Goal: Task Accomplishment & Management: Complete application form

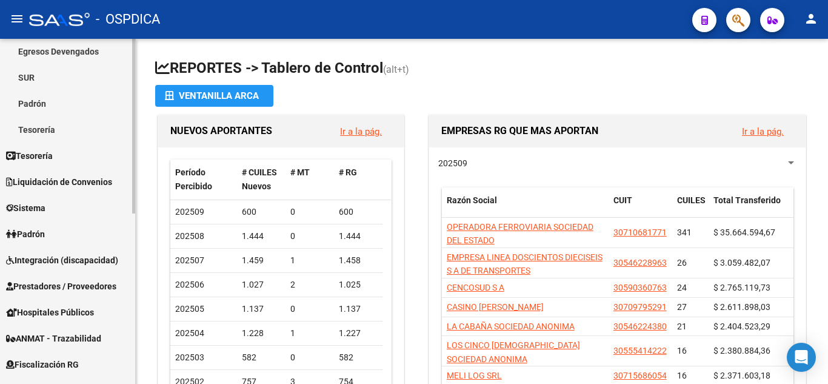
scroll to position [182, 0]
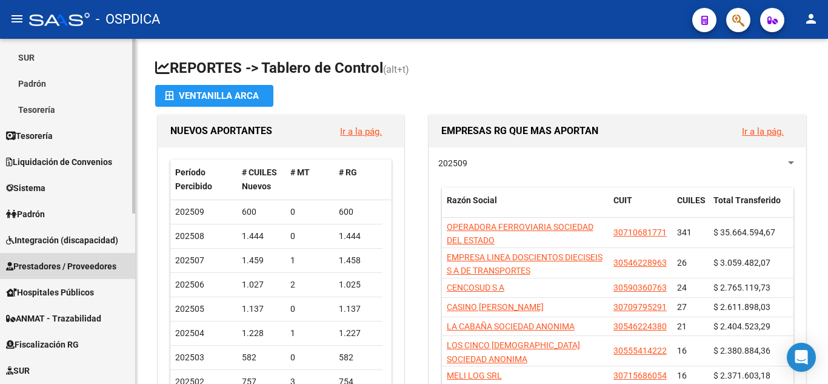
click at [56, 264] on span "Prestadores / Proveedores" at bounding box center [61, 265] width 110 height 13
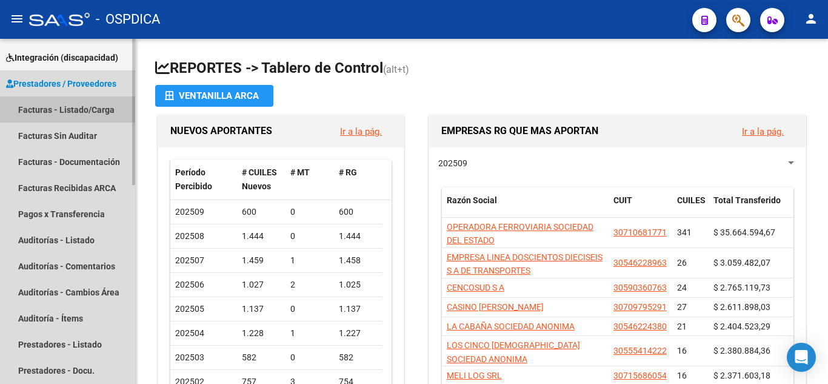
click at [33, 108] on link "Facturas - Listado/Carga" at bounding box center [67, 109] width 135 height 26
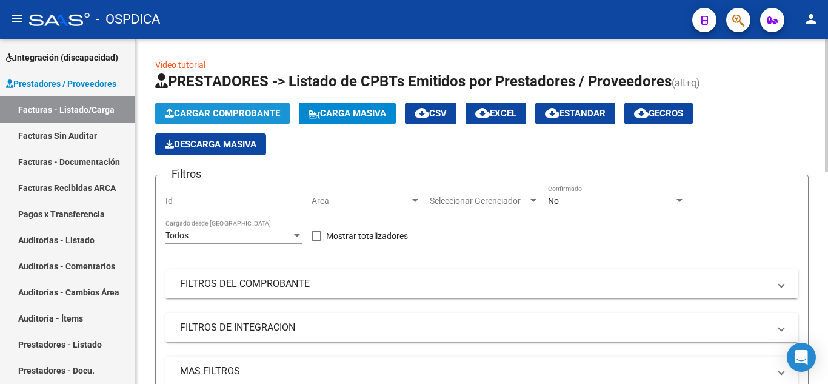
click at [269, 115] on span "Cargar Comprobante" at bounding box center [222, 113] width 115 height 11
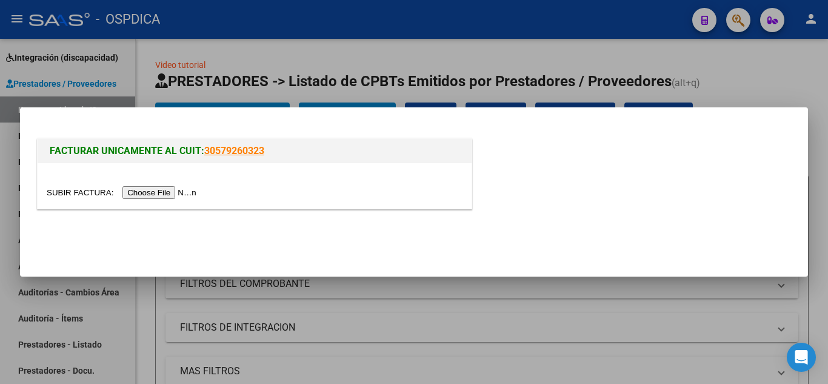
click at [193, 189] on input "file" at bounding box center [123, 192] width 153 height 13
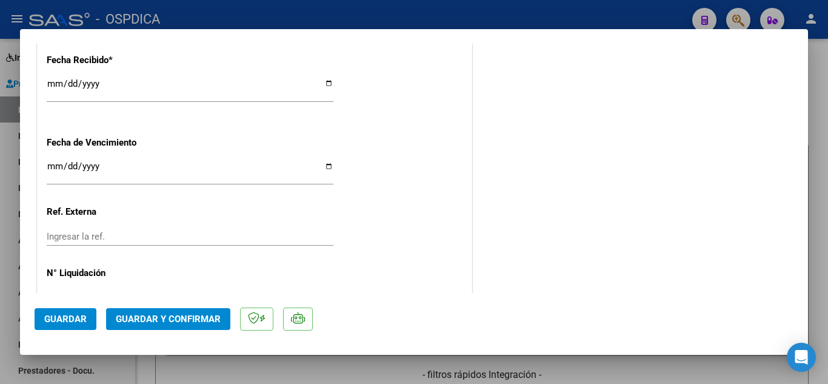
scroll to position [788, 0]
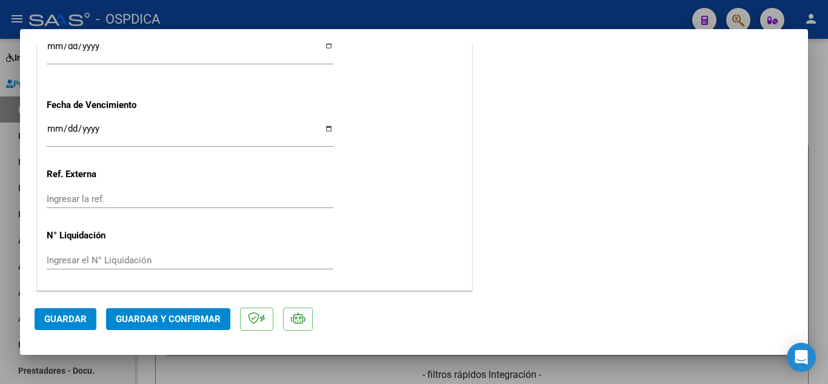
click at [49, 316] on span "Guardar" at bounding box center [65, 318] width 42 height 11
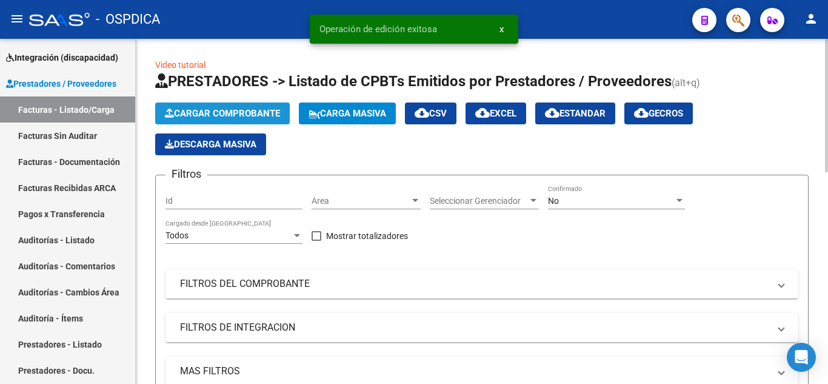
click at [246, 112] on span "Cargar Comprobante" at bounding box center [222, 113] width 115 height 11
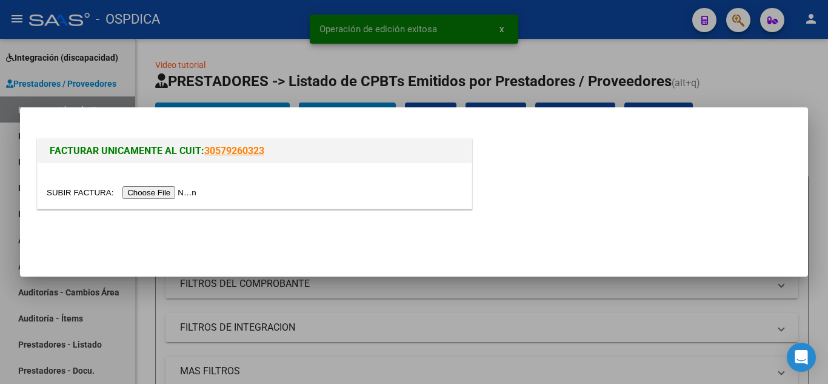
click at [182, 195] on input "file" at bounding box center [123, 192] width 153 height 13
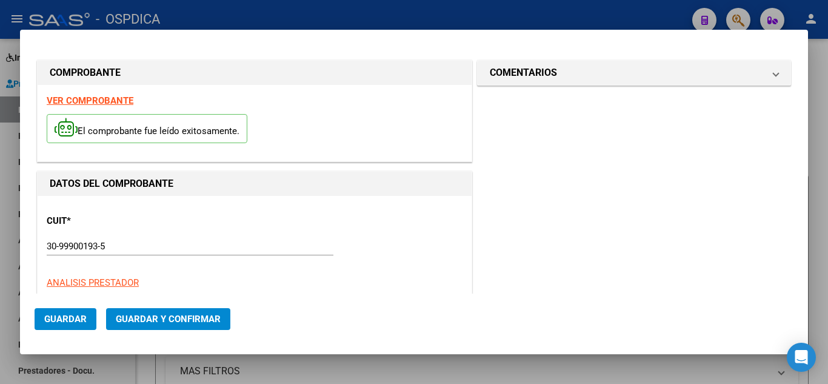
type input "21573"
type input "$ 10.108,00"
type input "[DATE]"
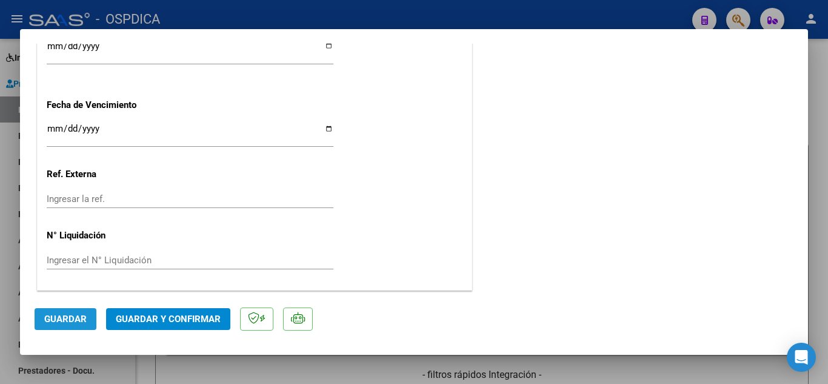
click at [85, 319] on span "Guardar" at bounding box center [65, 318] width 42 height 11
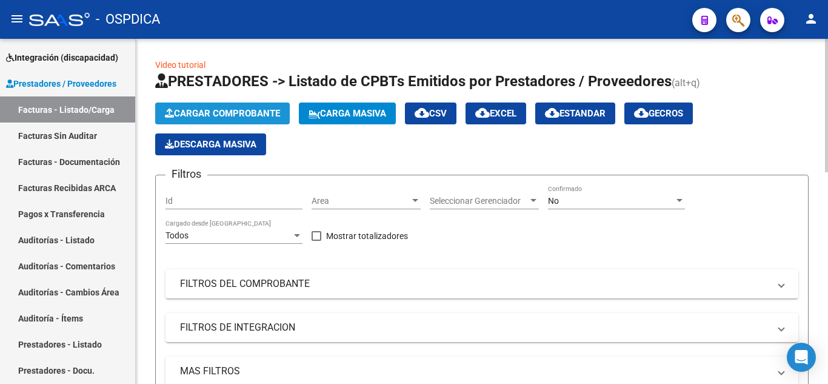
click at [253, 112] on span "Cargar Comprobante" at bounding box center [222, 113] width 115 height 11
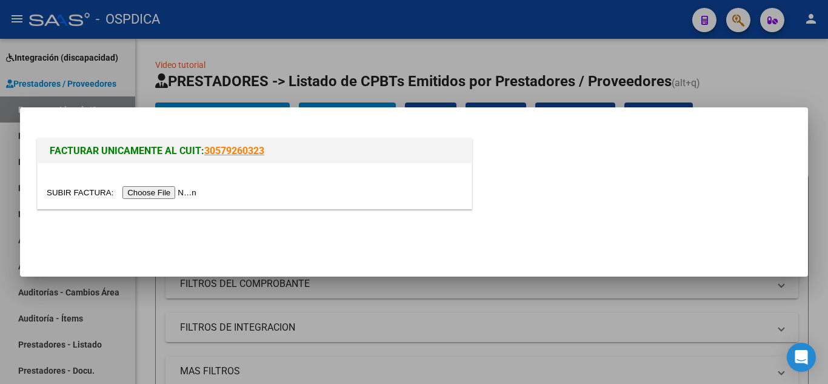
click at [188, 194] on input "file" at bounding box center [123, 192] width 153 height 13
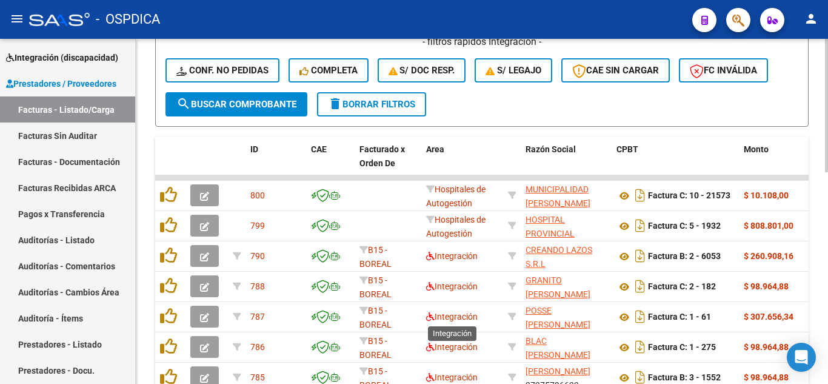
scroll to position [0, 0]
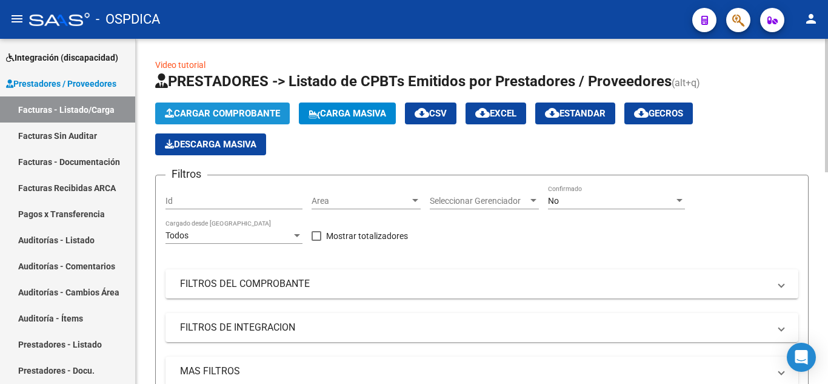
click at [201, 109] on span "Cargar Comprobante" at bounding box center [222, 113] width 115 height 11
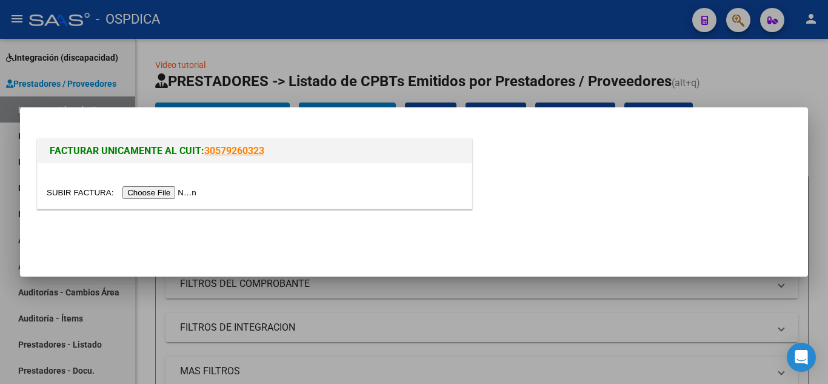
click at [174, 186] on input "file" at bounding box center [123, 192] width 153 height 13
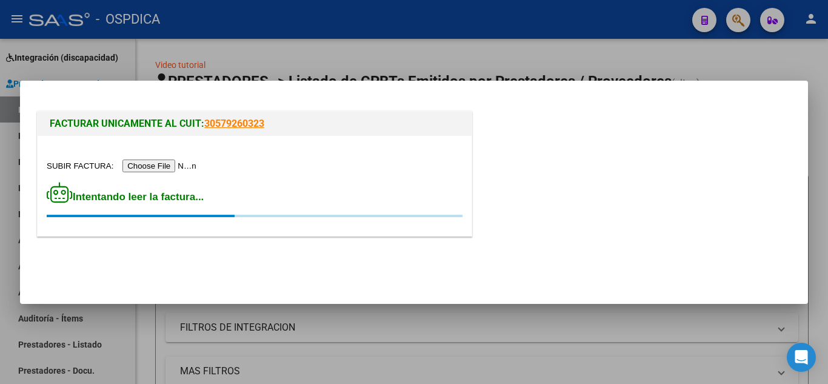
click at [721, 324] on div at bounding box center [414, 192] width 828 height 384
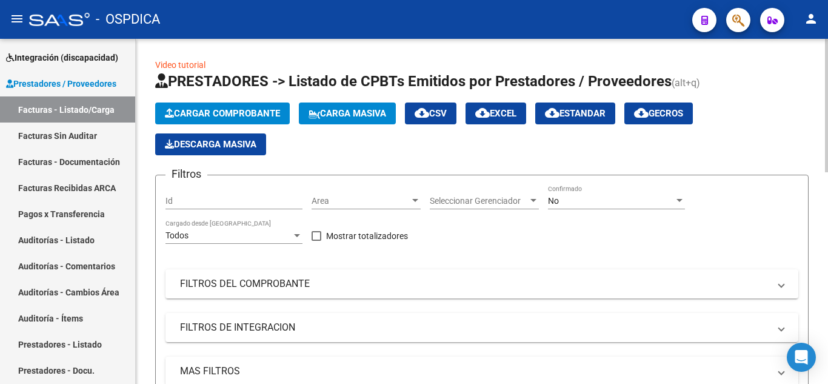
click at [258, 107] on button "Cargar Comprobante" at bounding box center [222, 113] width 135 height 22
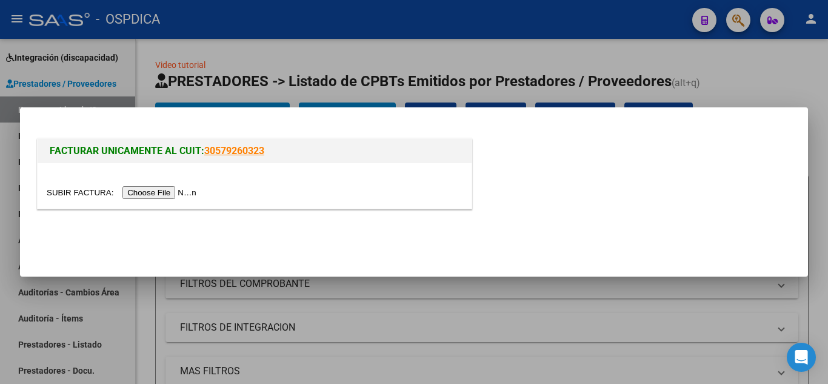
click at [182, 195] on input "file" at bounding box center [123, 192] width 153 height 13
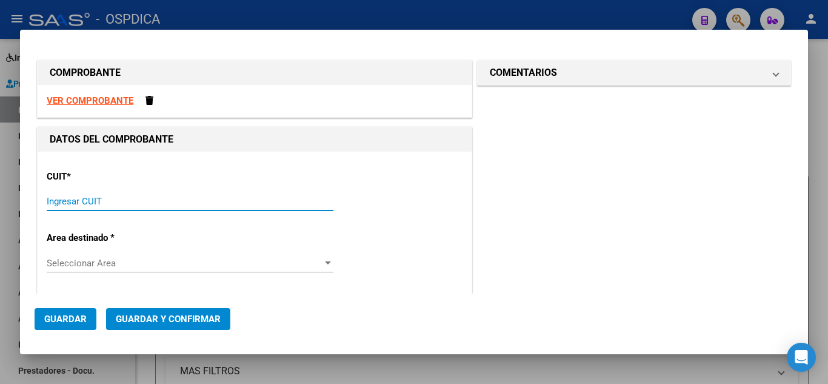
click at [184, 196] on input "Ingresar CUIT" at bounding box center [190, 201] width 287 height 11
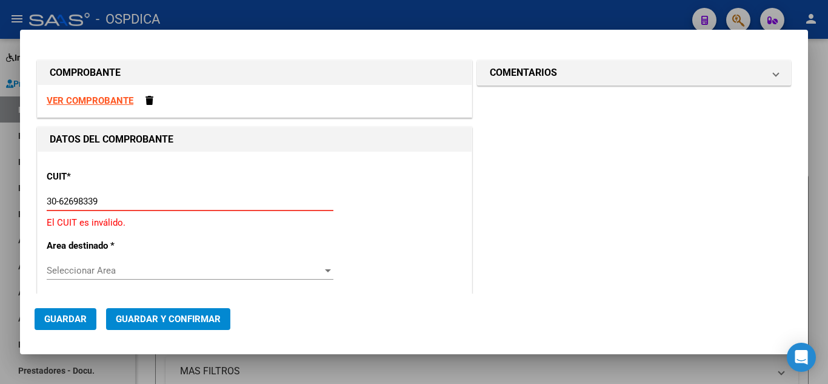
type input "30-62698339-8"
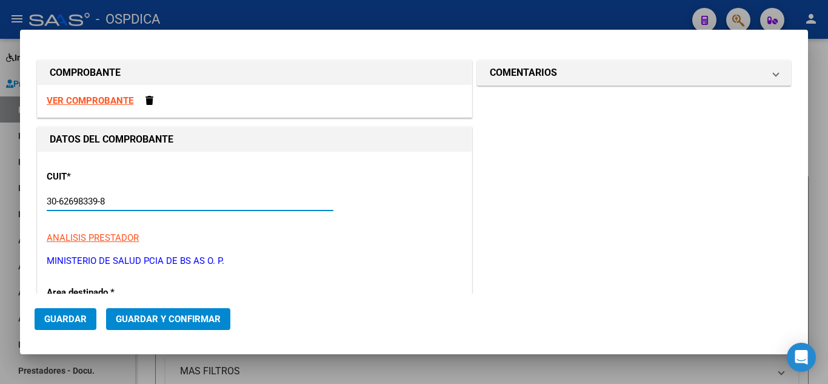
type input "134"
type input "30-62698339-8"
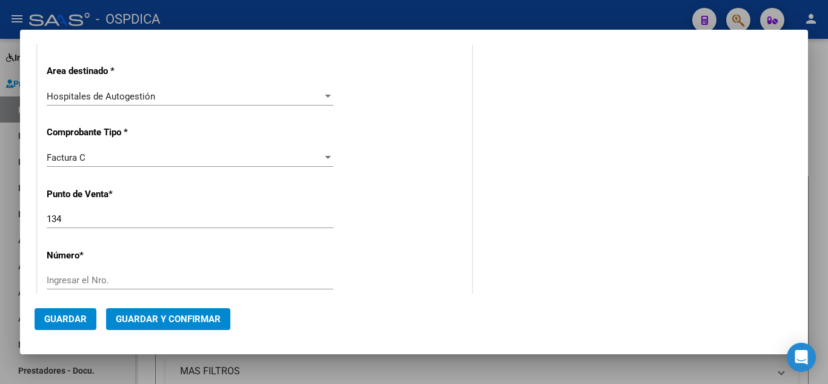
scroll to position [242, 0]
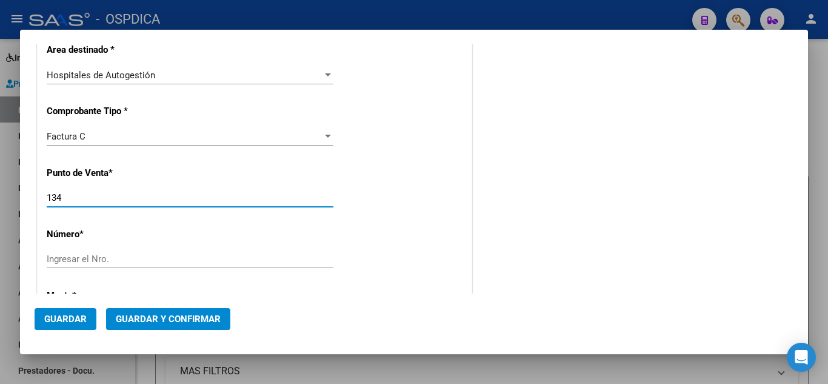
click at [193, 198] on input "134" at bounding box center [190, 197] width 287 height 11
type input "131"
click at [225, 252] on div "Ingresar el Nro." at bounding box center [190, 259] width 287 height 18
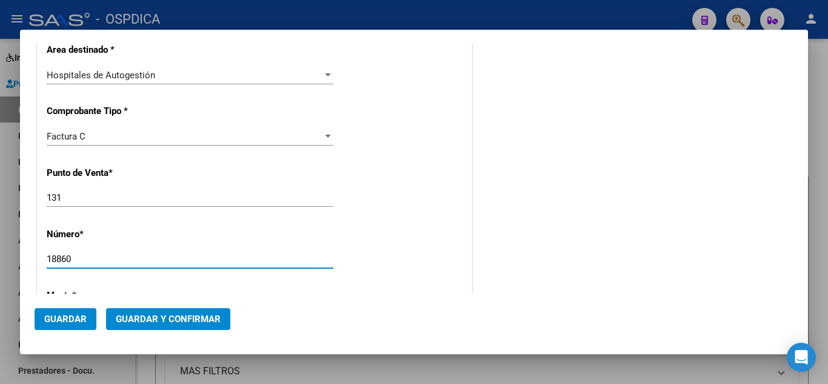
type input "18860"
click at [469, 273] on div "DATOS DEL COMPROBANTE CUIT * 30-62698339-8 Ingresar CUIT ANALISIS PRESTADOR MIN…" at bounding box center [255, 326] width 440 height 885
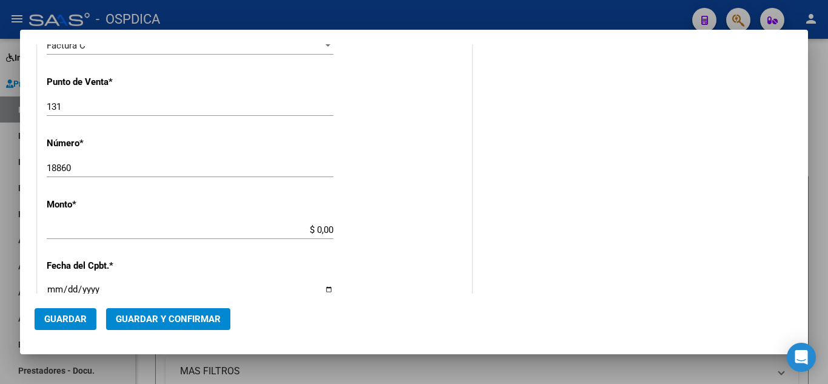
type input "$ 89.149,00"
type input "[DATE]"
type input "75318272667466"
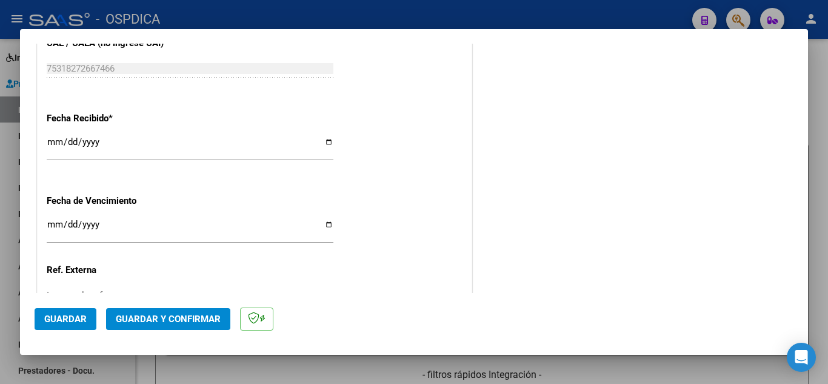
scroll to position [744, 0]
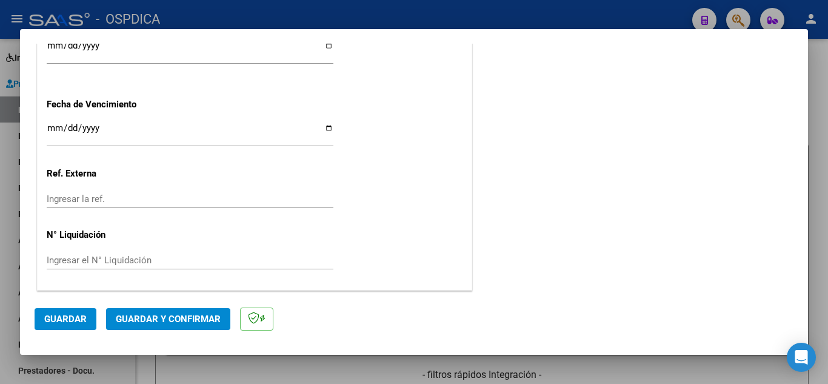
click at [73, 322] on span "Guardar" at bounding box center [65, 318] width 42 height 11
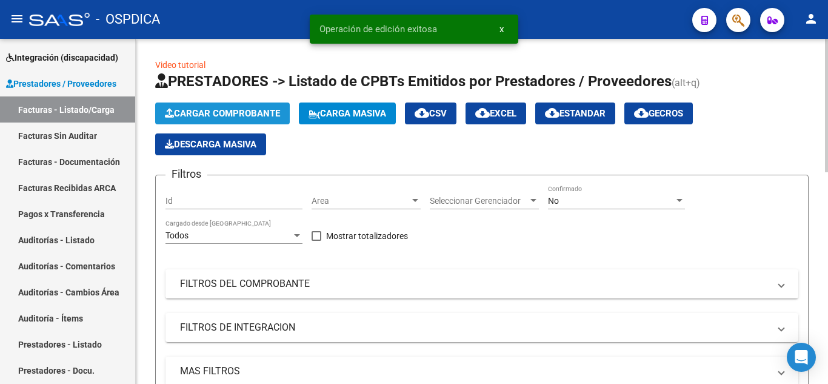
click at [213, 107] on button "Cargar Comprobante" at bounding box center [222, 113] width 135 height 22
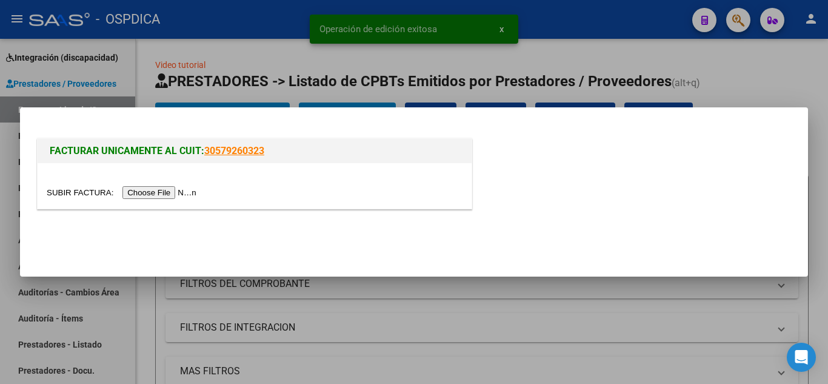
click at [193, 191] on input "file" at bounding box center [123, 192] width 153 height 13
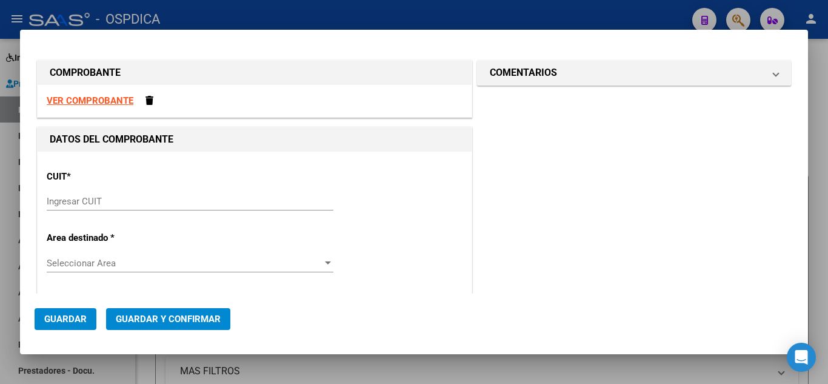
click at [287, 200] on input "Ingresar CUIT" at bounding box center [190, 201] width 287 height 11
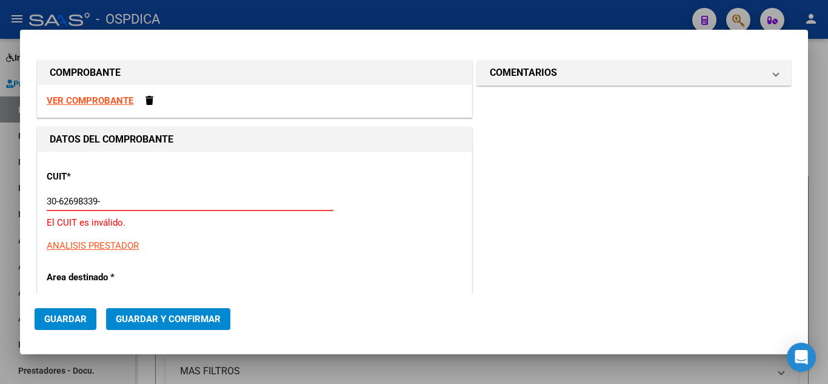
type input "30-62698339-8"
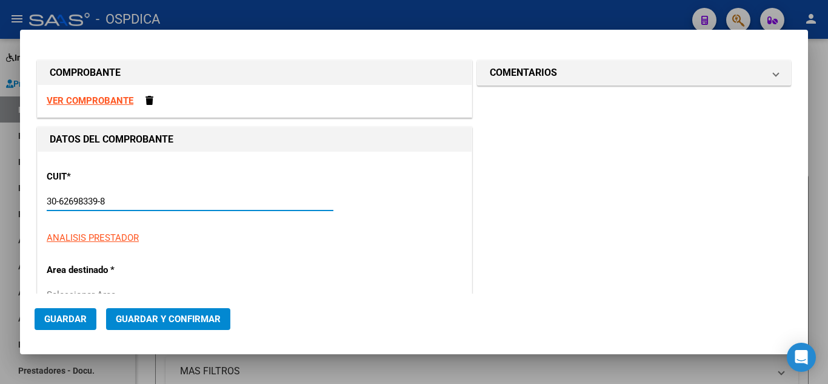
type input "131"
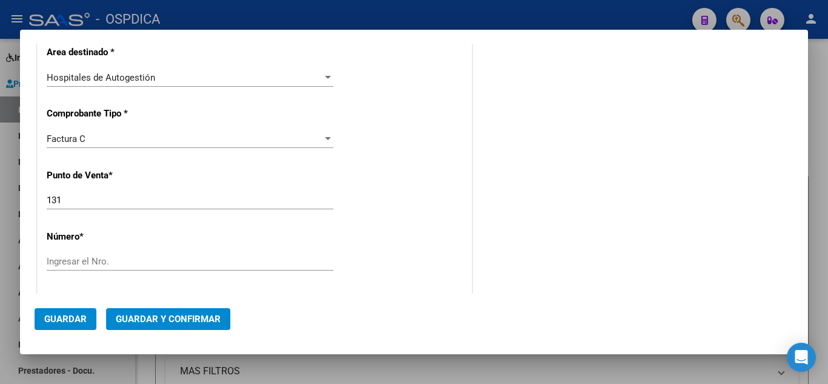
scroll to position [242, 0]
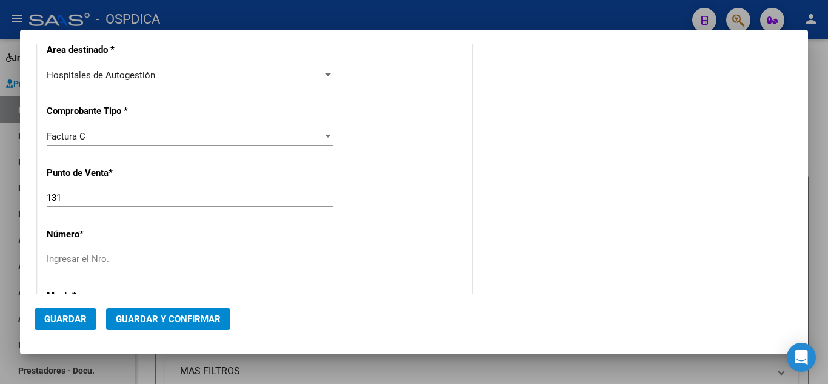
type input "30-62698339-8"
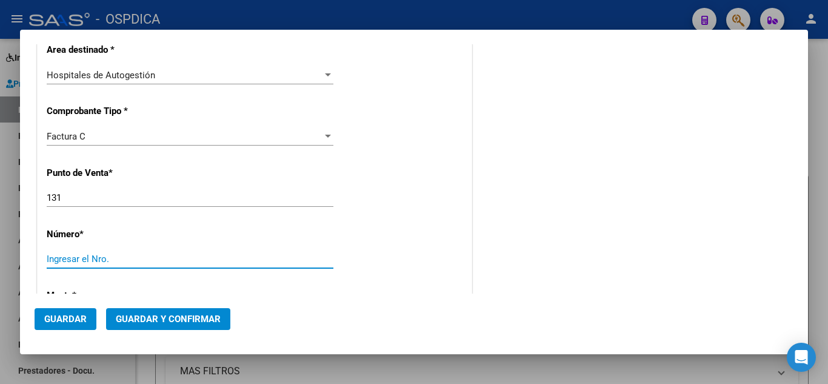
click at [209, 259] on input "Ingresar el Nro." at bounding box center [190, 258] width 287 height 11
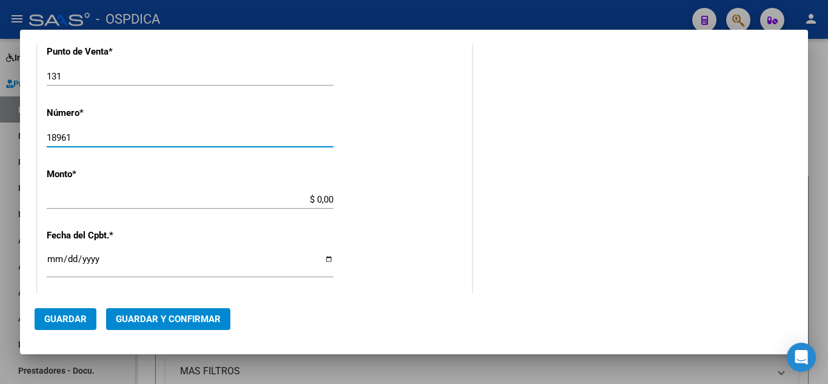
type input "18961"
type input "$ 23.778,00"
type input "2025-08-27"
type input "75358741602320"
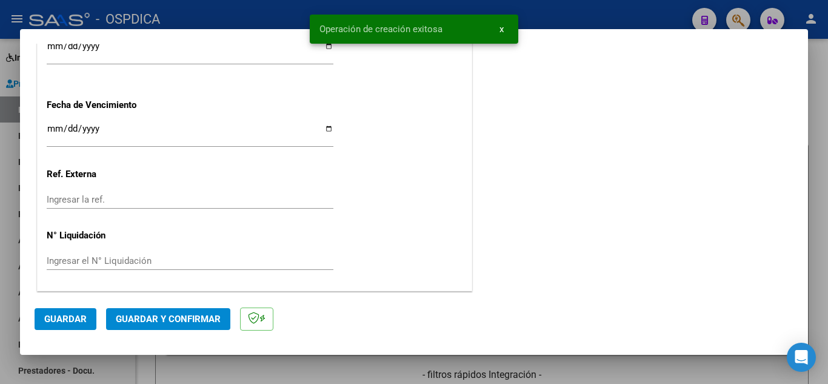
scroll to position [744, 0]
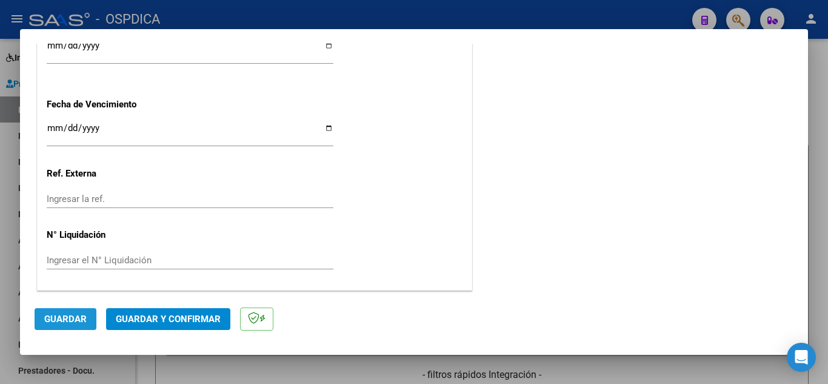
click at [75, 319] on span "Guardar" at bounding box center [65, 318] width 42 height 11
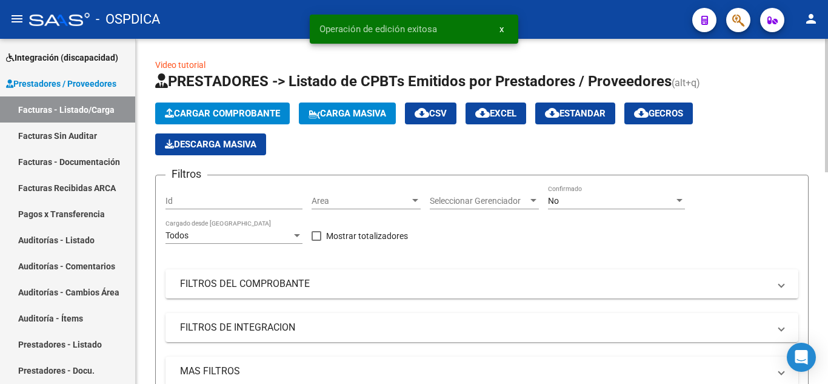
click at [252, 112] on span "Cargar Comprobante" at bounding box center [222, 113] width 115 height 11
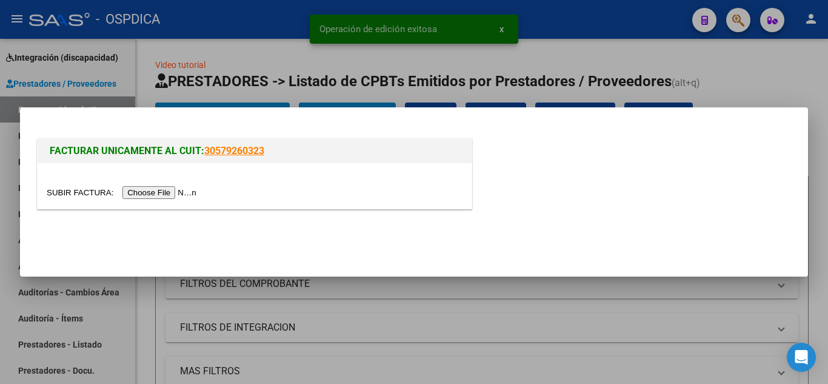
click at [187, 196] on input "file" at bounding box center [123, 192] width 153 height 13
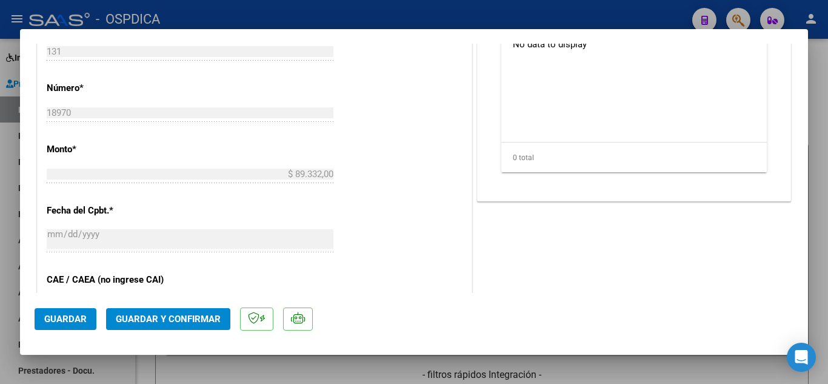
scroll to position [485, 0]
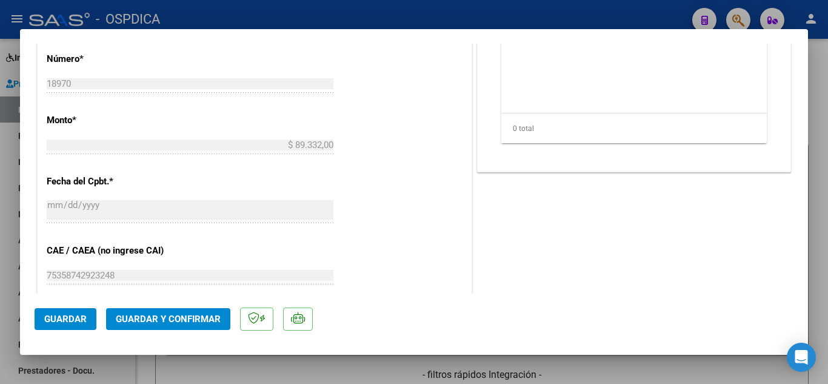
click at [60, 321] on span "Guardar" at bounding box center [65, 318] width 42 height 11
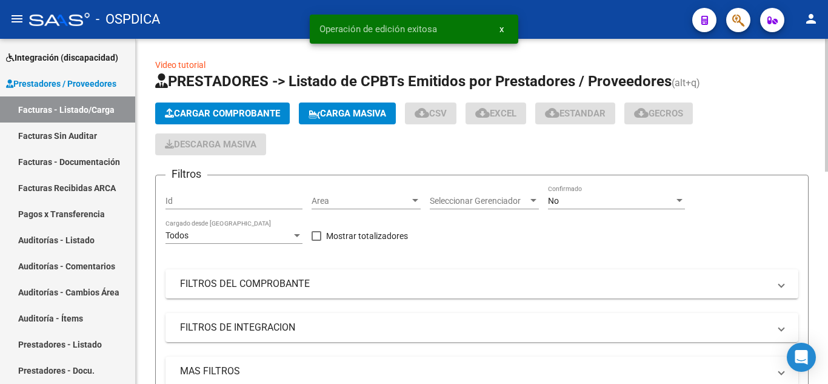
click at [255, 115] on span "Cargar Comprobante" at bounding box center [222, 113] width 115 height 11
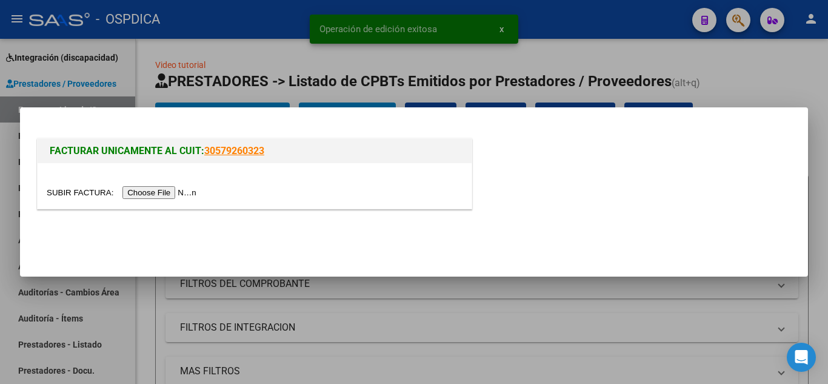
click at [175, 195] on input "file" at bounding box center [123, 192] width 153 height 13
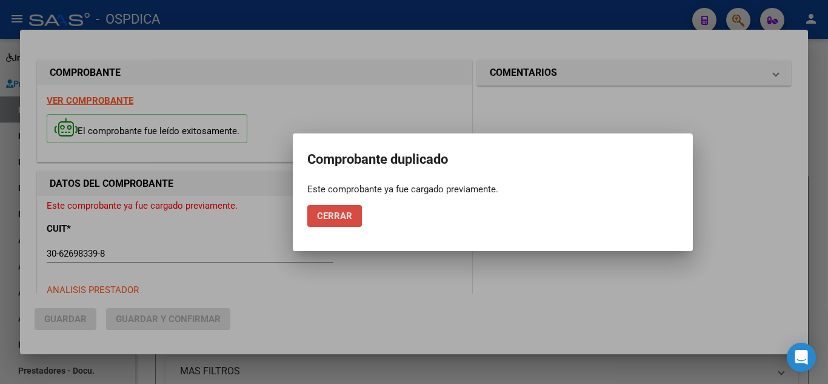
click at [344, 211] on span "Cerrar" at bounding box center [334, 215] width 35 height 11
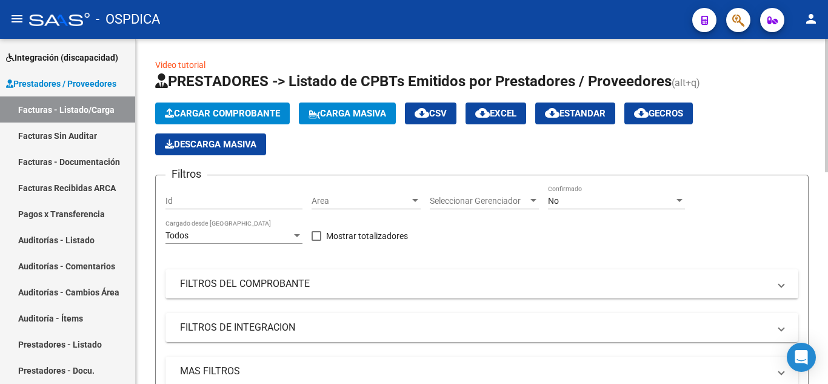
click at [272, 116] on span "Cargar Comprobante" at bounding box center [222, 113] width 115 height 11
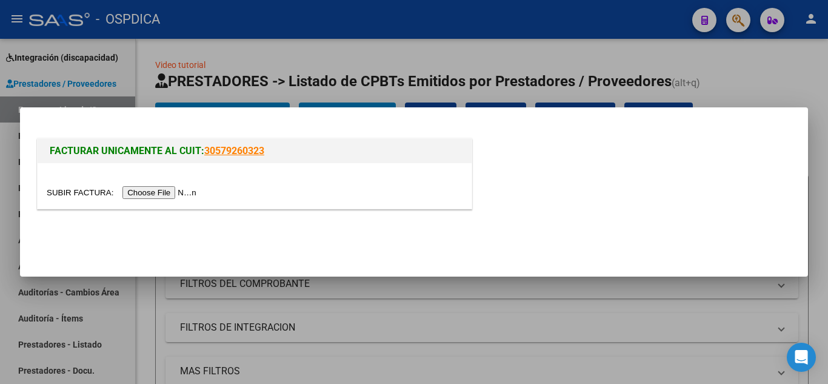
click at [178, 193] on input "file" at bounding box center [123, 192] width 153 height 13
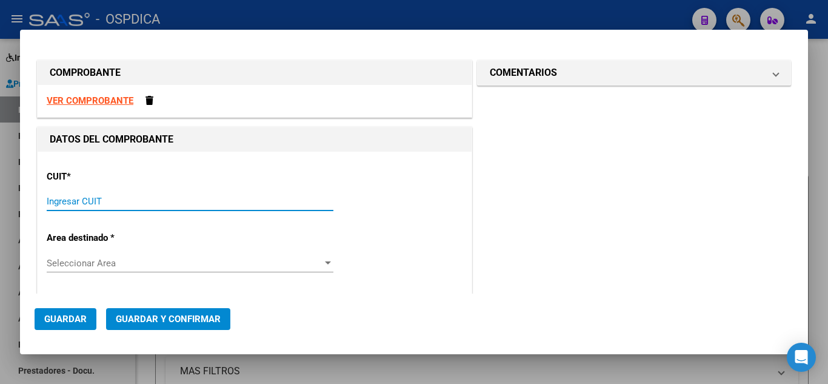
click at [139, 204] on input "Ingresar CUIT" at bounding box center [190, 201] width 287 height 11
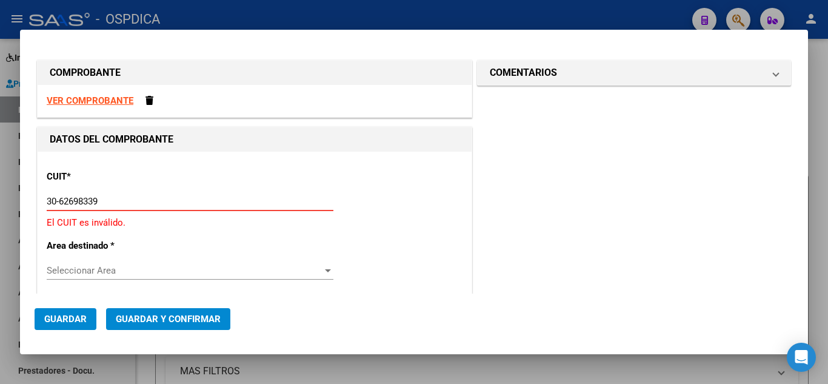
type input "30-62698339-8"
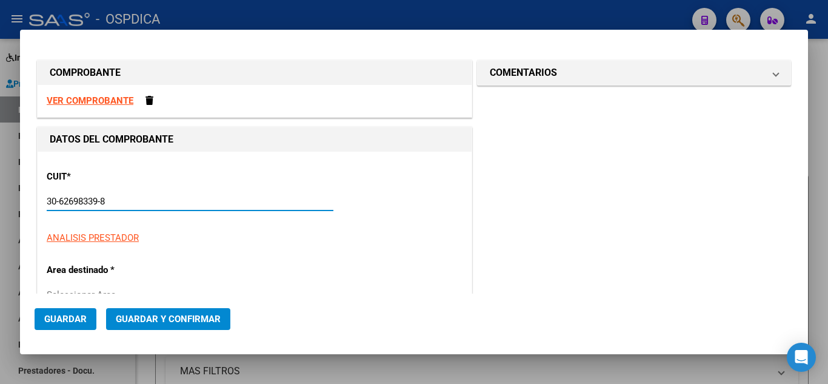
type input "131"
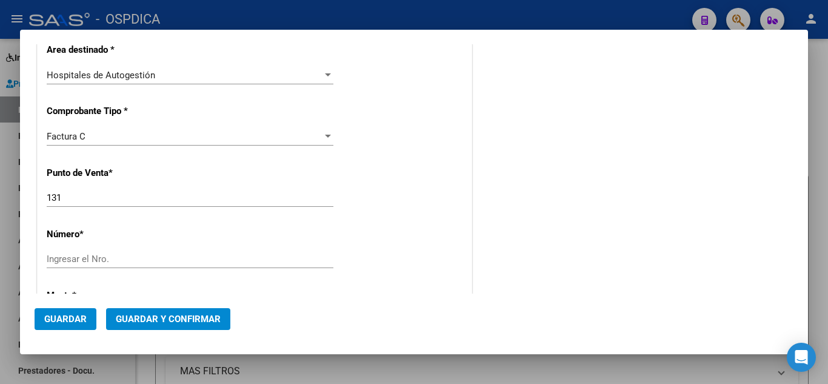
scroll to position [303, 0]
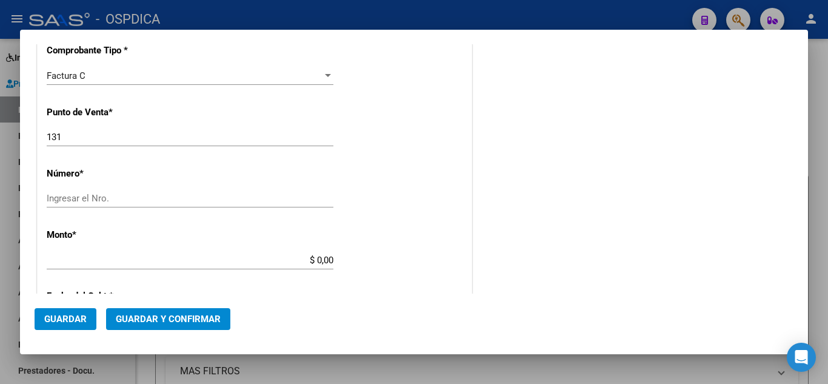
type input "30-62698339-8"
click at [156, 136] on input "131" at bounding box center [190, 137] width 287 height 11
type input "144"
click at [193, 206] on div "Ingresar el Nro." at bounding box center [190, 198] width 287 height 18
click at [195, 197] on input "Ingresar el Nro." at bounding box center [190, 198] width 287 height 11
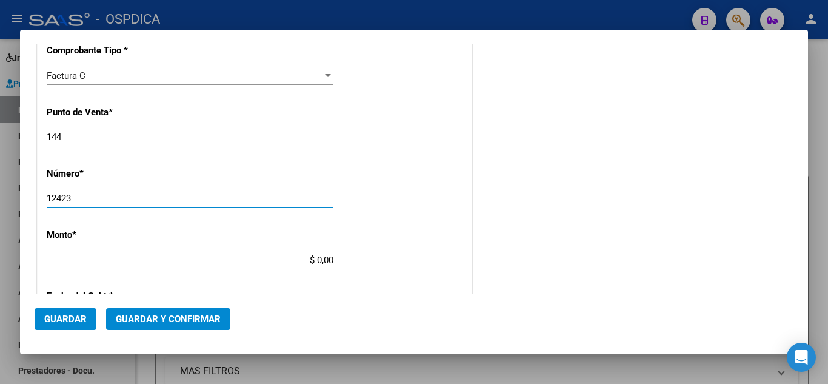
scroll to position [424, 0]
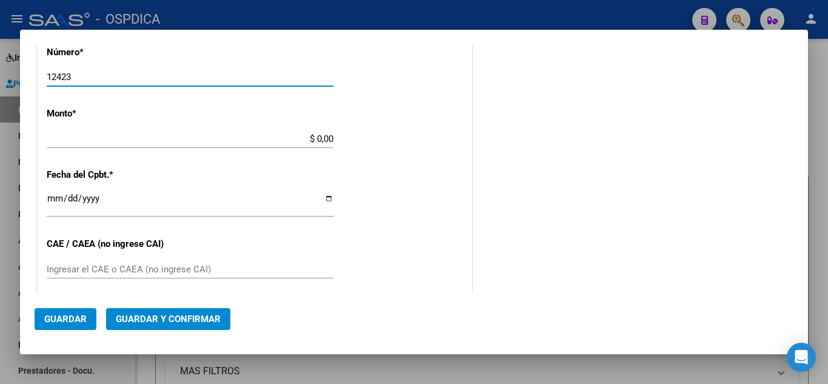
type input "12423"
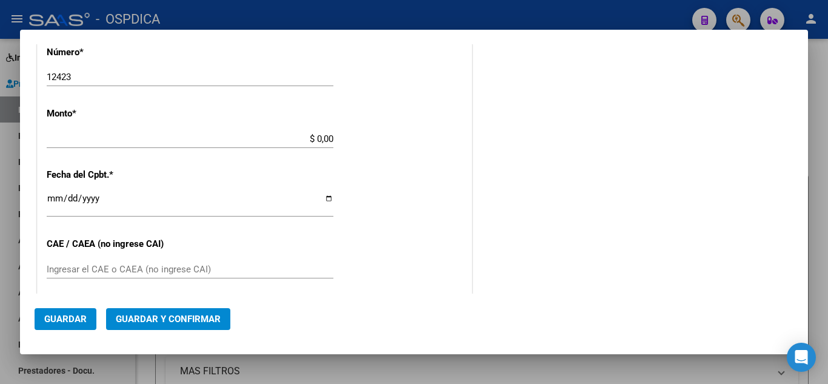
type input "$ 366.091,00"
type input "2025-08-25"
type input "75348510465875"
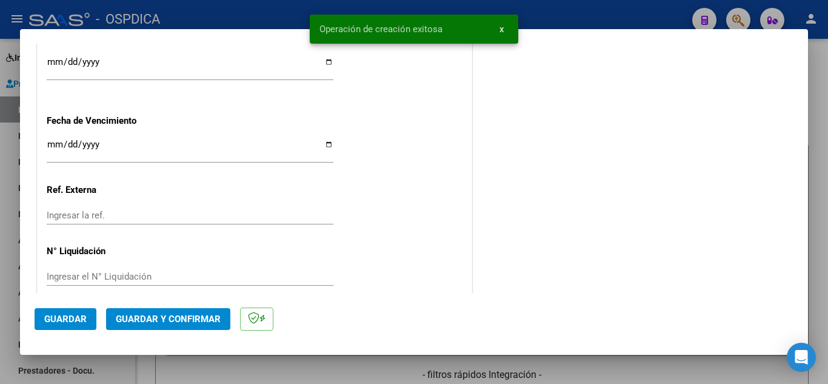
scroll to position [744, 0]
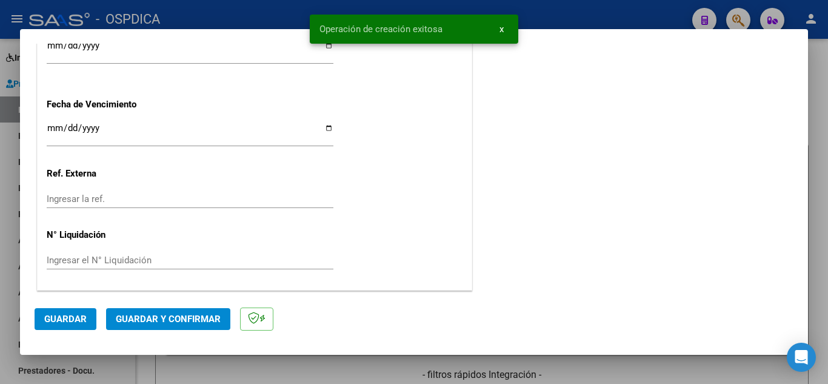
click at [73, 322] on span "Guardar" at bounding box center [65, 318] width 42 height 11
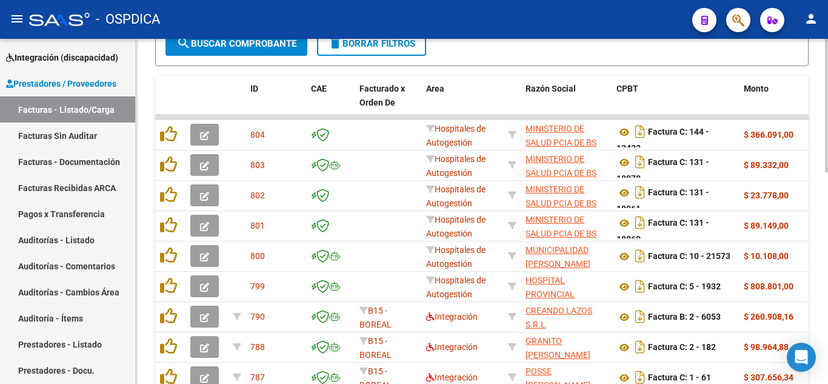
scroll to position [0, 0]
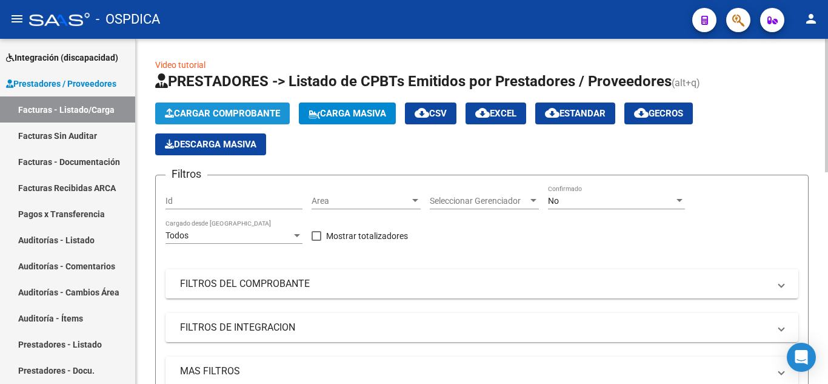
click at [249, 112] on span "Cargar Comprobante" at bounding box center [222, 113] width 115 height 11
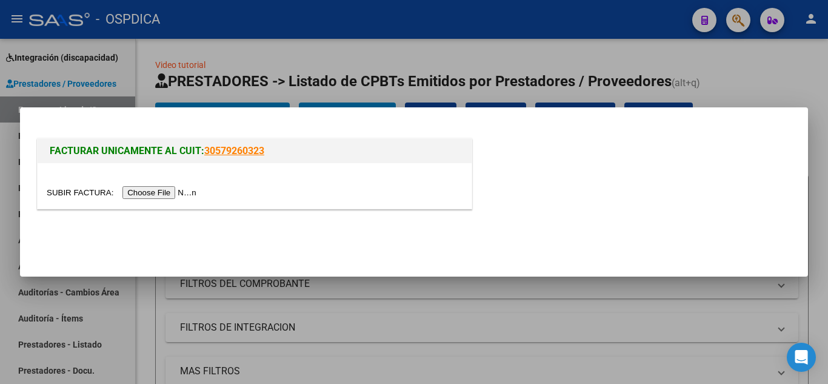
click at [181, 187] on input "file" at bounding box center [123, 192] width 153 height 13
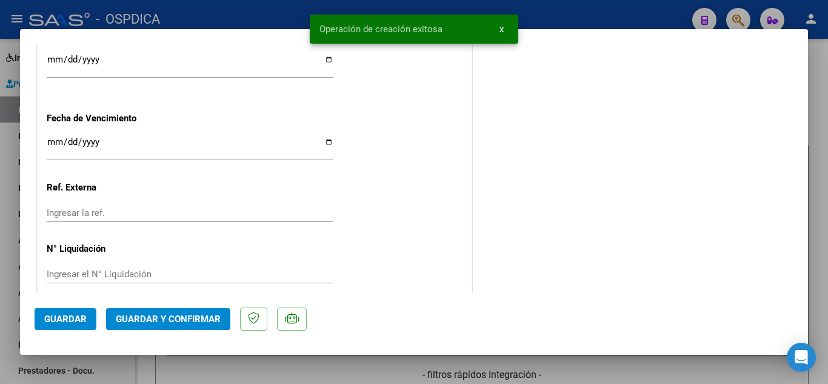
scroll to position [802, 0]
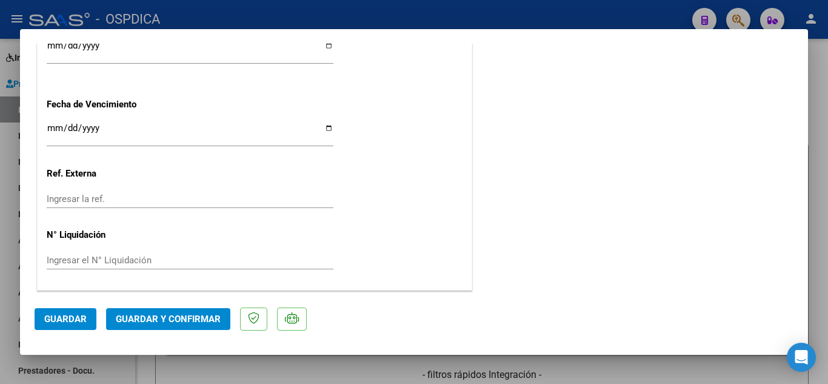
click at [62, 307] on mat-dialog-actions "Guardar Guardar y Confirmar" at bounding box center [414, 317] width 759 height 48
click at [64, 315] on span "Guardar" at bounding box center [65, 318] width 42 height 11
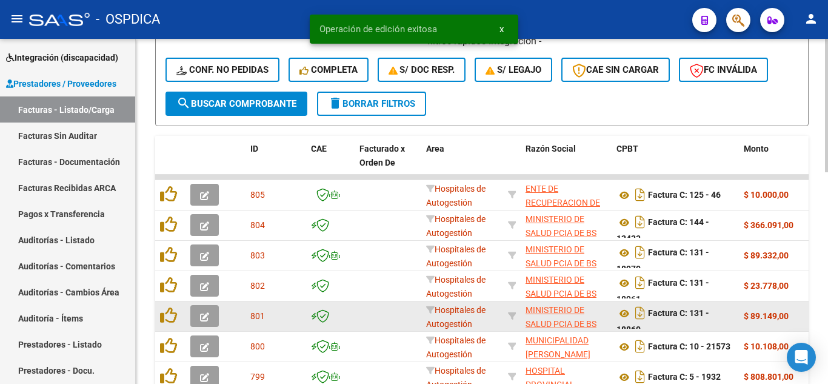
scroll to position [485, 0]
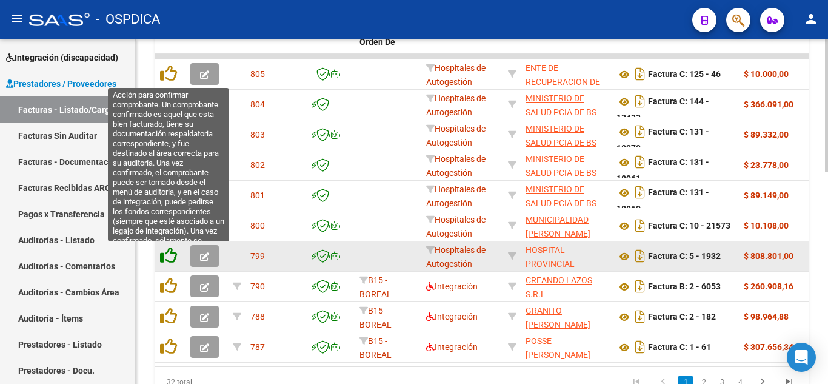
click at [165, 255] on icon at bounding box center [168, 255] width 17 height 17
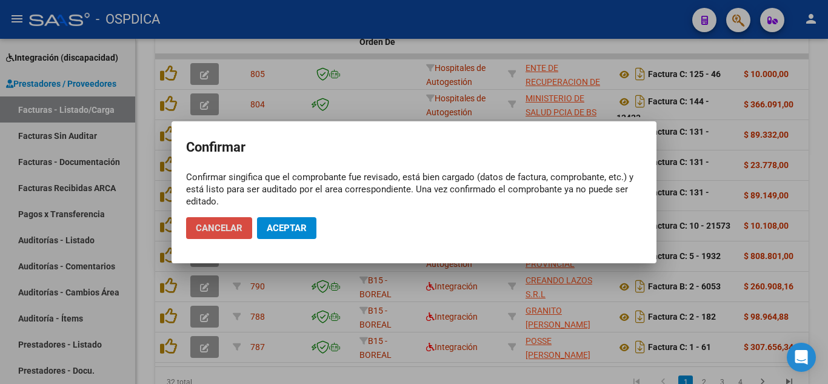
click at [215, 227] on span "Cancelar" at bounding box center [219, 227] width 47 height 11
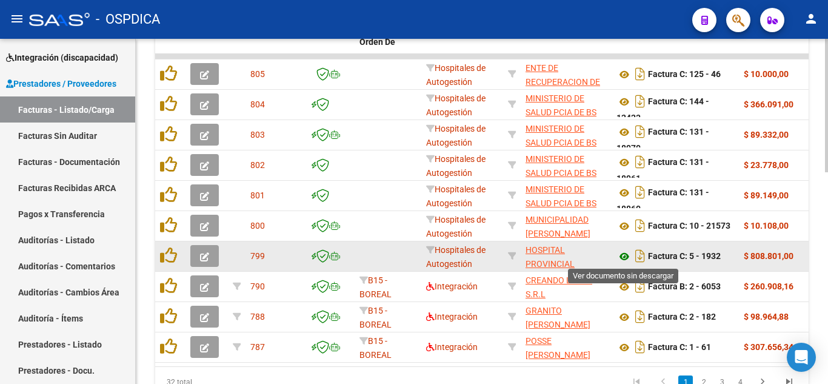
click at [622, 257] on icon at bounding box center [624, 256] width 16 height 15
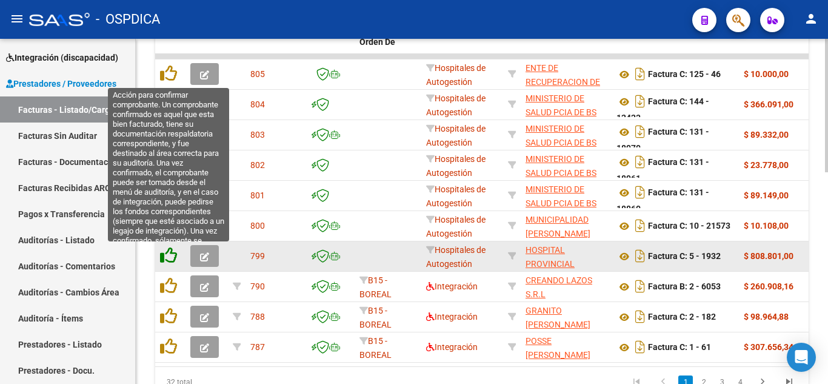
click at [173, 255] on icon at bounding box center [168, 255] width 17 height 17
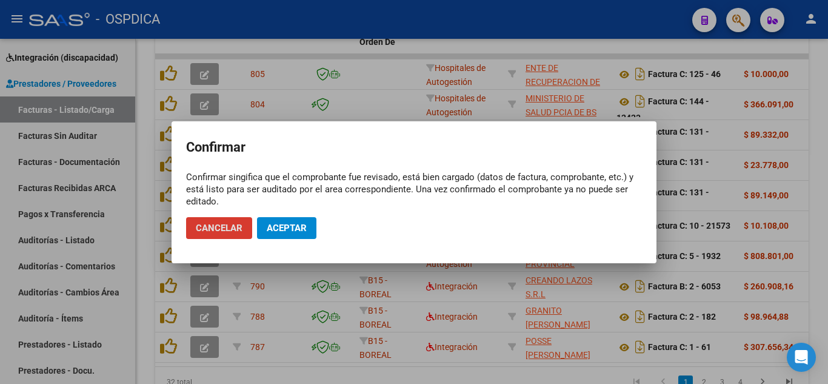
click at [291, 230] on span "Aceptar" at bounding box center [287, 227] width 40 height 11
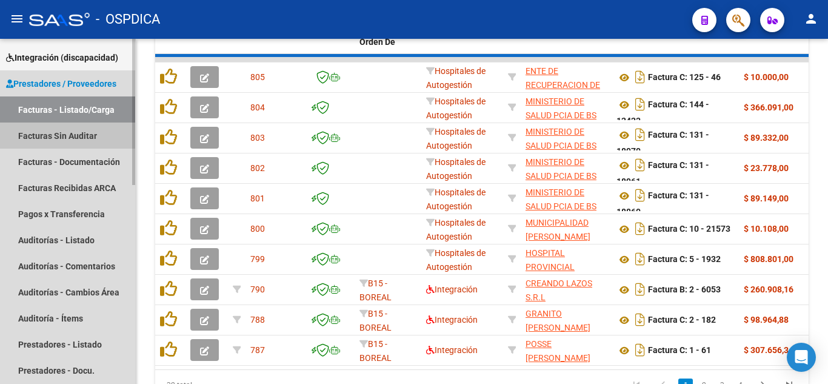
click at [98, 137] on link "Facturas Sin Auditar" at bounding box center [67, 135] width 135 height 26
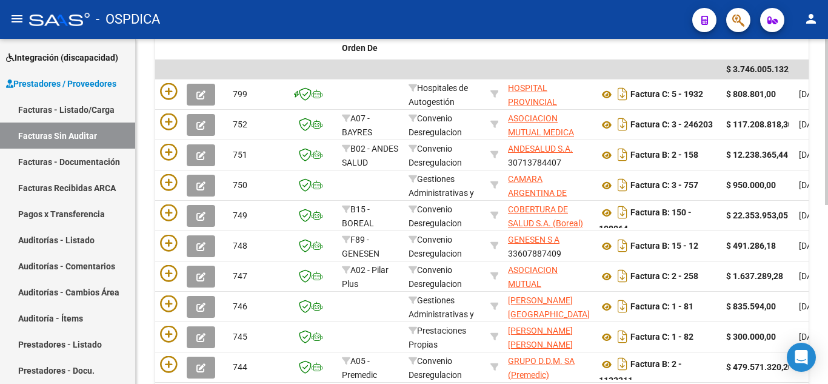
scroll to position [190, 0]
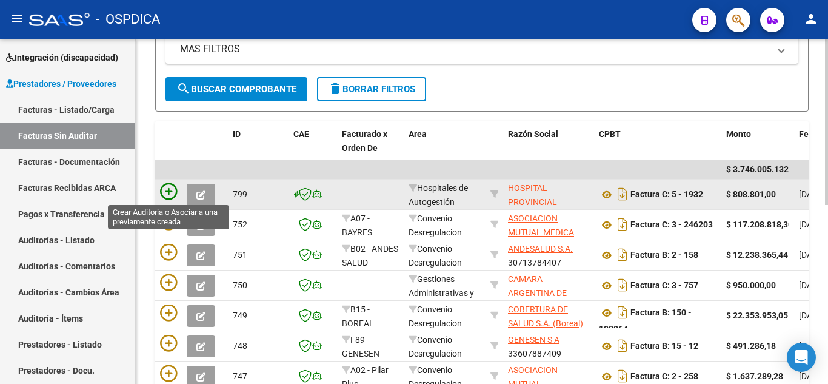
click at [172, 193] on icon at bounding box center [168, 191] width 17 height 17
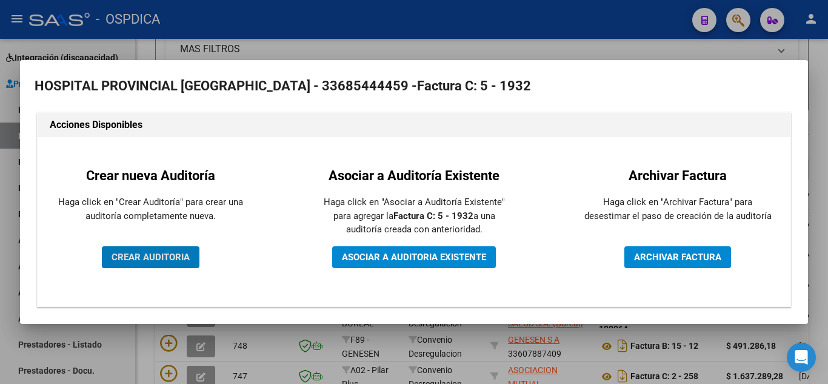
click at [185, 259] on span "CREAR AUDITORIA" at bounding box center [151, 257] width 78 height 11
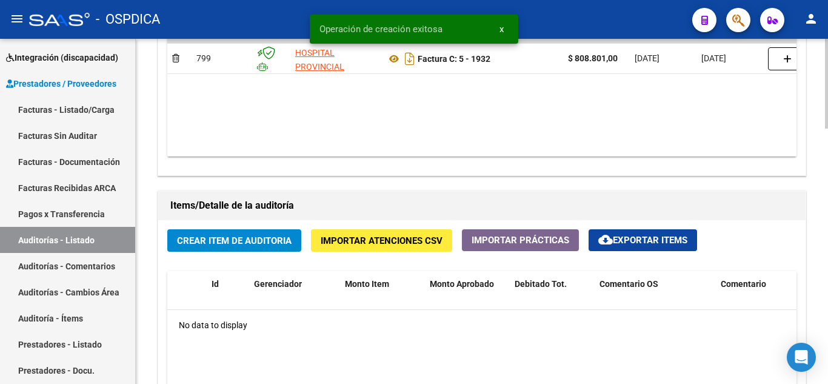
scroll to position [727, 0]
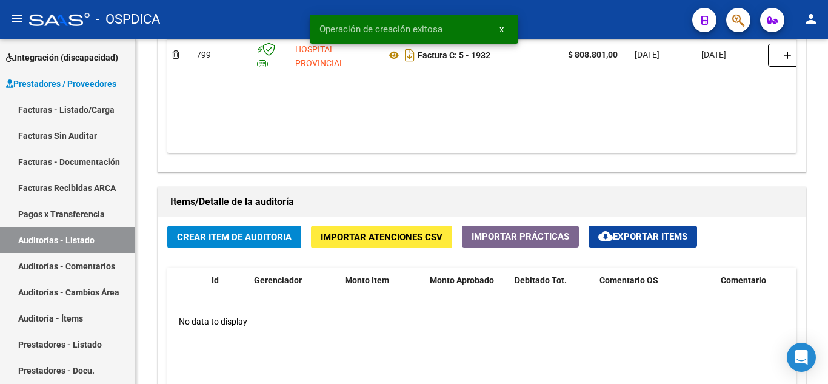
click at [395, 55] on div "Operación de creación exitosa x" at bounding box center [414, 29] width 238 height 58
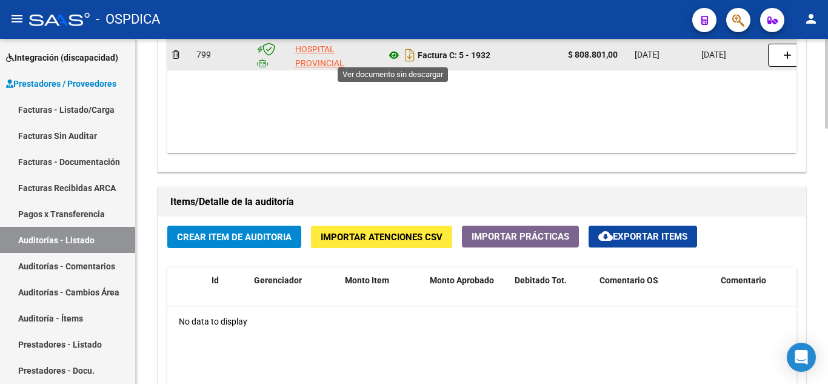
click at [396, 56] on icon at bounding box center [394, 55] width 16 height 15
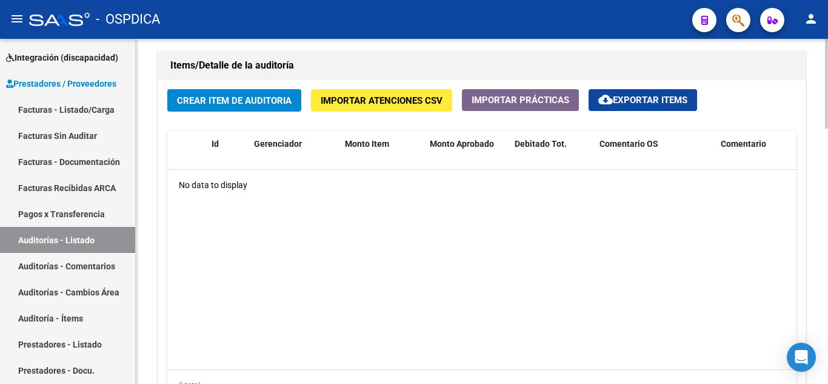
scroll to position [803, 0]
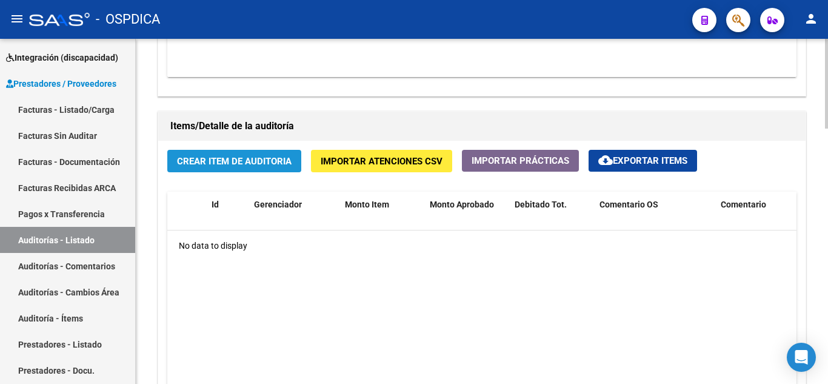
click at [232, 159] on span "Crear Item de Auditoria" at bounding box center [234, 161] width 115 height 11
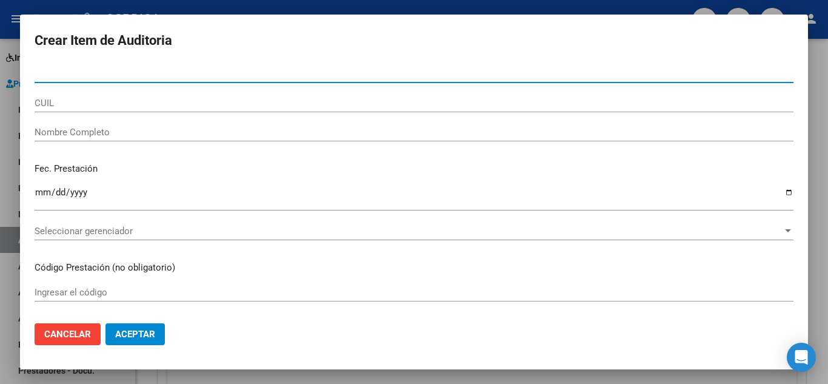
click at [212, 71] on input "Nro Documento" at bounding box center [414, 73] width 759 height 11
click at [216, 70] on input "44524" at bounding box center [414, 73] width 759 height 11
type input "44524038"
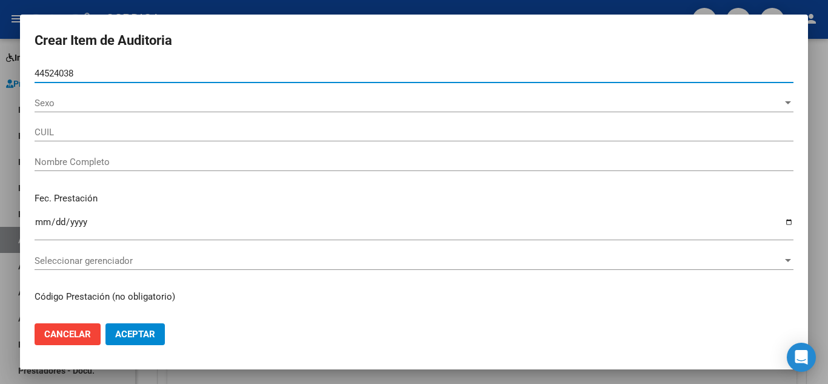
type input "27445240384"
type input "ALFFUSO SILVANA MILAGROS"
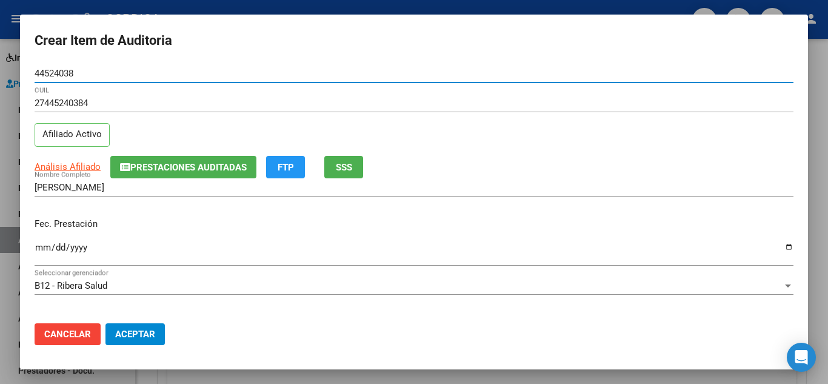
type input "44524038"
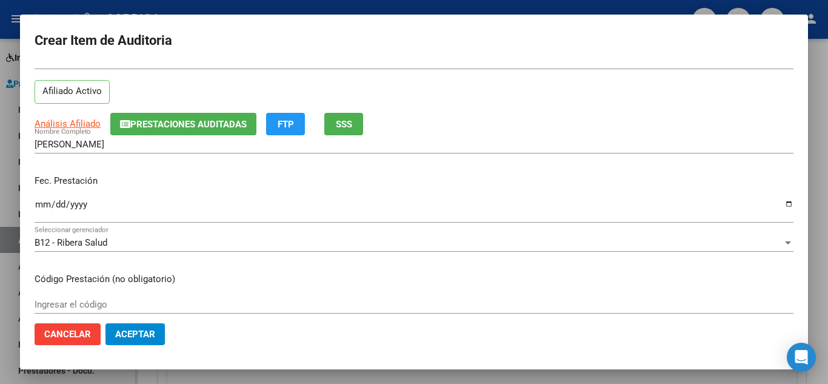
scroll to position [61, 0]
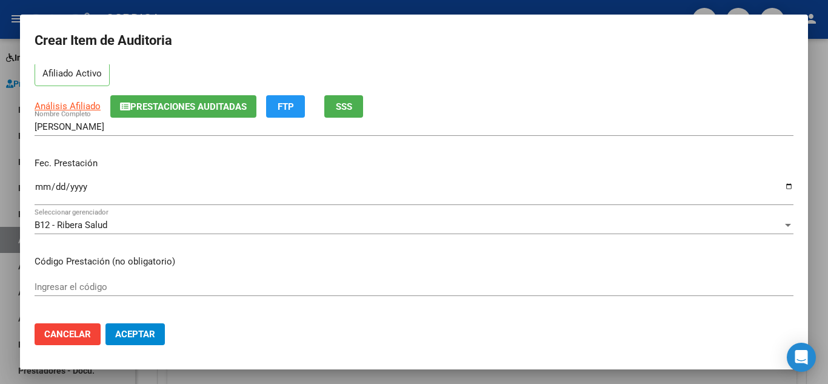
click at [42, 183] on input "Ingresar la fecha" at bounding box center [414, 191] width 759 height 19
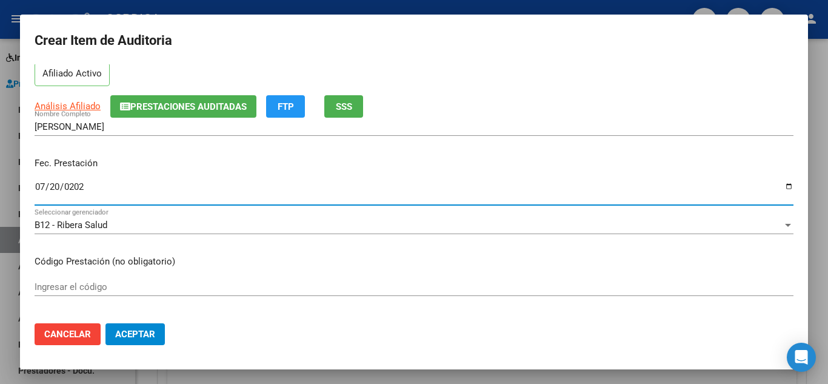
type input "2025-07-20"
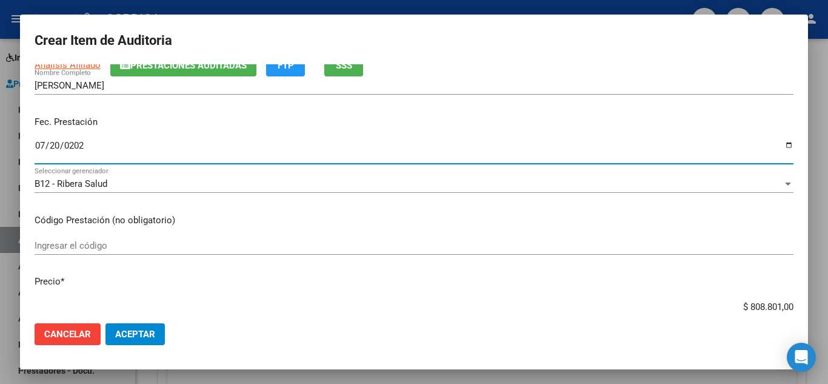
scroll to position [121, 0]
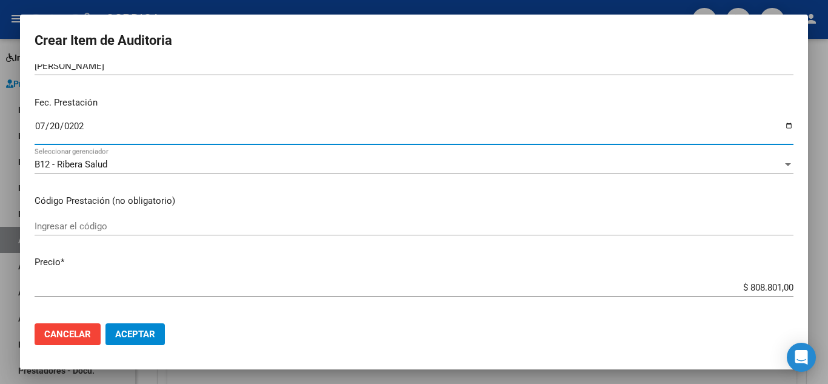
click at [345, 224] on input "Ingresar el código" at bounding box center [414, 226] width 759 height 11
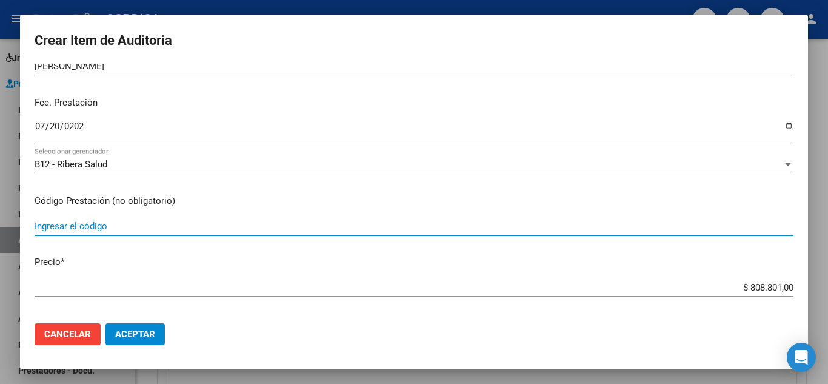
click at [193, 223] on input "Ingresar el código" at bounding box center [414, 226] width 759 height 11
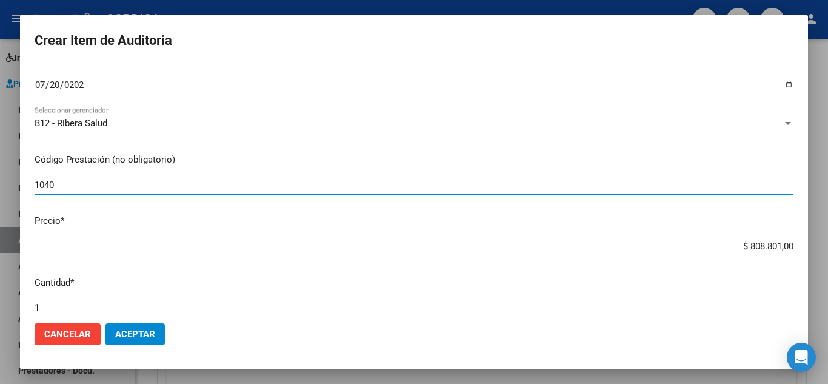
scroll to position [182, 0]
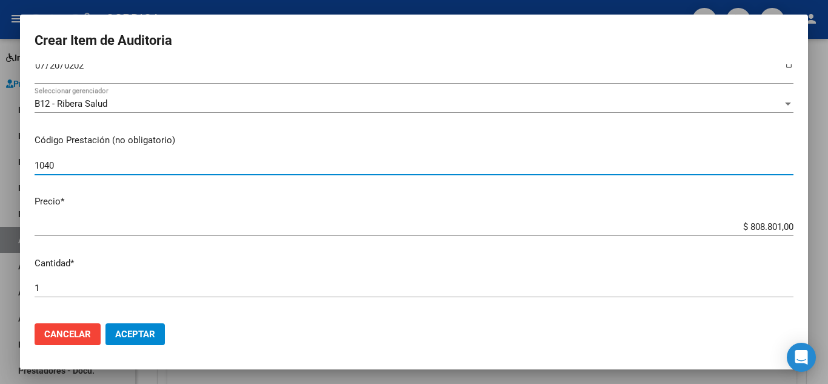
type input "1040"
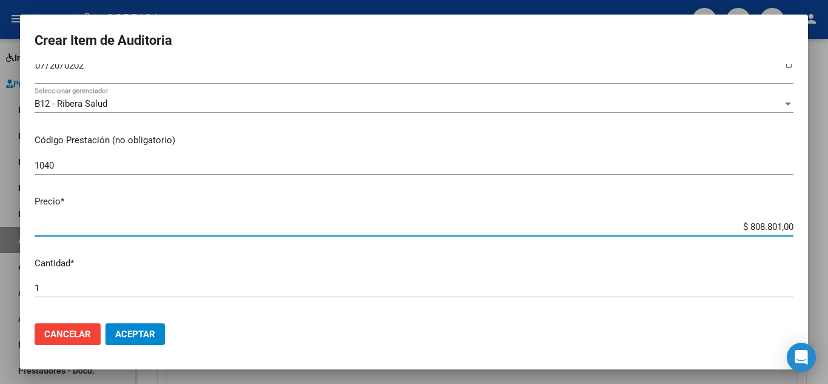
drag, startPoint x: 725, startPoint y: 224, endPoint x: 806, endPoint y: 234, distance: 81.3
click at [806, 234] on mat-dialog-content "44524038 Nro Documento 27445240384 CUIL Afiliado Activo Análisis Afiliado Prest…" at bounding box center [414, 188] width 788 height 249
type input "$ 0,02"
type input "$ 0,24"
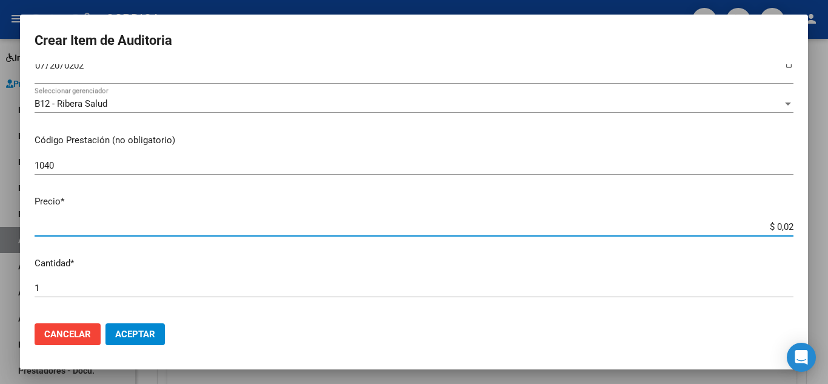
type input "$ 0,24"
type input "$ 2,45"
type input "$ 24,58"
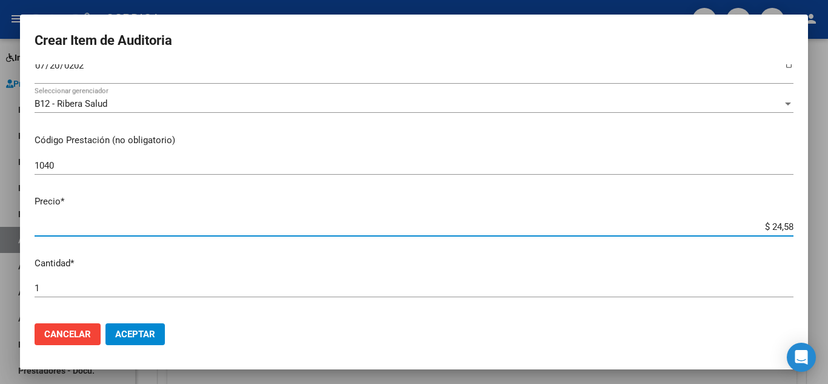
type input "$ 245,86"
type input "$ 2.458,60"
type input "$ 24.586,00"
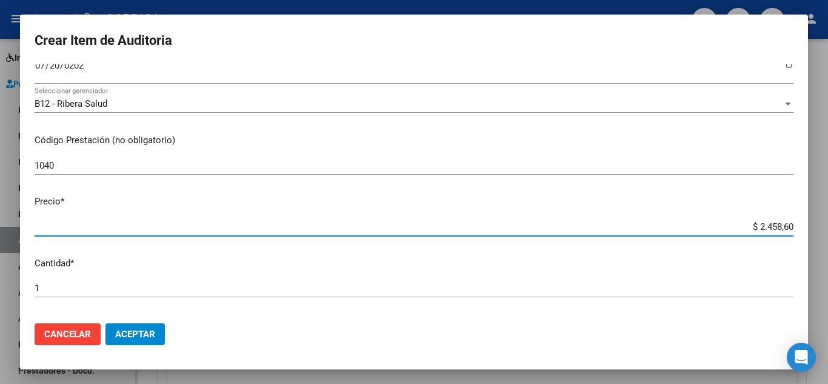
type input "$ 24.586,00"
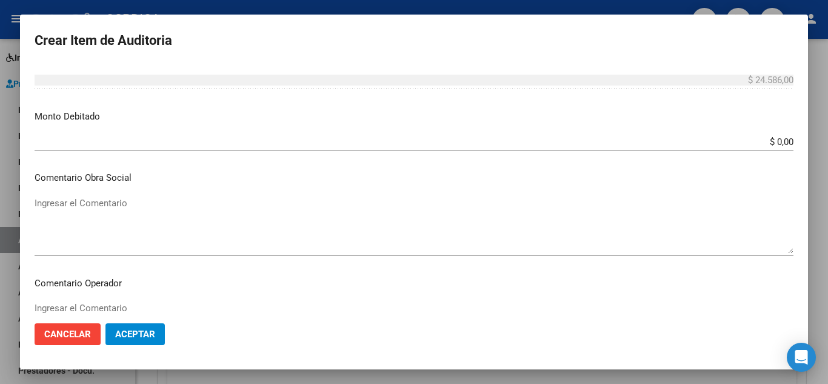
scroll to position [843, 0]
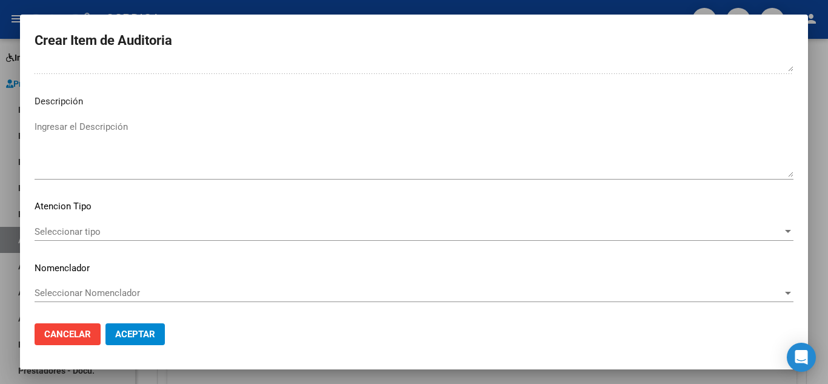
click at [89, 235] on span "Seleccionar tipo" at bounding box center [409, 231] width 748 height 11
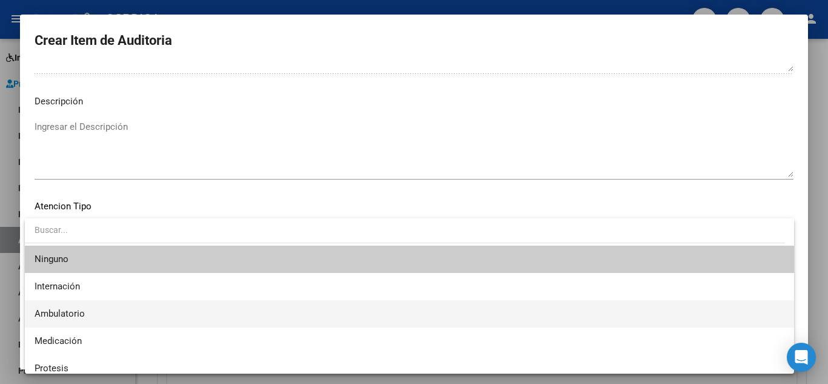
click at [95, 309] on span "Ambulatorio" at bounding box center [410, 313] width 750 height 27
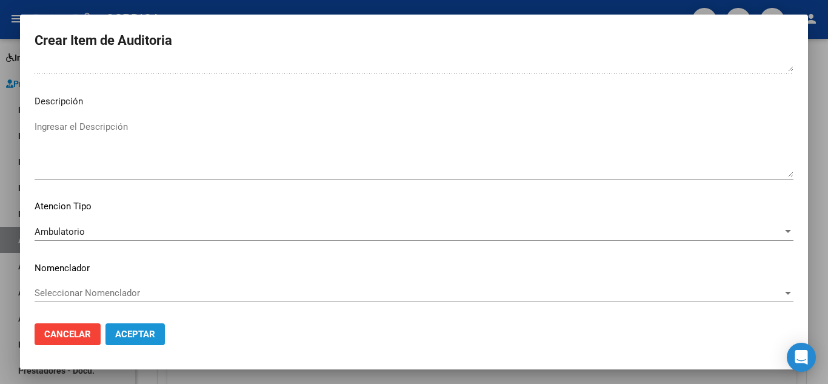
click at [156, 335] on button "Aceptar" at bounding box center [134, 334] width 59 height 22
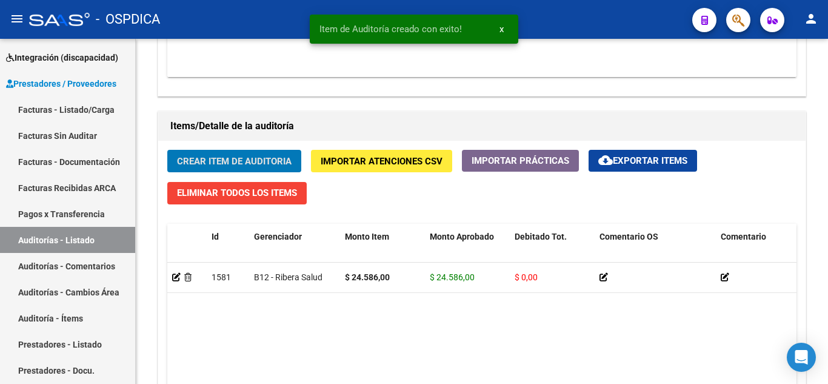
scroll to position [804, 0]
click at [267, 156] on span "Crear Item de Auditoria" at bounding box center [234, 161] width 115 height 11
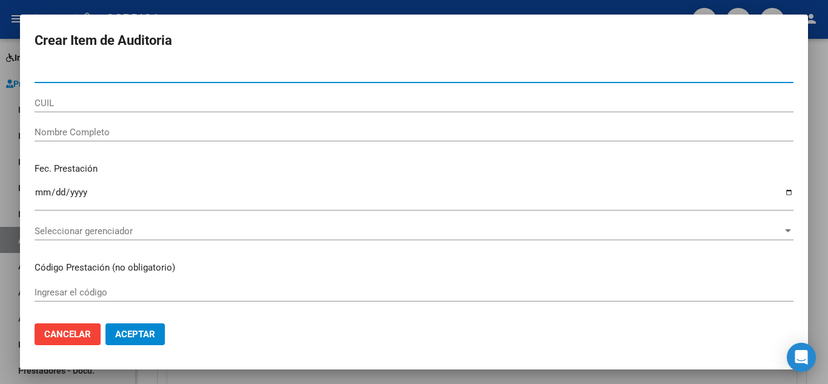
click at [221, 75] on input "Nro Documento" at bounding box center [414, 73] width 759 height 11
type input "45639463"
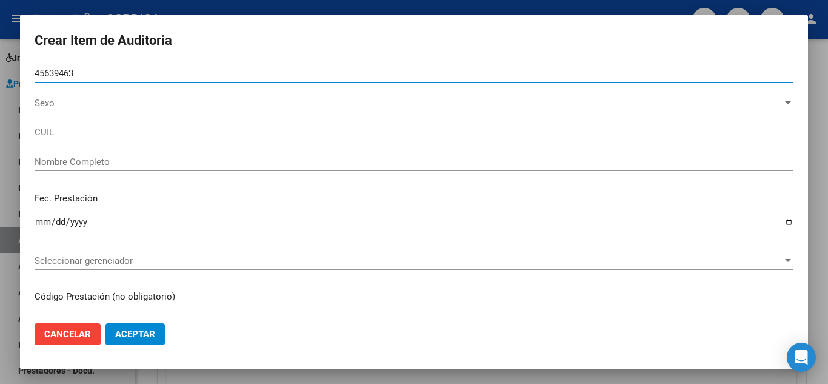
type input "27456394634"
type input "BRITO ABRIL MILAGROS -"
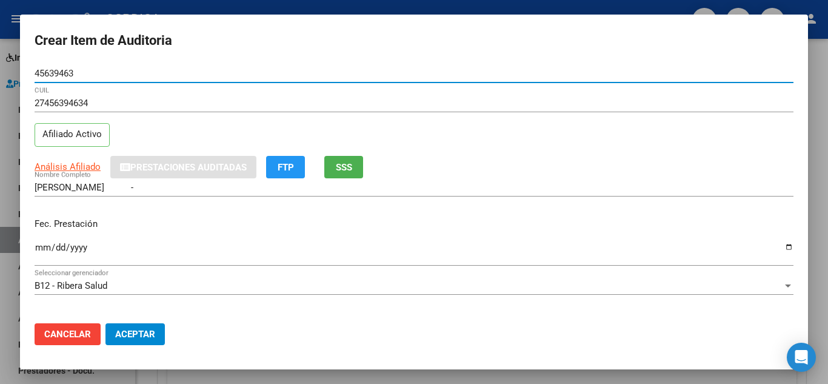
drag, startPoint x: 91, startPoint y: 70, endPoint x: 12, endPoint y: 78, distance: 79.8
click at [12, 78] on div "Crear Item de Auditoria 45639463 Nro Documento 27456394634 CUIL Afiliado Activo…" at bounding box center [414, 192] width 828 height 384
type input "45639463"
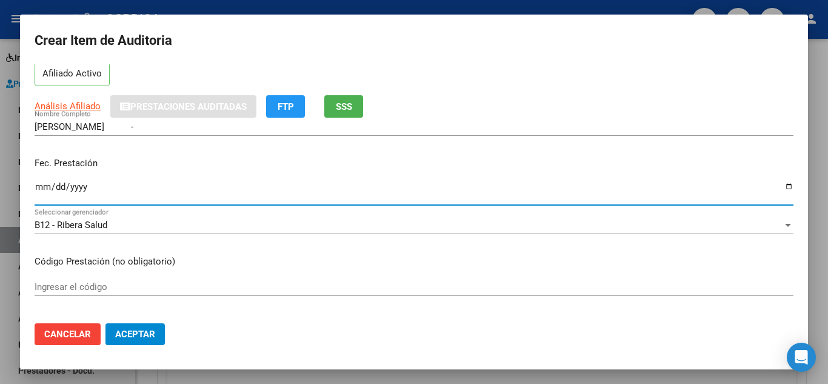
click at [47, 191] on input "Ingresar la fecha" at bounding box center [414, 191] width 759 height 19
type input "2025-07-22"
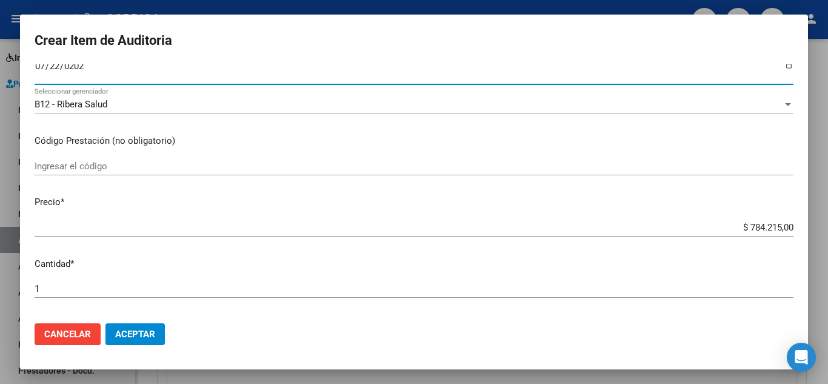
scroll to position [182, 0]
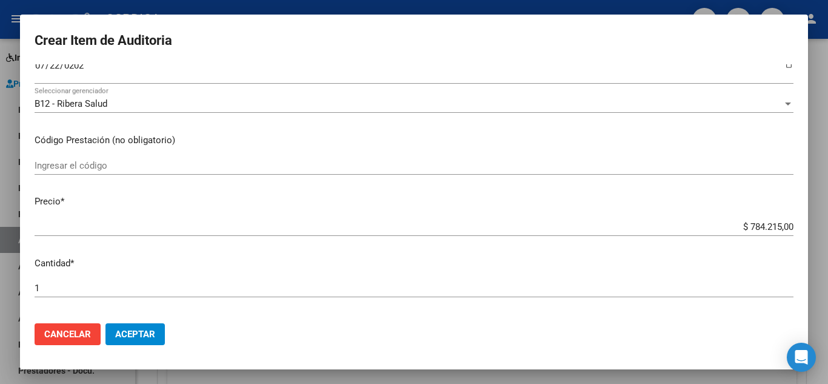
click at [425, 171] on div "Ingresar el código" at bounding box center [414, 165] width 759 height 18
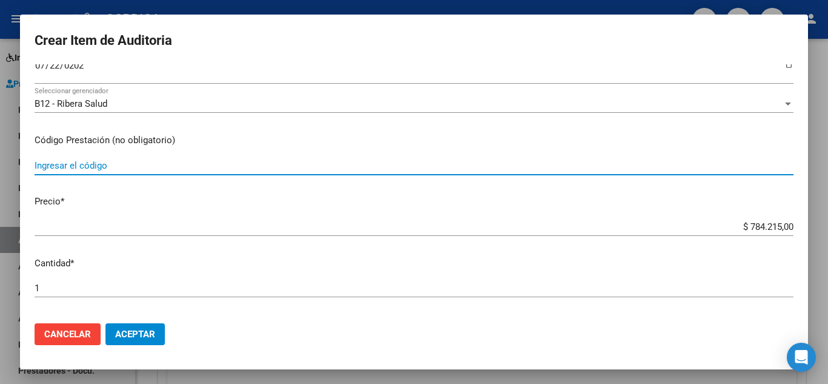
click at [426, 155] on mat-dialog-content "45639463 Nro Documento 27456394634 CUIL Afiliado Activo Análisis Afiliado Prest…" at bounding box center [414, 188] width 788 height 249
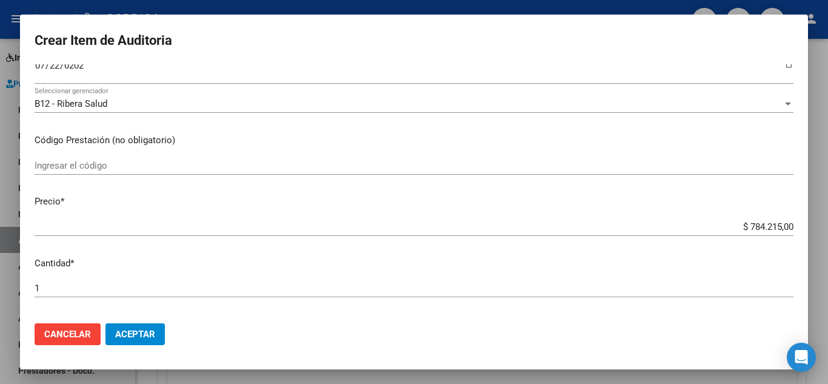
click at [148, 165] on input "Ingresar el código" at bounding box center [414, 165] width 759 height 11
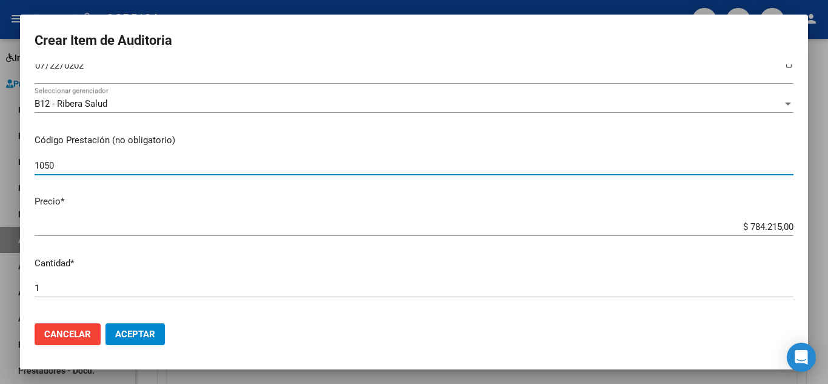
type input "1050"
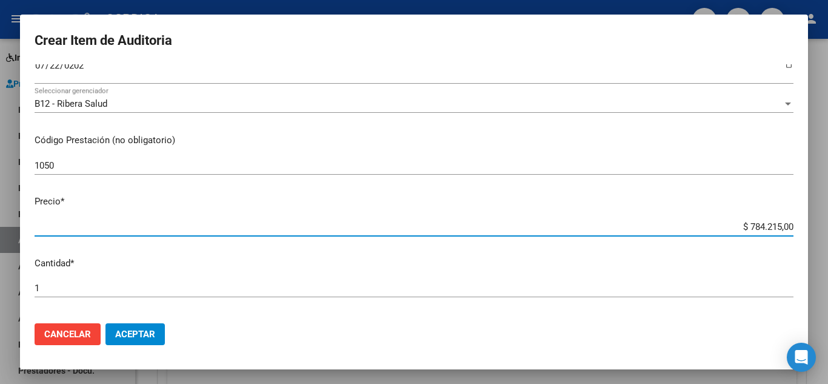
drag, startPoint x: 732, startPoint y: 225, endPoint x: 801, endPoint y: 240, distance: 70.7
click at [801, 240] on mat-dialog-content "45639463 Nro Documento 27456394634 CUIL Afiliado Activo Análisis Afiliado Prest…" at bounding box center [414, 188] width 788 height 249
type input "$ 0,03"
type input "$ 0,35"
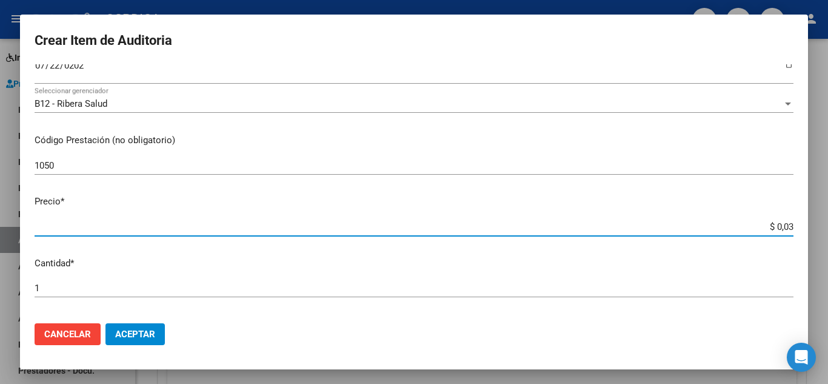
type input "$ 0,35"
type input "$ 3,50"
type input "$ 35,04"
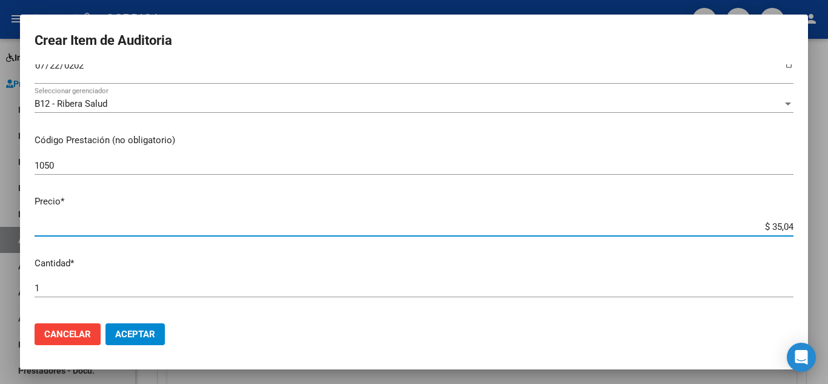
type input "$ 350,48"
type input "$ 3.504,80"
type input "$ 35.048,00"
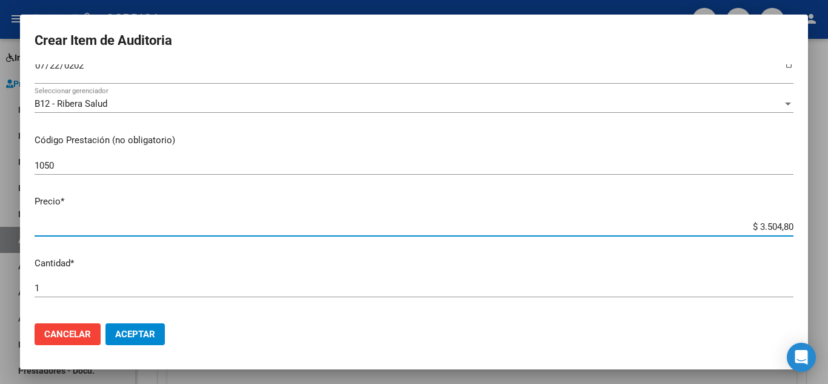
type input "$ 35.048,00"
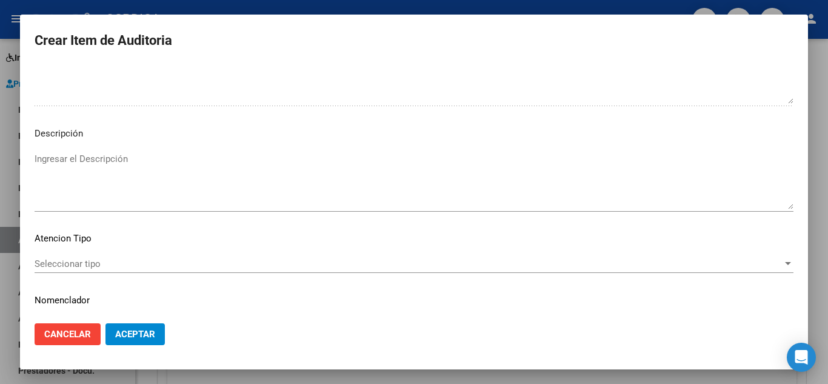
scroll to position [843, 0]
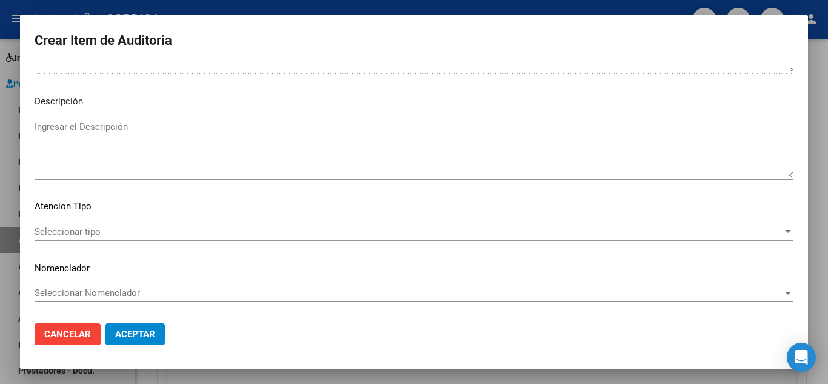
click at [66, 229] on span "Seleccionar tipo" at bounding box center [409, 231] width 748 height 11
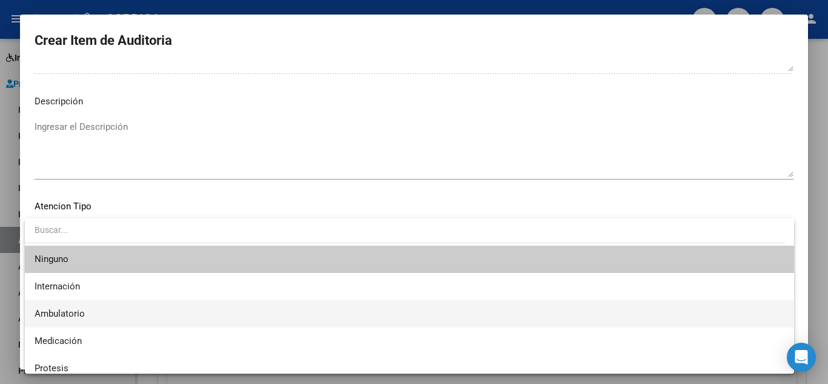
click at [107, 310] on span "Ambulatorio" at bounding box center [410, 313] width 750 height 27
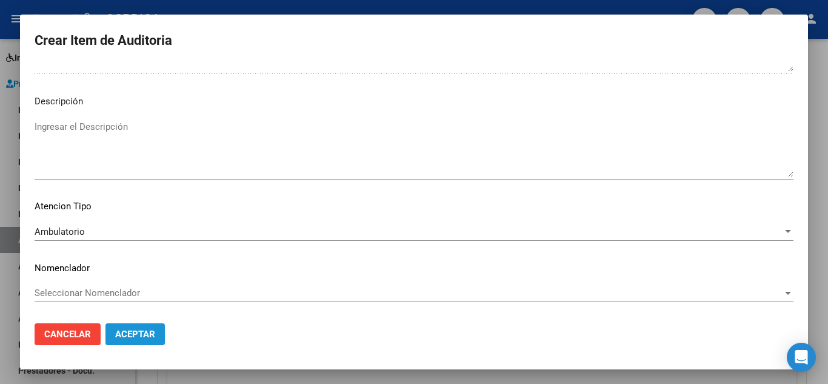
click at [156, 334] on button "Aceptar" at bounding box center [134, 334] width 59 height 22
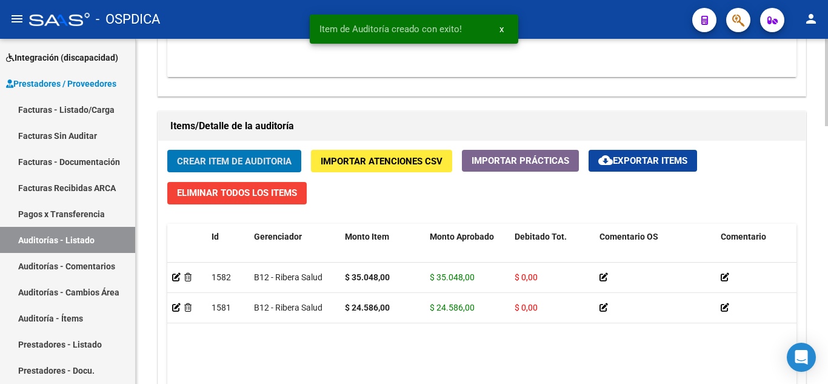
click at [273, 163] on span "Crear Item de Auditoria" at bounding box center [234, 161] width 115 height 11
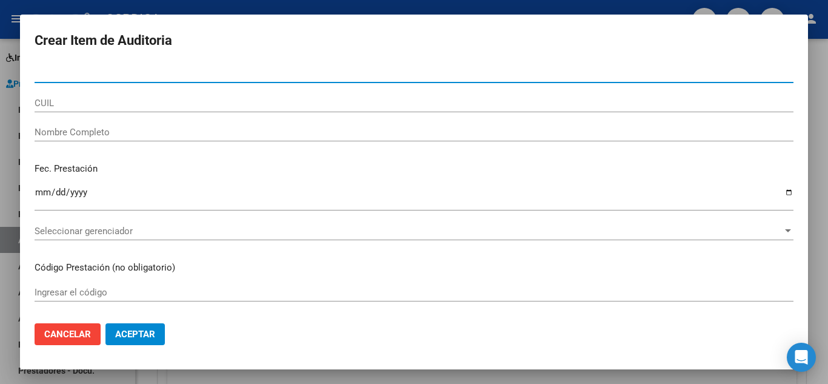
click at [316, 76] on input "Nro Documento" at bounding box center [414, 73] width 759 height 11
paste input "45639463"
type input "45639463"
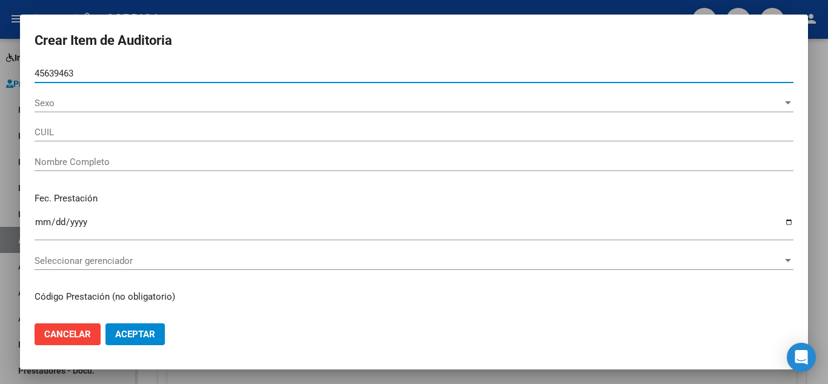
type input "27456394634"
type input "BRITO ABRIL MILAGROS -"
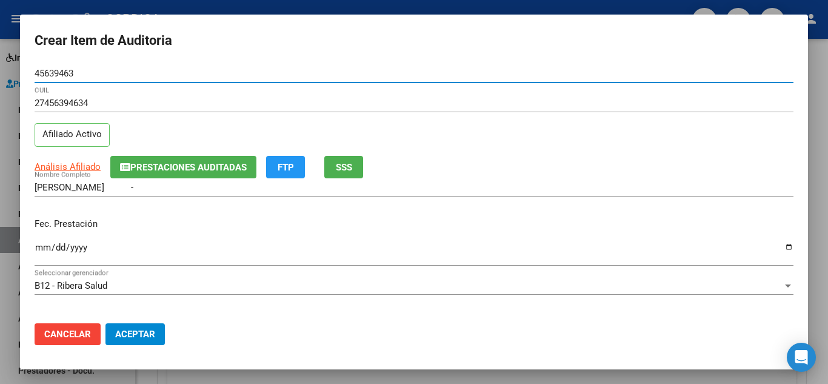
type input "45639463"
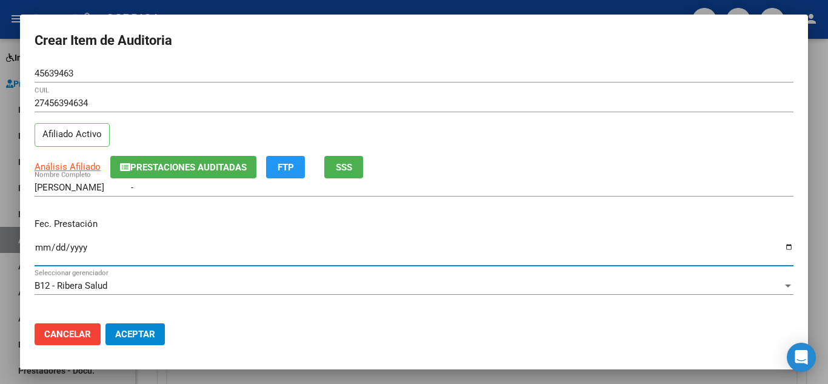
click at [41, 246] on input "Ingresar la fecha" at bounding box center [414, 251] width 759 height 19
type input "2025-07-22"
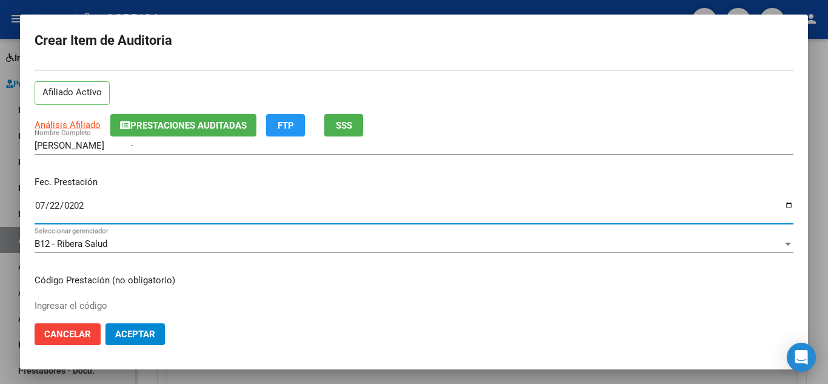
scroll to position [61, 0]
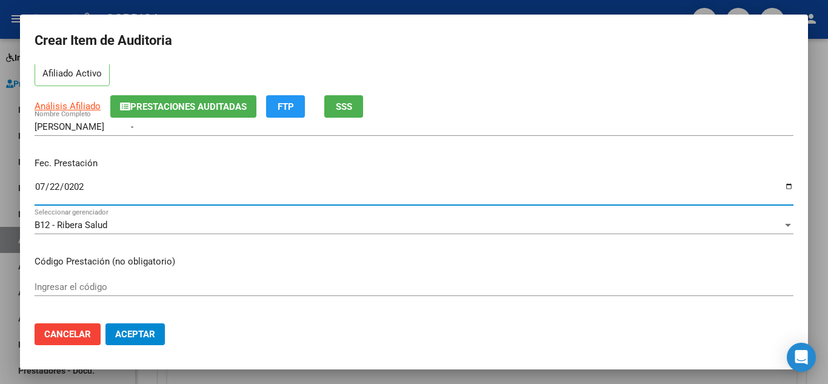
click at [367, 292] on input "Ingresar el código" at bounding box center [414, 286] width 759 height 11
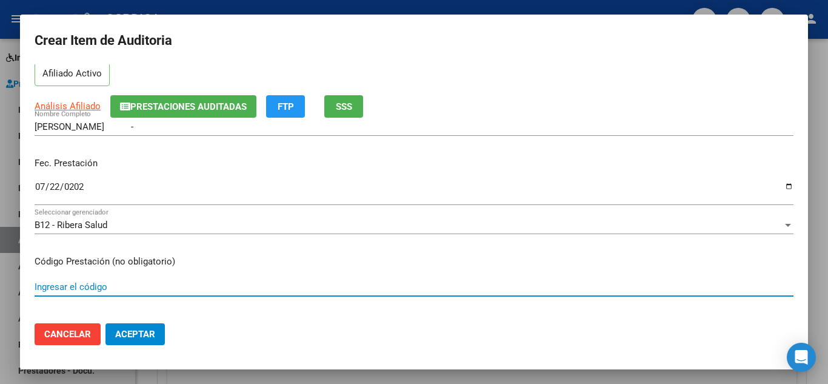
click at [280, 285] on input "Ingresar el código" at bounding box center [414, 286] width 759 height 11
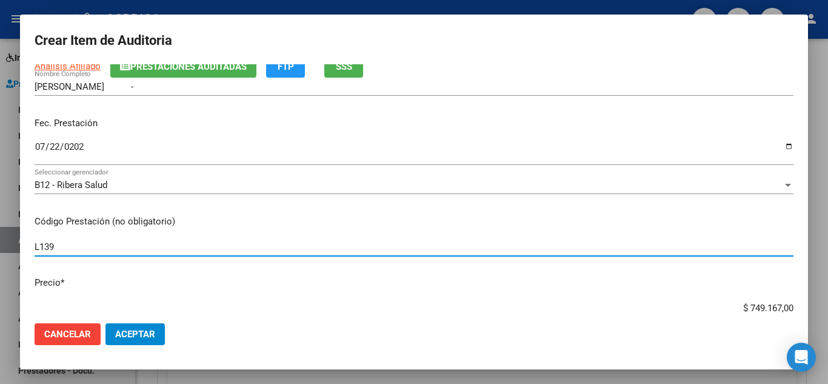
scroll to position [121, 0]
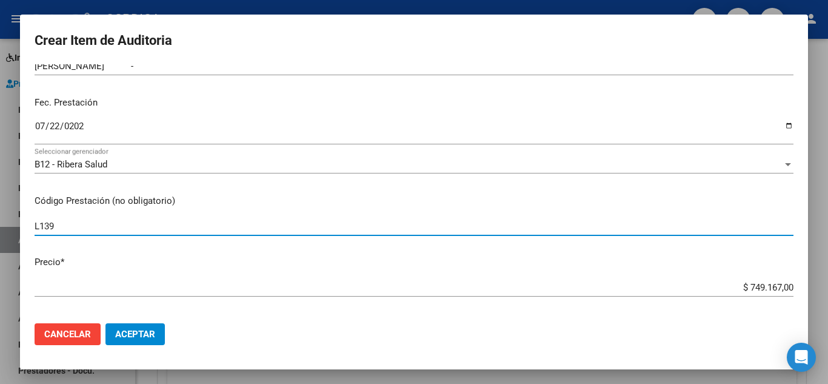
type input "L139"
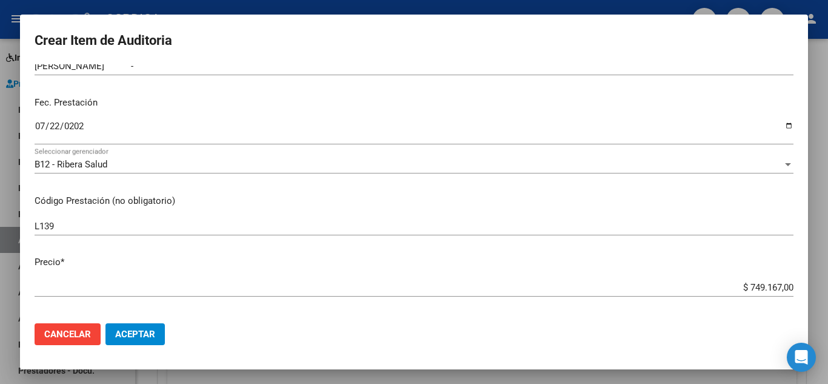
drag, startPoint x: 720, startPoint y: 279, endPoint x: 772, endPoint y: 290, distance: 53.3
click at [772, 290] on div "$ 749.167,00 Ingresar el precio" at bounding box center [414, 287] width 759 height 18
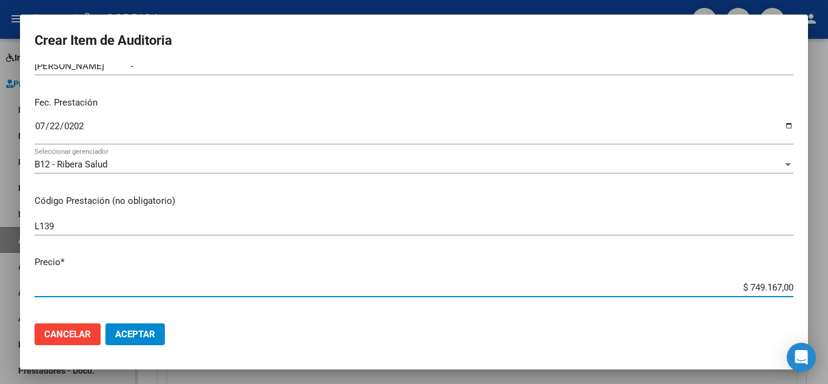
drag, startPoint x: 726, startPoint y: 286, endPoint x: 827, endPoint y: 300, distance: 102.9
click at [827, 300] on div "Crear Item de Auditoria 45639463 Nro Documento 27456394634 CUIL Afiliado Activo…" at bounding box center [414, 192] width 828 height 384
type input "$ 0,07"
type input "$ 0,79"
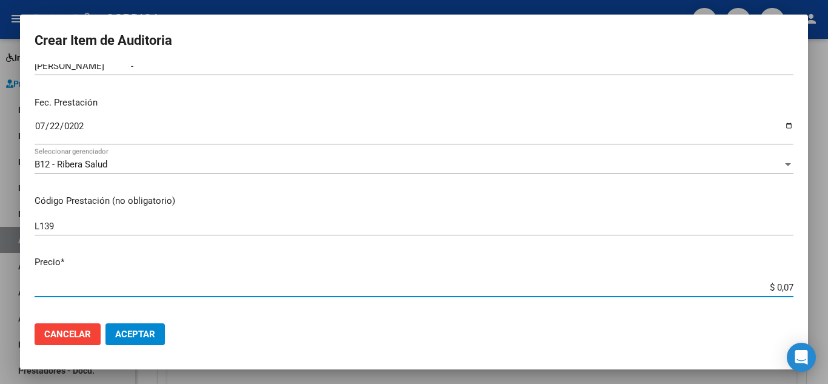
type input "$ 0,79"
type input "$ 7,95"
type input "$ 79,52"
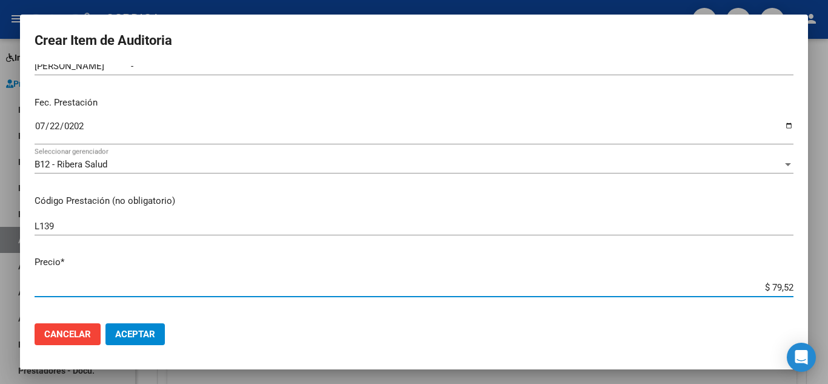
type input "$ 795,20"
type input "$ 7.952,00"
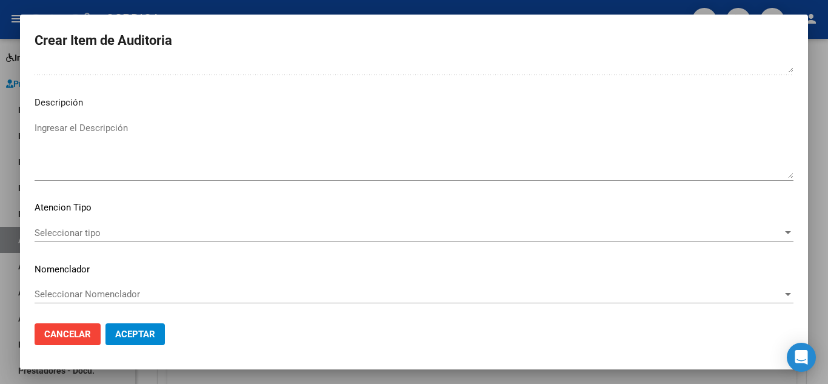
scroll to position [843, 0]
click at [105, 228] on span "Seleccionar tipo" at bounding box center [409, 231] width 748 height 11
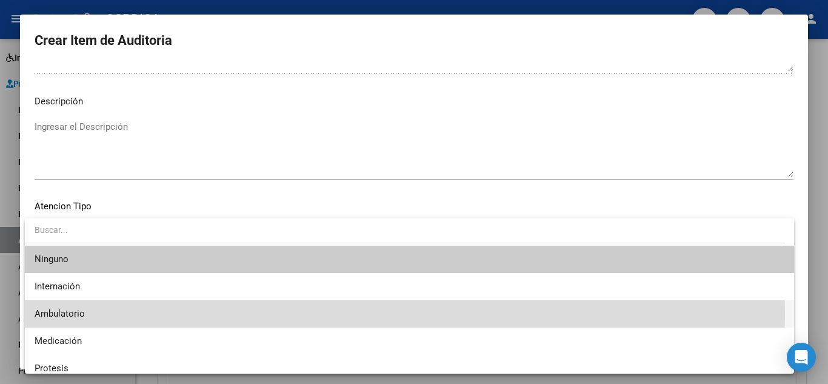
click at [92, 314] on span "Ambulatorio" at bounding box center [410, 313] width 750 height 27
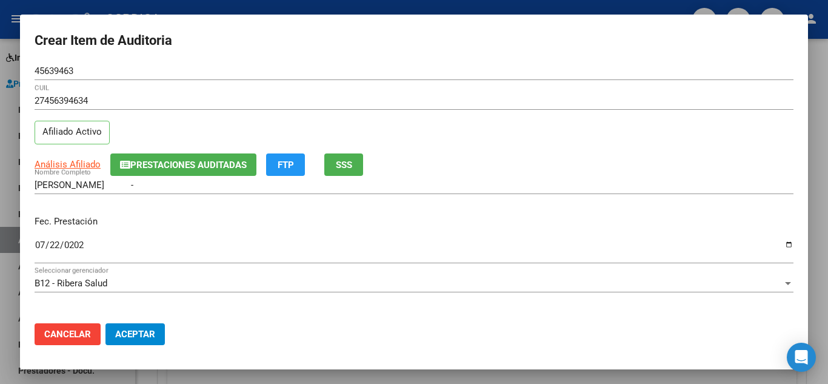
scroll to position [0, 0]
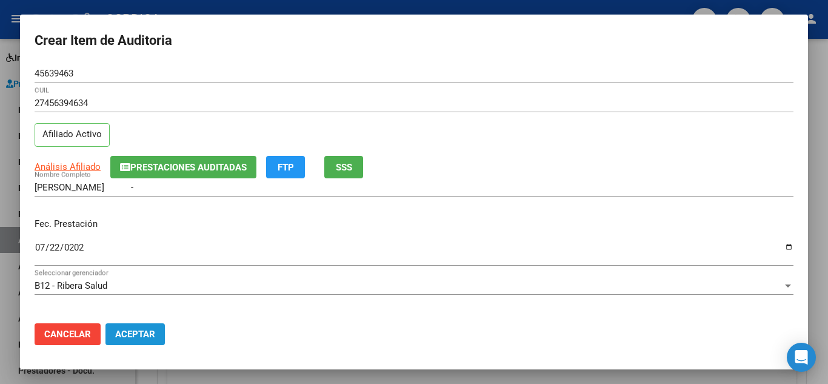
click at [145, 335] on span "Aceptar" at bounding box center [135, 334] width 40 height 11
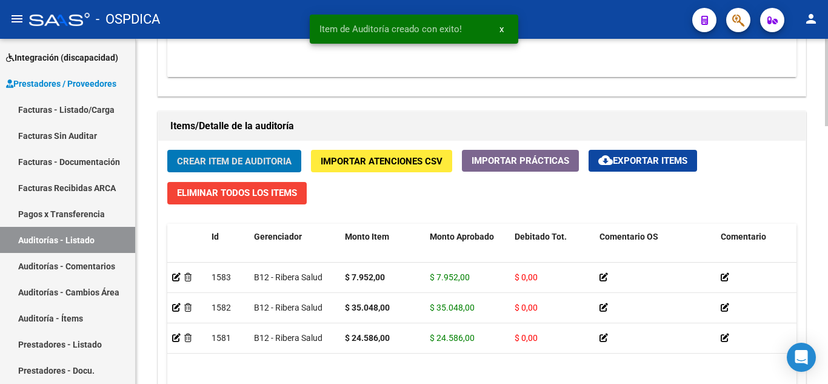
click at [258, 153] on button "Crear Item de Auditoria" at bounding box center [234, 161] width 134 height 22
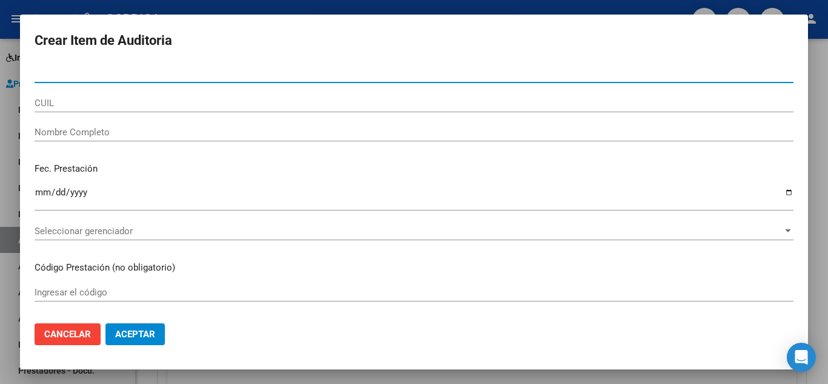
click at [319, 75] on input "Nro Documento" at bounding box center [414, 73] width 759 height 11
paste input "45639463"
type input "45639463"
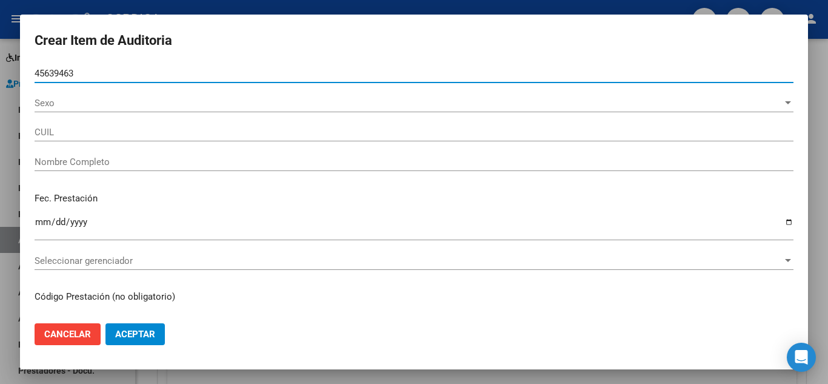
type input "27456394634"
type input "BRITO ABRIL MILAGROS -"
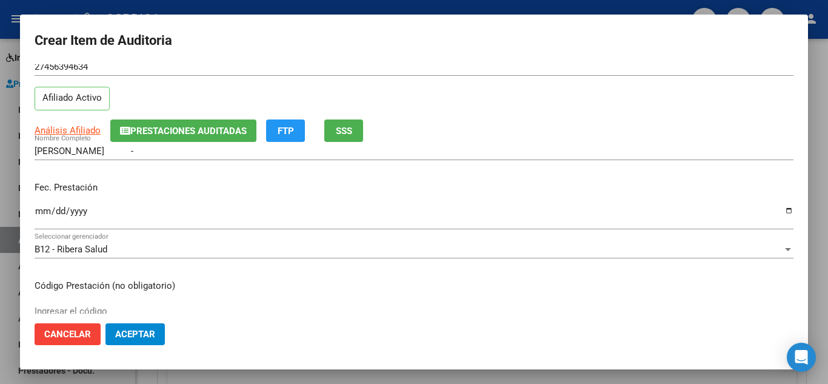
scroll to position [61, 0]
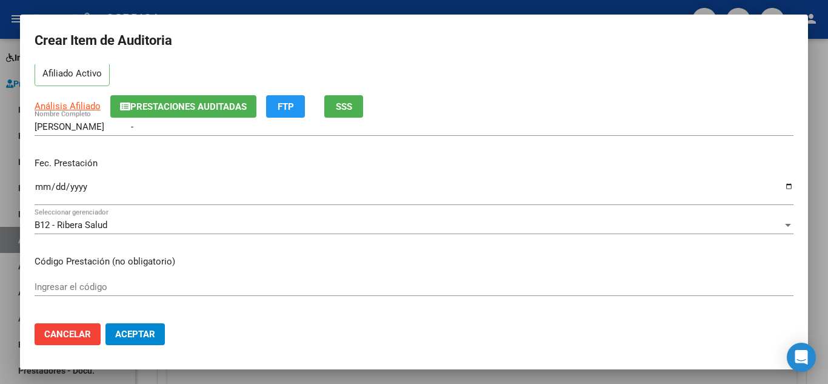
type input "45639463"
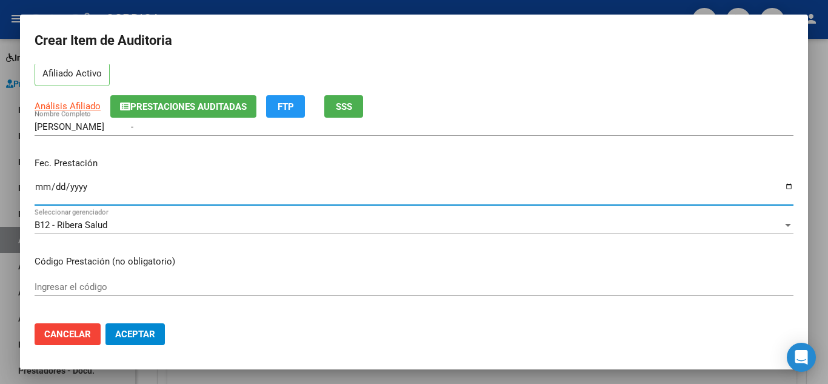
click at [42, 185] on input "Ingresar la fecha" at bounding box center [414, 191] width 759 height 19
type input "2025-07-22"
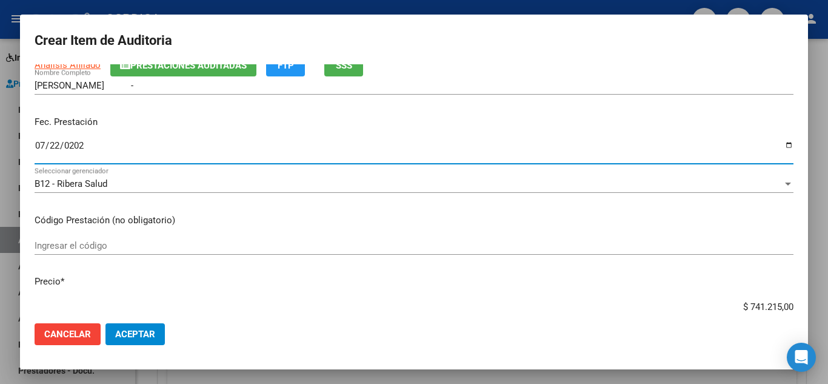
scroll to position [121, 0]
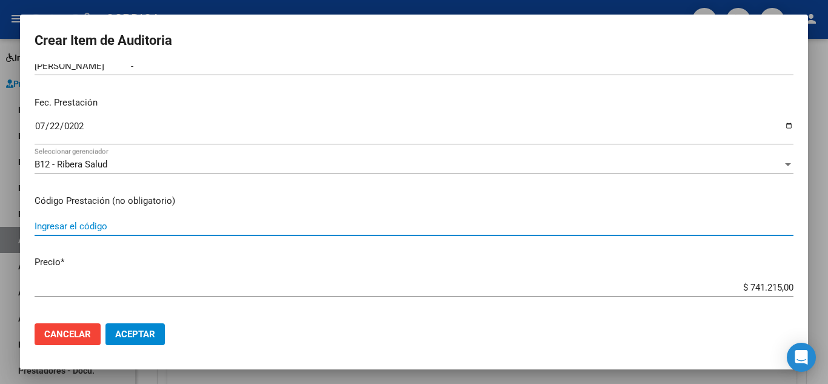
click at [138, 227] on input "Ingresar el código" at bounding box center [414, 226] width 759 height 11
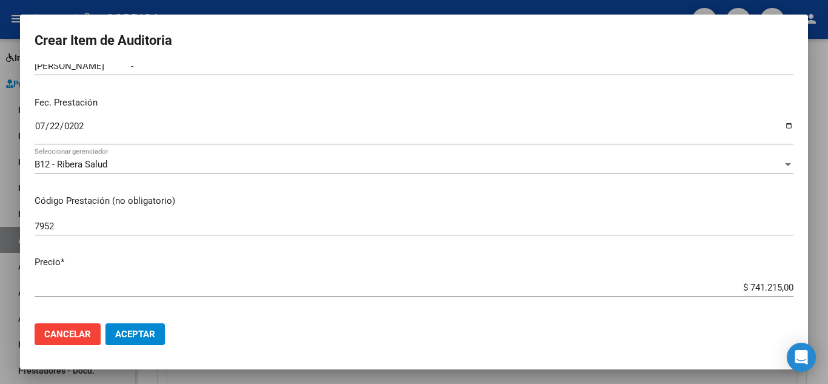
drag, startPoint x: 101, startPoint y: 232, endPoint x: 32, endPoint y: 223, distance: 70.3
click at [32, 223] on mat-dialog-content "45639463 Nro Documento 27456394634 CUIL Afiliado Activo Análisis Afiliado Prest…" at bounding box center [414, 188] width 788 height 249
click at [300, 200] on p "Código Prestación (no obligatorio)" at bounding box center [414, 201] width 759 height 14
click at [267, 232] on div "7952 Ingresar el código" at bounding box center [414, 226] width 759 height 18
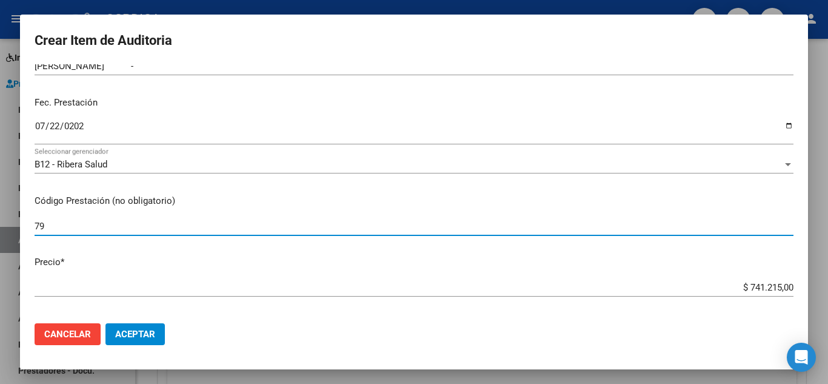
type input "7"
type input "l"
click at [97, 221] on input "L150" at bounding box center [414, 226] width 759 height 11
type input "L140"
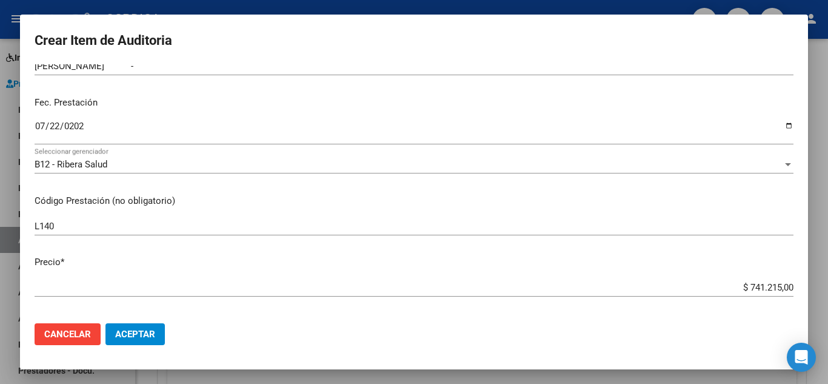
scroll to position [242, 0]
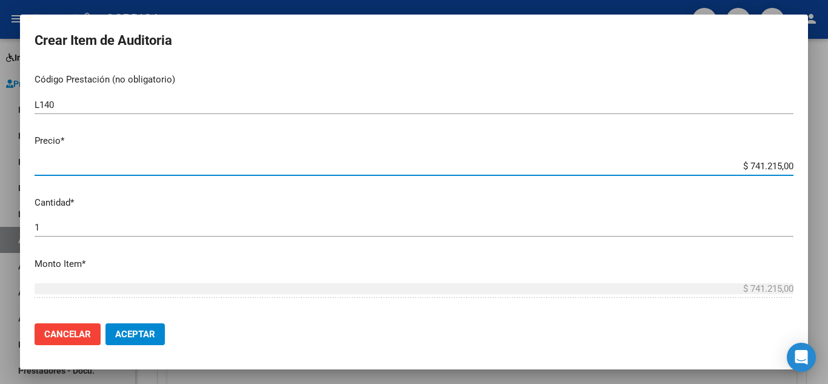
drag, startPoint x: 723, startPoint y: 167, endPoint x: 823, endPoint y: 162, distance: 100.8
click at [823, 162] on div "Crear Item de Auditoria 45639463 Nro Documento 27456394634 CUIL Afiliado Activo…" at bounding box center [414, 192] width 828 height 384
type input "$ 0,07"
type input "$ 0,79"
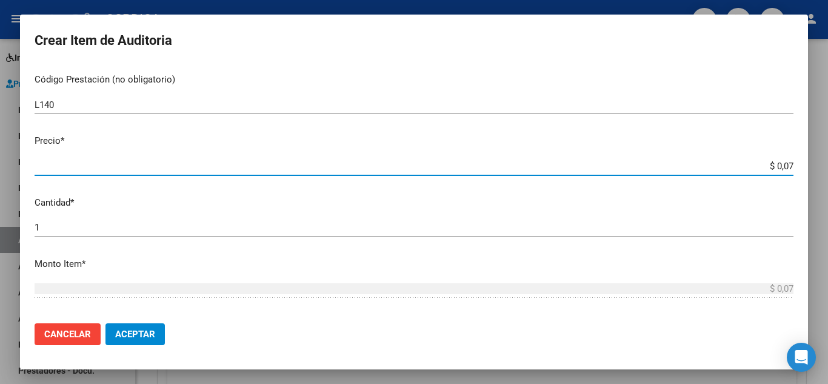
type input "$ 0,79"
type input "$ 7,95"
type input "$ 79,52"
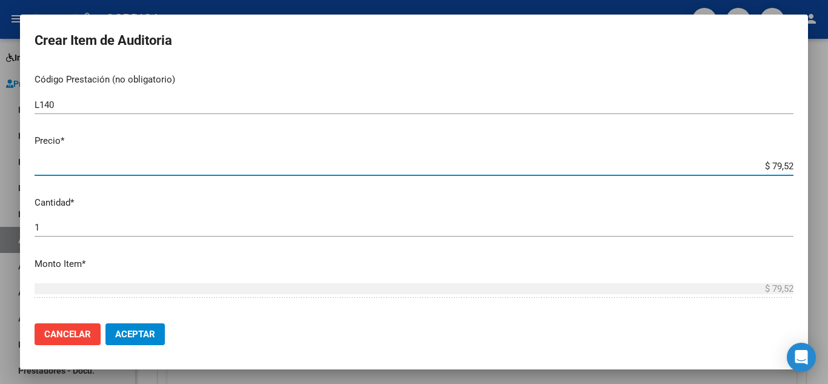
type input "$ 795,20"
type input "$ 7.952,00"
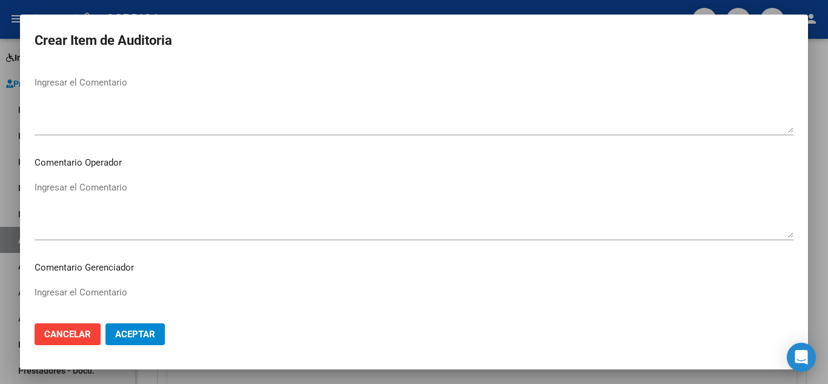
scroll to position [843, 0]
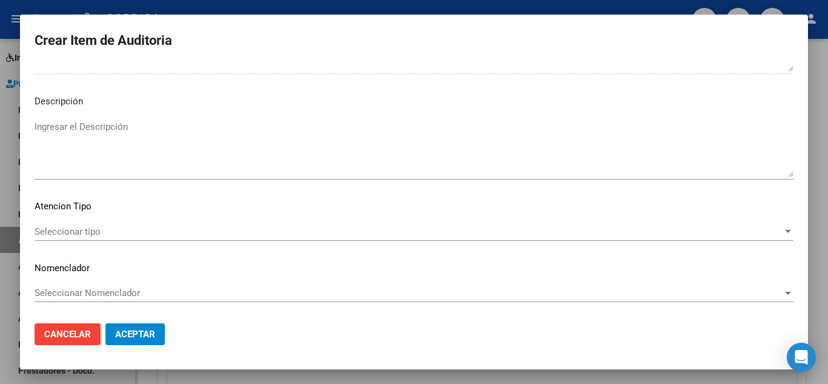
click at [96, 230] on span "Seleccionar tipo" at bounding box center [409, 231] width 748 height 11
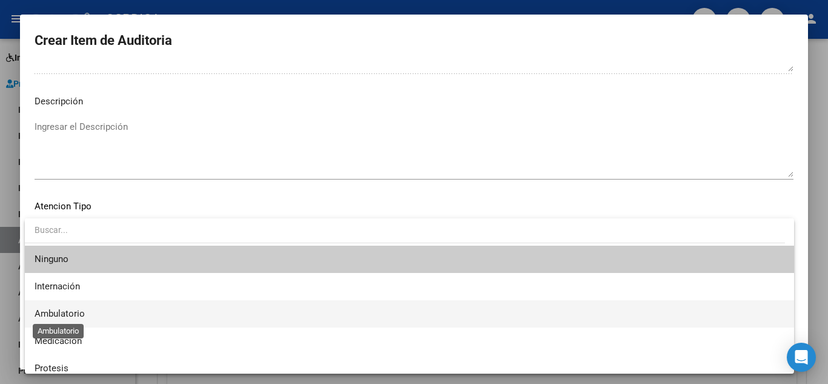
click at [78, 309] on span "Ambulatorio" at bounding box center [60, 313] width 50 height 11
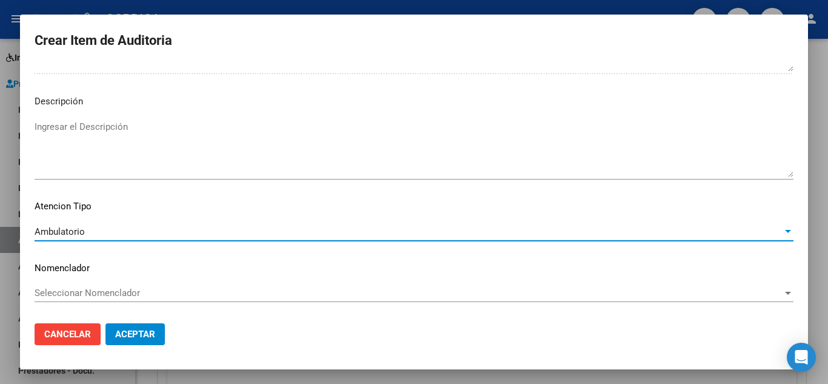
click at [130, 337] on span "Aceptar" at bounding box center [135, 334] width 40 height 11
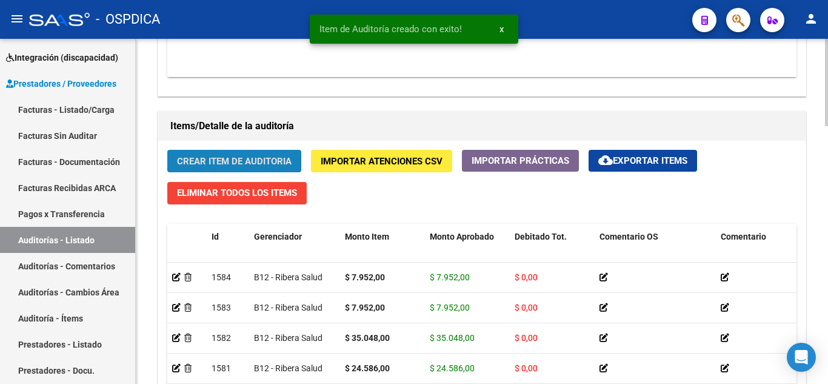
click at [261, 158] on span "Crear Item de Auditoria" at bounding box center [234, 161] width 115 height 11
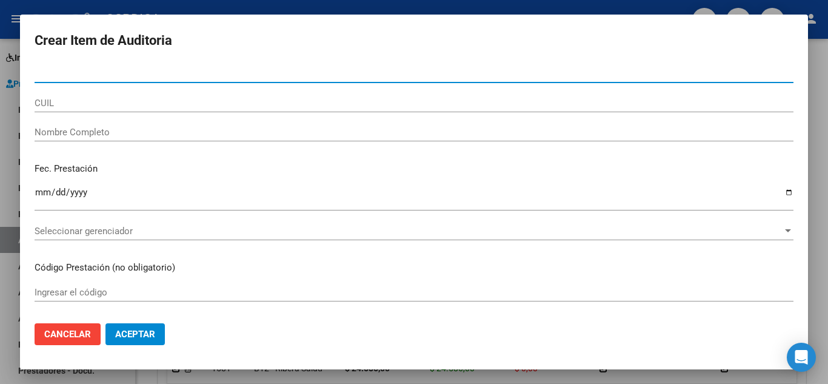
click at [257, 76] on input "Nro Documento" at bounding box center [414, 73] width 759 height 11
paste input "45639463"
type input "45639463"
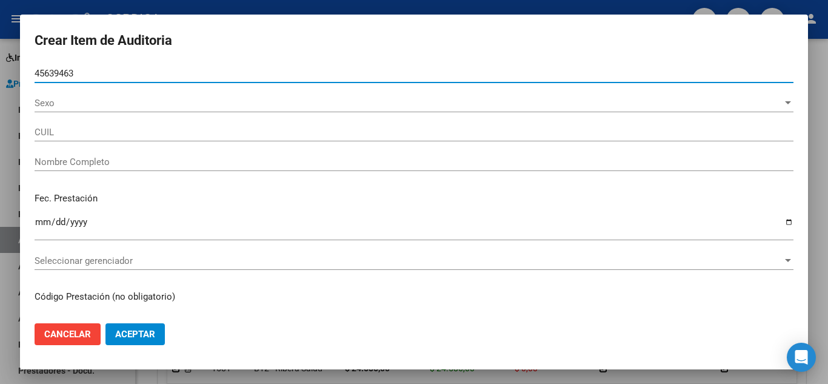
type input "27456394634"
type input "BRITO ABRIL MILAGROS -"
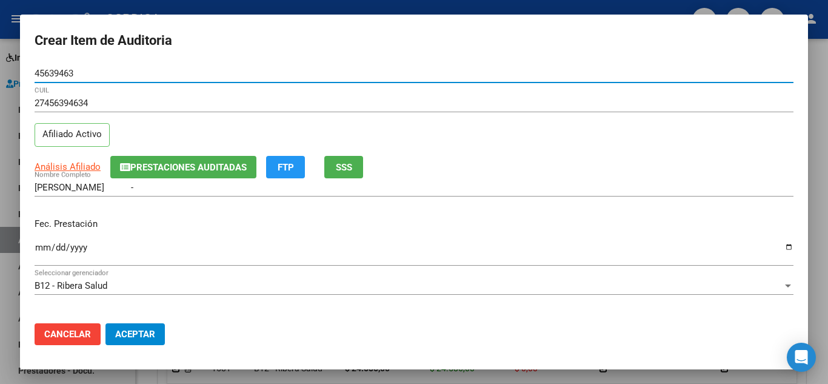
type input "45639463"
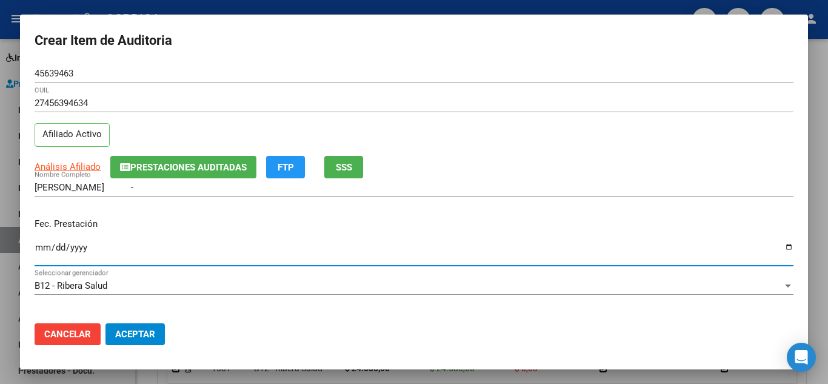
click at [44, 249] on input "Ingresar la fecha" at bounding box center [414, 251] width 759 height 19
type input "2025-07-22"
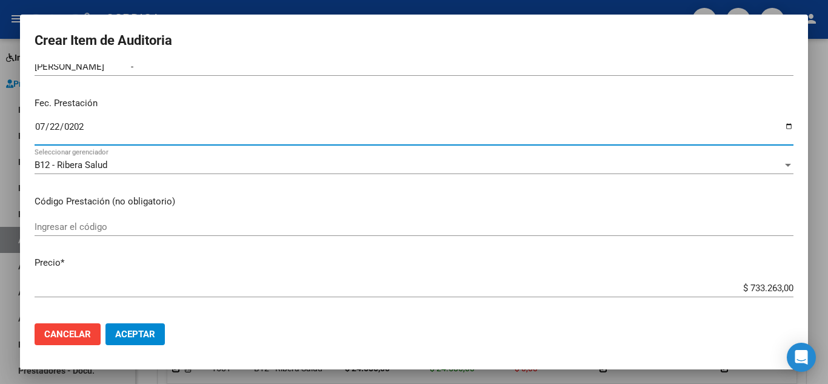
scroll to position [121, 0]
click at [327, 229] on input "Ingresar el código" at bounding box center [414, 226] width 759 height 11
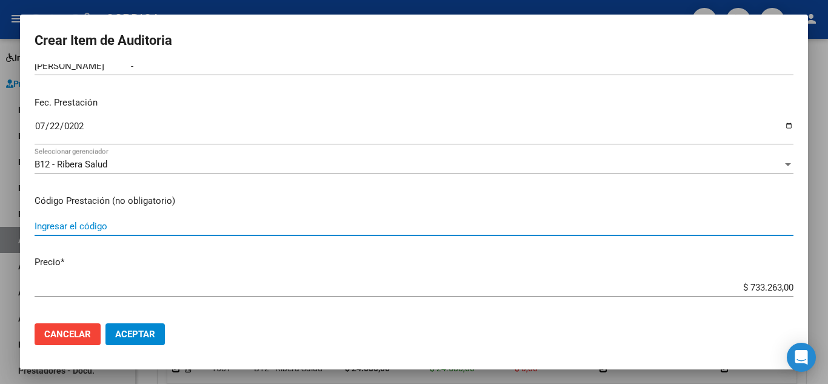
click at [238, 228] on input "Ingresar el código" at bounding box center [414, 226] width 759 height 11
type input "L278"
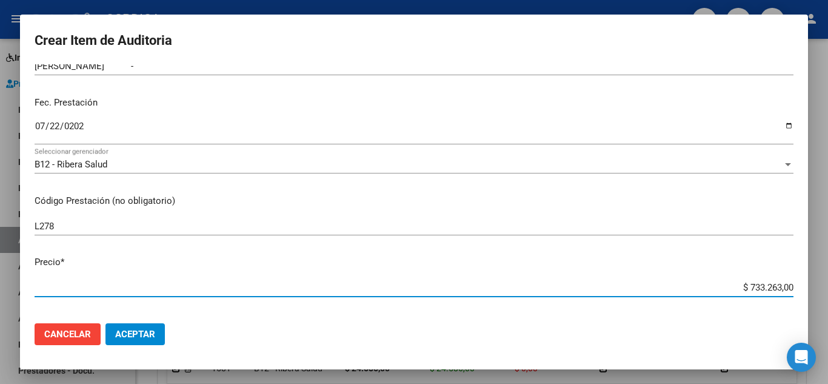
drag, startPoint x: 731, startPoint y: 288, endPoint x: 784, endPoint y: 285, distance: 53.4
click at [784, 285] on app-form-text-field "Precio * $ 733.263,00 Ingresar el precio" at bounding box center [419, 274] width 769 height 38
type input "$ 0,01"
type input "$ 0,16"
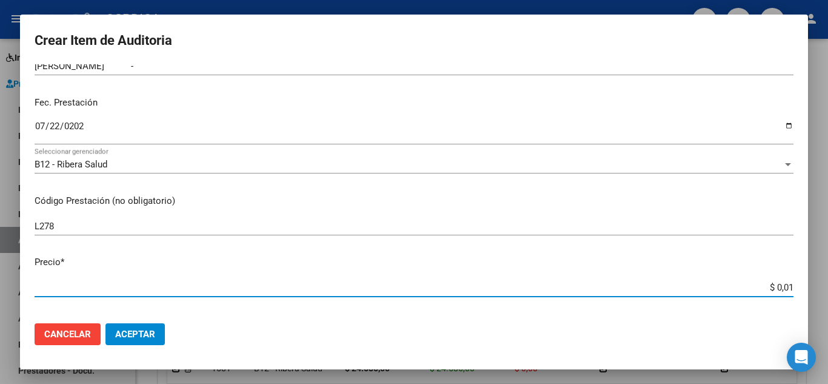
type input "$ 0,16"
type input "$ 1,64"
type input "$ 16,40"
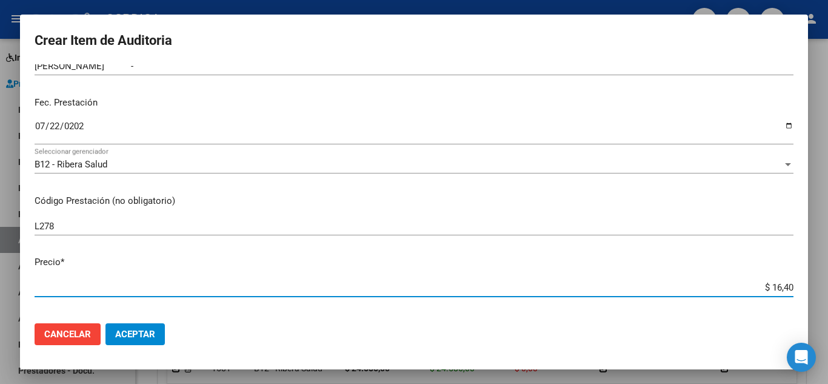
type input "$ 164,03"
type input "$ 1.640,30"
type input "$ 16.403,00"
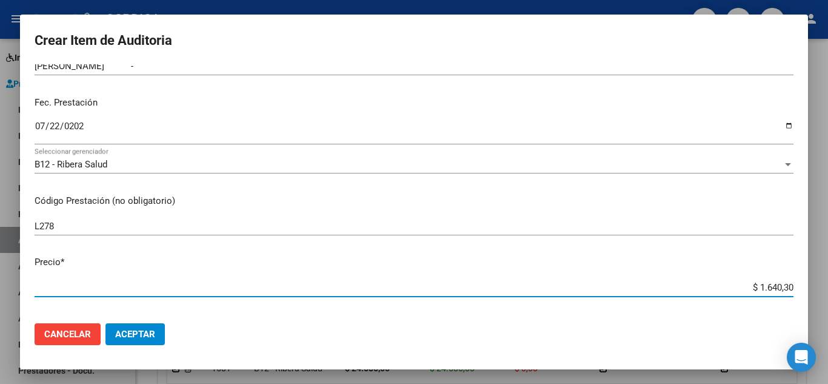
type input "$ 16.403,00"
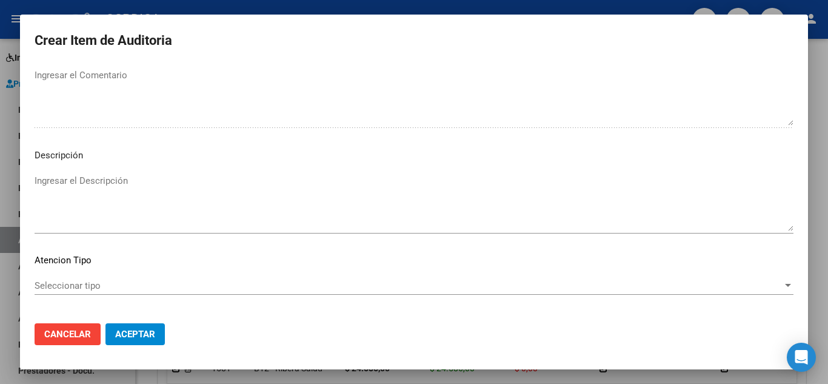
scroll to position [843, 0]
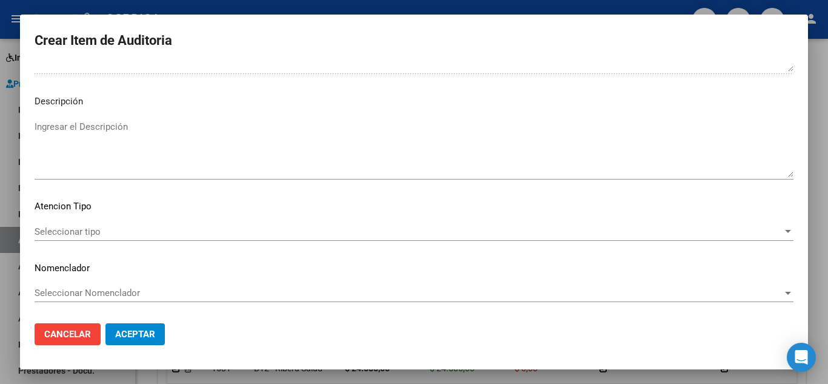
click at [99, 226] on span "Seleccionar tipo" at bounding box center [409, 231] width 748 height 11
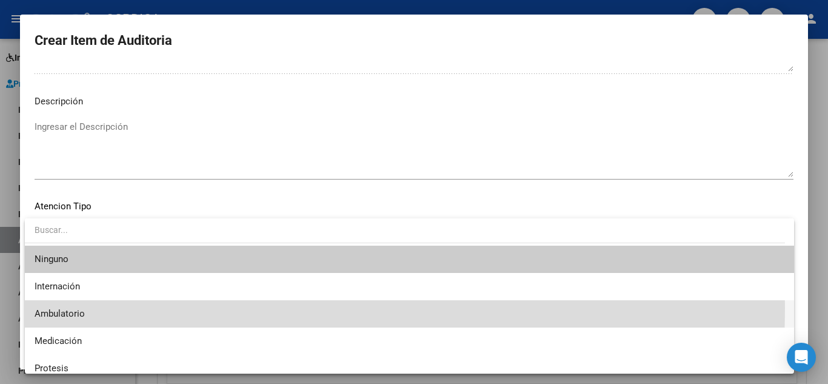
click at [88, 307] on span "Ambulatorio" at bounding box center [410, 313] width 750 height 27
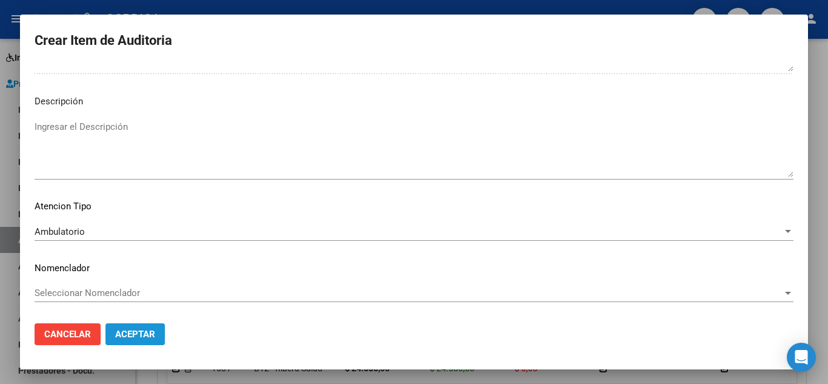
click at [123, 333] on span "Aceptar" at bounding box center [135, 334] width 40 height 11
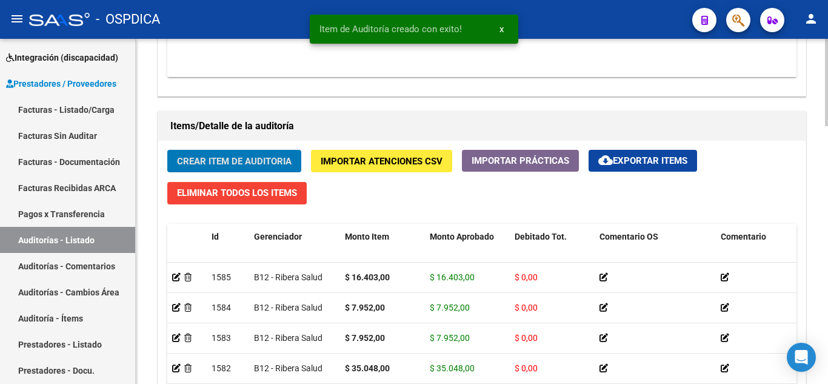
click at [242, 159] on span "Crear Item de Auditoria" at bounding box center [234, 161] width 115 height 11
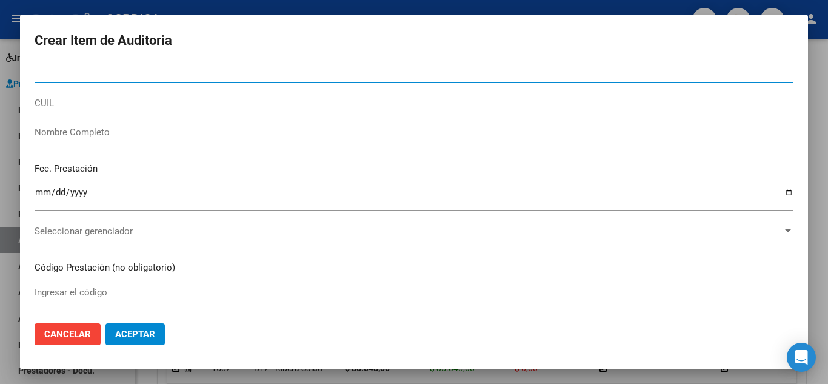
click at [219, 78] on input "Nro Documento" at bounding box center [414, 73] width 759 height 11
paste input "45639463"
type input "45639463"
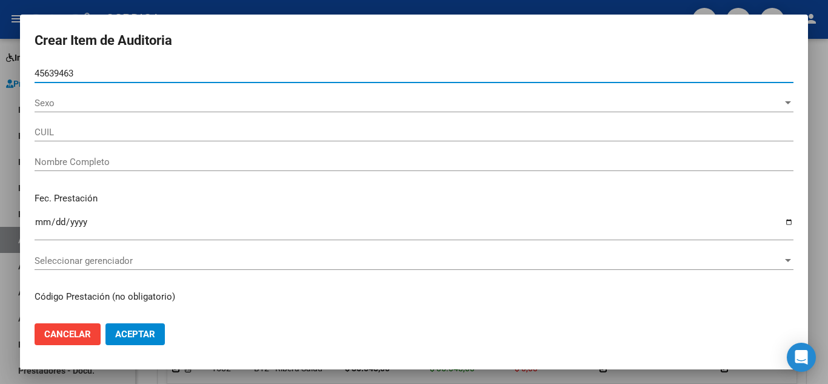
type input "27456394634"
type input "BRITO ABRIL MILAGROS -"
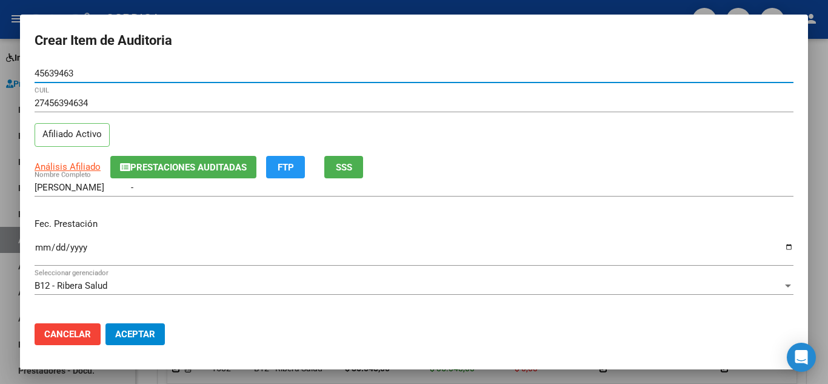
type input "45639463"
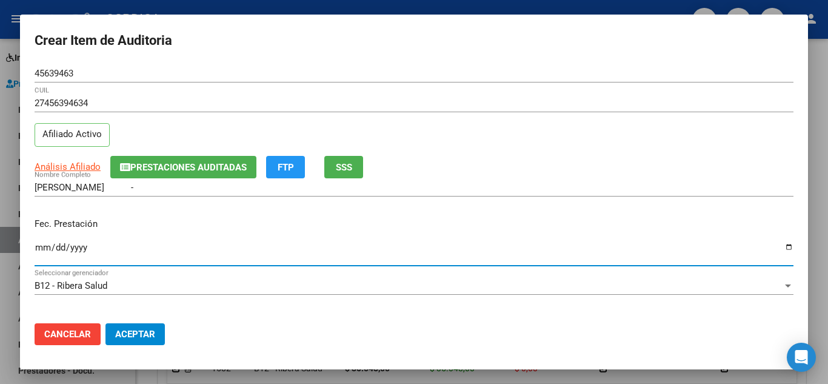
click at [44, 249] on input "Ingresar la fecha" at bounding box center [414, 251] width 759 height 19
type input "2025-07-22"
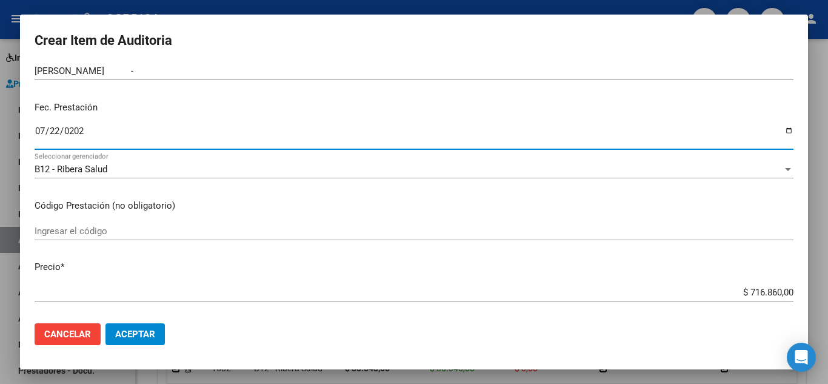
scroll to position [121, 0]
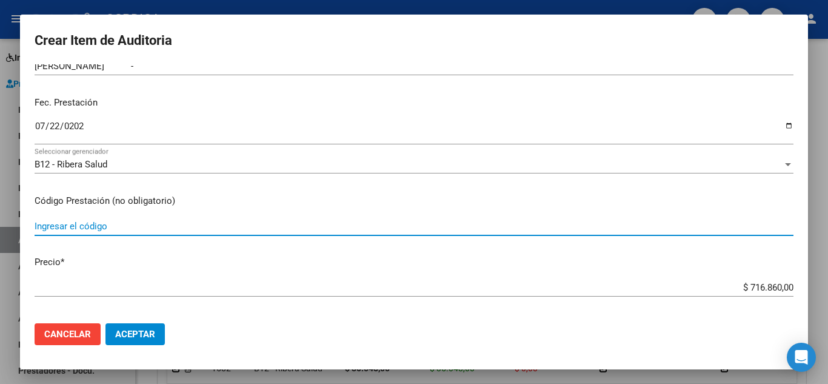
click at [378, 229] on input "Ingresar el código" at bounding box center [414, 226] width 759 height 11
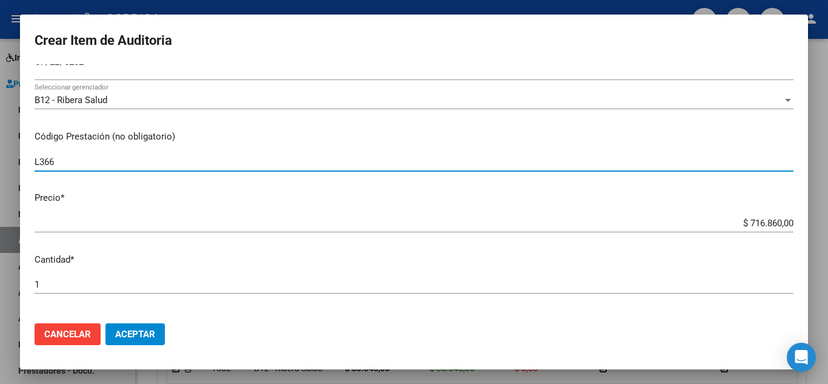
scroll to position [242, 0]
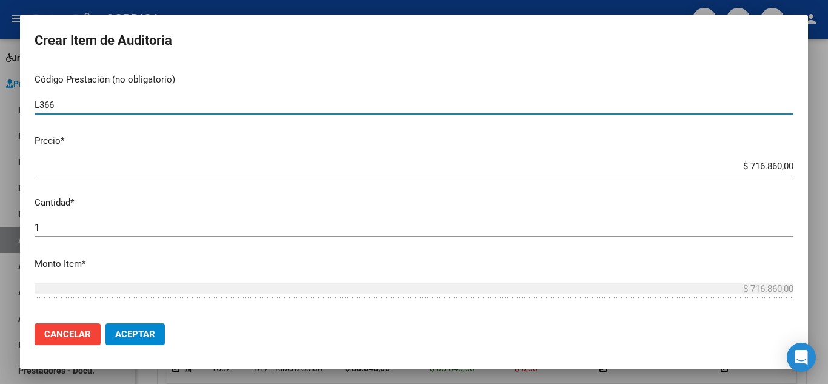
type input "L366"
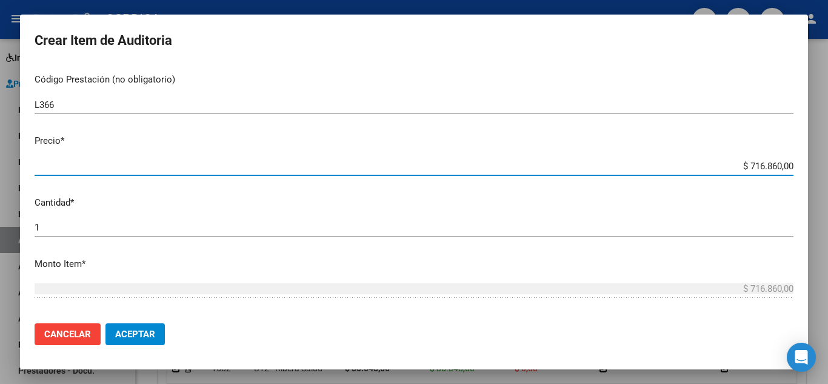
drag, startPoint x: 727, startPoint y: 161, endPoint x: 818, endPoint y: 170, distance: 90.8
click at [818, 170] on div "Crear Item de Auditoria 45639463 Nro Documento 27456394634 CUIL Afiliado Activo…" at bounding box center [414, 192] width 828 height 384
type input "$ 0,07"
type input "$ 0,79"
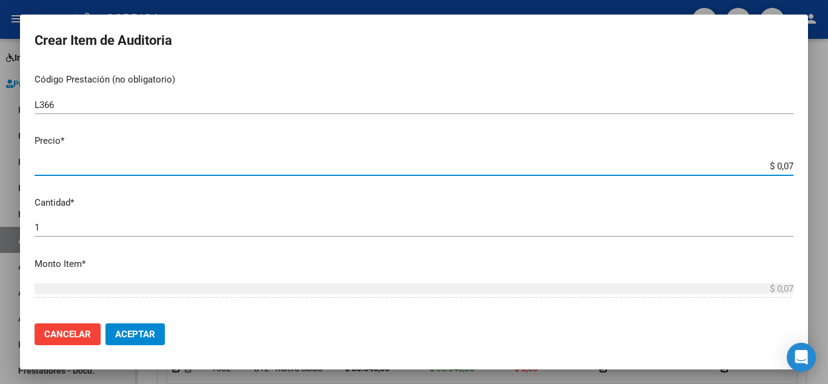
type input "$ 0,79"
type input "$ 7,95"
type input "$ 79,52"
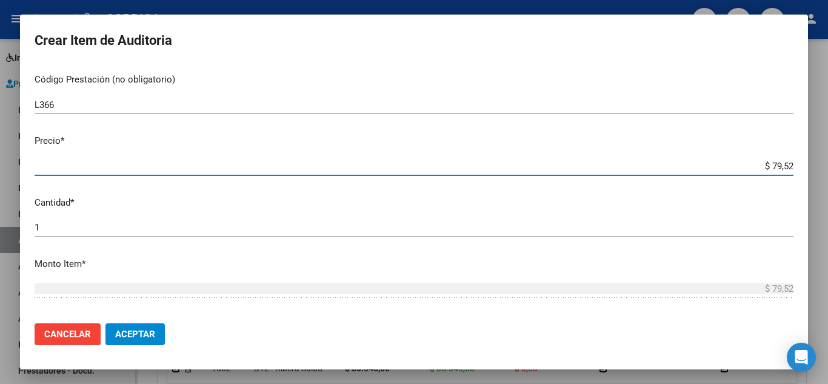
type input "$ 795,20"
type input "$ 7.952,00"
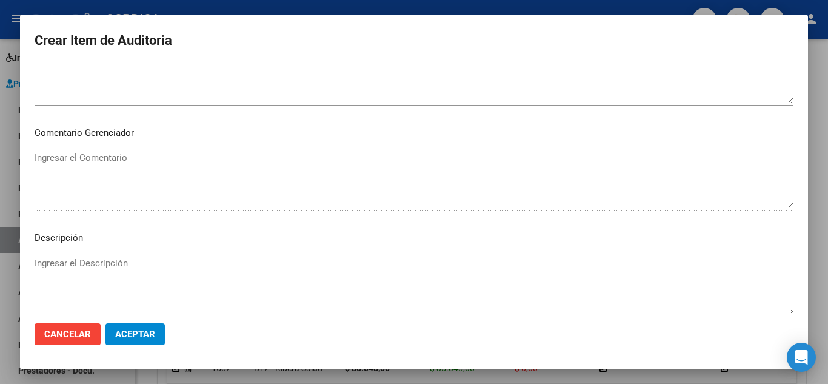
scroll to position [843, 0]
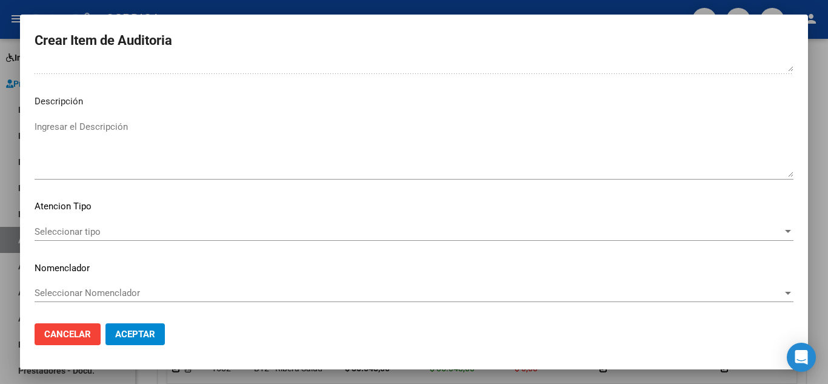
click at [100, 230] on span "Seleccionar tipo" at bounding box center [409, 231] width 748 height 11
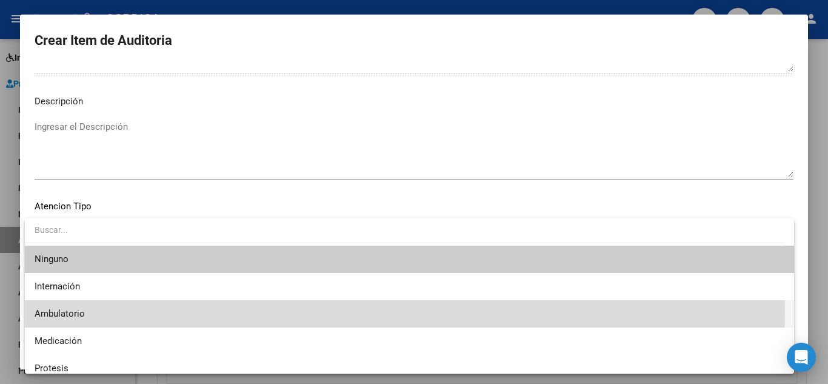
click at [101, 312] on span "Ambulatorio" at bounding box center [410, 313] width 750 height 27
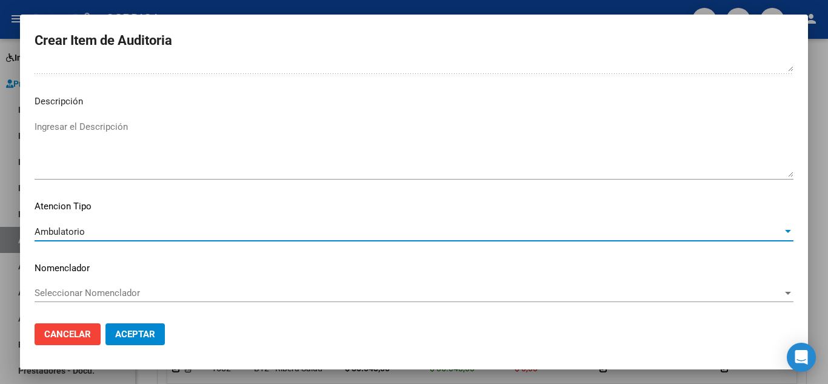
click at [136, 332] on span "Aceptar" at bounding box center [135, 334] width 40 height 11
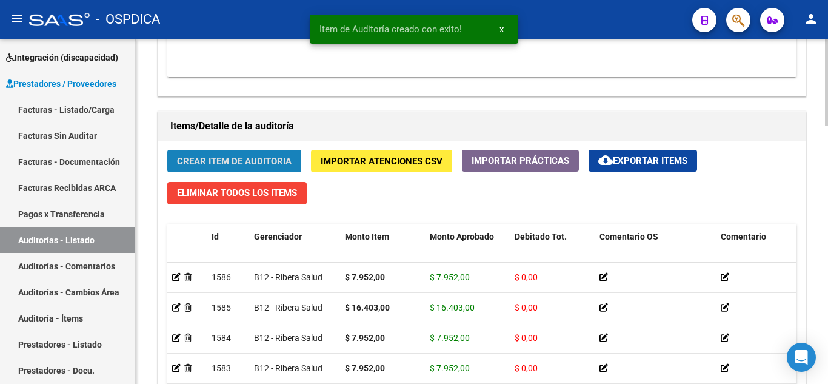
click at [224, 160] on span "Crear Item de Auditoria" at bounding box center [234, 161] width 115 height 11
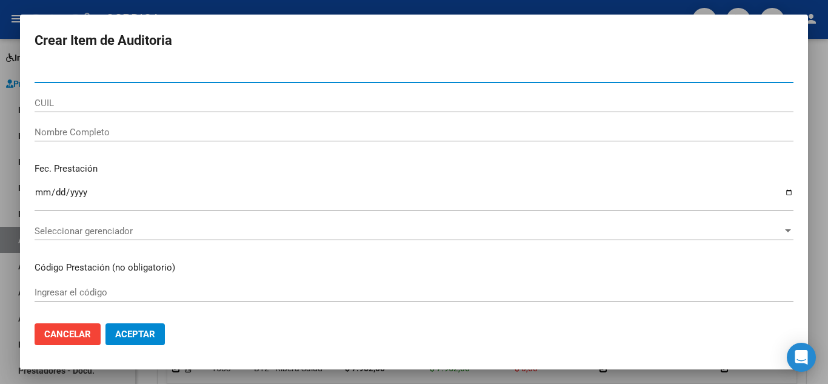
click at [281, 76] on input "Nro Documento" at bounding box center [414, 73] width 759 height 11
paste input "45639463"
type input "45639463"
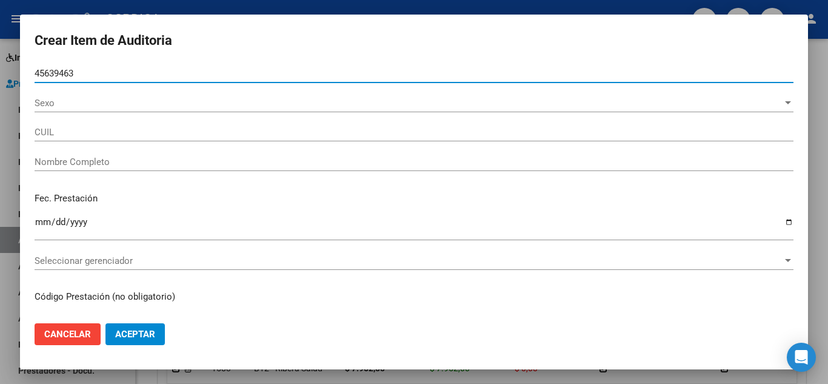
type input "27456394634"
type input "BRITO ABRIL MILAGROS -"
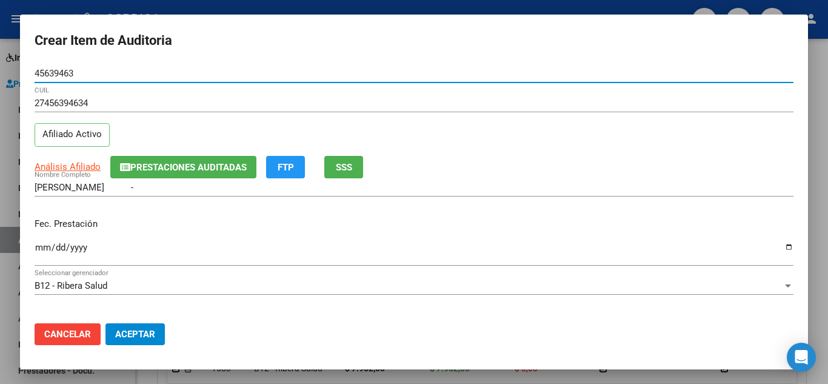
type input "45639463"
click at [38, 244] on input "Ingresar la fecha" at bounding box center [414, 251] width 759 height 19
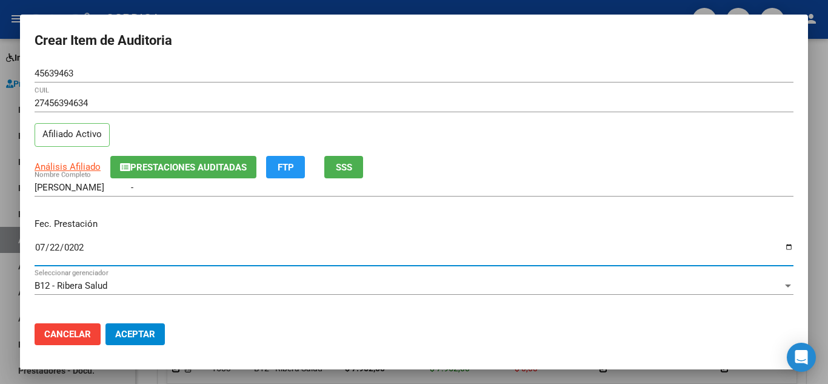
type input "2025-07-22"
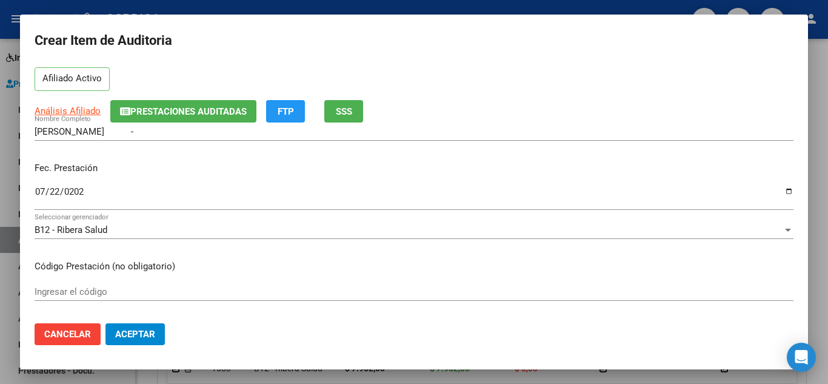
scroll to position [61, 0]
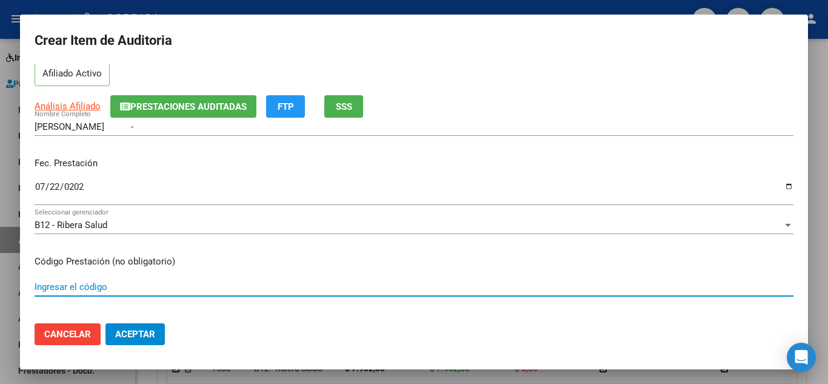
click at [279, 289] on input "Ingresar el código" at bounding box center [414, 286] width 759 height 11
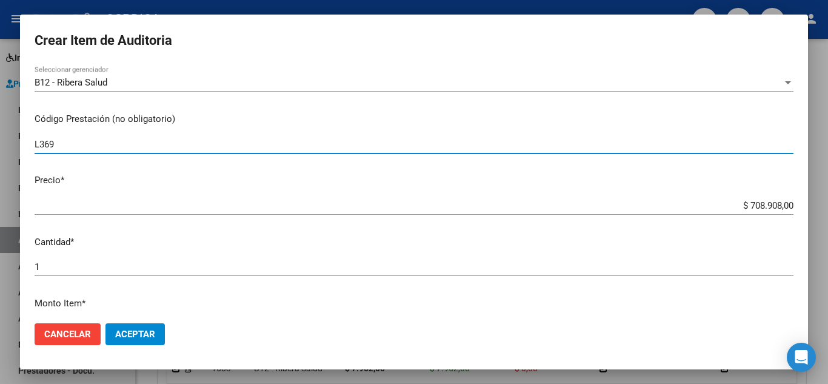
scroll to position [242, 0]
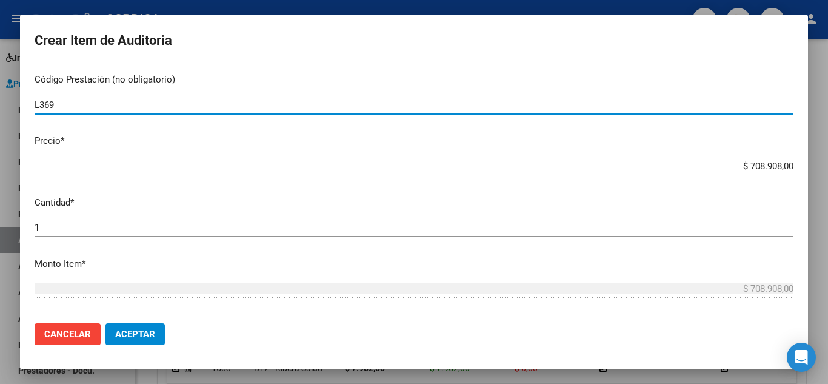
type input "L369"
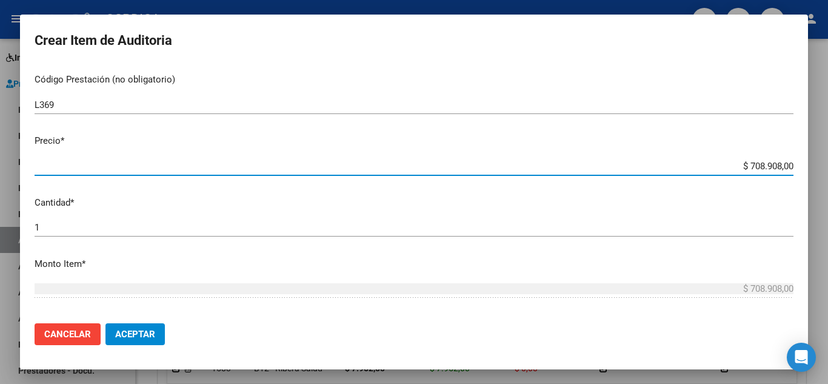
drag, startPoint x: 749, startPoint y: 165, endPoint x: 810, endPoint y: 162, distance: 61.3
click at [810, 162] on div "Crear Item de Auditoria 45639463 Nro Documento 27456394634 CUIL Afiliado Activo…" at bounding box center [414, 192] width 828 height 384
type input "$ 0,02"
type input "$ 0,23"
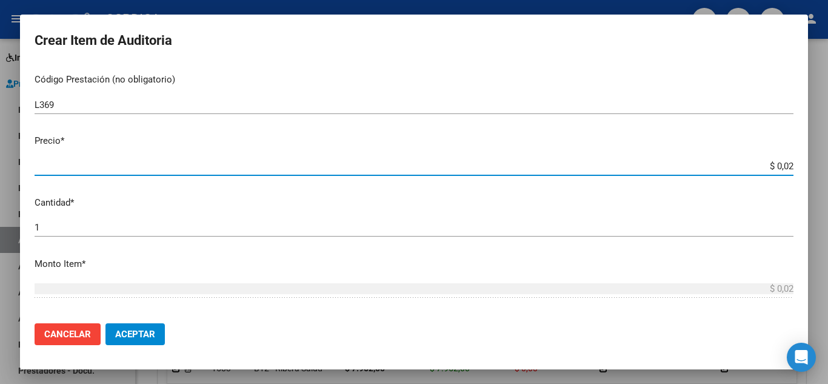
type input "$ 0,23"
type input "$ 2,35"
type input "$ 23,57"
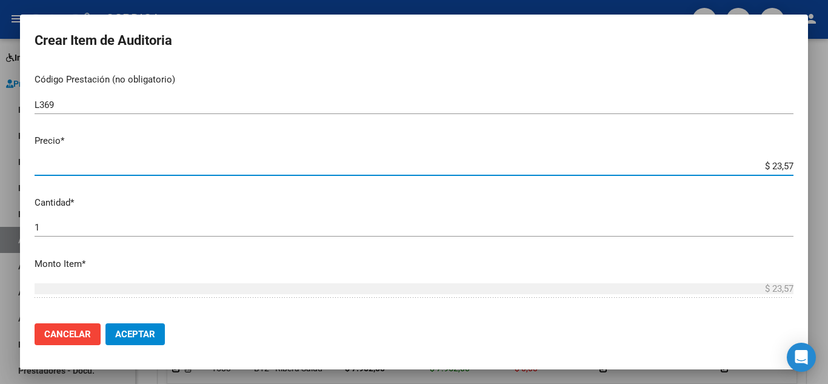
type input "$ 235,71"
type input "$ 2.357,10"
type input "$ 23.571,00"
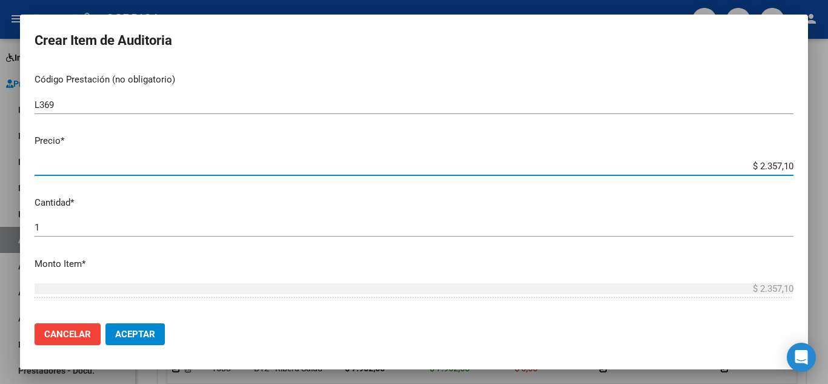
type input "$ 23.571,00"
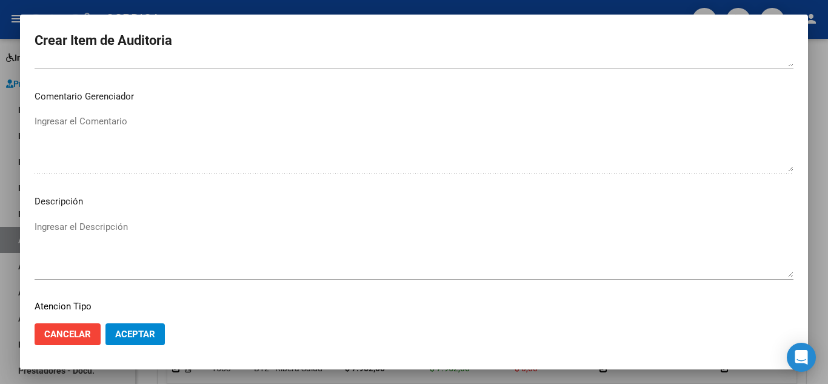
scroll to position [788, 0]
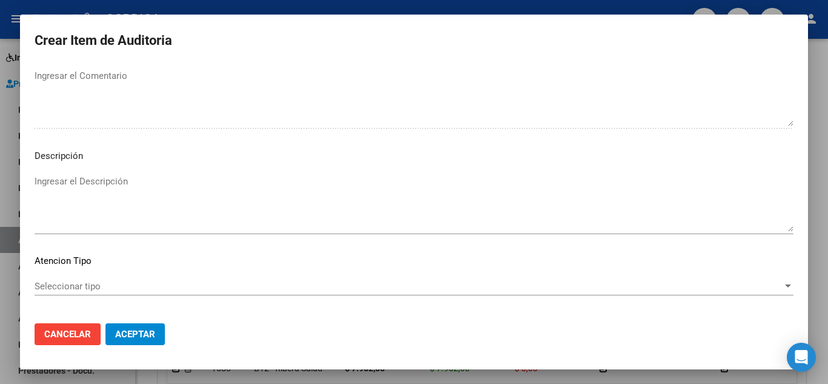
click at [79, 279] on div "Seleccionar tipo Seleccionar tipo" at bounding box center [414, 286] width 759 height 18
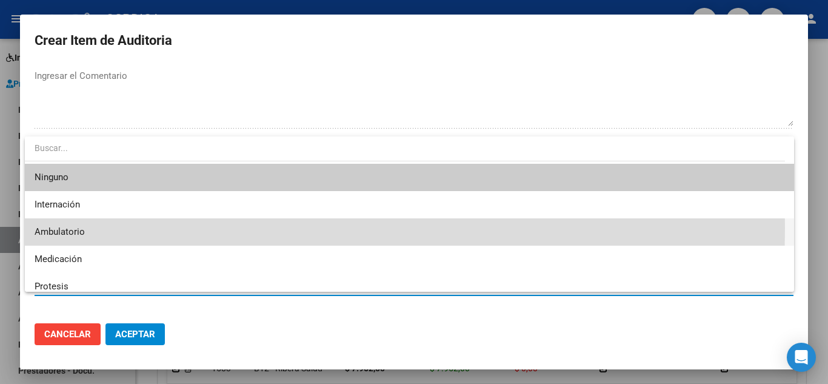
click at [87, 228] on span "Ambulatorio" at bounding box center [410, 231] width 750 height 27
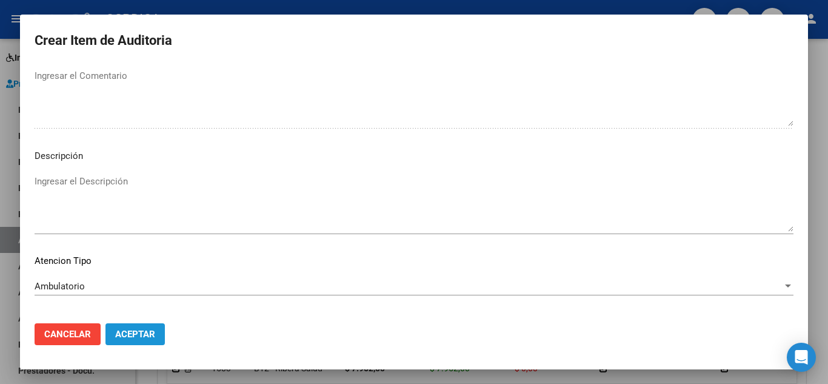
click at [150, 339] on span "Aceptar" at bounding box center [135, 334] width 40 height 11
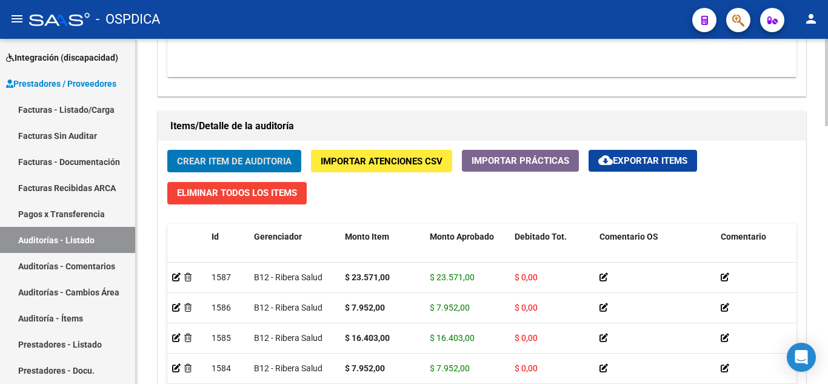
click at [264, 162] on span "Crear Item de Auditoria" at bounding box center [234, 161] width 115 height 11
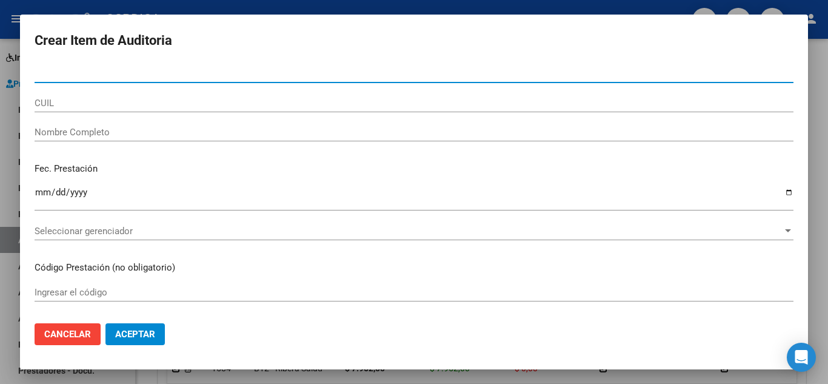
click at [211, 77] on input "Nro Documento" at bounding box center [414, 73] width 759 height 11
paste input "45639463"
type input "45639463"
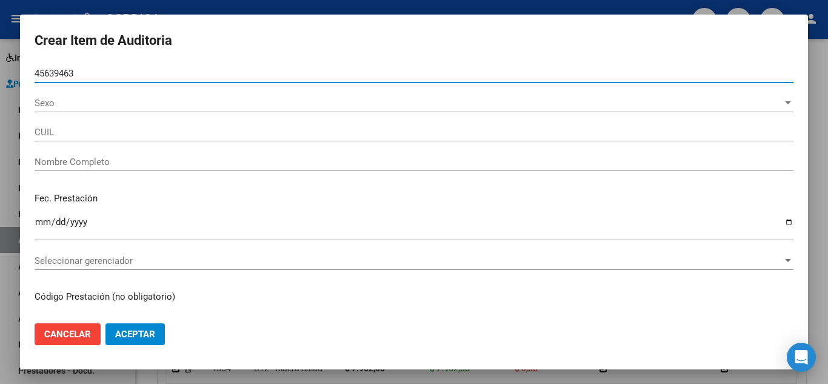
type input "27456394634"
type input "BRITO ABRIL MILAGROS -"
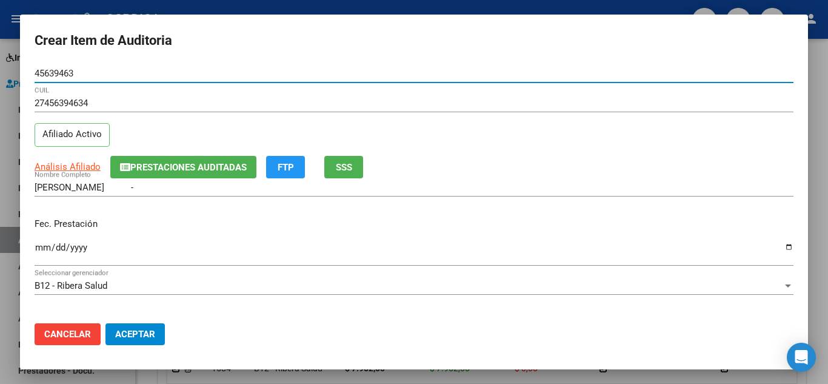
type input "45639463"
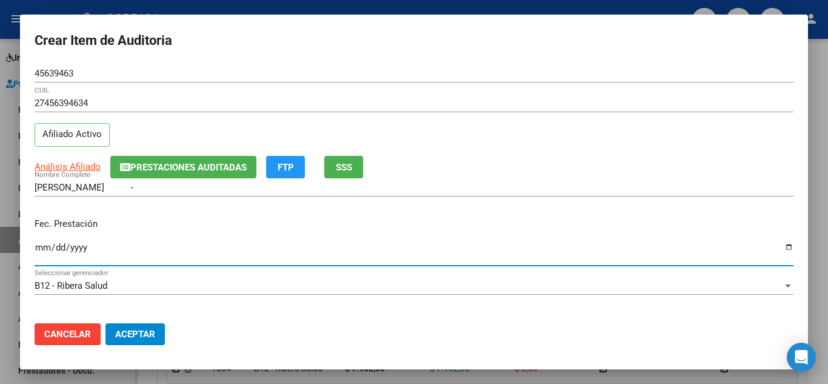
click at [35, 246] on input "Ingresar la fecha" at bounding box center [414, 251] width 759 height 19
type input "2025-07-22"
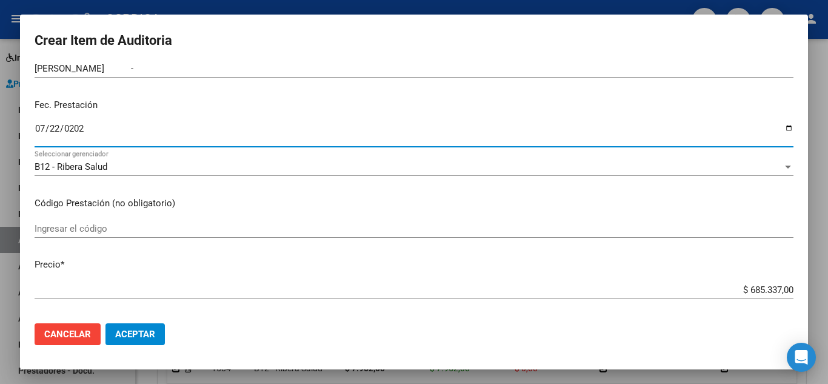
scroll to position [121, 0]
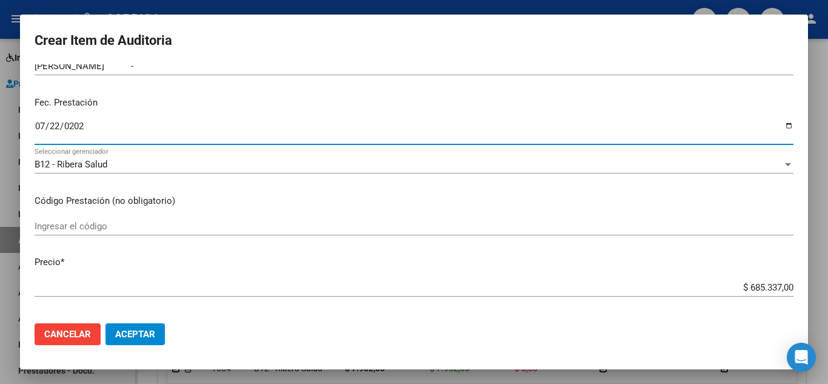
click at [139, 221] on input "Ingresar el código" at bounding box center [414, 226] width 759 height 11
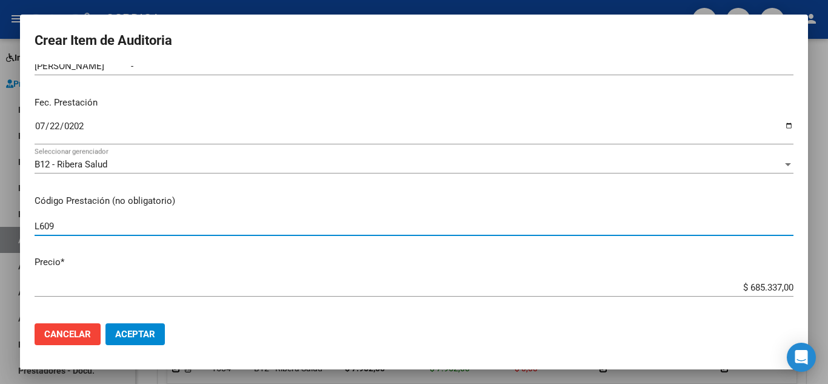
type input "L609"
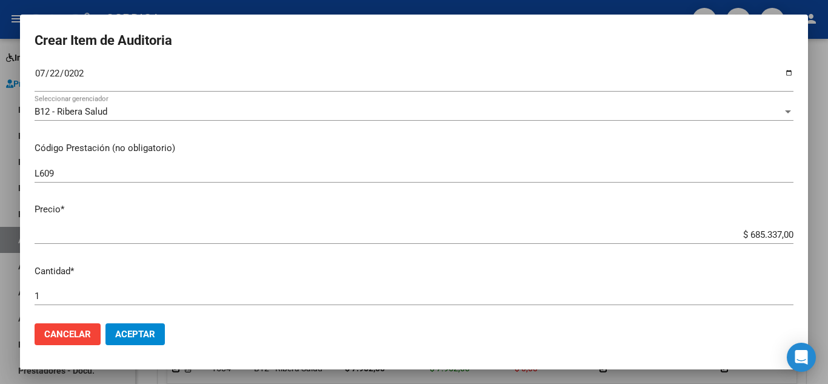
scroll to position [182, 0]
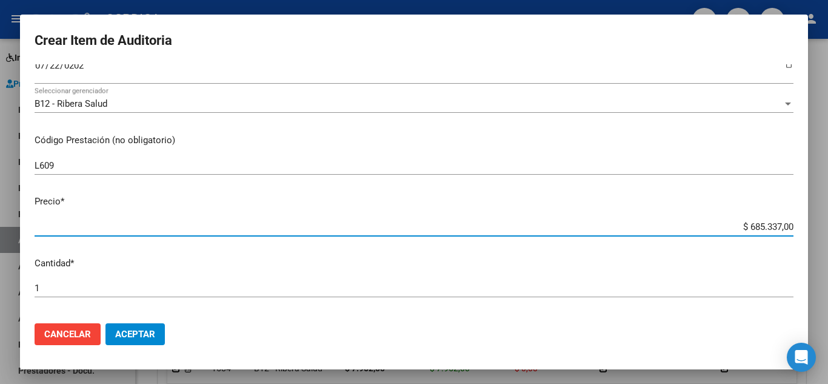
drag, startPoint x: 724, startPoint y: 226, endPoint x: 814, endPoint y: 227, distance: 89.7
click at [814, 227] on div "Crear Item de Auditoria 45639463 Nro Documento 27456394634 CUIL Afiliado Activo…" at bounding box center [414, 192] width 828 height 384
type input "$ 0,01"
type input "$ 0,16"
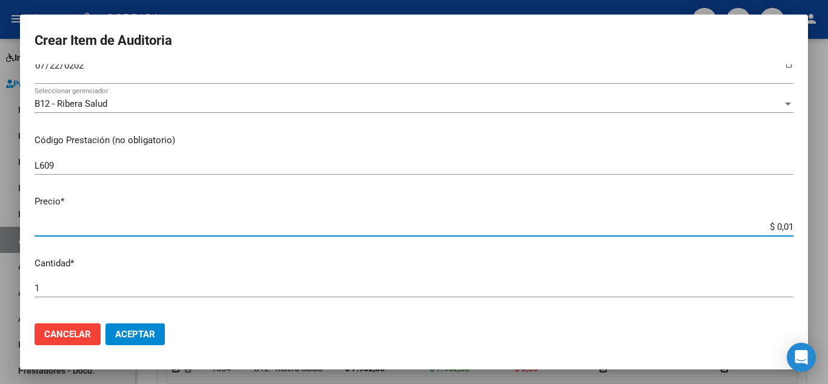
type input "$ 0,16"
type input "$ 1,64"
type input "$ 16,40"
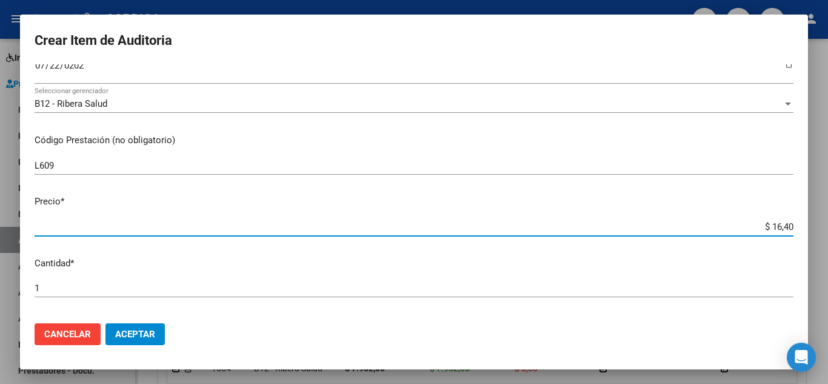
type input "$ 164,03"
type input "$ 1.640,30"
type input "$ 16.403,00"
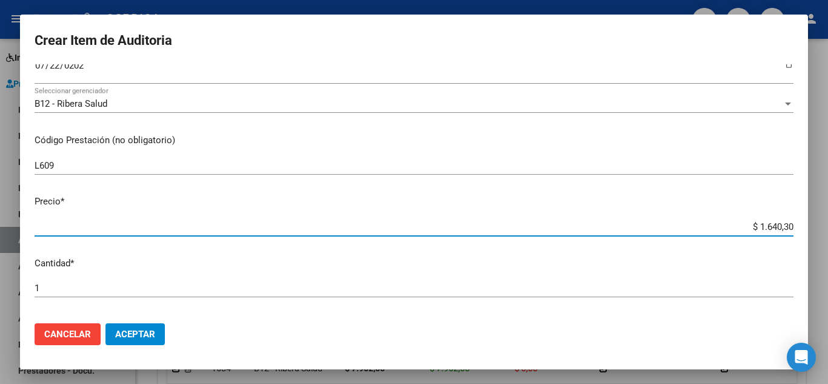
type input "$ 16.403,00"
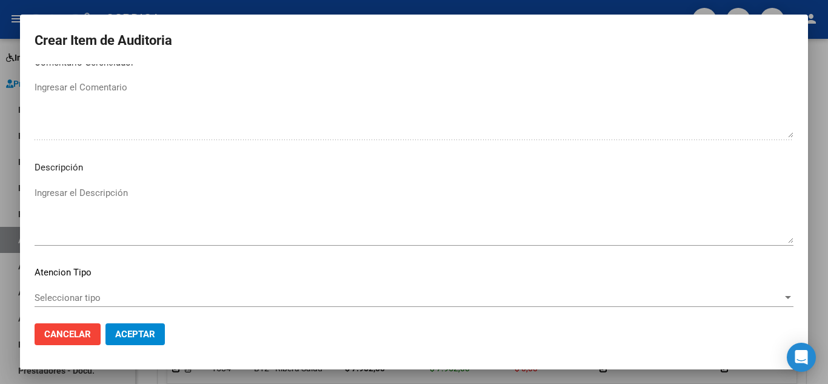
scroll to position [843, 0]
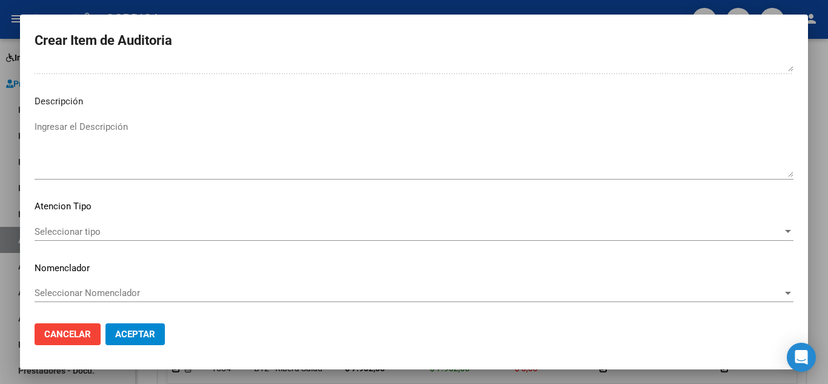
click at [74, 223] on div "Seleccionar tipo Seleccionar tipo" at bounding box center [414, 231] width 759 height 18
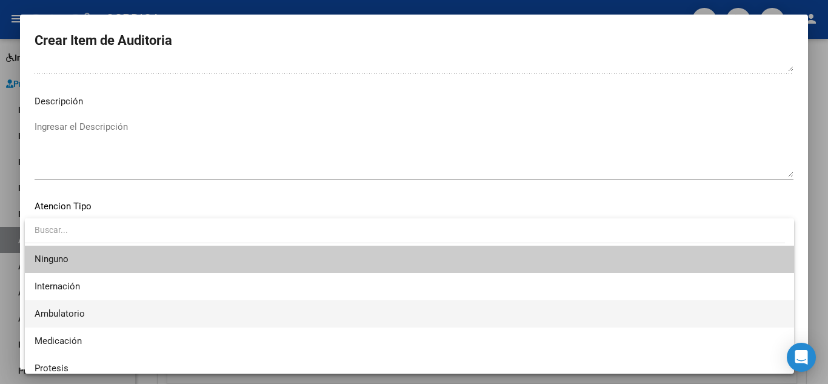
click at [91, 311] on span "Ambulatorio" at bounding box center [410, 313] width 750 height 27
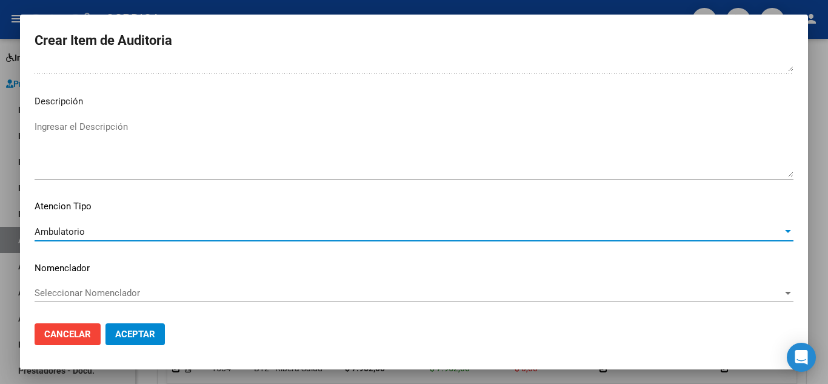
click at [137, 335] on span "Aceptar" at bounding box center [135, 334] width 40 height 11
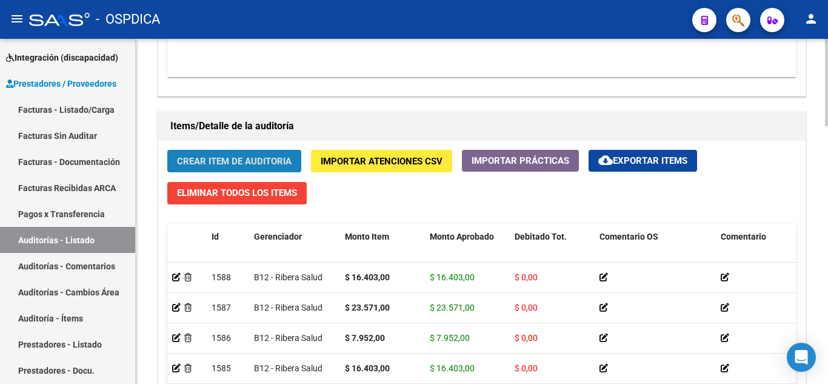
click at [262, 159] on span "Crear Item de Auditoria" at bounding box center [234, 161] width 115 height 11
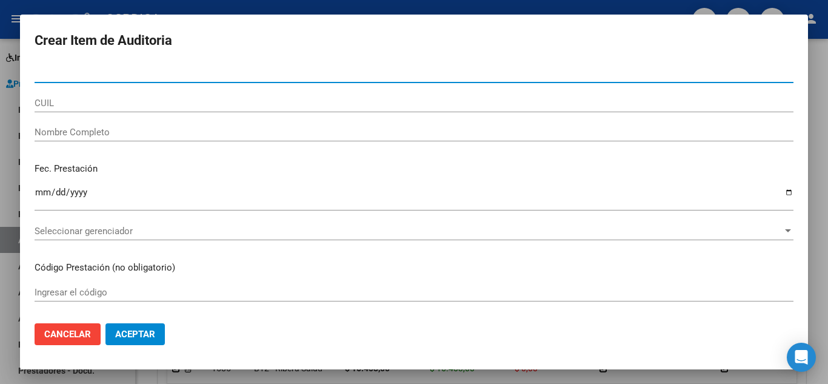
click at [259, 69] on input "Nro Documento" at bounding box center [414, 73] width 759 height 11
paste input "45639463"
type input "45639463"
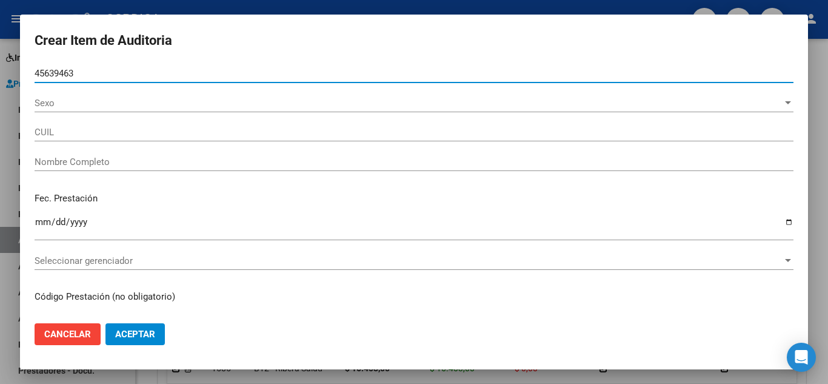
type input "27456394634"
type input "BRITO ABRIL MILAGROS -"
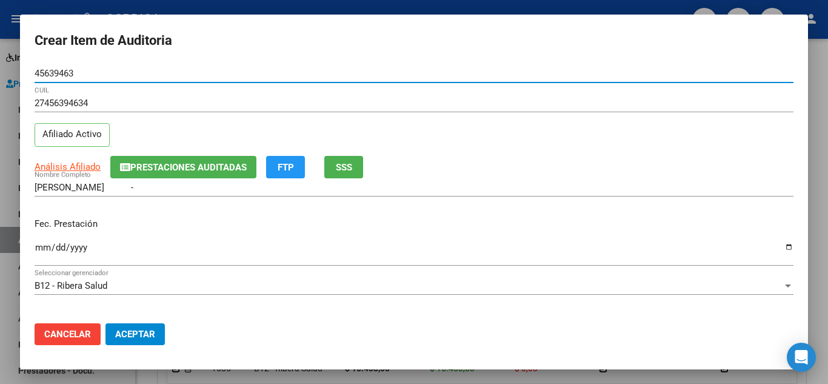
type input "45639463"
click at [36, 250] on input "Ingresar la fecha" at bounding box center [414, 251] width 759 height 19
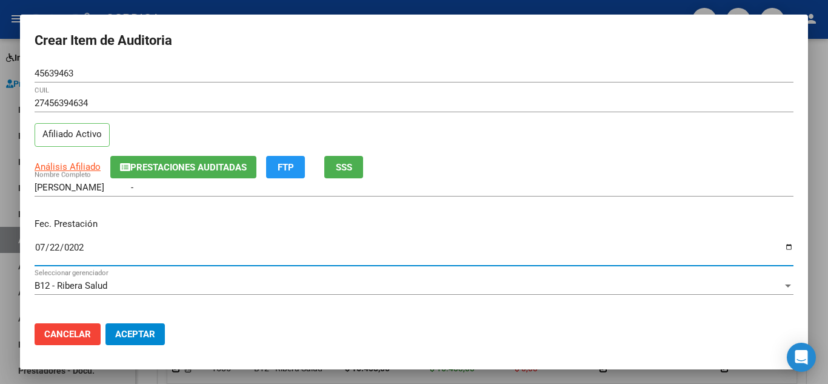
type input "2025-07-22"
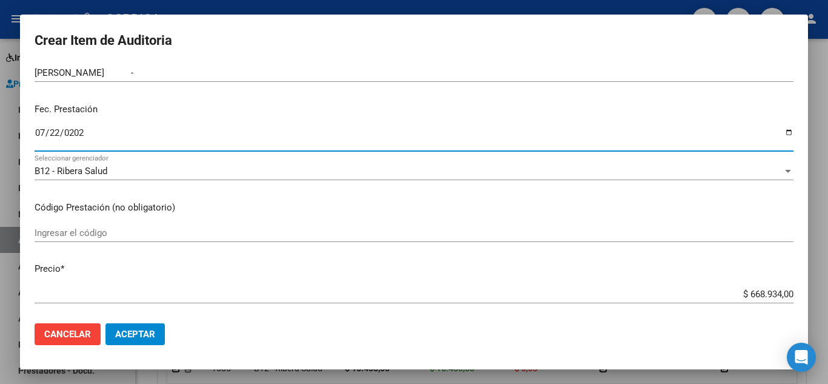
scroll to position [121, 0]
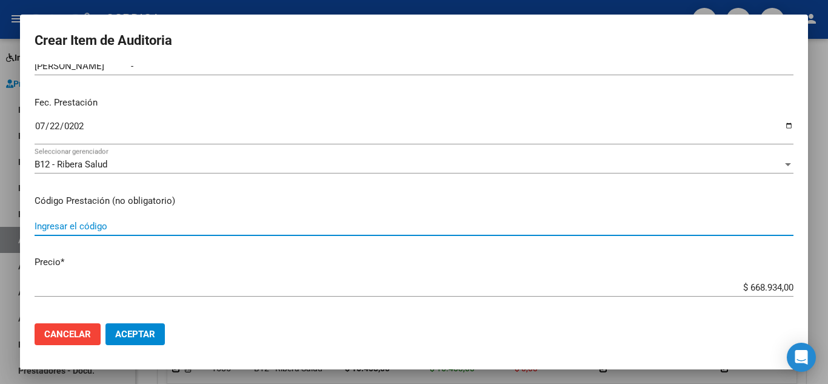
click at [224, 224] on input "Ingresar el código" at bounding box center [414, 226] width 759 height 11
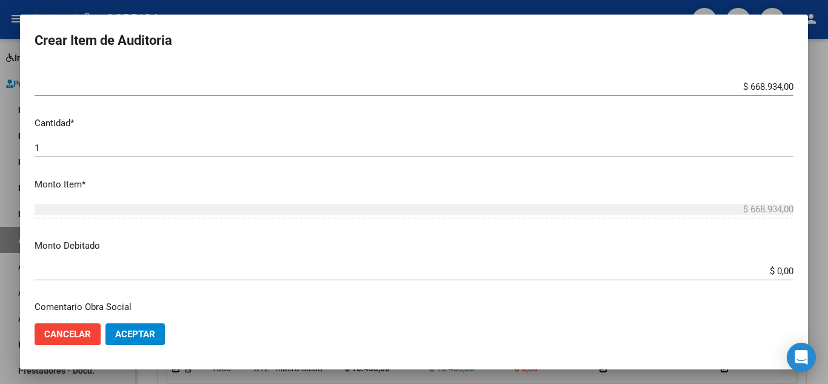
scroll to position [303, 0]
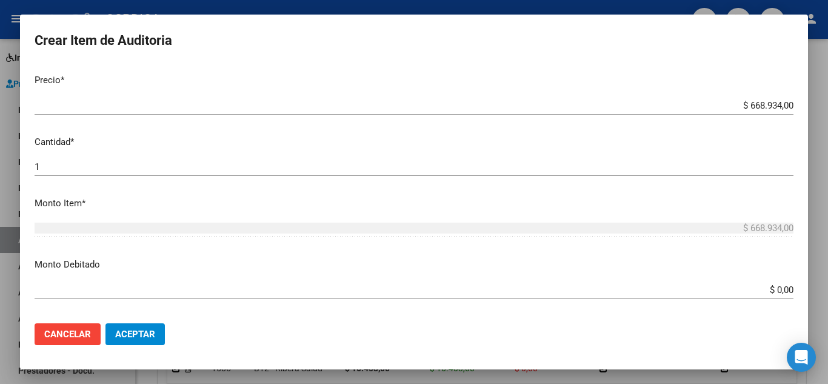
type input "L644"
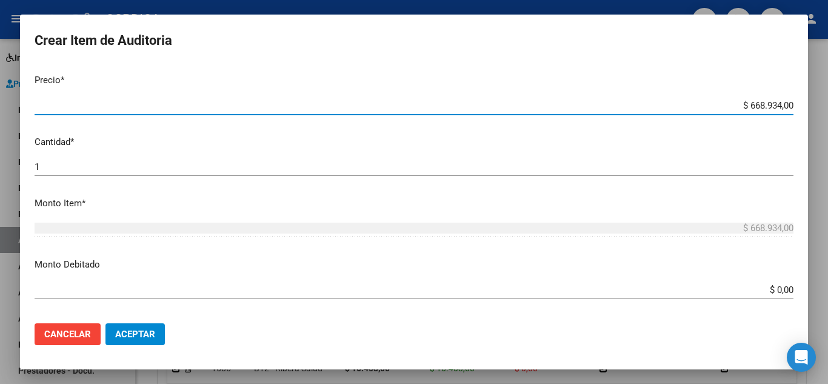
drag, startPoint x: 730, startPoint y: 104, endPoint x: 803, endPoint y: 110, distance: 72.4
click at [803, 110] on mat-dialog-content "45639463 Nro Documento 27456394634 CUIL Afiliado Activo Análisis Afiliado Prest…" at bounding box center [414, 188] width 788 height 249
type input "$ 0,07"
type input "$ 0,79"
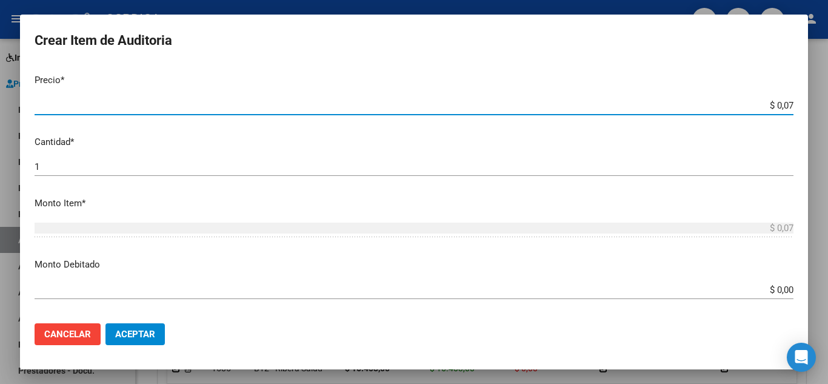
type input "$ 0,79"
type input "$ 7,95"
type input "$ 79,52"
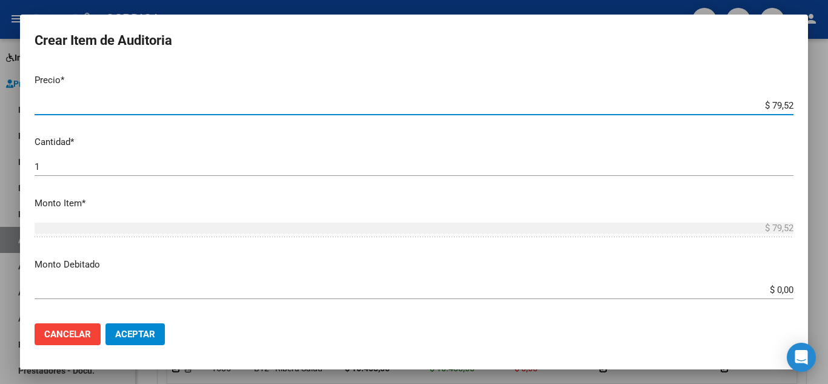
type input "$ 795,20"
type input "$ 7.952,00"
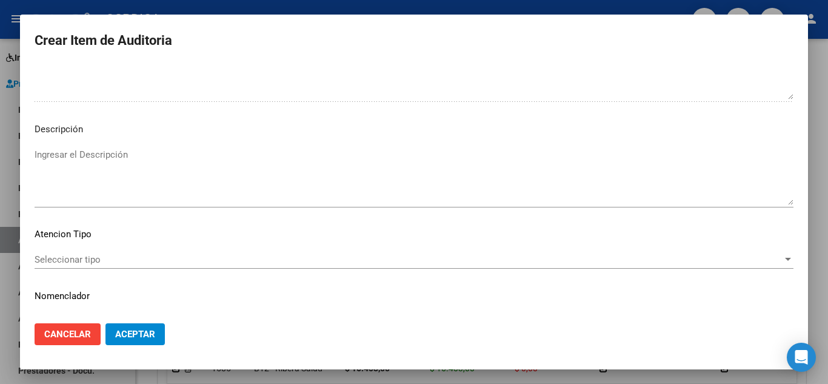
scroll to position [843, 0]
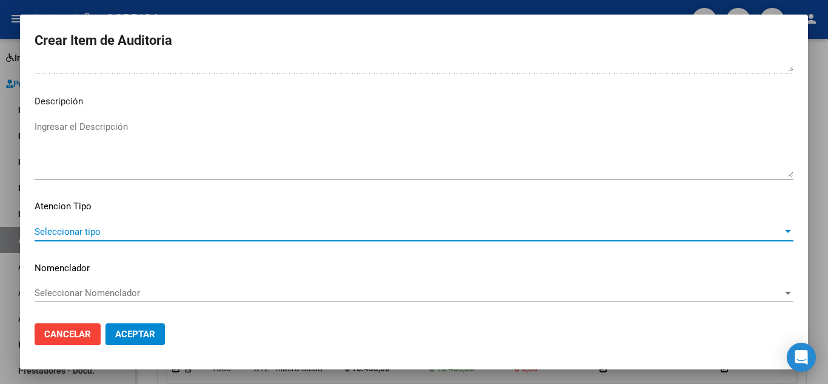
click at [96, 227] on span "Seleccionar tipo" at bounding box center [409, 231] width 748 height 11
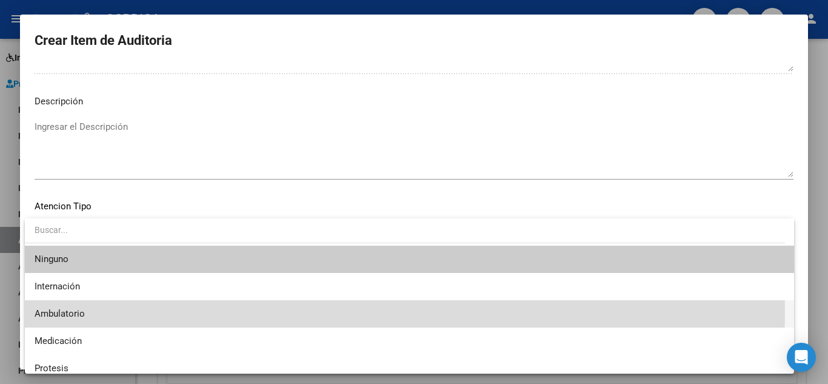
click at [85, 311] on span "Ambulatorio" at bounding box center [410, 313] width 750 height 27
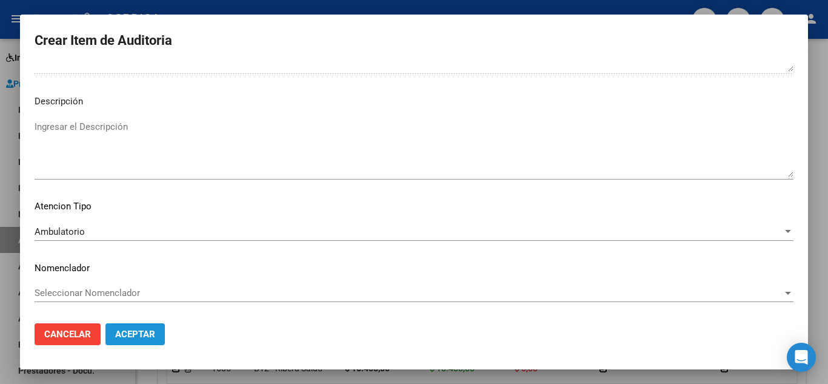
click at [143, 332] on span "Aceptar" at bounding box center [135, 334] width 40 height 11
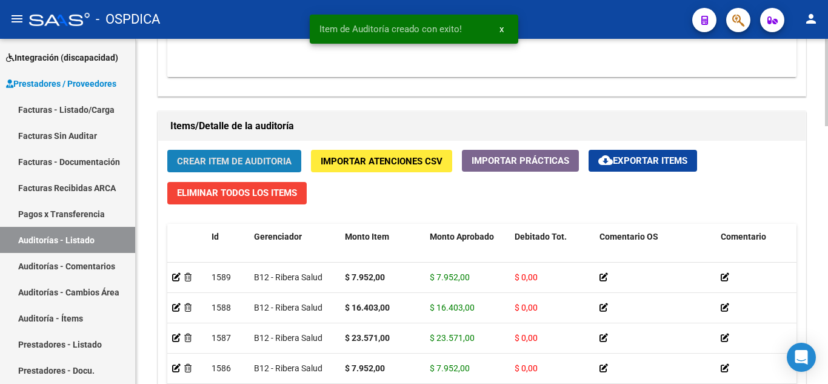
click at [256, 158] on span "Crear Item de Auditoria" at bounding box center [234, 161] width 115 height 11
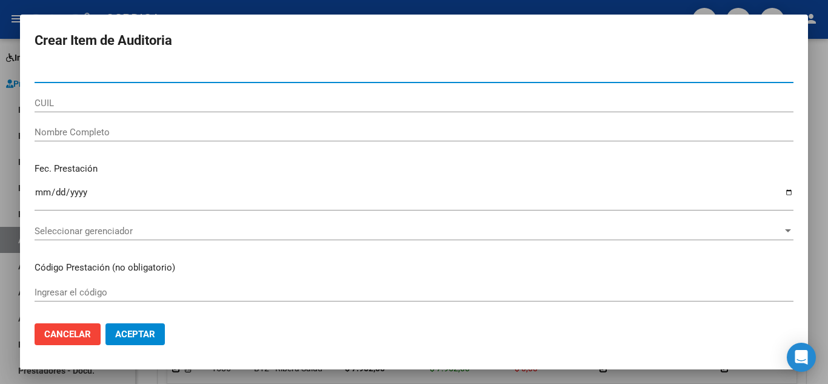
click at [318, 77] on input "Nro Documento" at bounding box center [414, 73] width 759 height 11
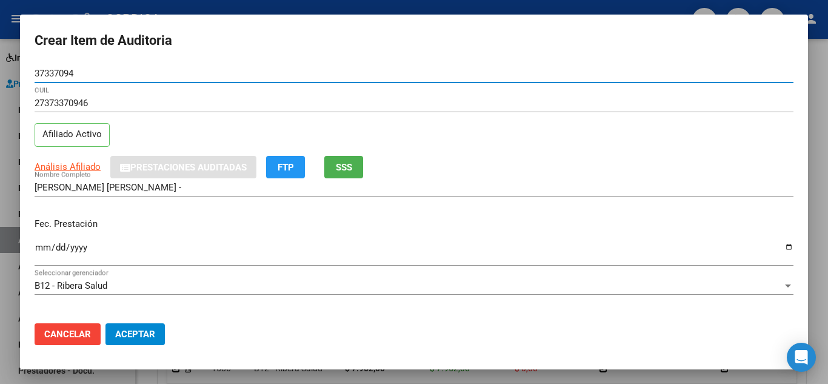
drag, startPoint x: 92, startPoint y: 68, endPoint x: 15, endPoint y: 61, distance: 77.3
click at [15, 61] on div "Crear Item de Auditoria 37337094 Nro Documento 27373370946 CUIL Afiliado Activo…" at bounding box center [414, 192] width 828 height 384
click at [39, 246] on input "Ingresar la fecha" at bounding box center [414, 251] width 759 height 19
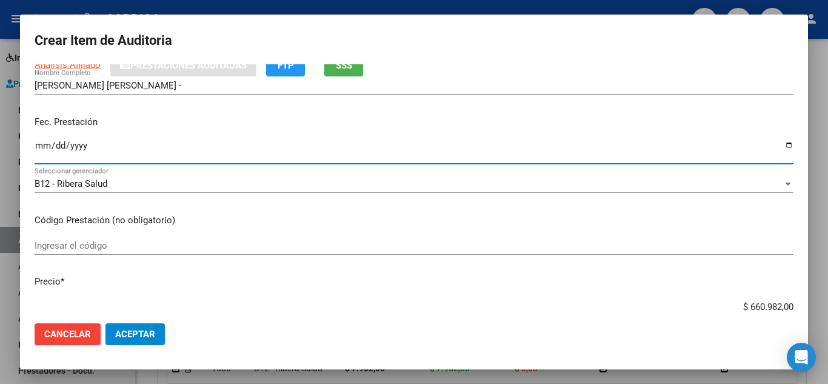
scroll to position [121, 0]
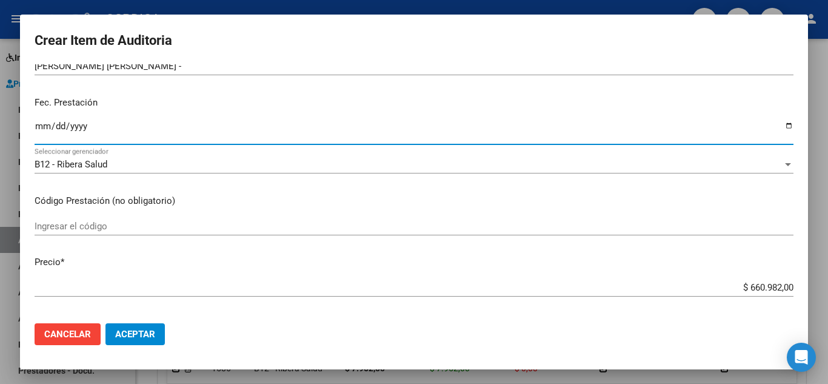
click at [371, 224] on input "Ingresar el código" at bounding box center [414, 226] width 759 height 11
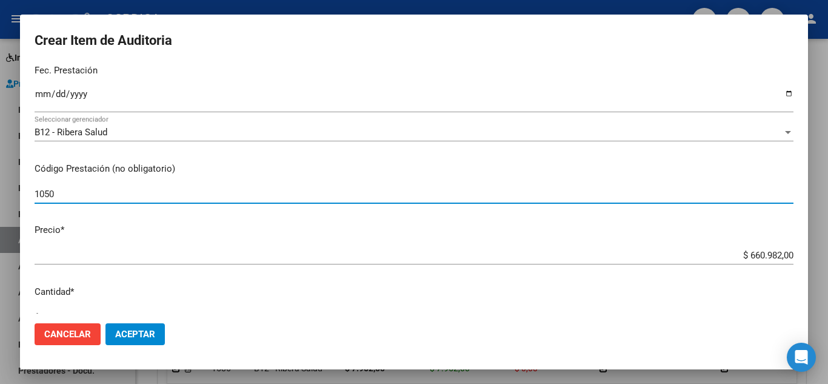
scroll to position [182, 0]
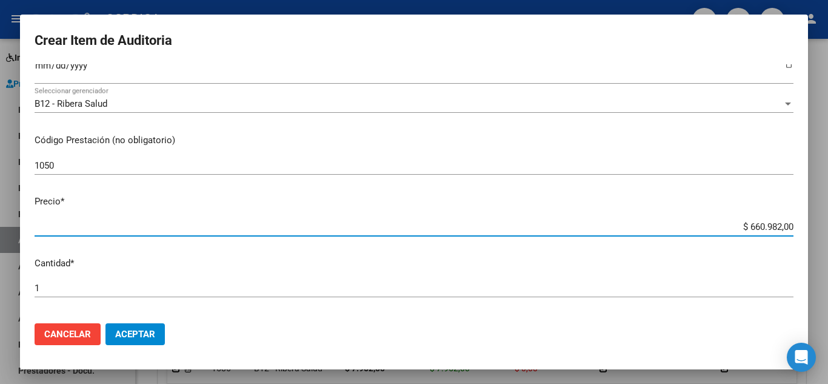
drag, startPoint x: 729, startPoint y: 225, endPoint x: 797, endPoint y: 210, distance: 68.8
click at [797, 210] on mat-dialog-content "37337094 Nro Documento 27373370946 CUIL Afiliado Activo Análisis Afiliado Prest…" at bounding box center [414, 188] width 788 height 249
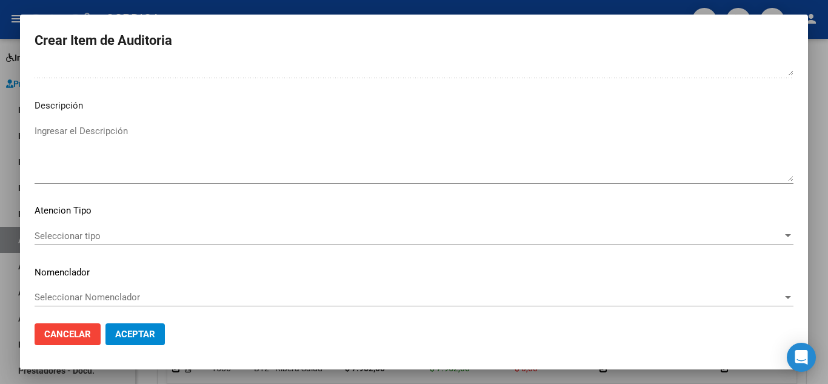
scroll to position [843, 0]
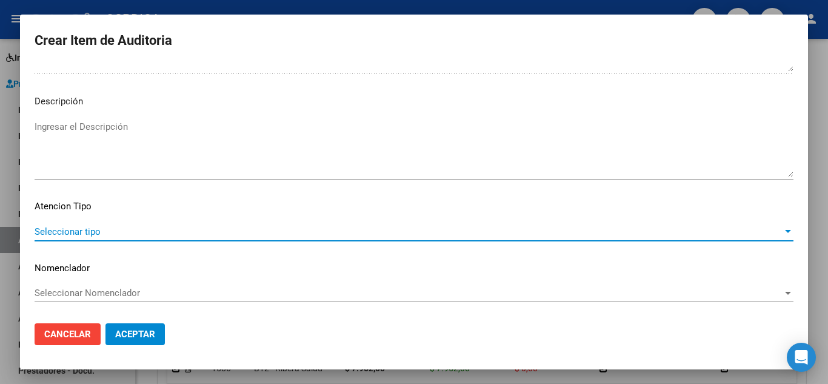
click at [99, 230] on span "Seleccionar tipo" at bounding box center [409, 231] width 748 height 11
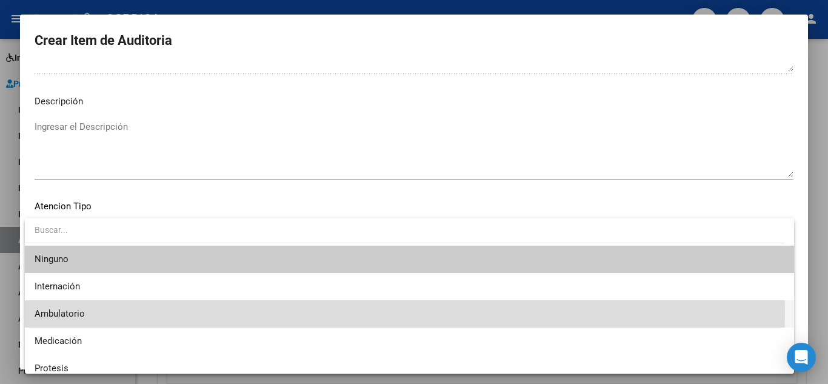
click at [90, 311] on span "Ambulatorio" at bounding box center [410, 313] width 750 height 27
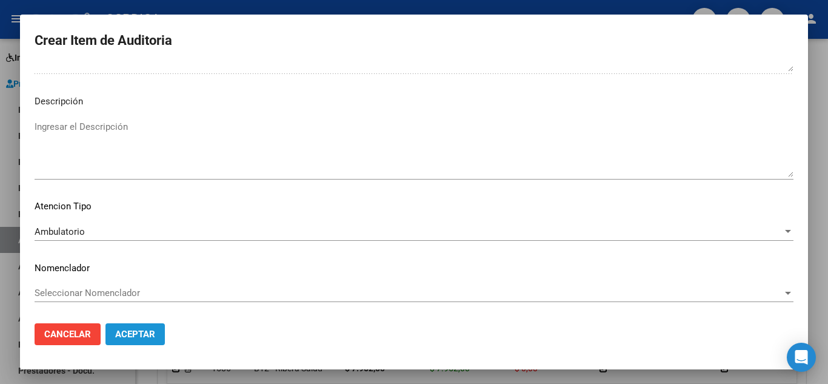
click at [148, 333] on span "Aceptar" at bounding box center [135, 334] width 40 height 11
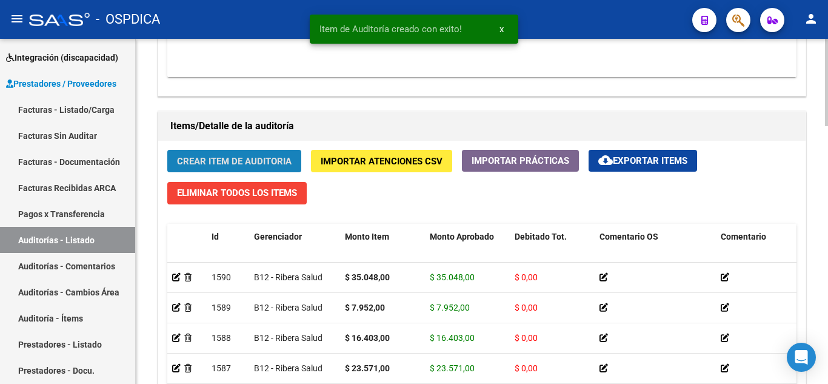
click at [262, 165] on span "Crear Item de Auditoria" at bounding box center [234, 161] width 115 height 11
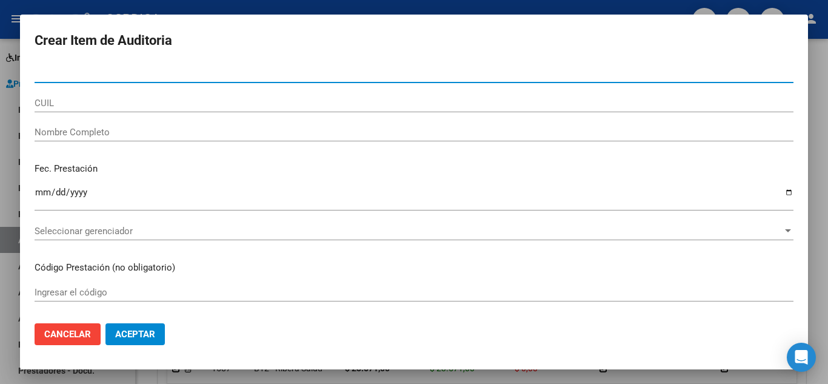
click at [210, 72] on input "Nro Documento" at bounding box center [414, 73] width 759 height 11
paste input "37337094"
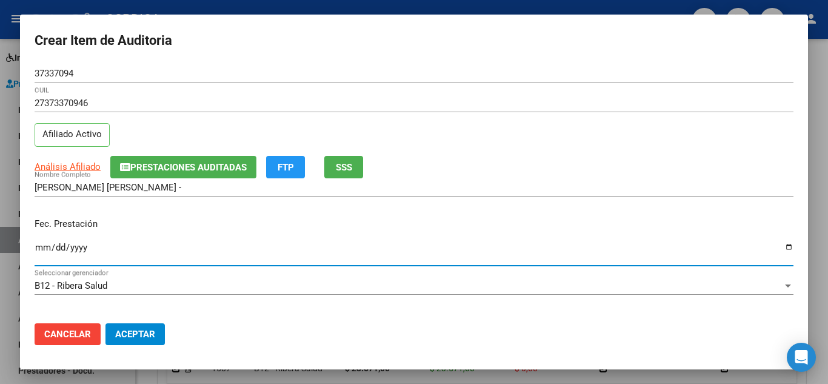
click at [40, 249] on input "Ingresar la fecha" at bounding box center [414, 251] width 759 height 19
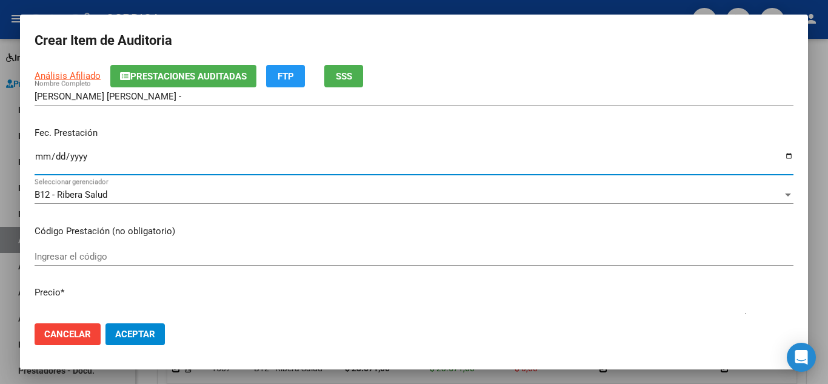
scroll to position [121, 0]
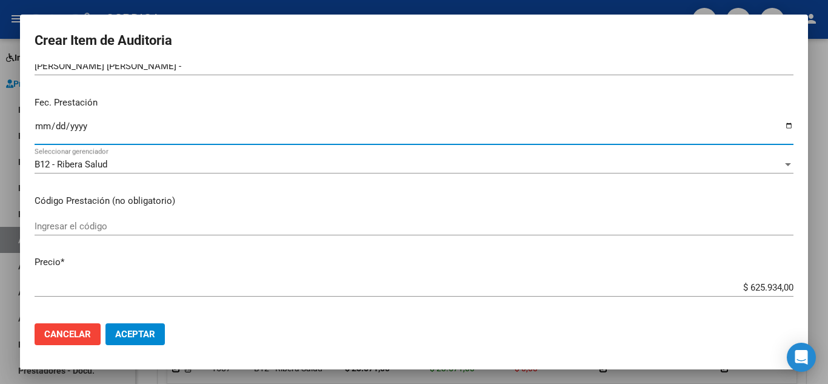
click at [311, 224] on input "Ingresar el código" at bounding box center [414, 226] width 759 height 11
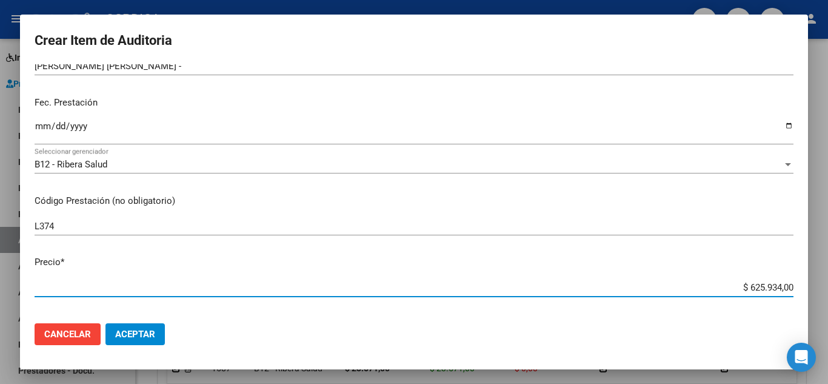
drag, startPoint x: 704, startPoint y: 290, endPoint x: 797, endPoint y: 269, distance: 95.7
click at [812, 292] on div "Crear Item de Auditoria 37337094 Nro Documento 27373370946 CUIL Afiliado Activo…" at bounding box center [414, 192] width 828 height 384
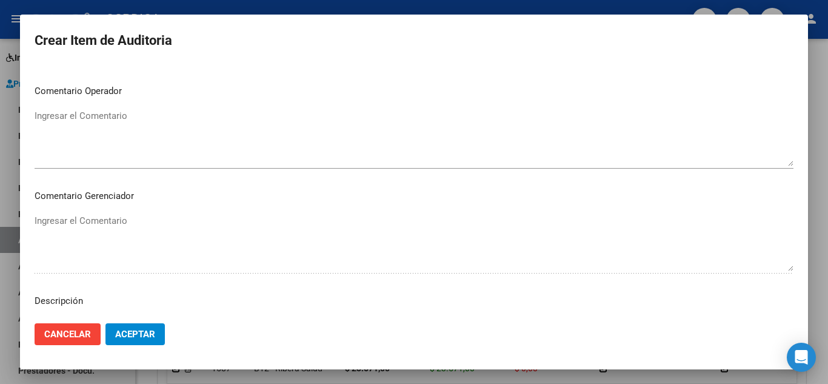
scroll to position [843, 0]
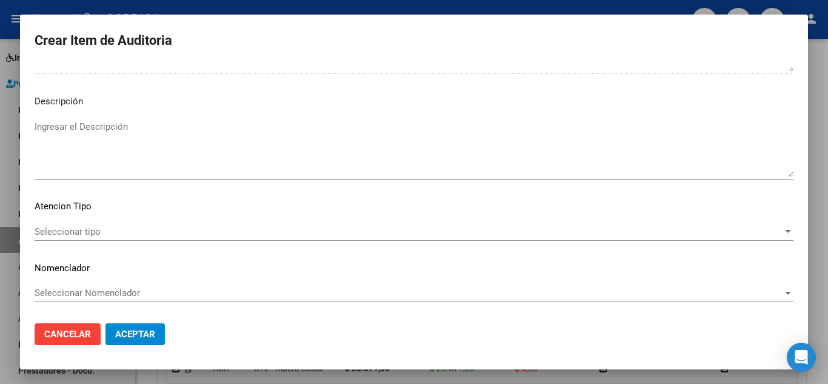
click at [98, 230] on span "Seleccionar tipo" at bounding box center [409, 231] width 748 height 11
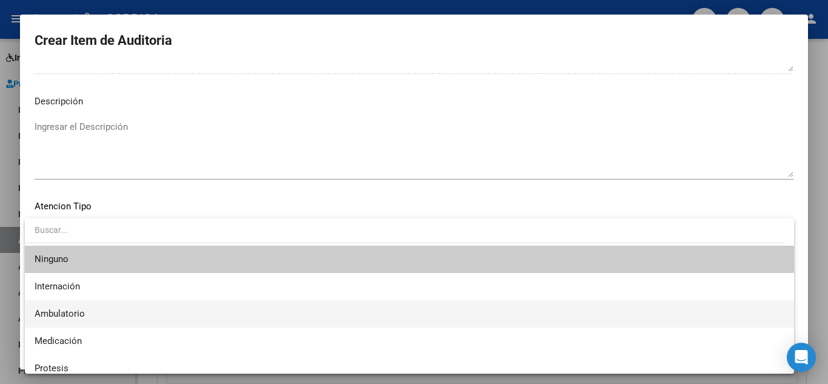
click at [93, 311] on span "Ambulatorio" at bounding box center [410, 313] width 750 height 27
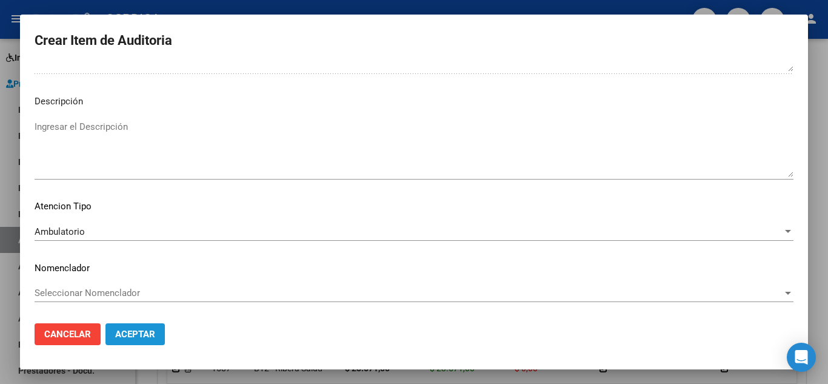
click at [155, 336] on button "Aceptar" at bounding box center [134, 334] width 59 height 22
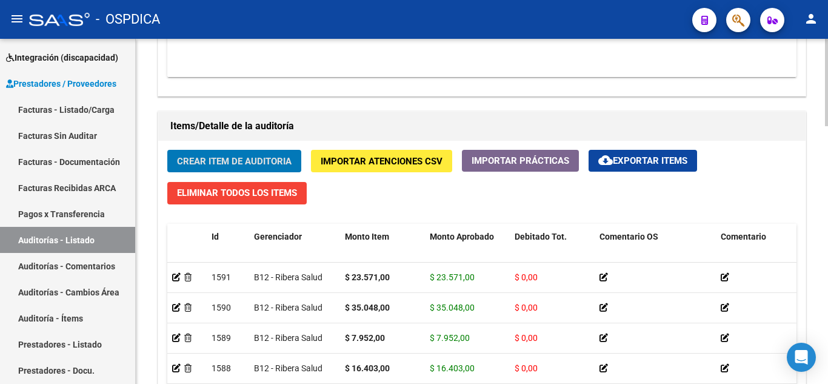
click at [286, 161] on span "Crear Item de Auditoria" at bounding box center [234, 161] width 115 height 11
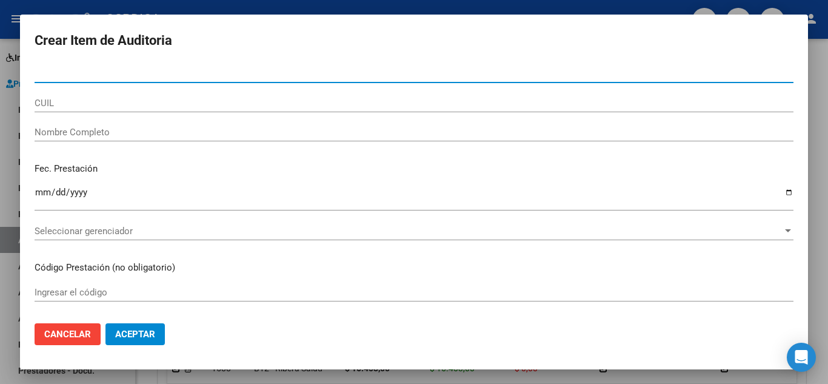
click at [278, 81] on div "Nro Documento" at bounding box center [414, 73] width 759 height 18
paste input "37337094"
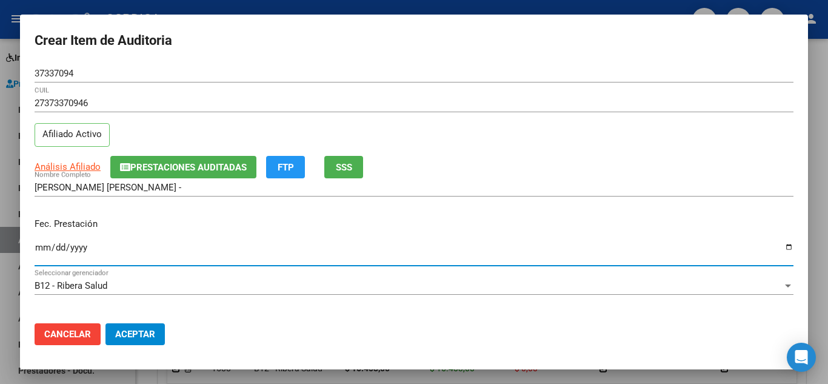
click at [37, 250] on input "Ingresar la fecha" at bounding box center [414, 251] width 759 height 19
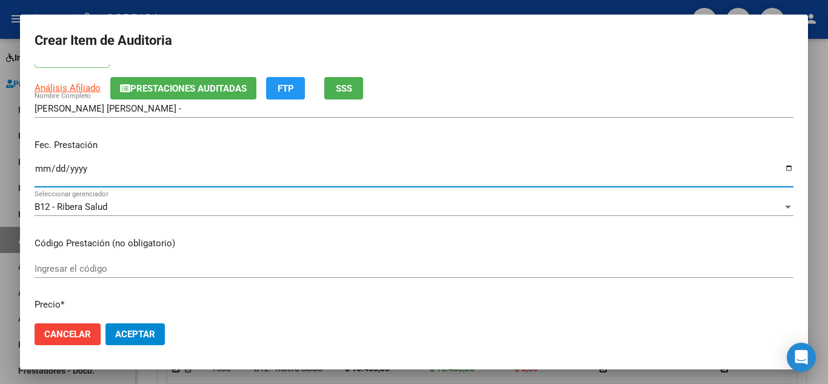
scroll to position [121, 0]
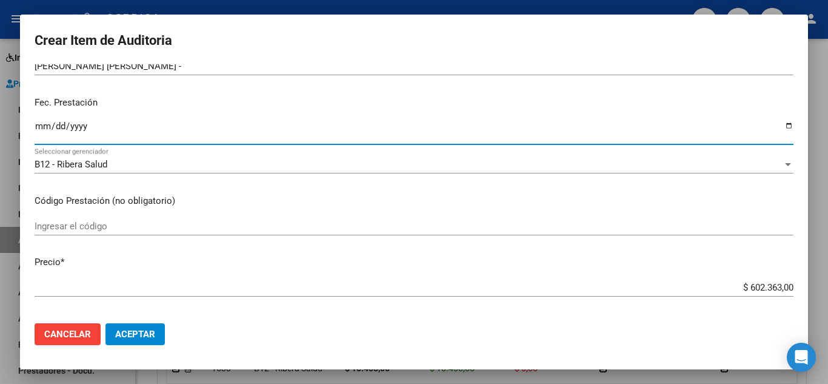
click at [224, 231] on input "Ingresar el código" at bounding box center [414, 226] width 759 height 11
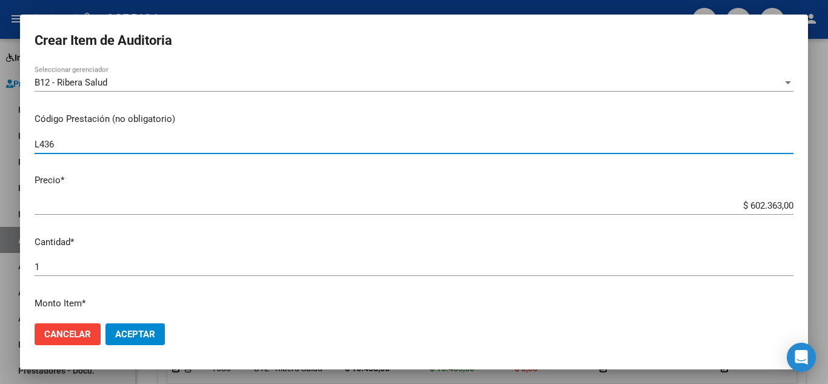
scroll to position [242, 0]
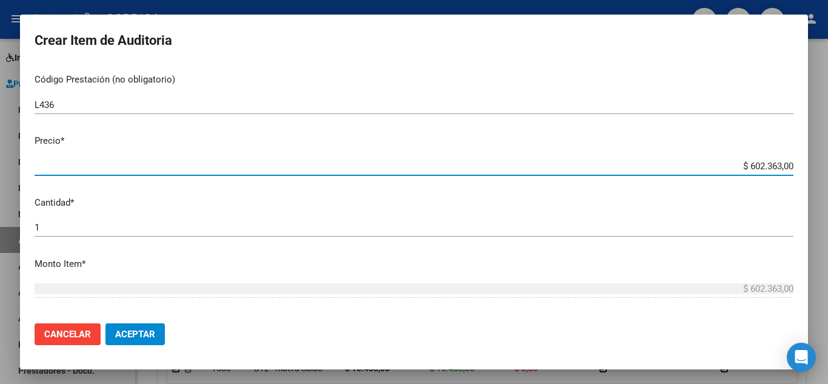
drag, startPoint x: 722, startPoint y: 167, endPoint x: 824, endPoint y: 156, distance: 102.4
click at [824, 156] on div "Crear Item de Auditoria 37337094 Nro Documento 27373370946 CUIL Afiliado Activo…" at bounding box center [414, 192] width 828 height 384
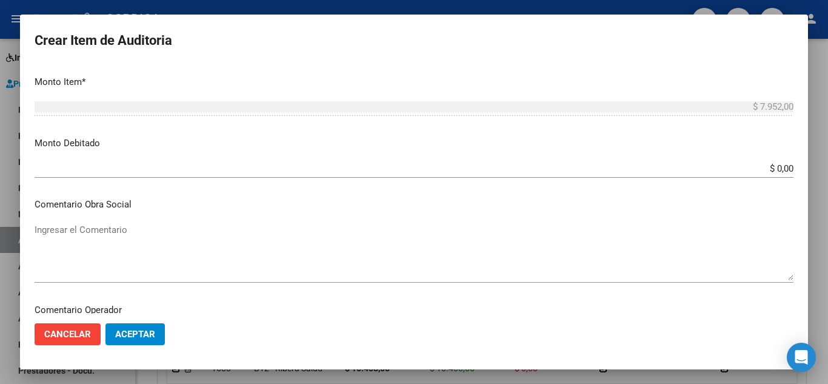
scroll to position [843, 0]
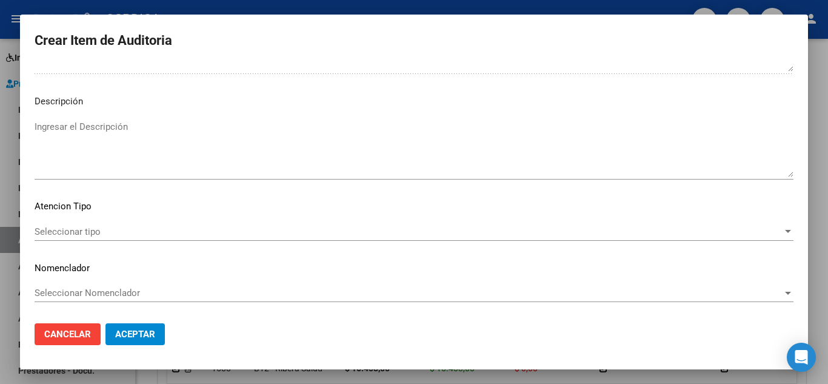
click at [102, 232] on span "Seleccionar tipo" at bounding box center [409, 231] width 748 height 11
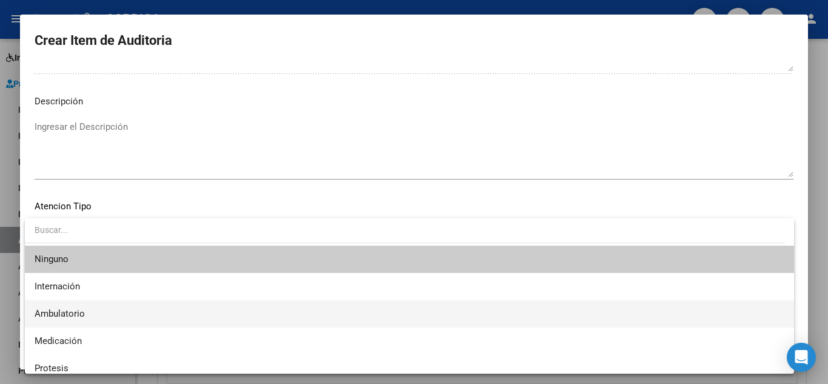
click at [107, 315] on span "Ambulatorio" at bounding box center [410, 313] width 750 height 27
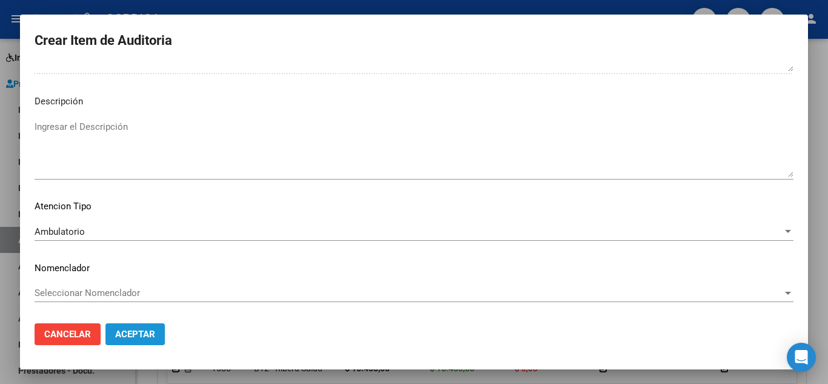
click at [144, 327] on button "Aceptar" at bounding box center [134, 334] width 59 height 22
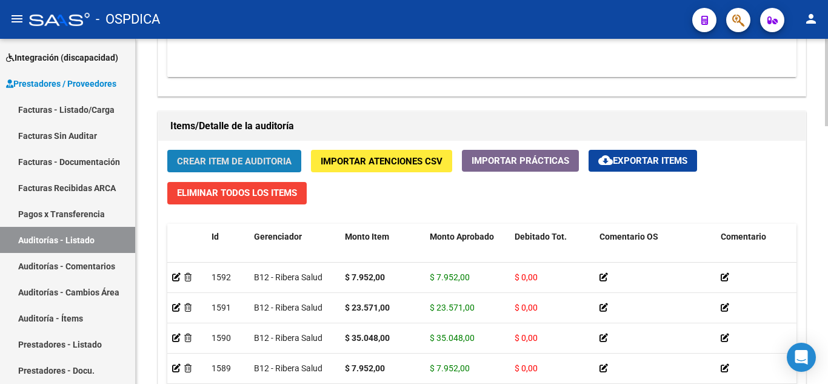
click at [276, 157] on span "Crear Item de Auditoria" at bounding box center [234, 161] width 115 height 11
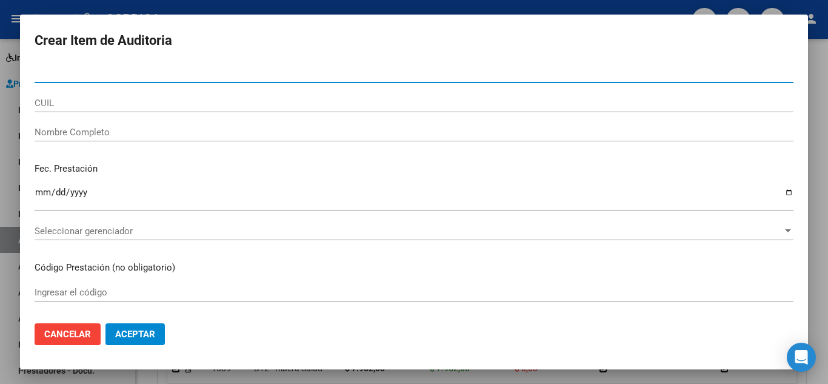
click at [278, 74] on input "Nro Documento" at bounding box center [414, 73] width 759 height 11
paste input "37337094"
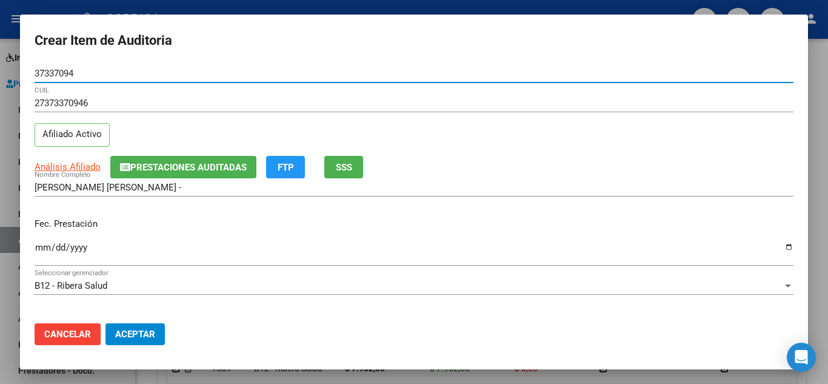
click at [47, 244] on input "Ingresar la fecha" at bounding box center [414, 251] width 759 height 19
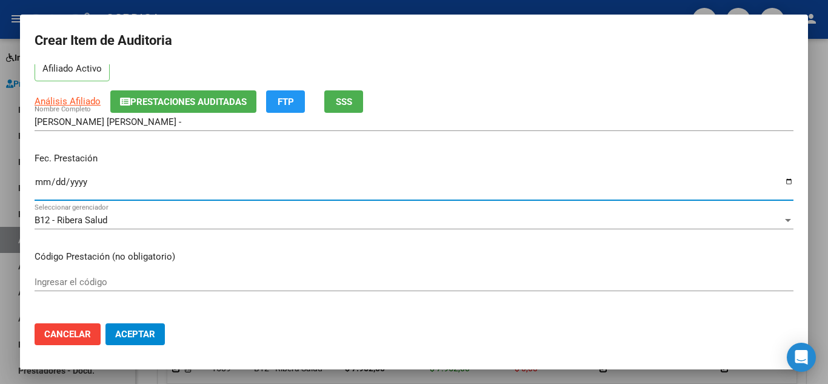
scroll to position [121, 0]
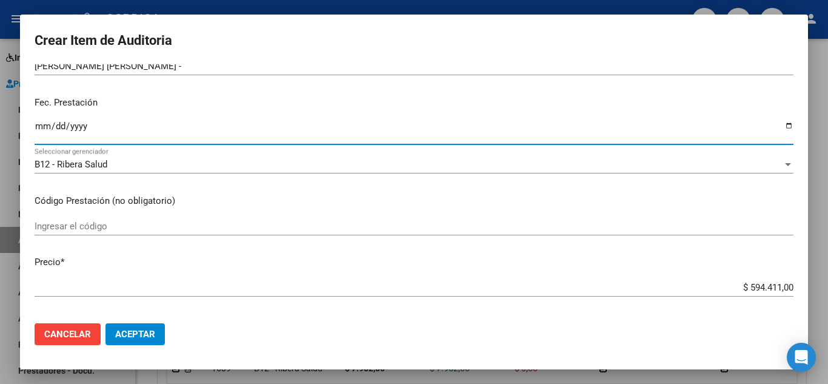
click at [326, 230] on input "Ingresar el código" at bounding box center [414, 226] width 759 height 11
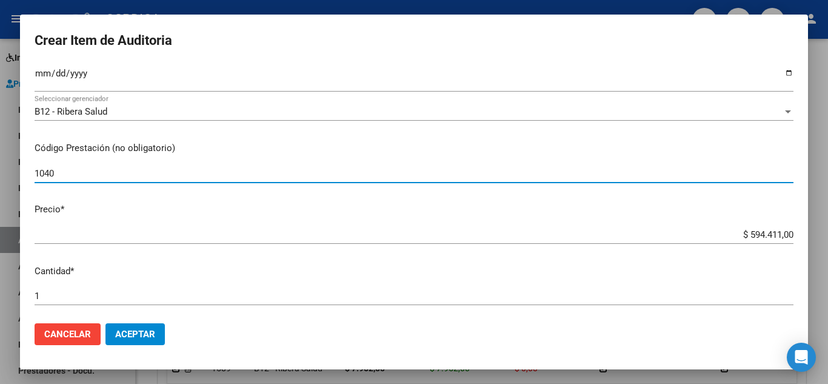
scroll to position [242, 0]
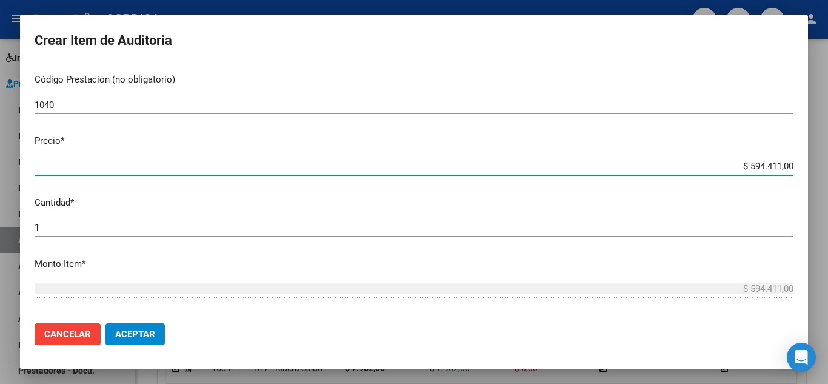
drag, startPoint x: 715, startPoint y: 166, endPoint x: 793, endPoint y: 172, distance: 77.8
click at [793, 172] on mat-dialog-content "37337094 Nro Documento 27373370946 CUIL Afiliado Activo Análisis Afiliado Prest…" at bounding box center [414, 188] width 788 height 249
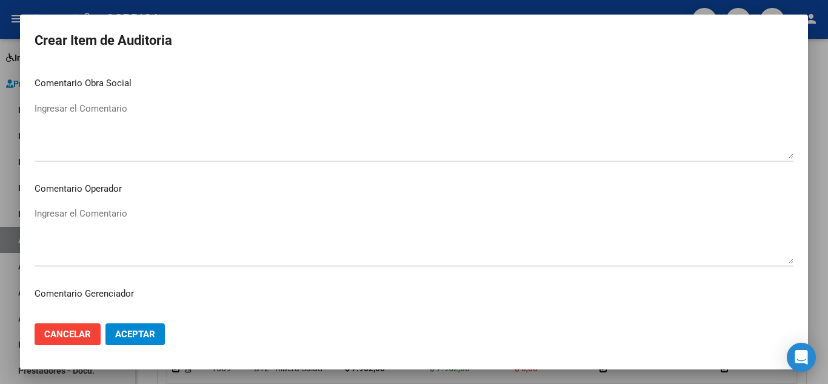
scroll to position [843, 0]
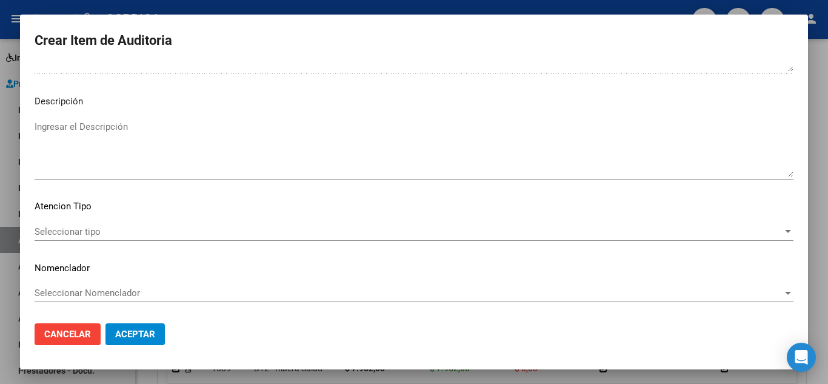
click at [108, 230] on span "Seleccionar tipo" at bounding box center [409, 231] width 748 height 11
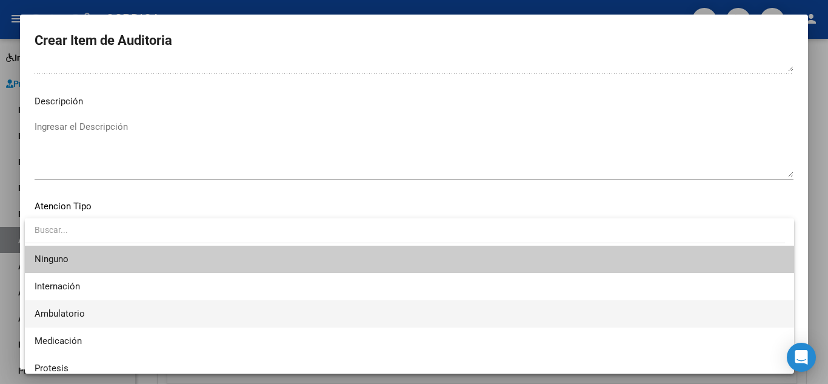
click at [86, 313] on span "Ambulatorio" at bounding box center [410, 313] width 750 height 27
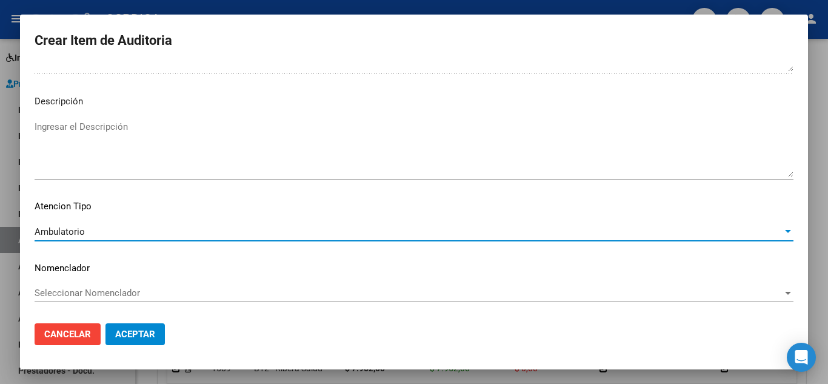
click at [135, 332] on span "Aceptar" at bounding box center [135, 334] width 40 height 11
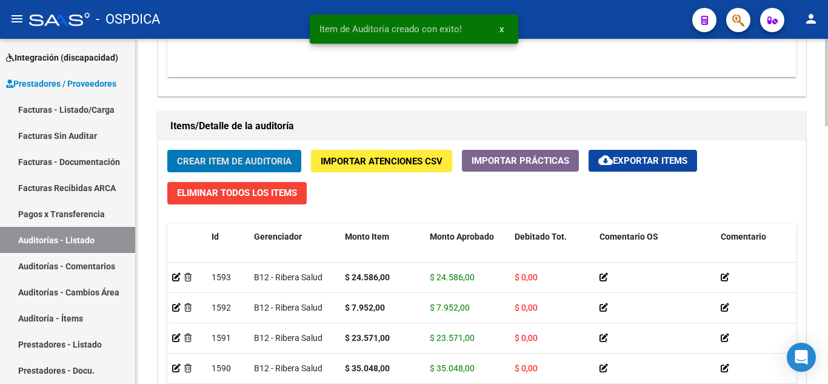
click at [267, 155] on span "Crear Item de Auditoria" at bounding box center [234, 160] width 115 height 11
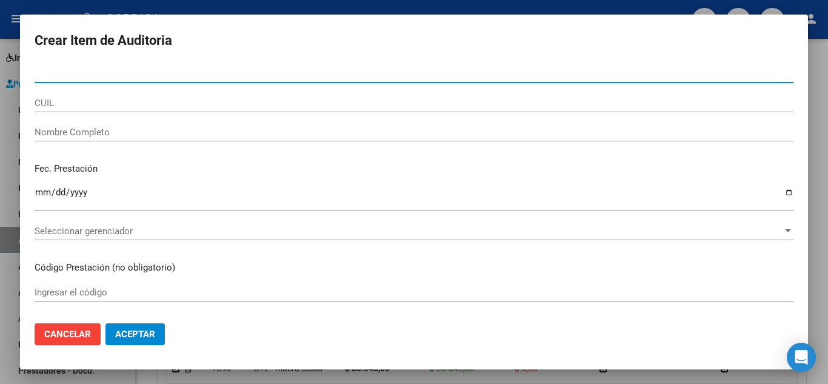
click at [370, 70] on input "Nro Documento" at bounding box center [414, 73] width 759 height 11
paste input "37337094"
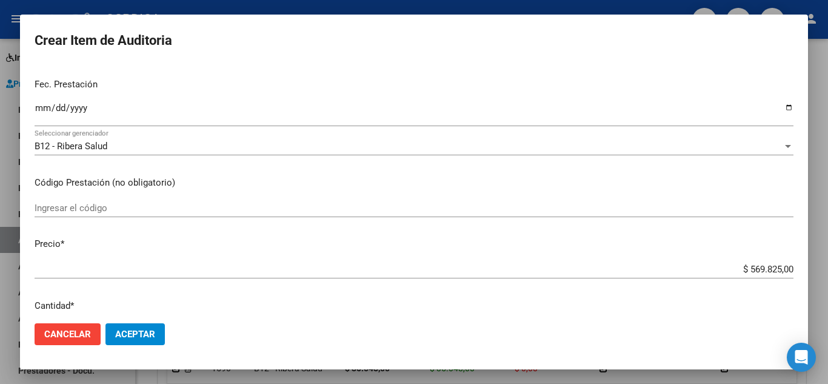
scroll to position [121, 0]
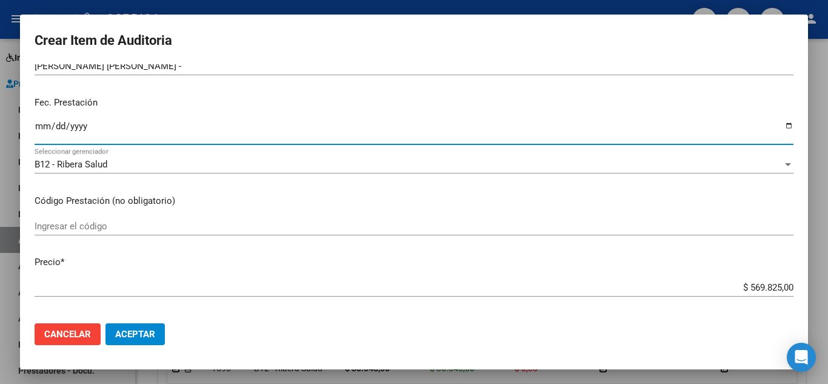
click at [44, 122] on input "Ingresar la fecha" at bounding box center [414, 130] width 759 height 19
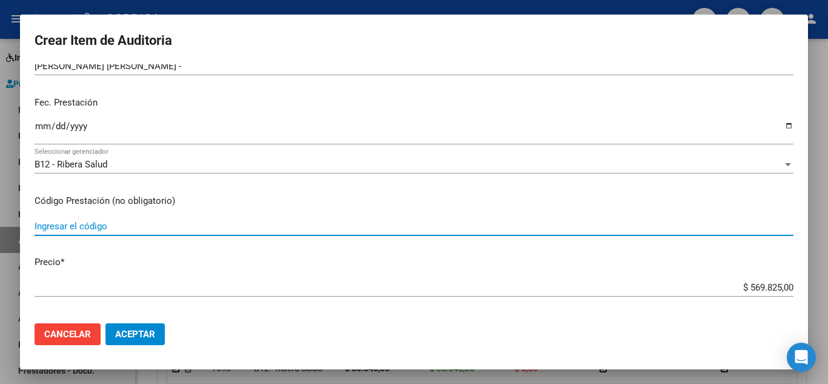
click at [298, 224] on input "Ingresar el código" at bounding box center [414, 226] width 759 height 11
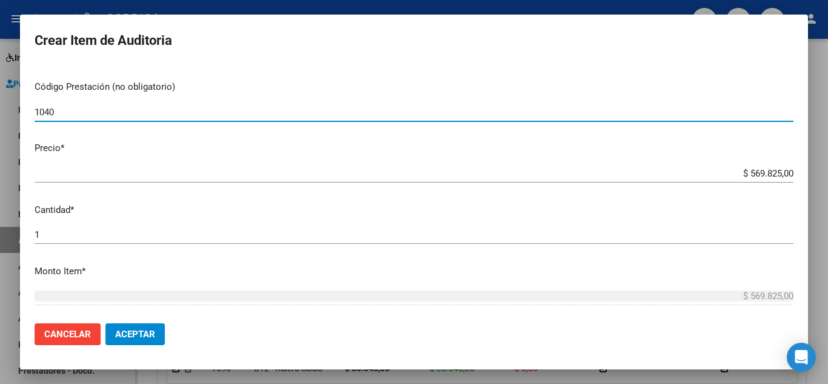
scroll to position [242, 0]
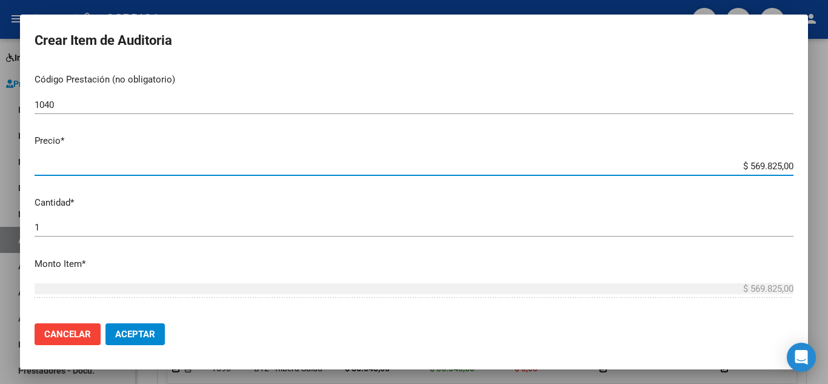
drag, startPoint x: 729, startPoint y: 165, endPoint x: 792, endPoint y: 162, distance: 63.1
click at [792, 162] on app-form-text-field "Precio * $ 569.825,00 Ingresar el precio" at bounding box center [419, 153] width 769 height 38
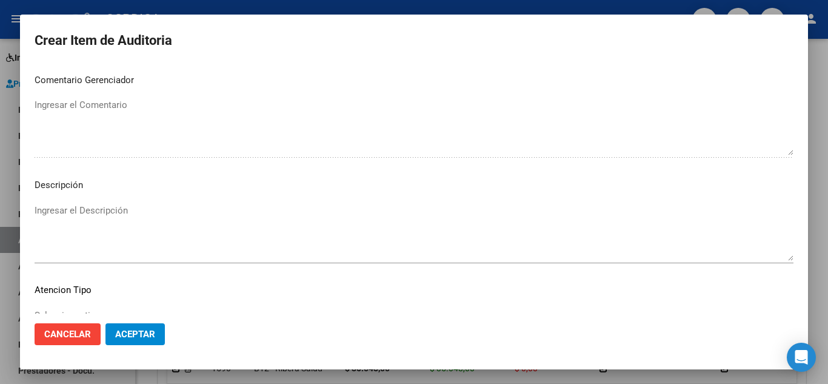
scroll to position [843, 0]
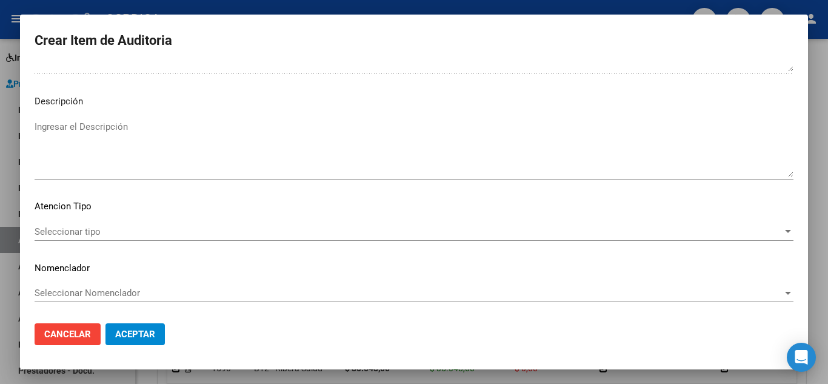
click at [101, 229] on span "Seleccionar tipo" at bounding box center [409, 231] width 748 height 11
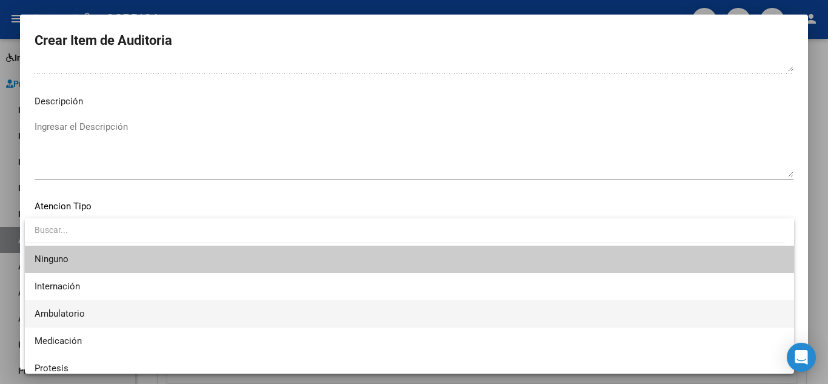
click at [87, 310] on span "Ambulatorio" at bounding box center [410, 313] width 750 height 27
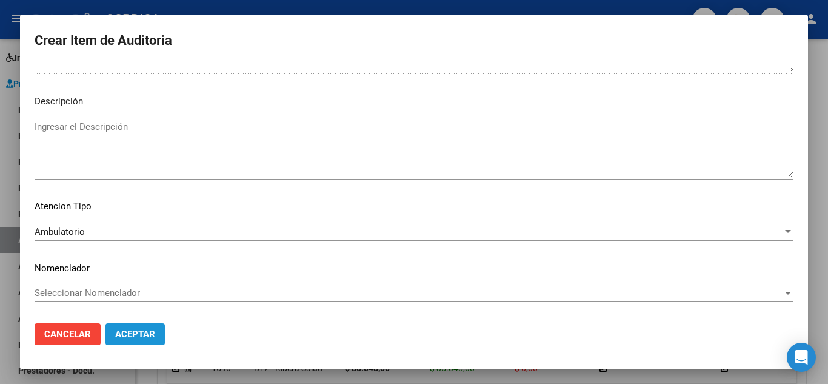
click at [139, 333] on span "Aceptar" at bounding box center [135, 334] width 40 height 11
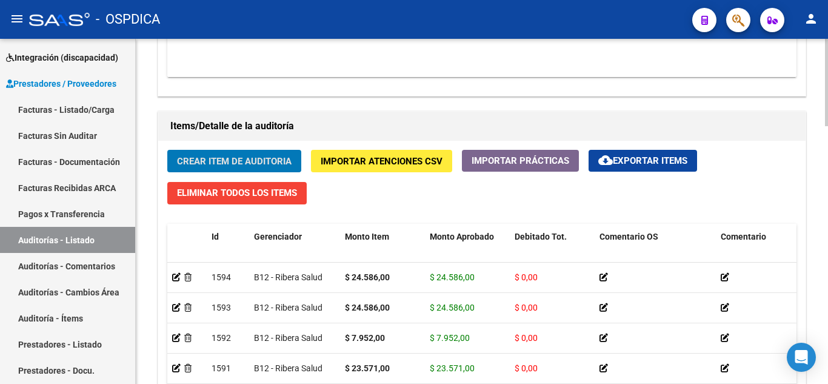
click at [267, 156] on span "Crear Item de Auditoria" at bounding box center [234, 161] width 115 height 11
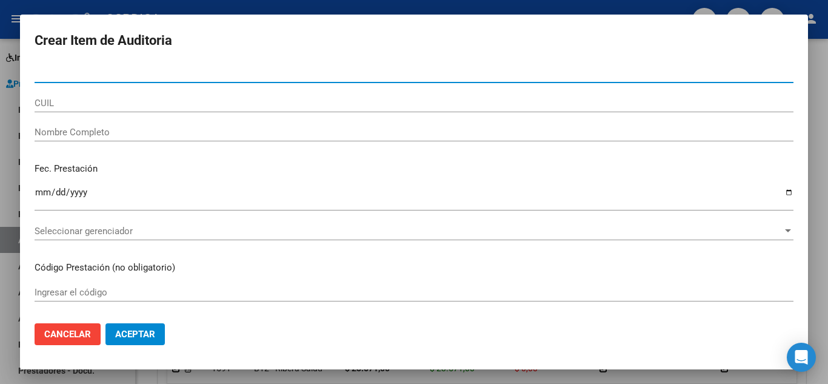
click at [216, 72] on input "Nro Documento" at bounding box center [414, 73] width 759 height 11
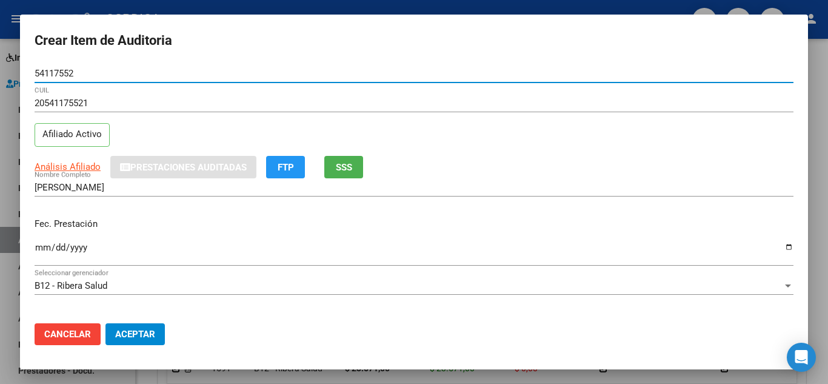
drag, startPoint x: 88, startPoint y: 76, endPoint x: 0, endPoint y: 85, distance: 88.4
click at [0, 85] on div "Crear Item de Auditoria 54117552 Nro Documento 20541175521 CUIL Afiliado Activo…" at bounding box center [414, 192] width 828 height 384
click at [39, 239] on div "Ingresar la fecha" at bounding box center [414, 252] width 759 height 26
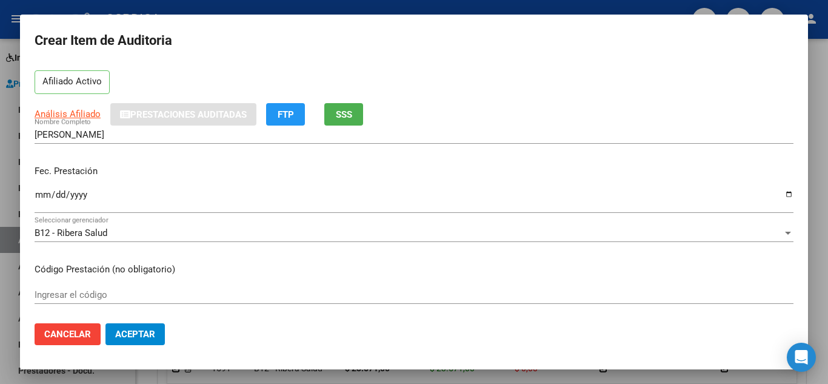
scroll to position [121, 0]
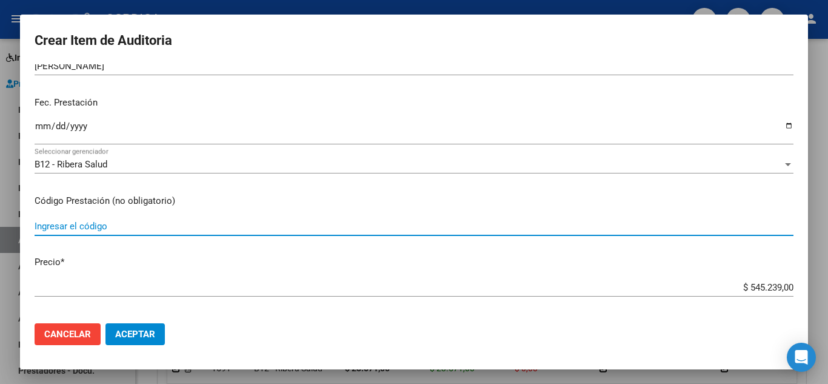
click at [389, 225] on input "Ingresar el código" at bounding box center [414, 226] width 759 height 11
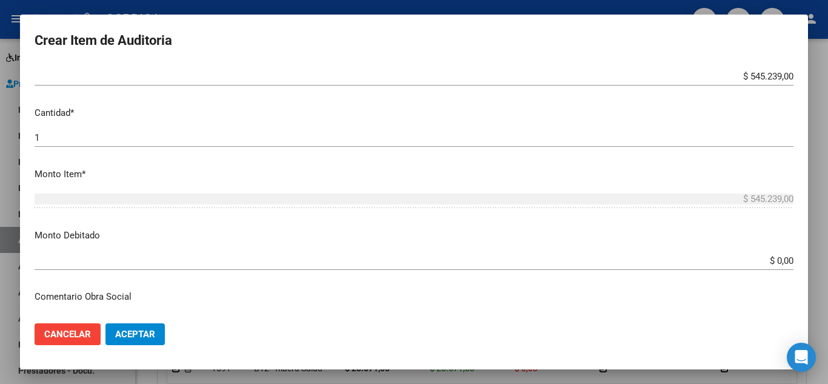
scroll to position [303, 0]
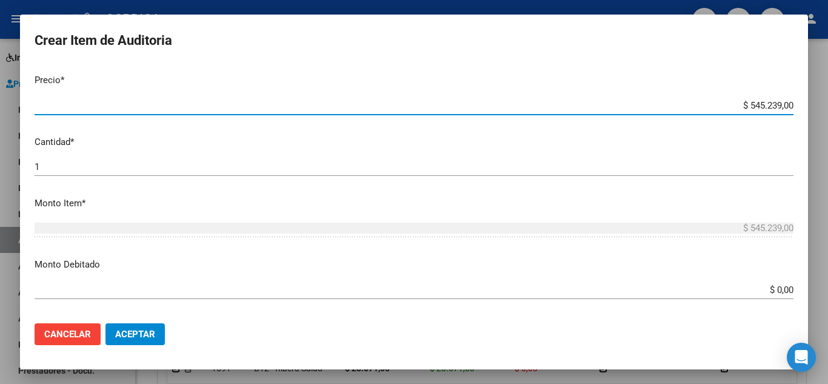
drag, startPoint x: 716, startPoint y: 104, endPoint x: 798, endPoint y: 87, distance: 84.2
click at [798, 87] on mat-dialog-content "54117552 Nro Documento 20541175521 CUIL Afiliado Activo Análisis Afiliado Prest…" at bounding box center [414, 188] width 788 height 249
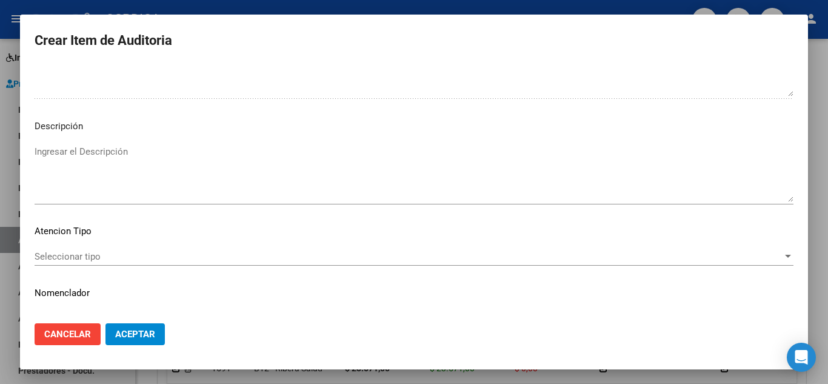
scroll to position [843, 0]
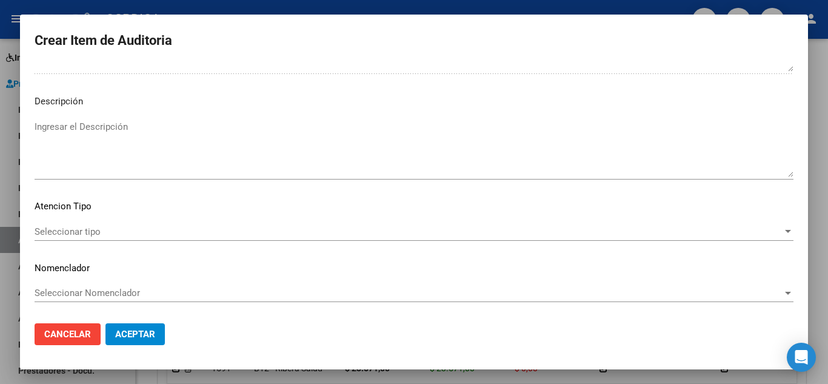
click at [93, 230] on span "Seleccionar tipo" at bounding box center [409, 231] width 748 height 11
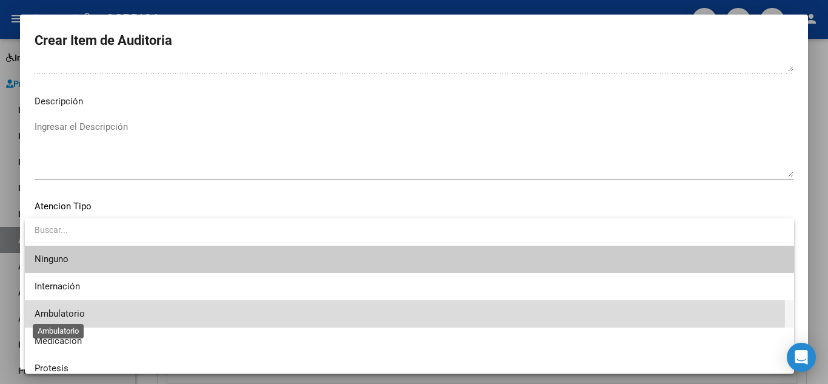
click at [78, 313] on span "Ambulatorio" at bounding box center [60, 313] width 50 height 11
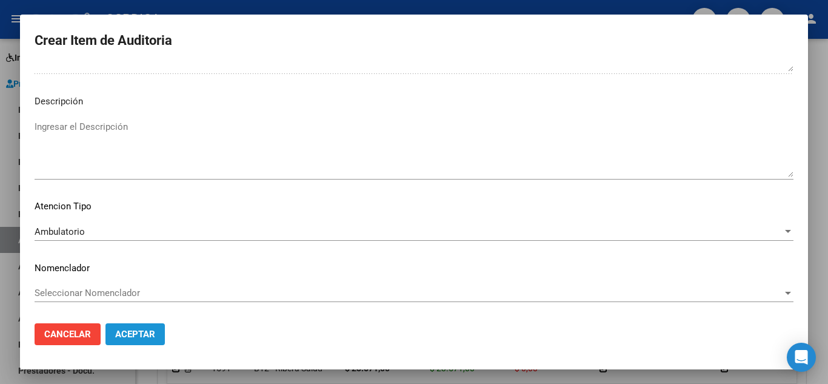
click at [139, 327] on button "Aceptar" at bounding box center [134, 334] width 59 height 22
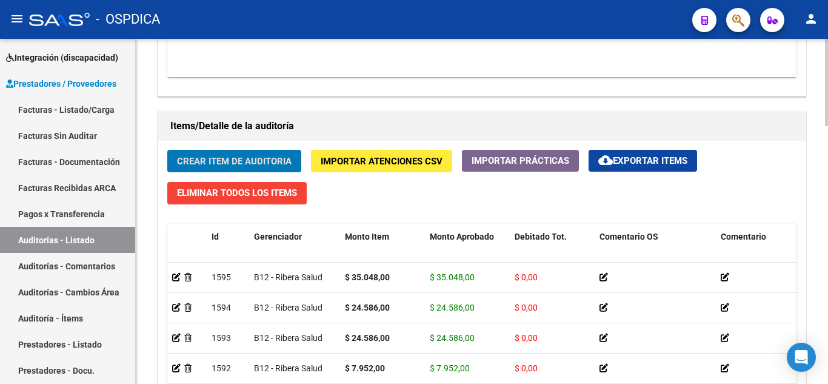
click at [234, 152] on button "Crear Item de Auditoria" at bounding box center [234, 161] width 134 height 22
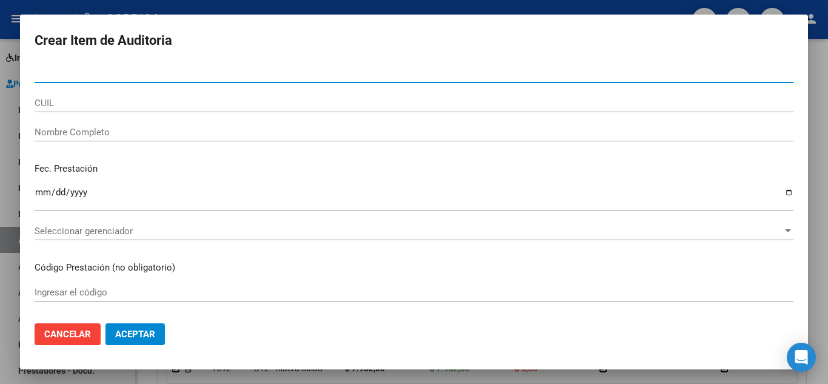
click at [206, 72] on input "Nro Documento" at bounding box center [414, 73] width 759 height 11
paste input "54117552"
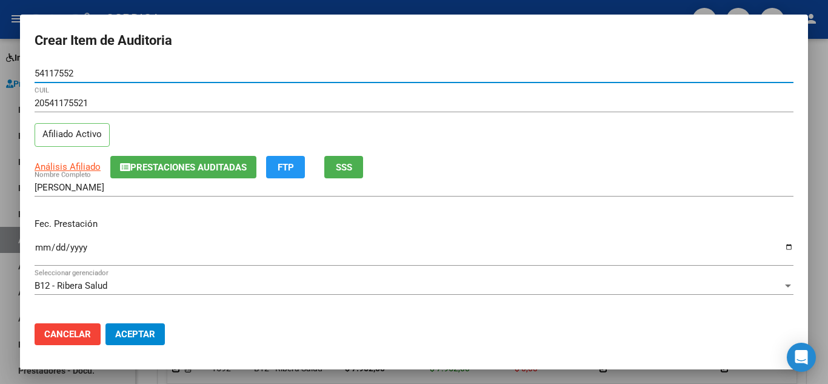
click at [39, 248] on input "Ingresar la fecha" at bounding box center [414, 251] width 759 height 19
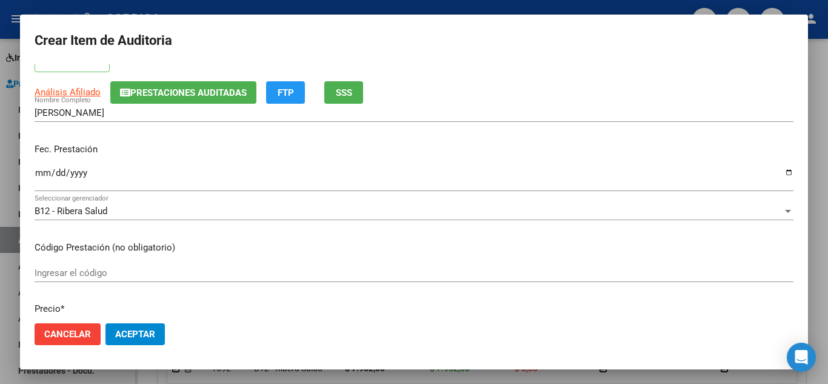
scroll to position [121, 0]
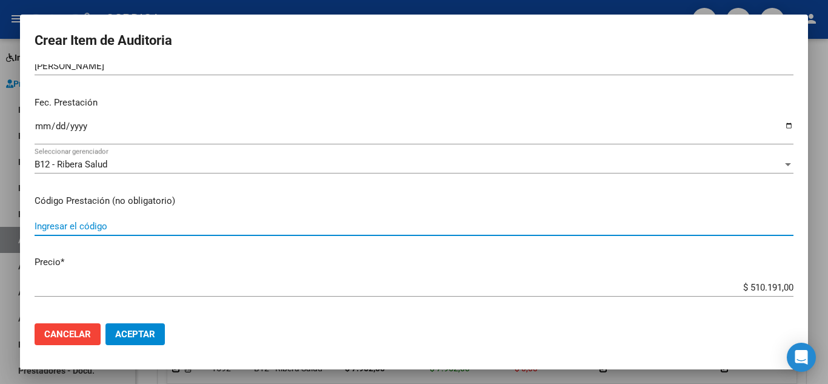
click at [298, 221] on input "Ingresar el código" at bounding box center [414, 226] width 759 height 11
click at [202, 226] on input "Ingresar el código" at bounding box center [414, 226] width 759 height 11
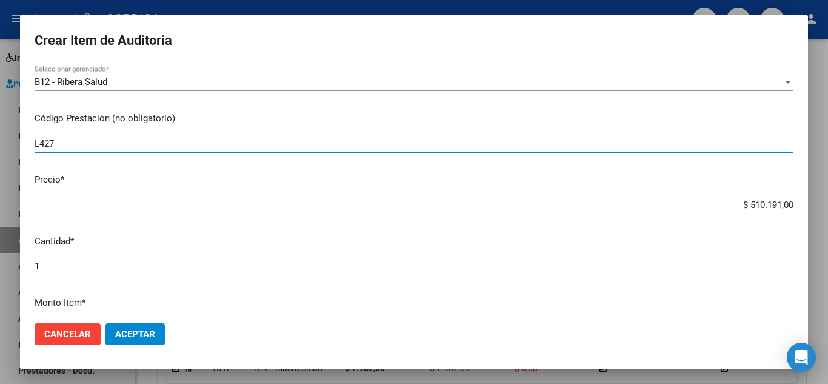
scroll to position [242, 0]
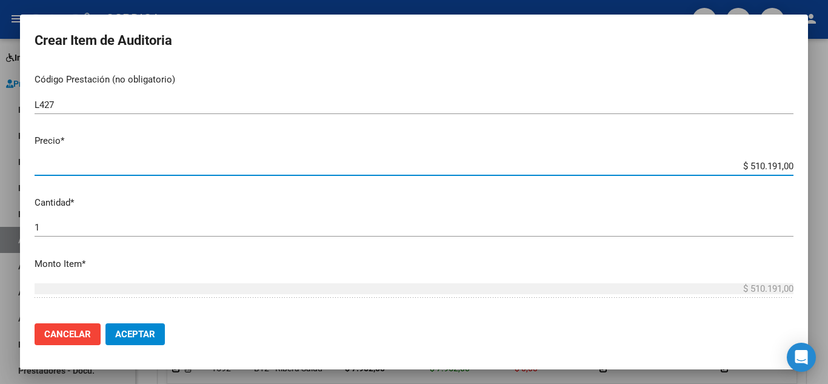
drag, startPoint x: 726, startPoint y: 164, endPoint x: 803, endPoint y: 167, distance: 76.5
click at [803, 167] on mat-dialog-content "54117552 Nro Documento 20541175521 CUIL Afiliado Activo Análisis Afiliado Prest…" at bounding box center [414, 188] width 788 height 249
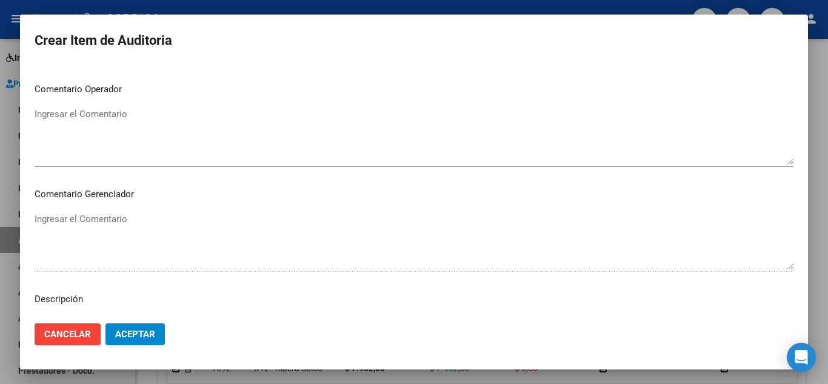
scroll to position [843, 0]
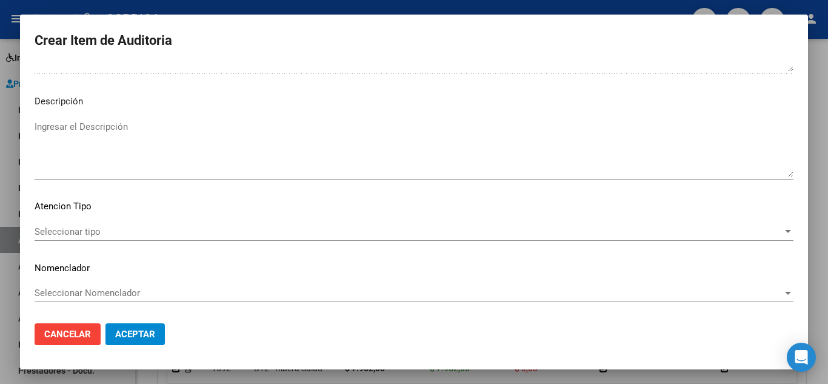
click at [118, 236] on span "Seleccionar tipo" at bounding box center [409, 231] width 748 height 11
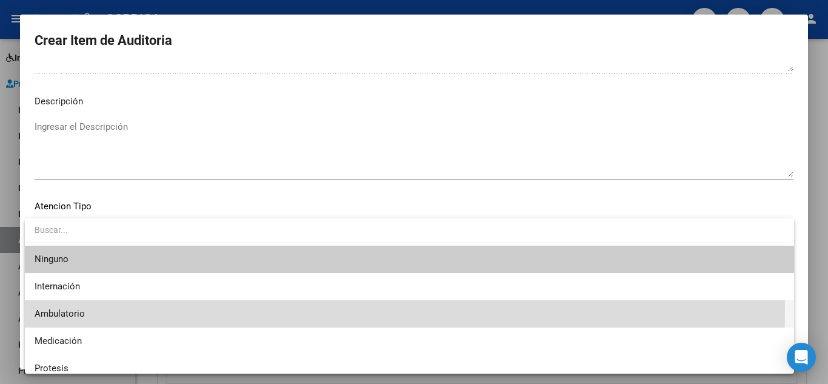
click at [112, 311] on span "Ambulatorio" at bounding box center [410, 313] width 750 height 27
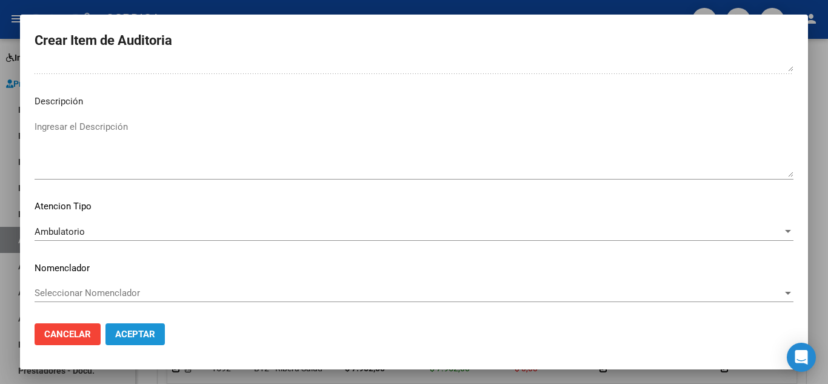
drag, startPoint x: 142, startPoint y: 332, endPoint x: 334, endPoint y: 273, distance: 200.2
click at [142, 332] on span "Aceptar" at bounding box center [135, 334] width 40 height 11
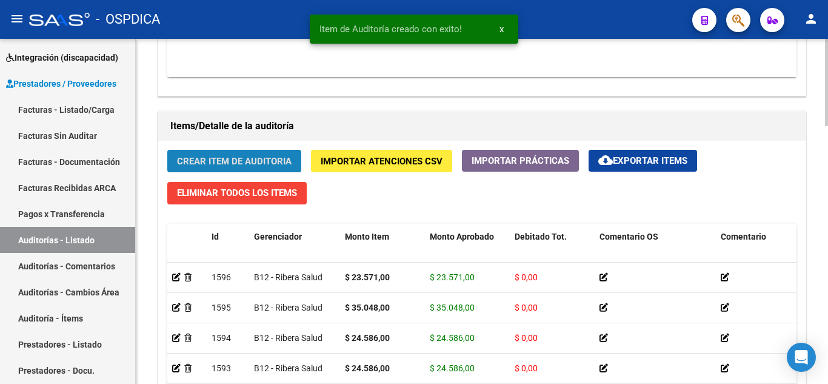
click at [258, 163] on span "Crear Item de Auditoria" at bounding box center [234, 161] width 115 height 11
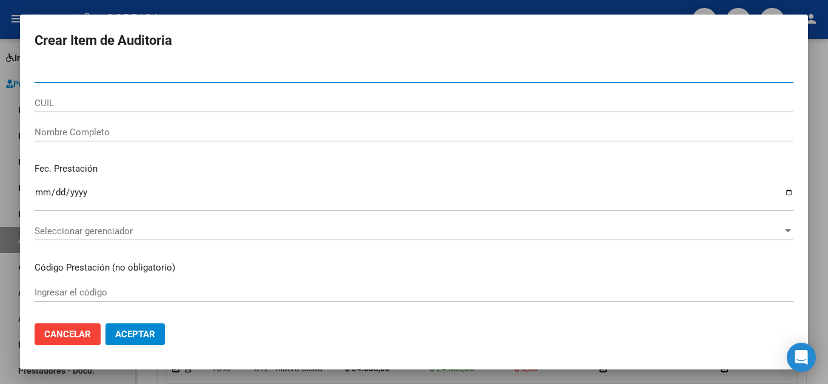
click at [142, 75] on input "Nro Documento" at bounding box center [414, 73] width 759 height 11
paste input "54117552"
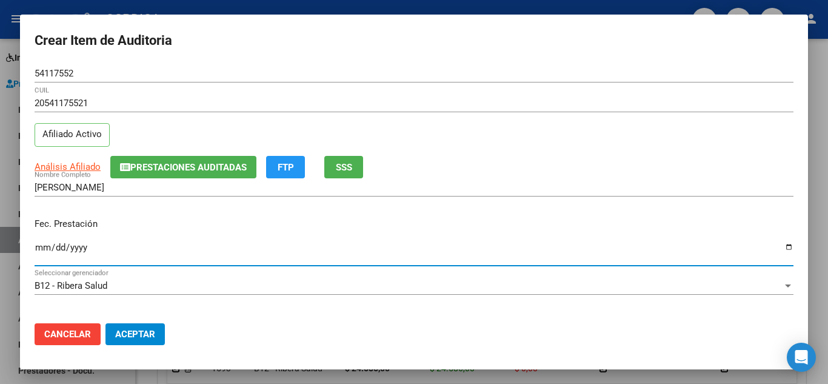
click at [38, 249] on input "Ingresar la fecha" at bounding box center [414, 251] width 759 height 19
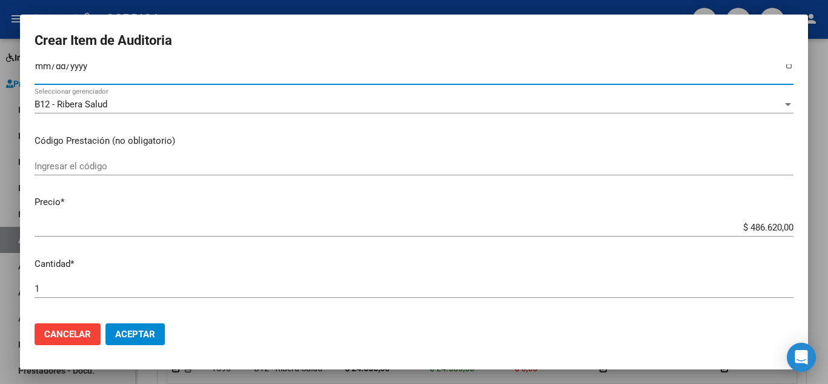
scroll to position [182, 0]
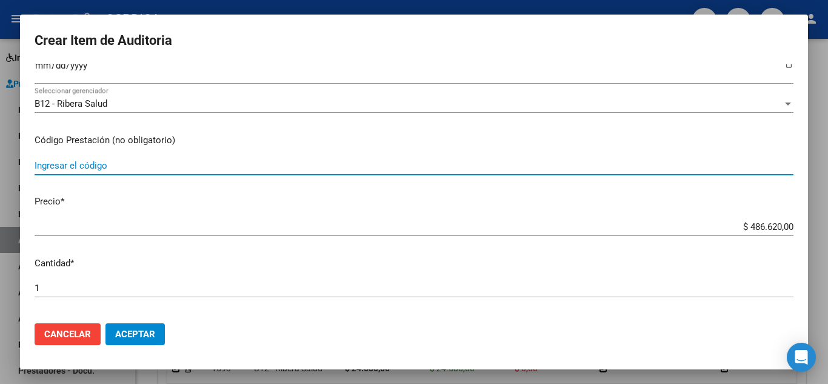
click at [162, 161] on input "Ingresar el código" at bounding box center [414, 165] width 759 height 11
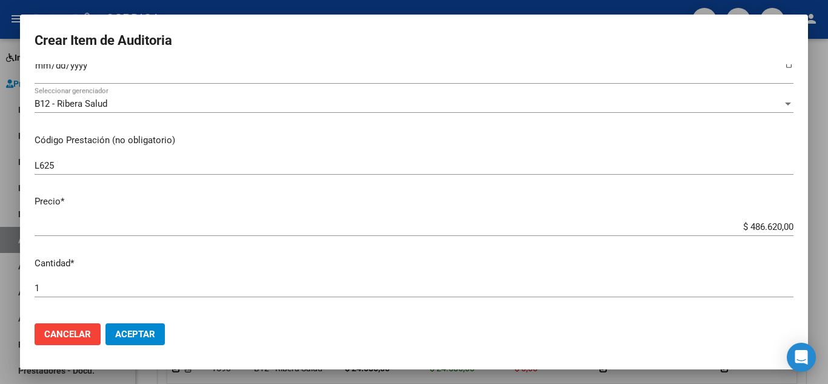
scroll to position [242, 0]
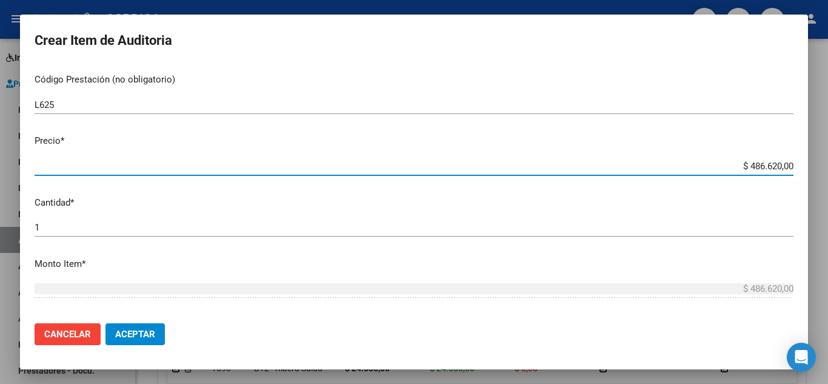
drag, startPoint x: 775, startPoint y: 166, endPoint x: 810, endPoint y: 166, distance: 35.2
click at [810, 166] on div "Crear Item de Auditoria 54117552 Nro Documento 20541175521 CUIL Afiliado Activo…" at bounding box center [414, 192] width 828 height 384
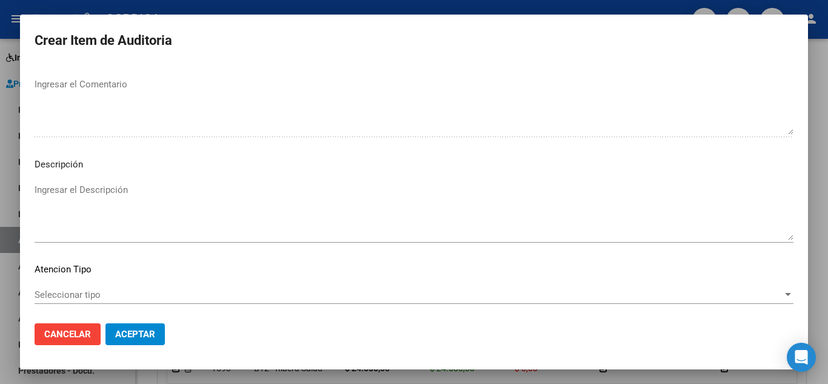
scroll to position [843, 0]
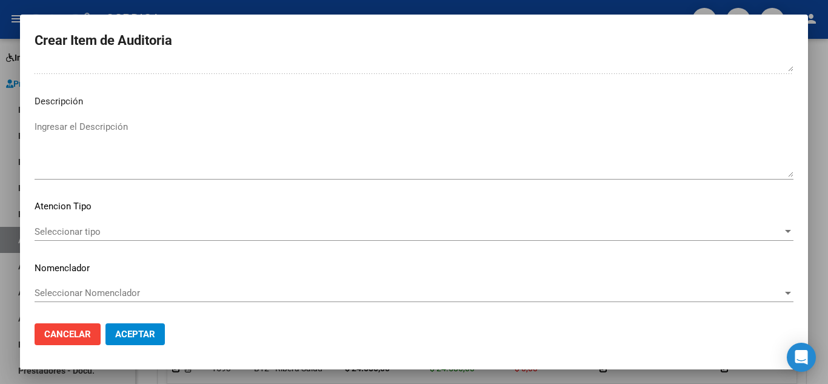
click at [75, 222] on div "Seleccionar tipo Seleccionar tipo" at bounding box center [414, 231] width 759 height 18
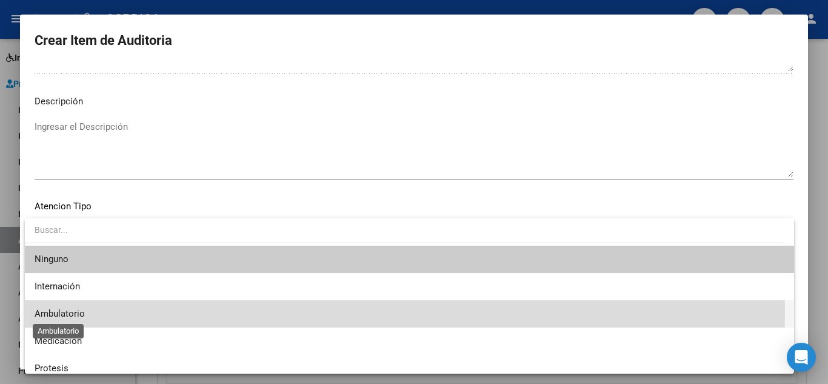
click at [84, 311] on span "Ambulatorio" at bounding box center [60, 313] width 50 height 11
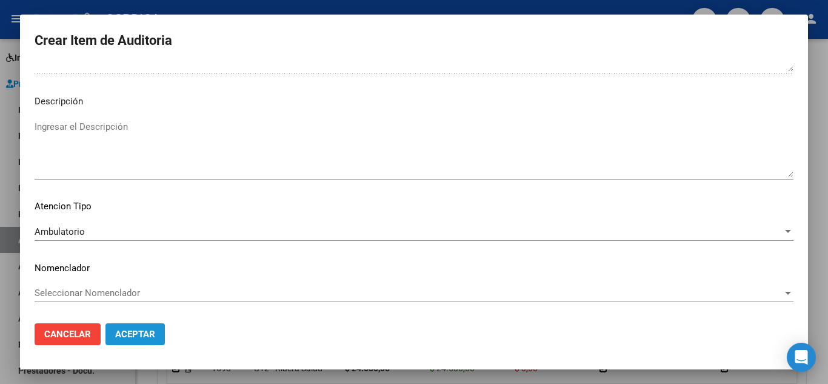
click at [142, 336] on span "Aceptar" at bounding box center [135, 334] width 40 height 11
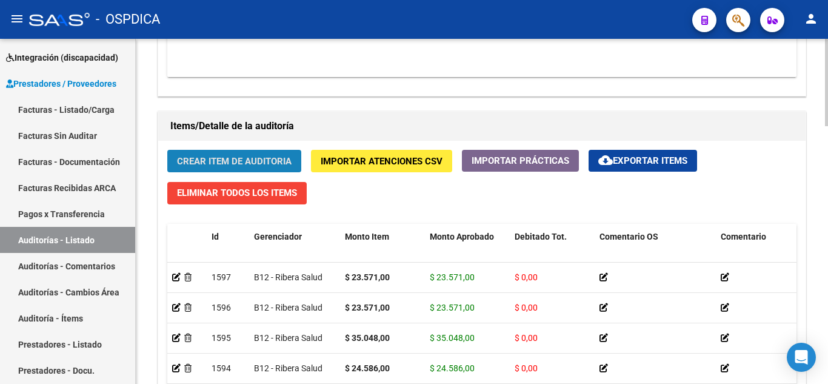
click at [229, 152] on button "Crear Item de Auditoria" at bounding box center [234, 161] width 134 height 22
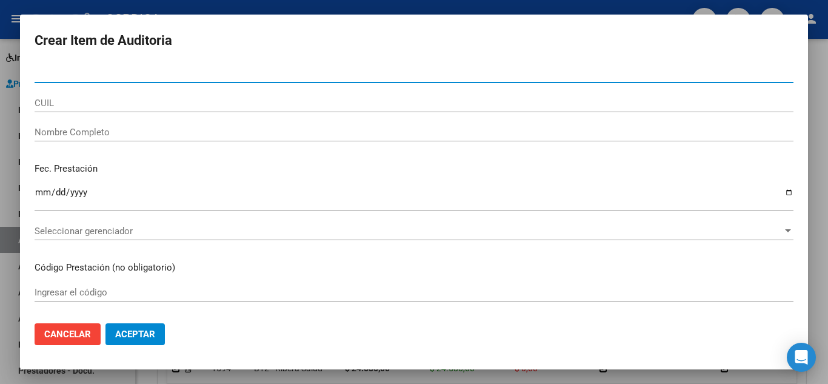
click at [231, 73] on input "Nro Documento" at bounding box center [414, 73] width 759 height 11
paste input "54117552"
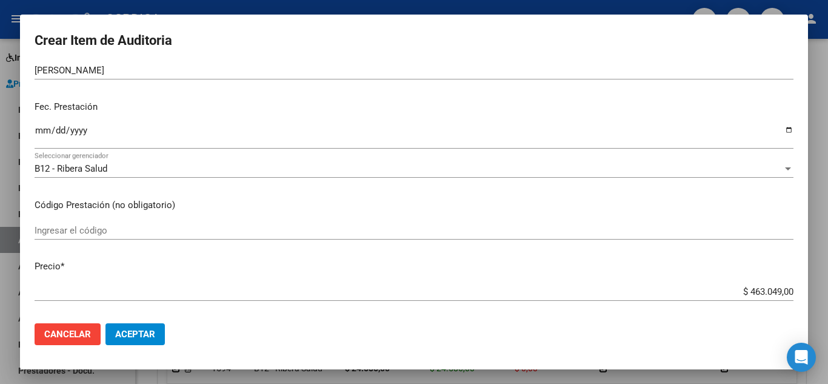
scroll to position [121, 0]
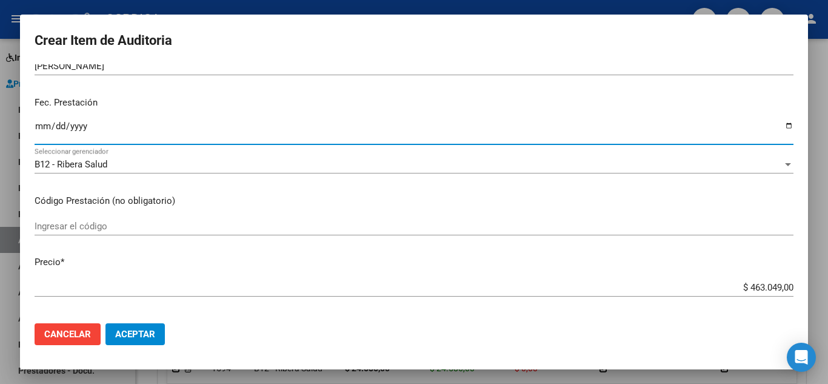
click at [42, 126] on input "Ingresar la fecha" at bounding box center [414, 130] width 759 height 19
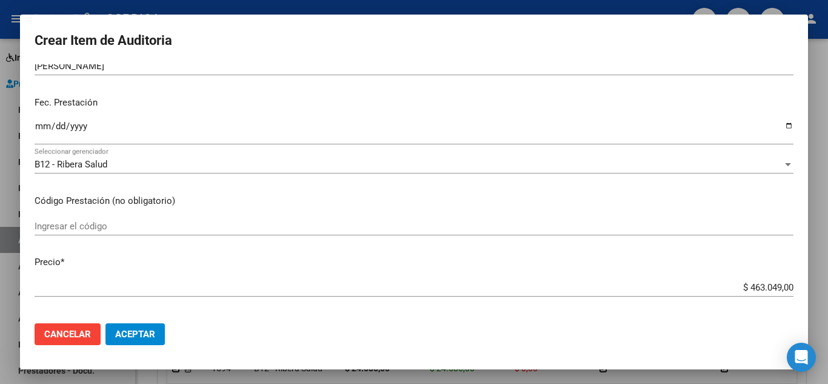
scroll to position [182, 0]
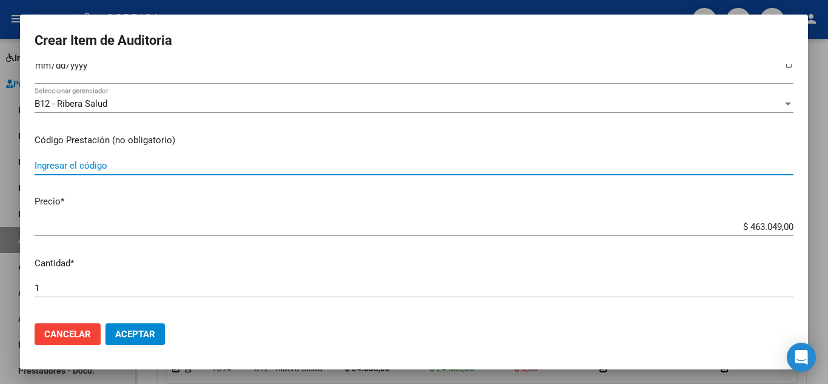
click at [261, 164] on input "Ingresar el código" at bounding box center [414, 165] width 759 height 11
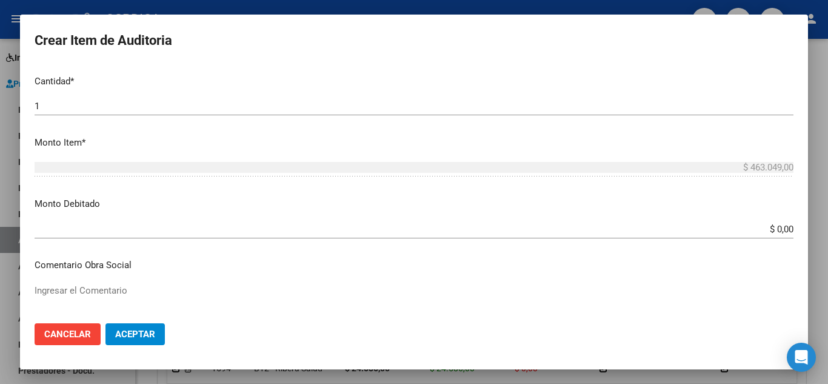
scroll to position [303, 0]
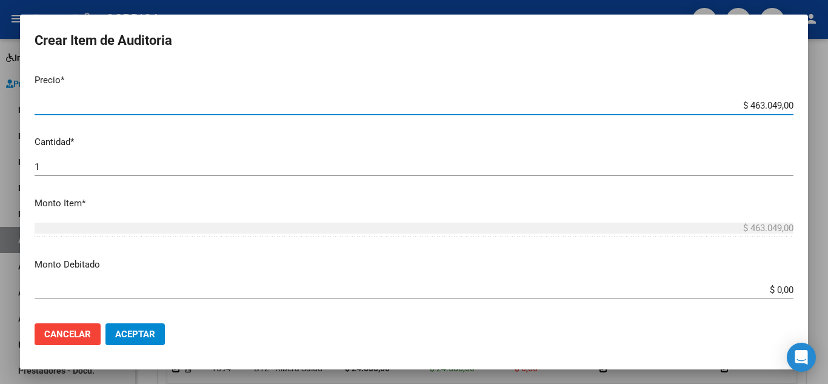
drag, startPoint x: 713, startPoint y: 101, endPoint x: 802, endPoint y: 93, distance: 88.9
click at [802, 93] on mat-dialog-content "54117552 Nro Documento 20541175521 CUIL Afiliado Activo Análisis Afiliado Prest…" at bounding box center [414, 188] width 788 height 249
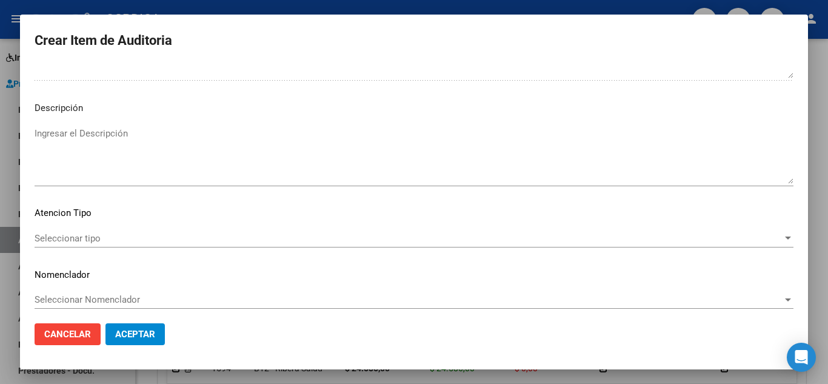
scroll to position [843, 0]
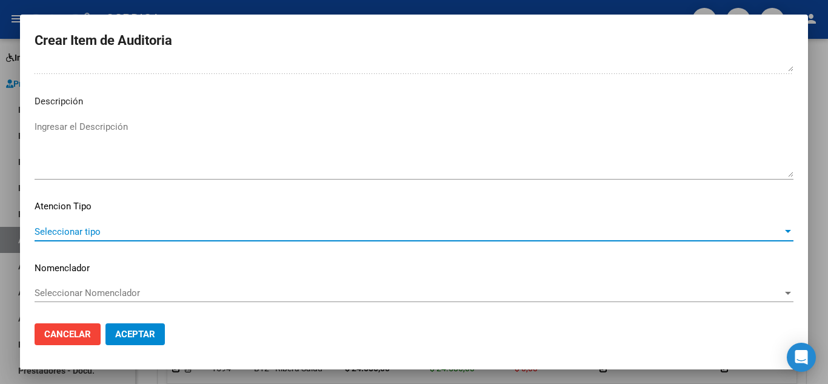
click at [126, 227] on span "Seleccionar tipo" at bounding box center [409, 231] width 748 height 11
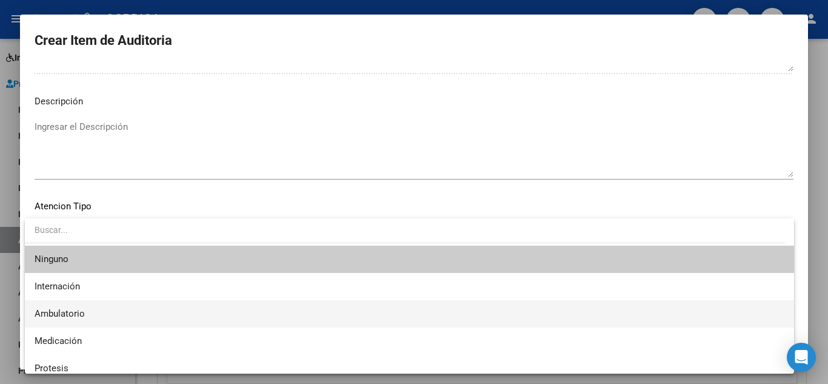
click at [88, 307] on span "Ambulatorio" at bounding box center [410, 313] width 750 height 27
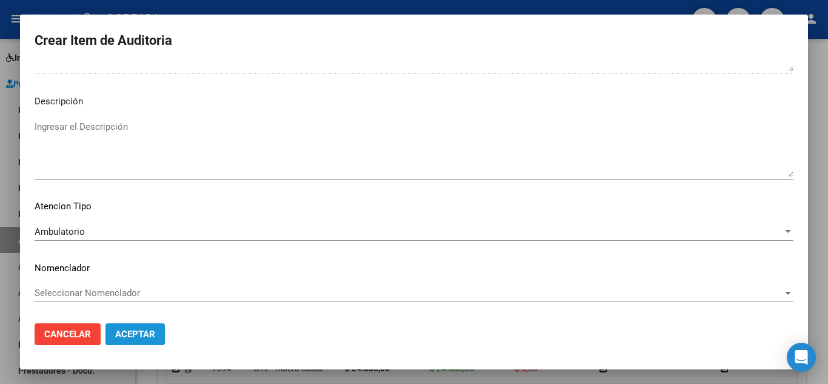
click at [132, 333] on span "Aceptar" at bounding box center [135, 334] width 40 height 11
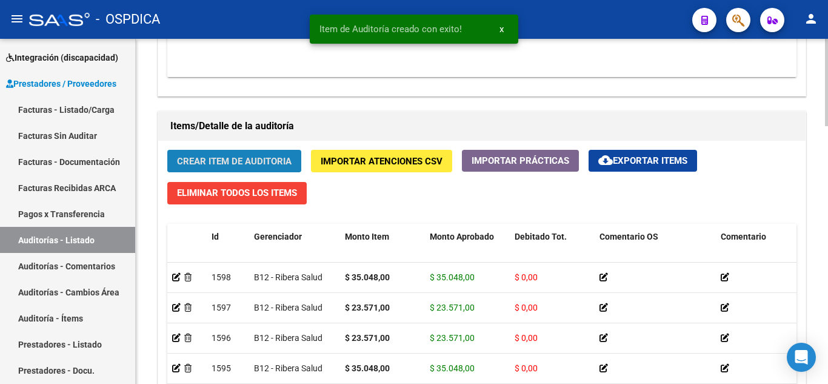
click at [259, 167] on span "Crear Item de Auditoria" at bounding box center [234, 161] width 115 height 11
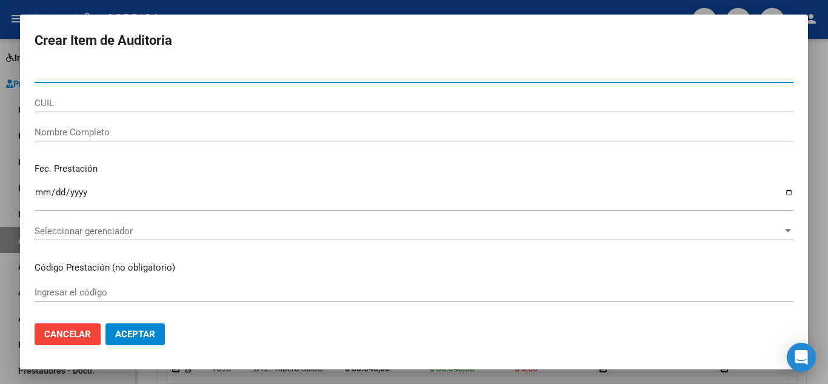
click at [335, 72] on input "Nro Documento" at bounding box center [414, 73] width 759 height 11
paste input "54117552"
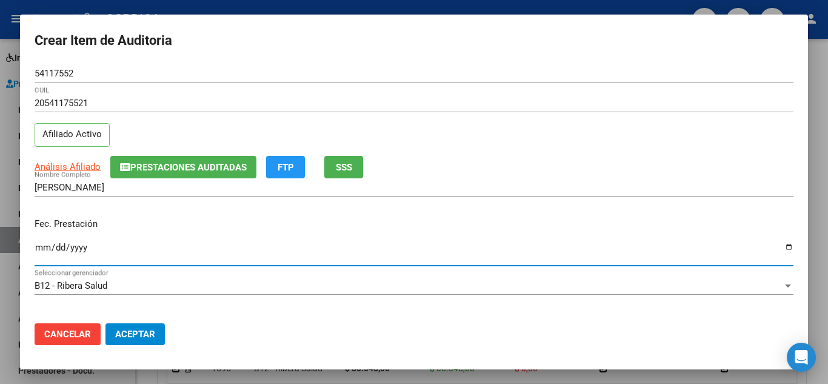
click at [36, 246] on input "Ingresar la fecha" at bounding box center [414, 251] width 759 height 19
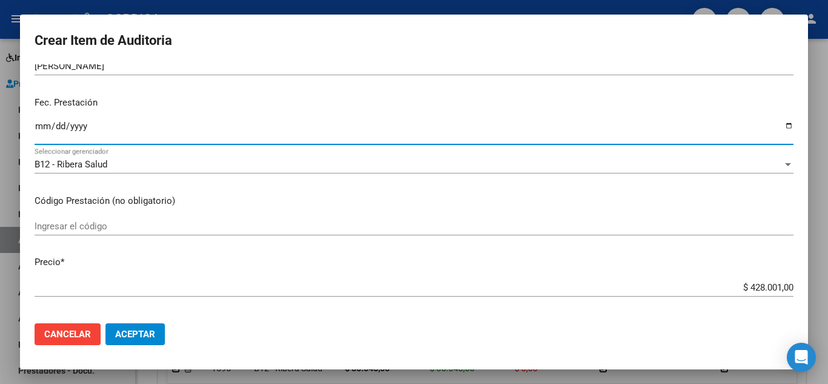
scroll to position [182, 0]
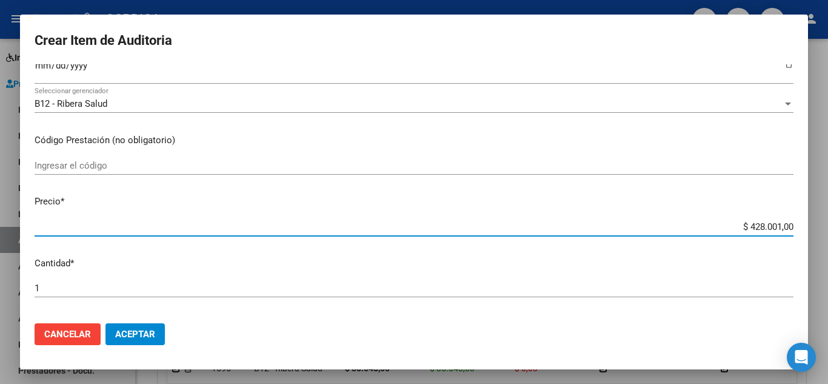
drag, startPoint x: 726, startPoint y: 231, endPoint x: 803, endPoint y: 221, distance: 77.0
click at [803, 221] on mat-dialog-content "54117552 Nro Documento 20541175521 CUIL Afiliado Activo Análisis Afiliado Prest…" at bounding box center [414, 188] width 788 height 249
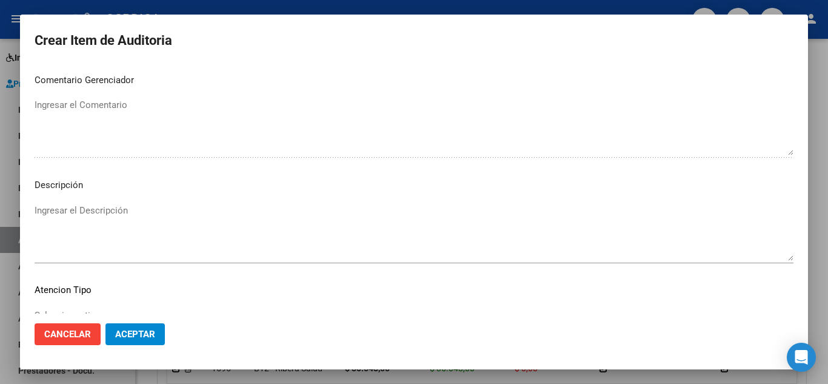
scroll to position [843, 0]
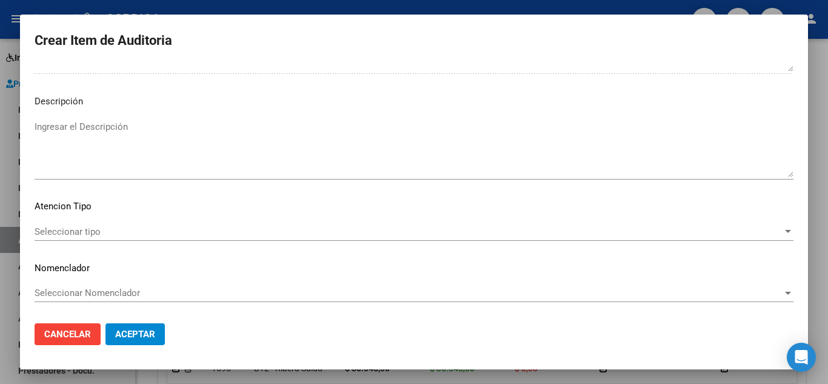
click at [99, 230] on span "Seleccionar tipo" at bounding box center [409, 231] width 748 height 11
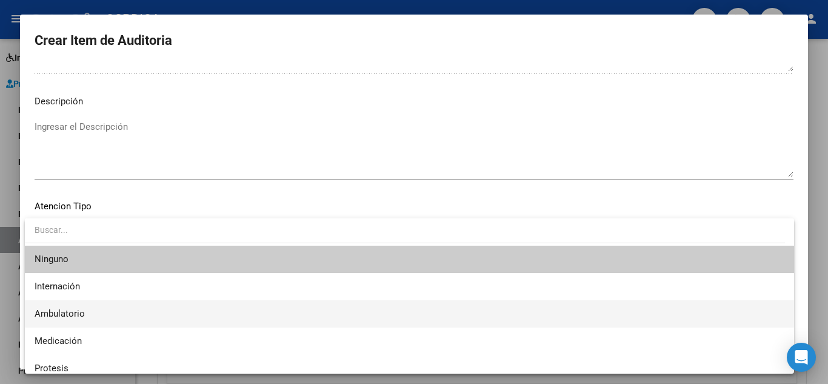
click at [101, 312] on span "Ambulatorio" at bounding box center [410, 313] width 750 height 27
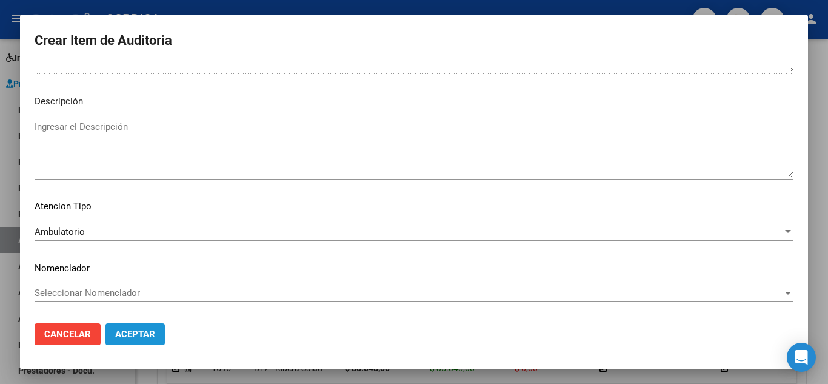
drag, startPoint x: 147, startPoint y: 334, endPoint x: 213, endPoint y: 292, distance: 78.2
click at [147, 335] on span "Aceptar" at bounding box center [135, 334] width 40 height 11
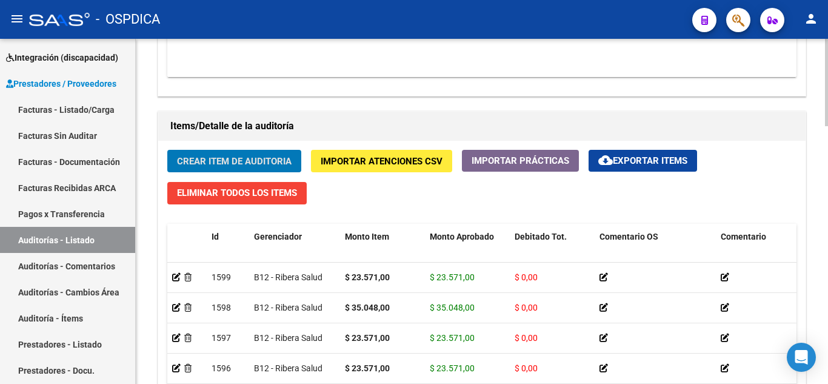
click at [285, 167] on button "Crear Item de Auditoria" at bounding box center [234, 161] width 134 height 22
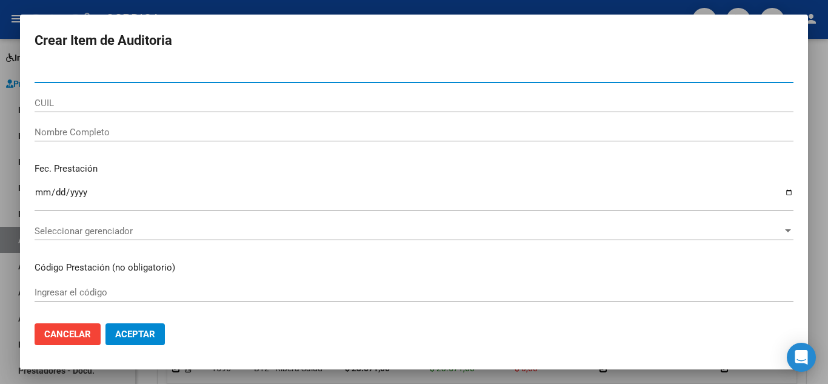
click at [232, 74] on input "Nro Documento" at bounding box center [414, 73] width 759 height 11
paste input "54117552"
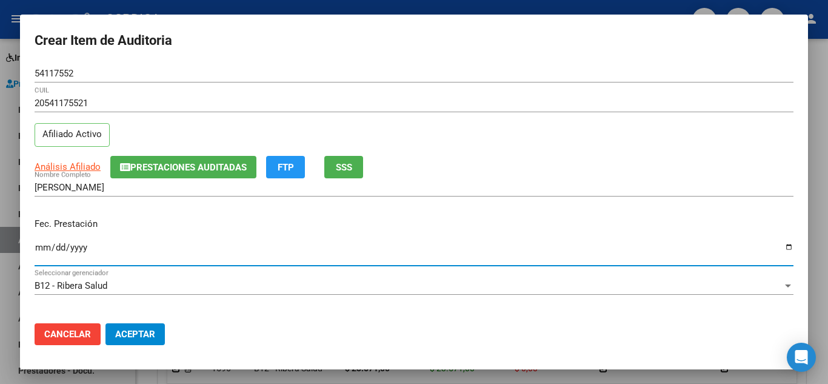
click at [45, 249] on input "Ingresar la fecha" at bounding box center [414, 251] width 759 height 19
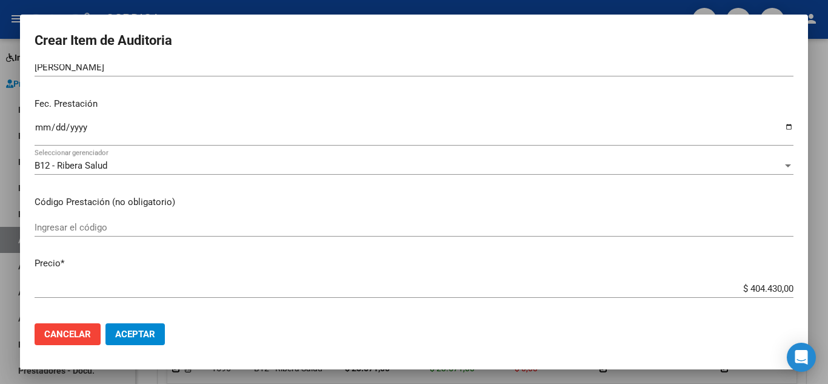
scroll to position [121, 0]
click at [270, 219] on div "Ingresar el código" at bounding box center [414, 226] width 759 height 18
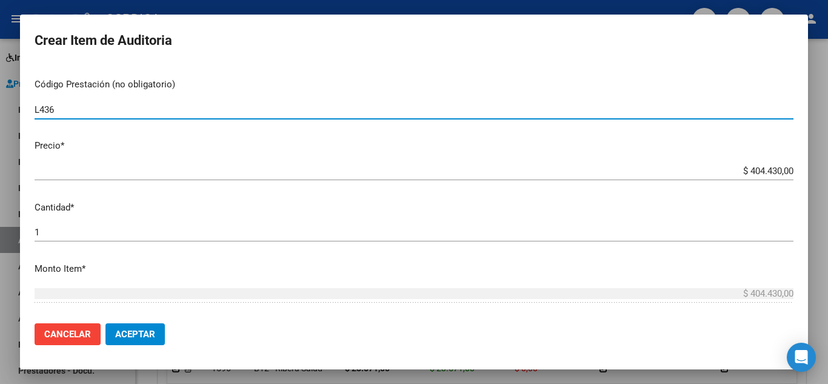
scroll to position [242, 0]
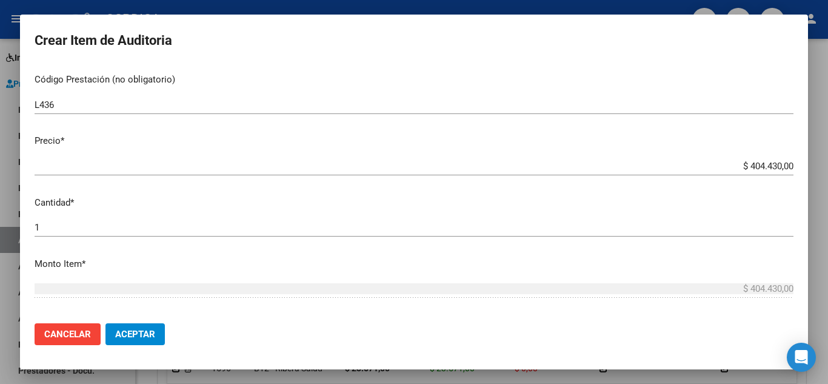
drag, startPoint x: 733, startPoint y: 174, endPoint x: 756, endPoint y: 166, distance: 24.3
click at [756, 167] on div "$ 404.430,00 Ingresar el precio" at bounding box center [414, 166] width 759 height 18
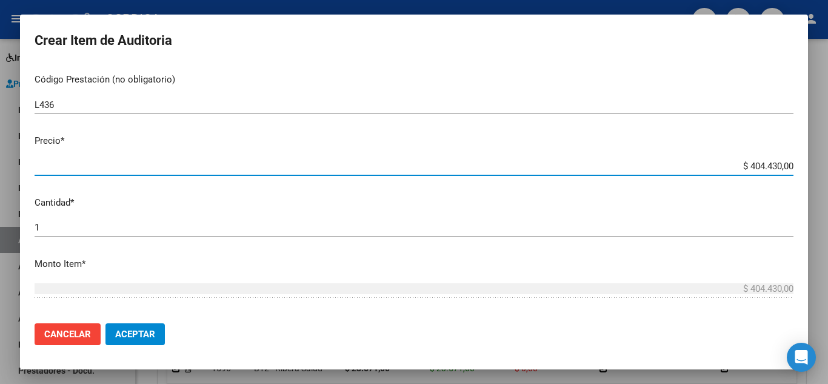
drag, startPoint x: 723, startPoint y: 167, endPoint x: 827, endPoint y: 169, distance: 104.3
click at [827, 169] on div "Crear Item de Auditoria 54117552 Nro Documento 20541175521 CUIL Afiliado Activo…" at bounding box center [414, 192] width 828 height 384
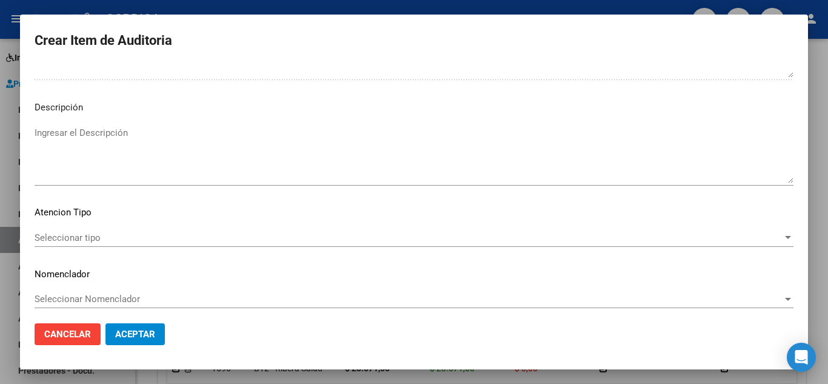
scroll to position [843, 0]
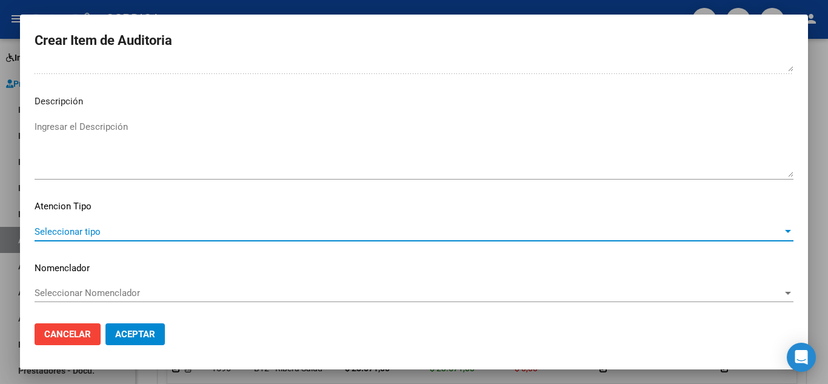
click at [81, 226] on span "Seleccionar tipo" at bounding box center [409, 231] width 748 height 11
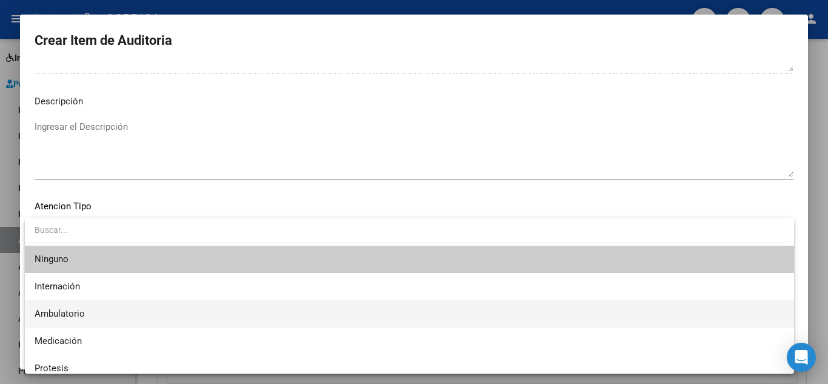
click at [85, 307] on span "Ambulatorio" at bounding box center [410, 313] width 750 height 27
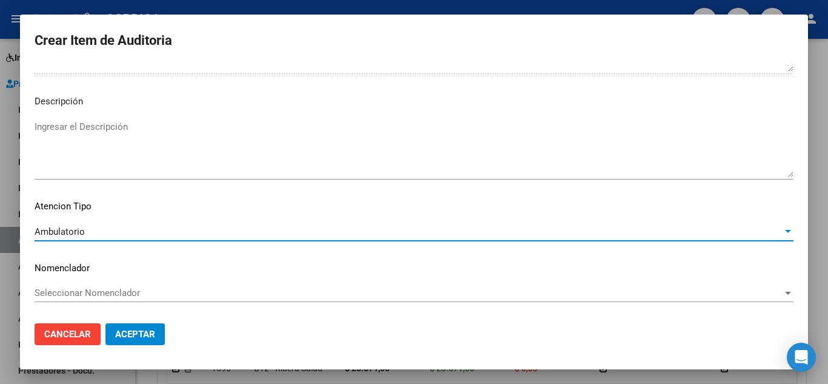
click at [146, 341] on button "Aceptar" at bounding box center [134, 334] width 59 height 22
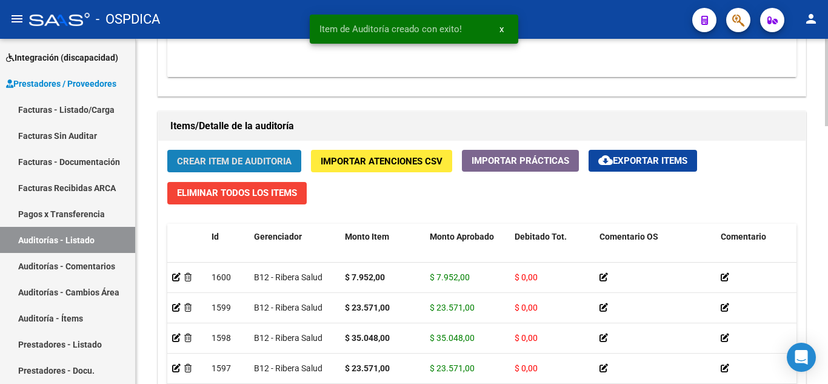
click at [249, 162] on span "Crear Item de Auditoria" at bounding box center [234, 161] width 115 height 11
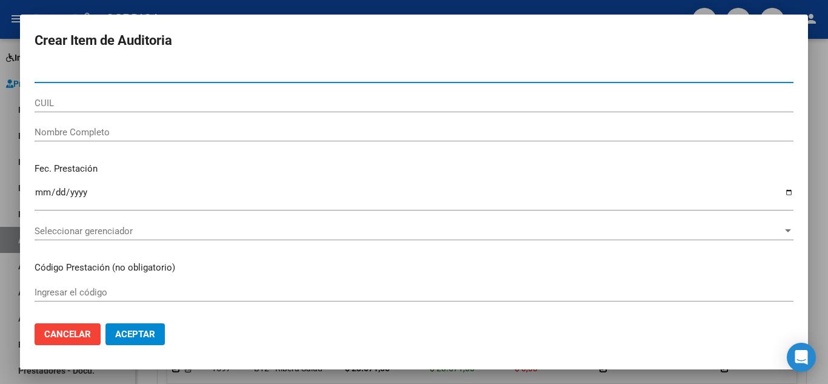
click at [215, 74] on input "Nro Documento" at bounding box center [414, 73] width 759 height 11
paste input "54117552"
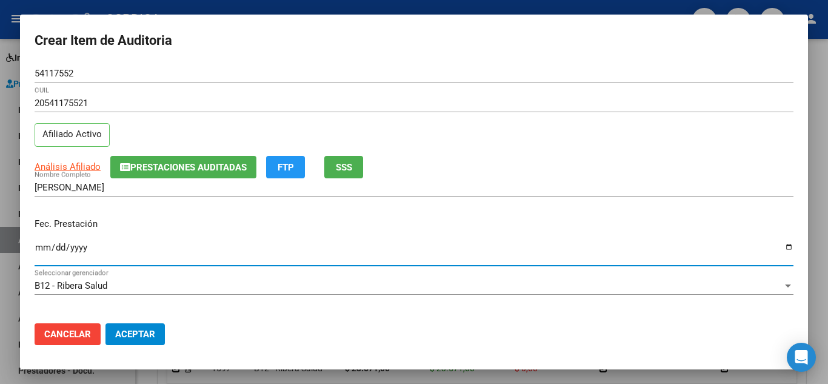
click at [38, 249] on input "Ingresar la fecha" at bounding box center [414, 251] width 759 height 19
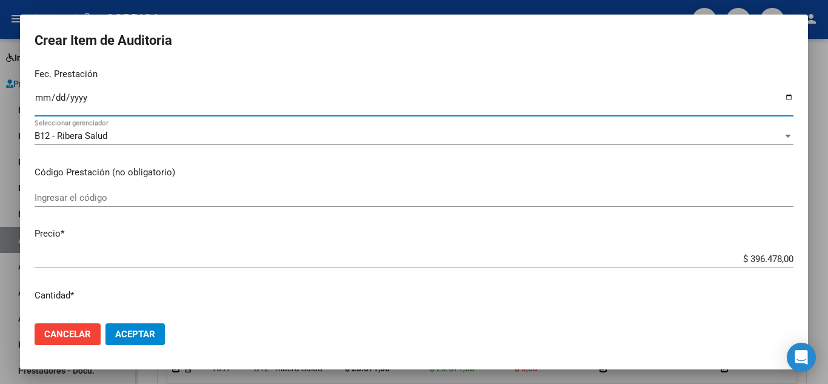
scroll to position [182, 0]
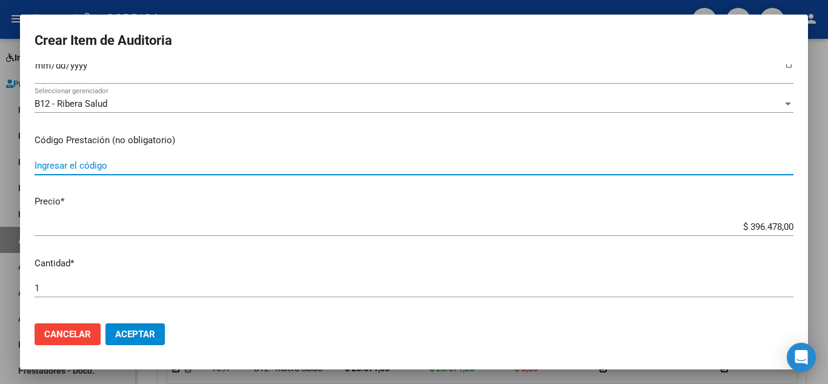
click at [197, 162] on input "Ingresar el código" at bounding box center [414, 165] width 759 height 11
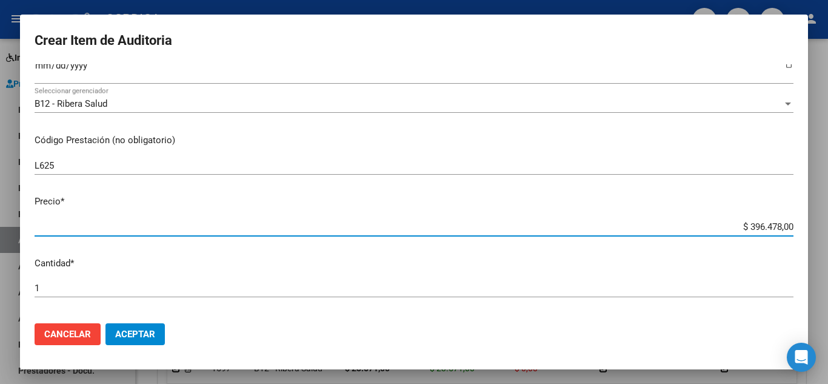
drag, startPoint x: 729, startPoint y: 227, endPoint x: 797, endPoint y: 199, distance: 73.2
click at [806, 223] on mat-dialog-content "54117552 Nro Documento 20541175521 CUIL Afiliado Activo Análisis Afiliado Prest…" at bounding box center [414, 188] width 788 height 249
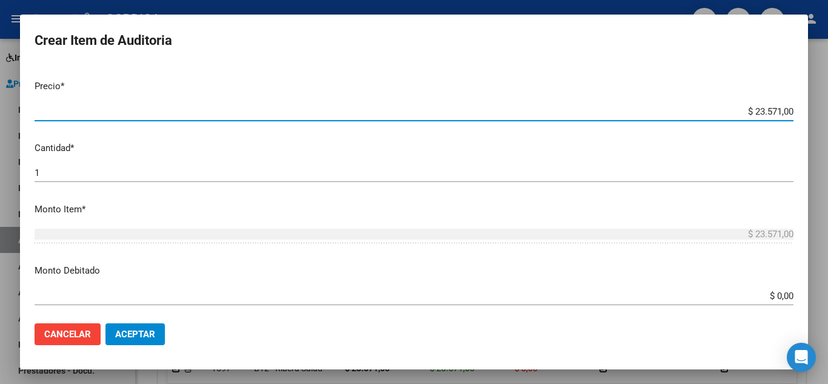
scroll to position [843, 0]
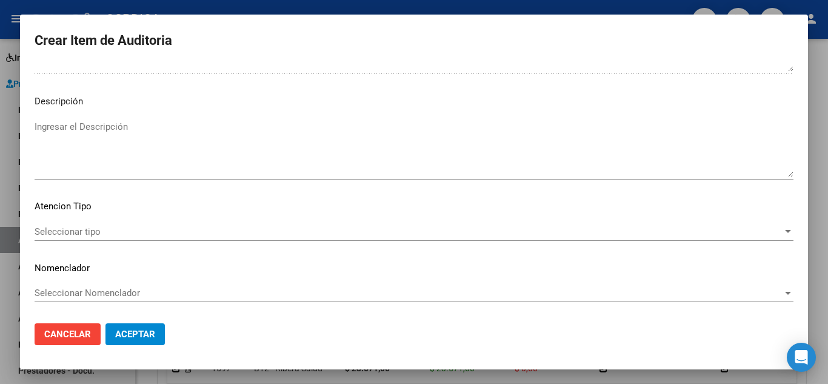
click at [81, 232] on span "Seleccionar tipo" at bounding box center [409, 231] width 748 height 11
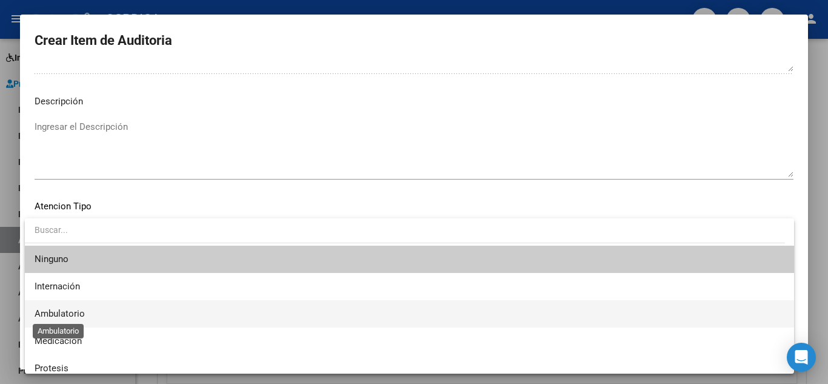
click at [82, 308] on span "Ambulatorio" at bounding box center [60, 313] width 50 height 11
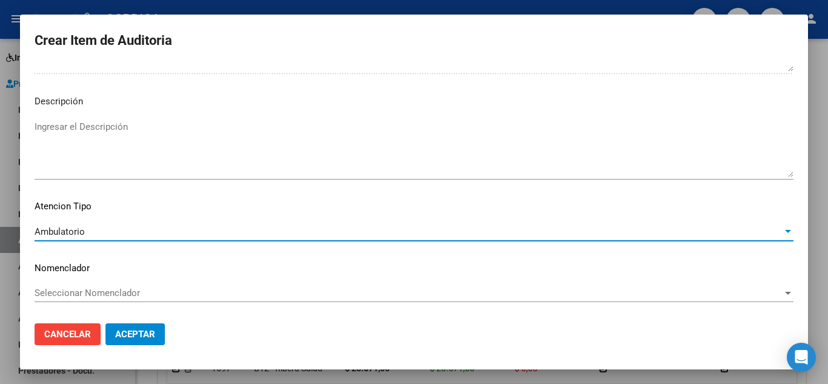
click at [135, 326] on button "Aceptar" at bounding box center [134, 334] width 59 height 22
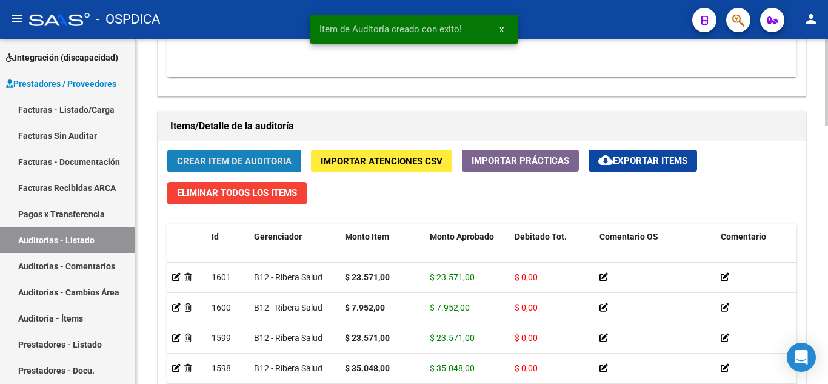
click at [247, 158] on span "Crear Item de Auditoria" at bounding box center [234, 161] width 115 height 11
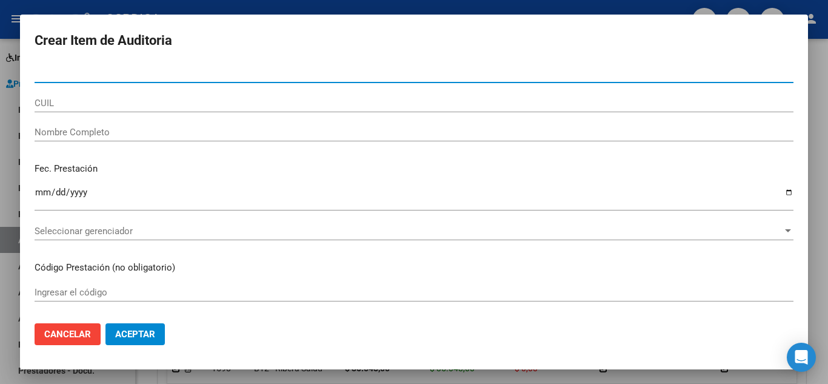
click at [343, 76] on input "Nro Documento" at bounding box center [414, 73] width 759 height 11
paste input "54117552"
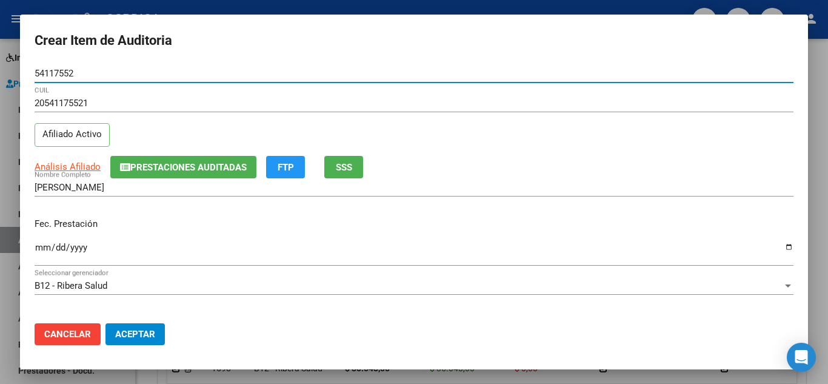
drag, startPoint x: 109, startPoint y: 76, endPoint x: 0, endPoint y: 54, distance: 110.7
click at [0, 54] on div "Crear Item de Auditoria 54117552 Nro Documento 20541175521 CUIL Afiliado Activo…" at bounding box center [414, 192] width 828 height 384
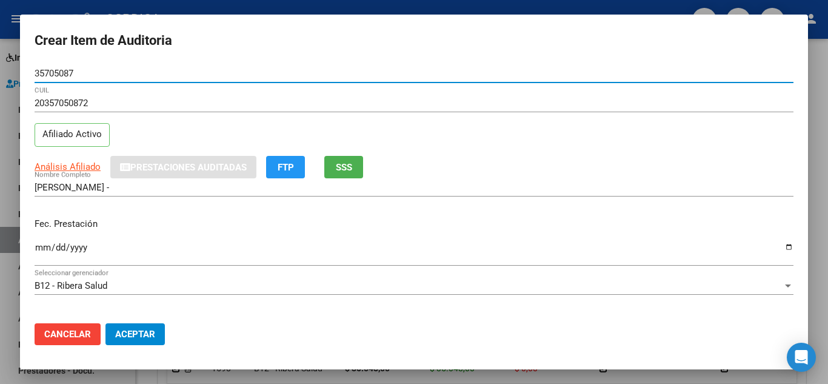
drag, startPoint x: 70, startPoint y: 71, endPoint x: 44, endPoint y: 71, distance: 26.1
click at [4, 70] on div "Crear Item de Auditoria 35705087 Nro Documento 20357050872 CUIL Afiliado Activo…" at bounding box center [414, 192] width 828 height 384
click at [38, 250] on input "Ingresar la fecha" at bounding box center [414, 251] width 759 height 19
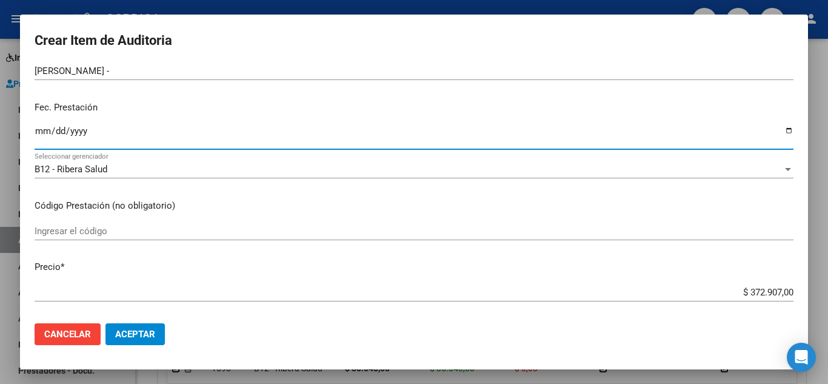
scroll to position [121, 0]
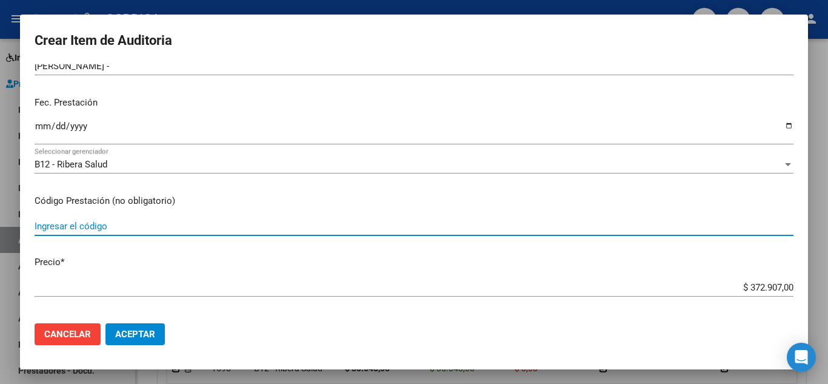
click at [242, 221] on input "Ingresar el código" at bounding box center [414, 226] width 759 height 11
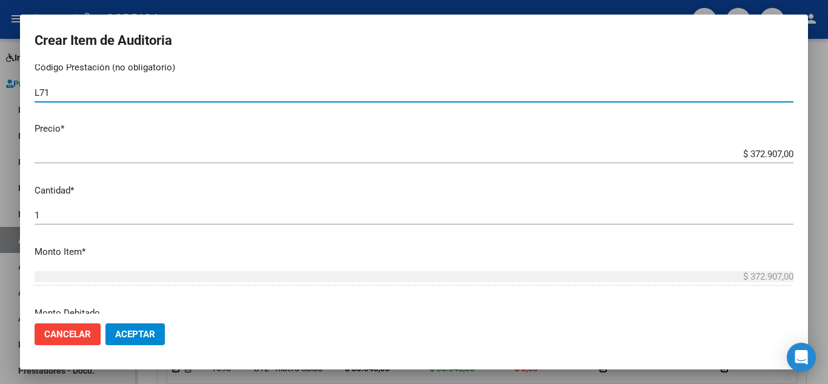
scroll to position [303, 0]
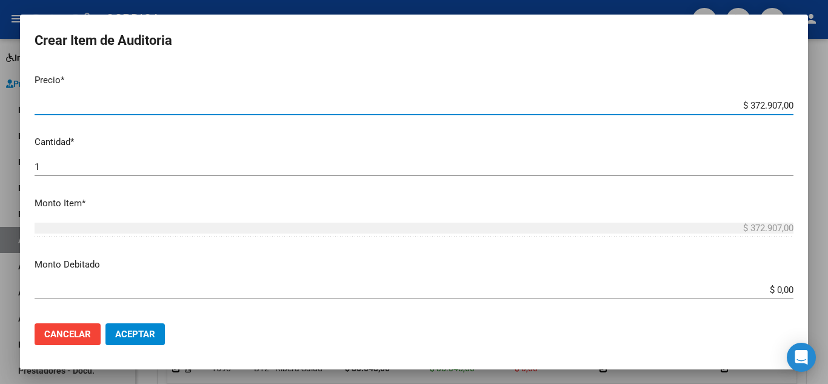
drag, startPoint x: 709, startPoint y: 104, endPoint x: 525, endPoint y: 44, distance: 193.4
click at [827, 121] on div "Crear Item de Auditoria 35705087 Nro Documento 20357050872 CUIL Afiliado Activo…" at bounding box center [414, 192] width 828 height 384
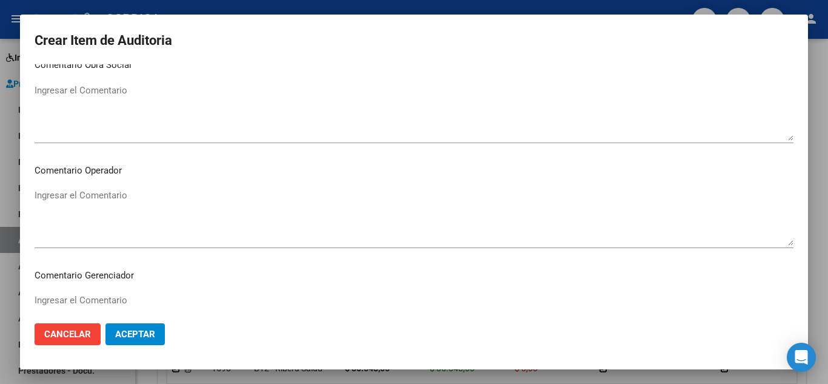
scroll to position [843, 0]
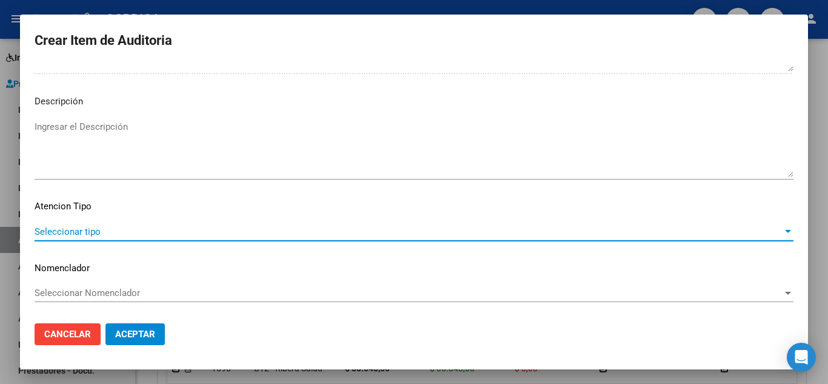
click at [76, 228] on span "Seleccionar tipo" at bounding box center [409, 231] width 748 height 11
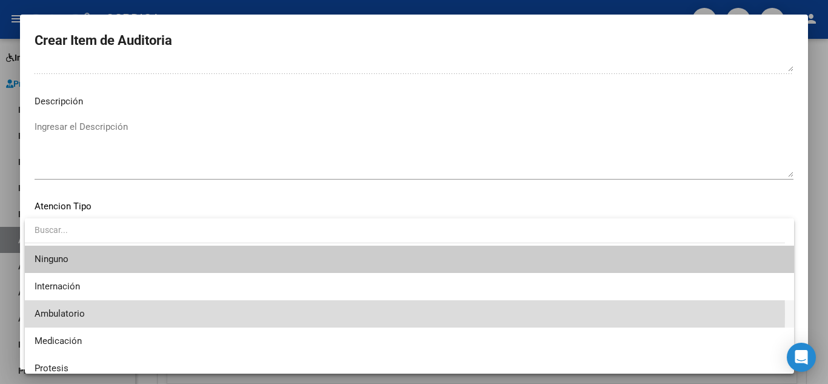
drag, startPoint x: 89, startPoint y: 313, endPoint x: 136, endPoint y: 310, distance: 46.8
click at [89, 314] on span "Ambulatorio" at bounding box center [410, 313] width 750 height 27
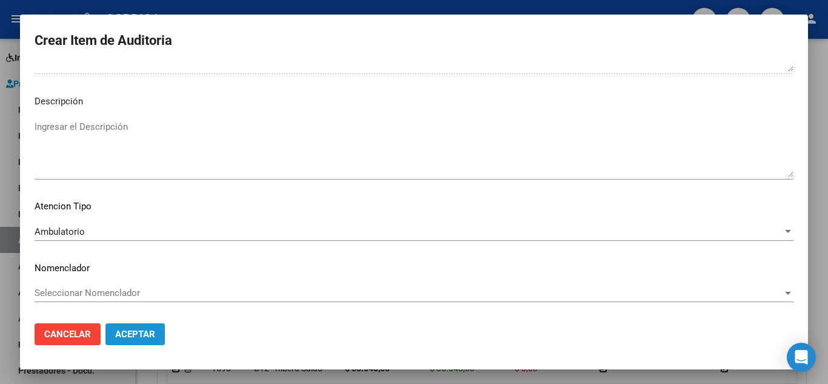
click at [129, 331] on span "Aceptar" at bounding box center [135, 334] width 40 height 11
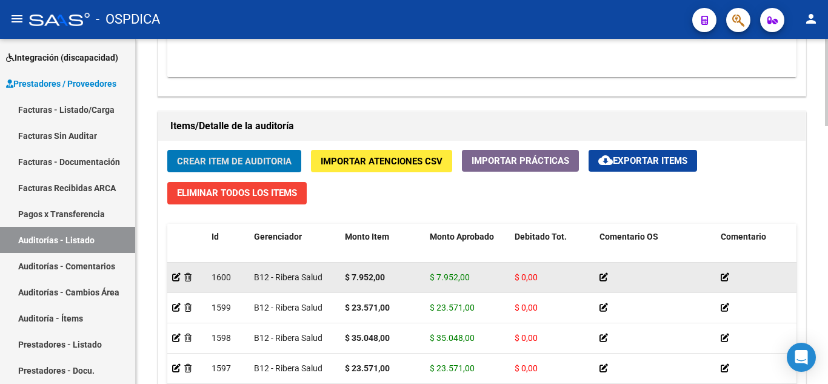
scroll to position [0, 0]
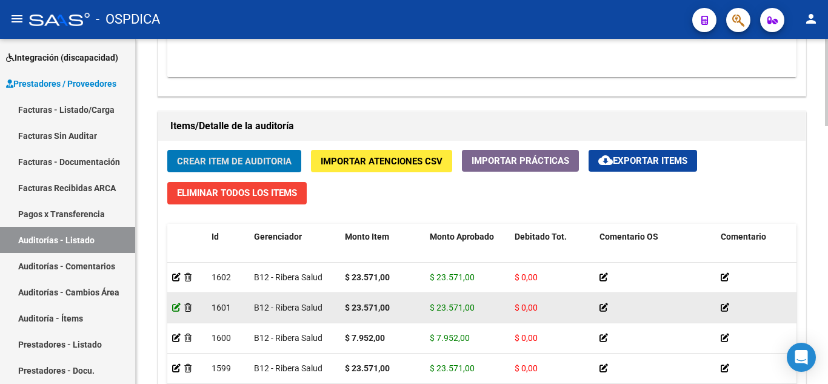
click at [178, 306] on icon at bounding box center [176, 307] width 8 height 8
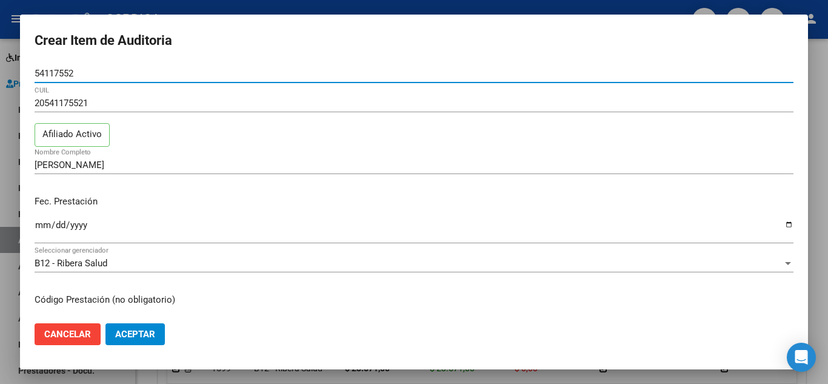
drag, startPoint x: 113, startPoint y: 74, endPoint x: 0, endPoint y: 62, distance: 113.3
click at [0, 62] on div "Crear Item de Auditoria 54117552 Nro Documento 20541175521 CUIL Afiliado Activo…" at bounding box center [414, 192] width 828 height 384
paste input "35705087"
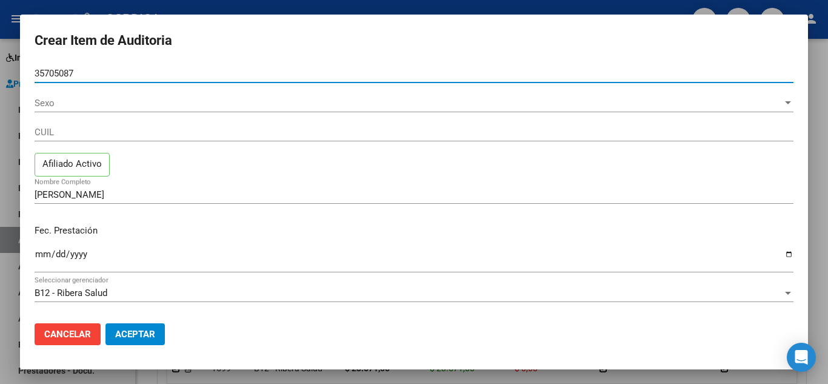
click at [506, 124] on div "CUIL" at bounding box center [414, 132] width 759 height 18
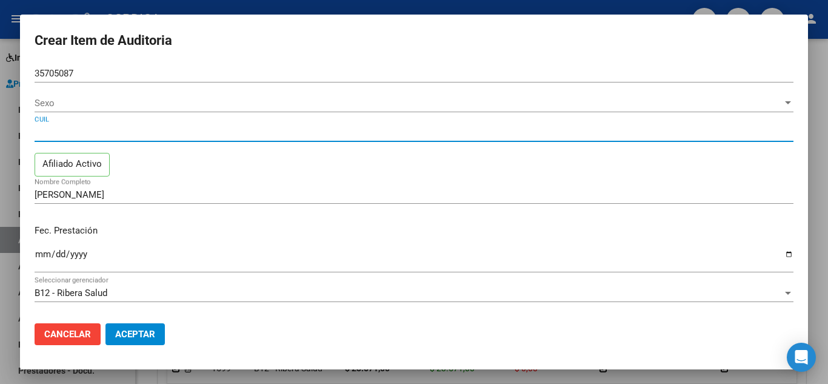
click at [475, 103] on span "Sexo" at bounding box center [409, 103] width 748 height 11
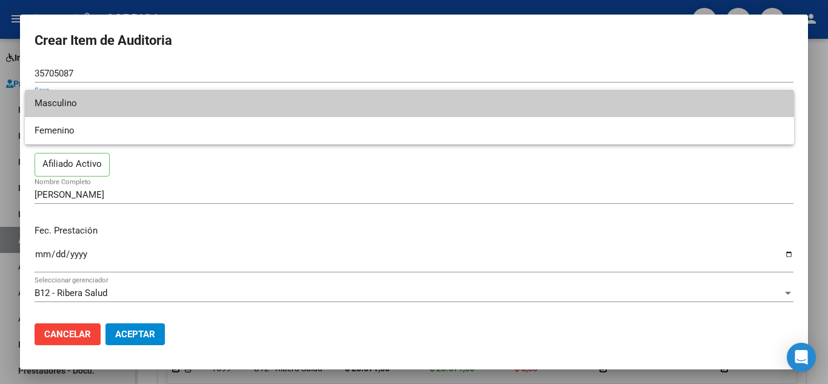
click at [189, 108] on span "Masculino" at bounding box center [410, 103] width 750 height 27
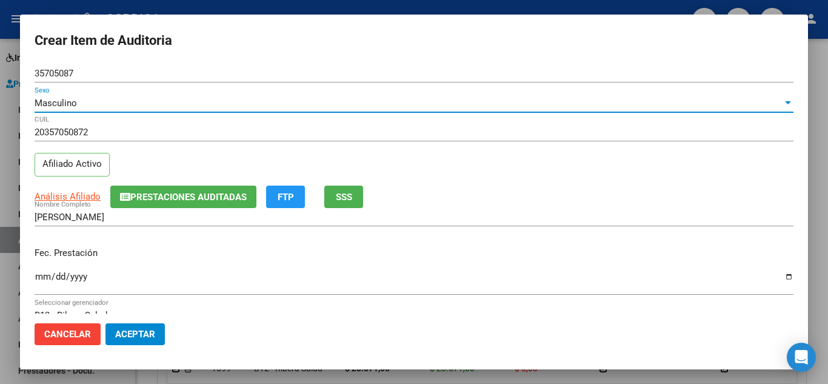
click at [141, 336] on span "Aceptar" at bounding box center [135, 334] width 40 height 11
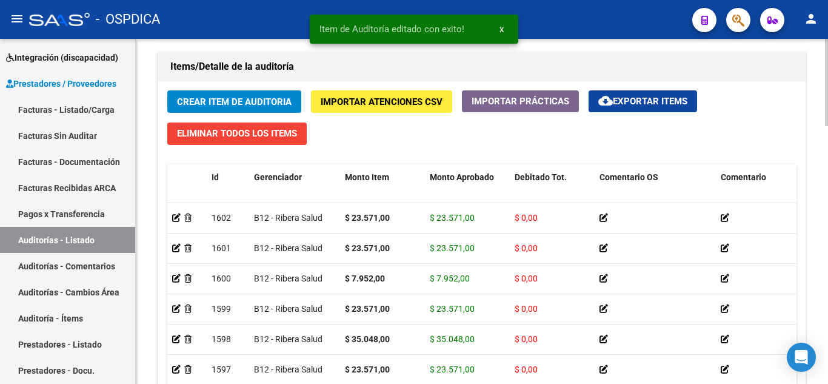
scroll to position [909, 0]
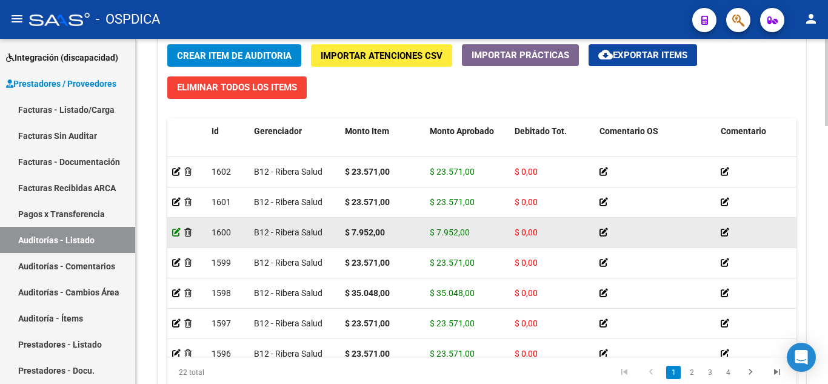
click at [175, 234] on icon at bounding box center [176, 232] width 8 height 8
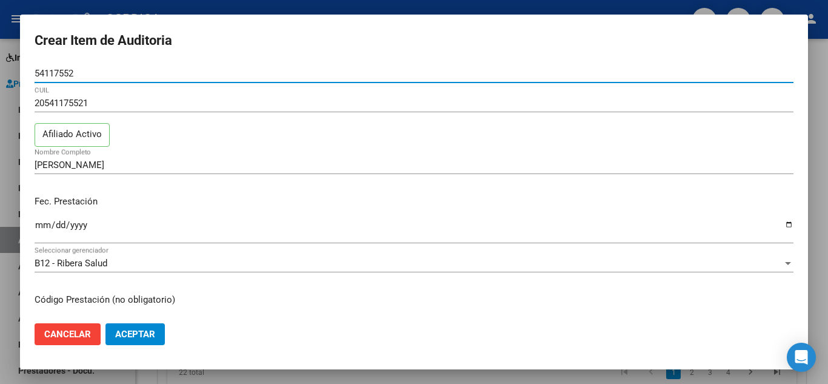
drag, startPoint x: 87, startPoint y: 74, endPoint x: 0, endPoint y: 69, distance: 86.8
click at [0, 69] on div "Crear Item de Auditoria 54117552 Nro Documento 20541175521 CUIL Afiliado Activo…" at bounding box center [414, 192] width 828 height 384
paste input "35705087"
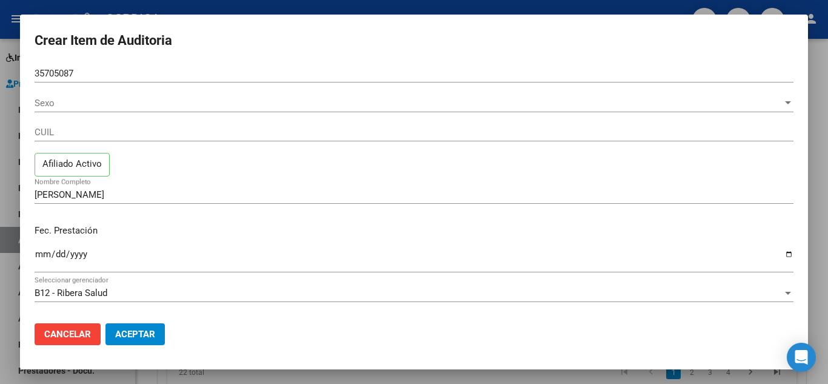
click at [77, 95] on div "Sexo Sexo" at bounding box center [414, 103] width 759 height 18
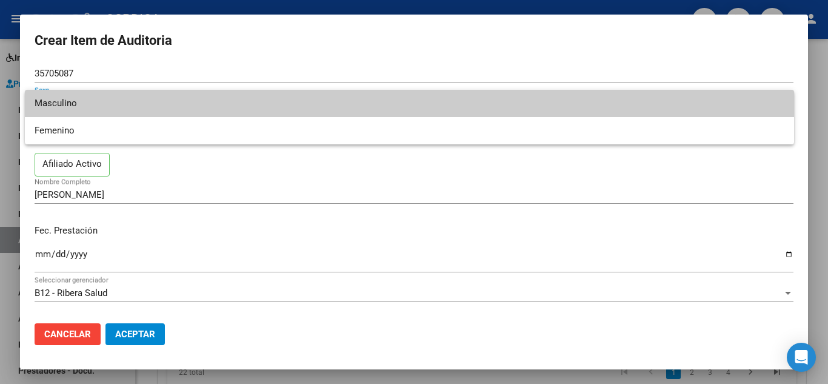
click at [88, 103] on span "Masculino" at bounding box center [410, 103] width 750 height 27
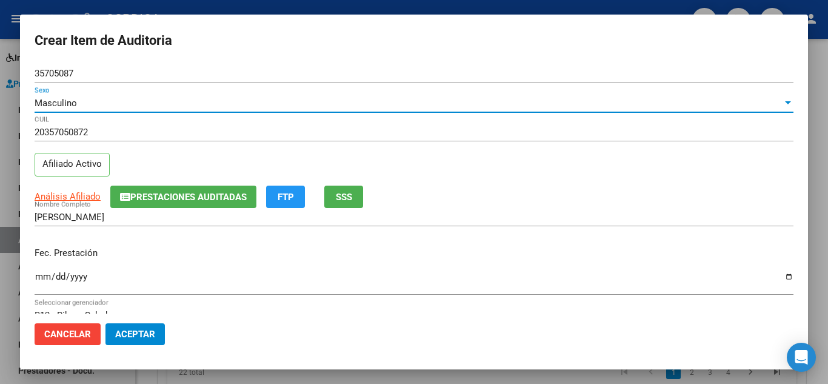
click at [129, 335] on span "Aceptar" at bounding box center [135, 334] width 40 height 11
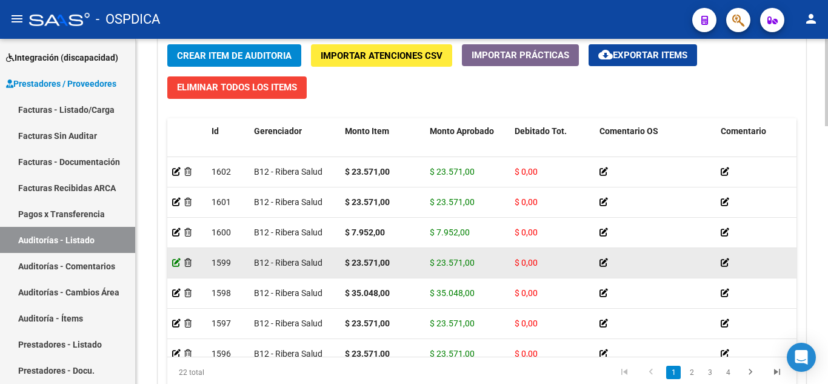
click at [179, 261] on icon at bounding box center [176, 262] width 8 height 8
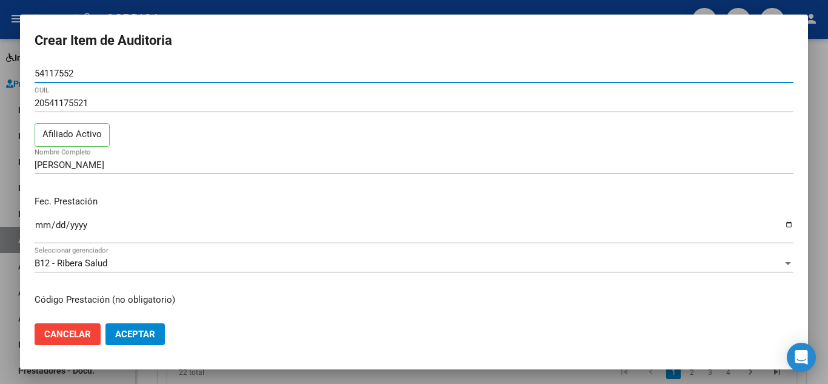
drag, startPoint x: 73, startPoint y: 70, endPoint x: 0, endPoint y: 59, distance: 73.6
click at [0, 59] on div "Crear Item de Auditoria 54117552 Nro Documento 20541175521 CUIL Afiliado Activo…" at bounding box center [414, 192] width 828 height 384
paste input "35705087"
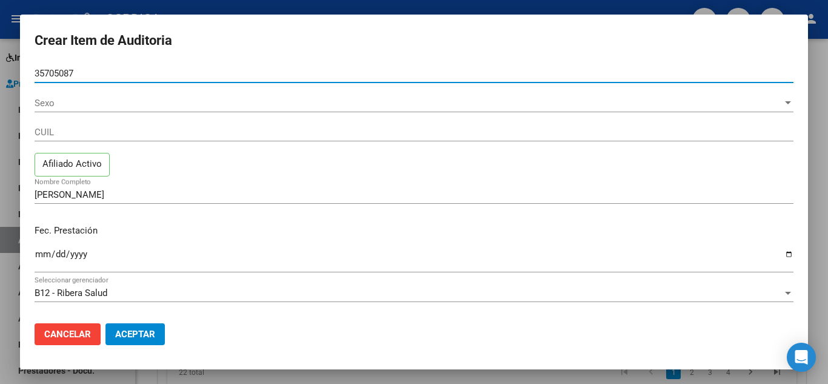
click at [413, 195] on input "GALVAN benicio franchesco" at bounding box center [414, 194] width 759 height 11
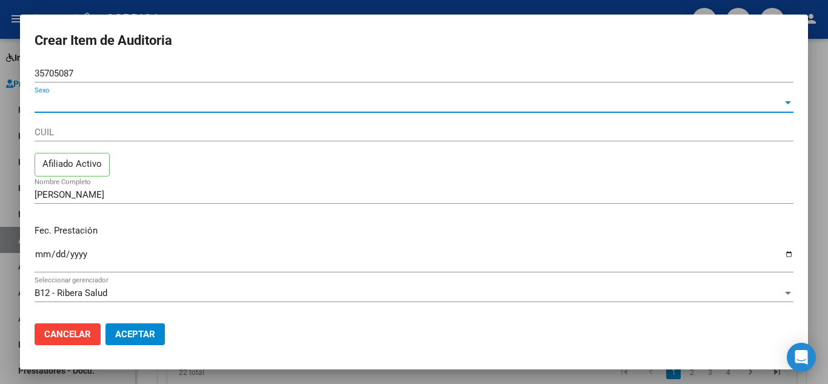
click at [150, 103] on span "Sexo" at bounding box center [409, 103] width 748 height 11
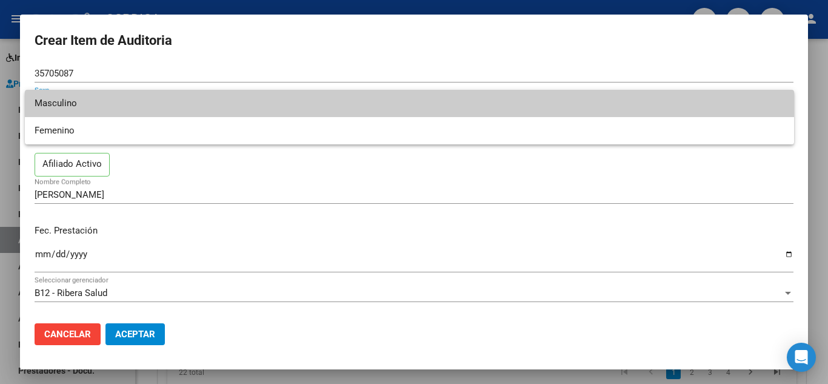
click at [141, 97] on span "Masculino" at bounding box center [410, 103] width 750 height 27
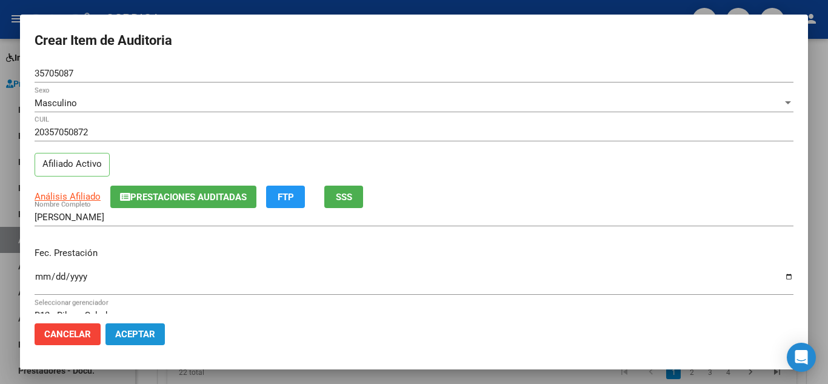
click at [135, 335] on span "Aceptar" at bounding box center [135, 334] width 40 height 11
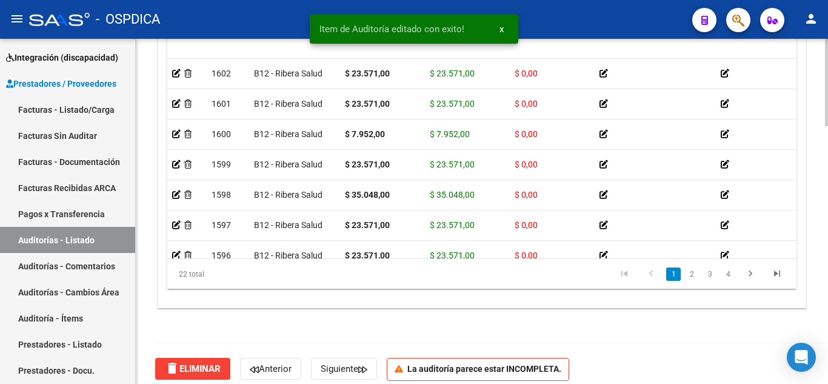
scroll to position [1018, 0]
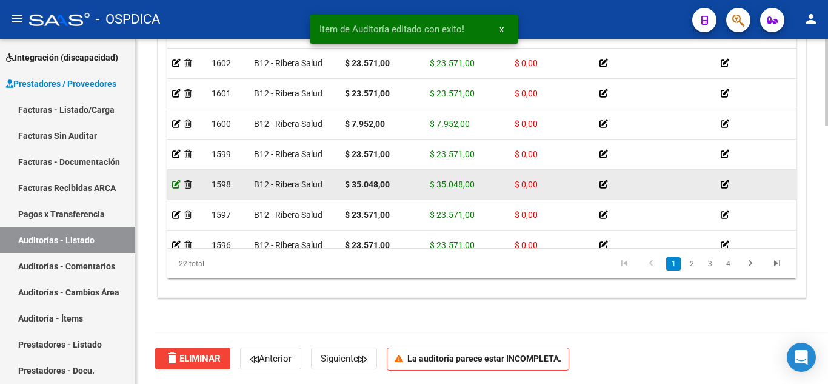
click at [172, 184] on icon at bounding box center [176, 184] width 8 height 8
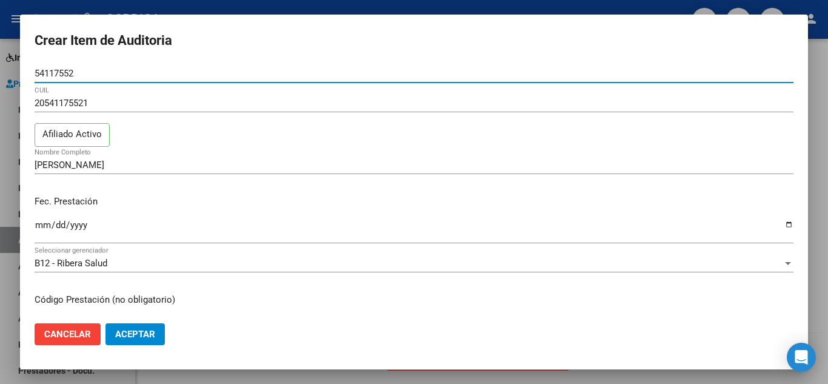
drag, startPoint x: 129, startPoint y: 72, endPoint x: 0, endPoint y: 71, distance: 128.5
click at [0, 71] on div "Crear Item de Auditoria 54117552 Nro Documento 20541175521 CUIL Afiliado Activo…" at bounding box center [414, 192] width 828 height 384
paste input "35705087"
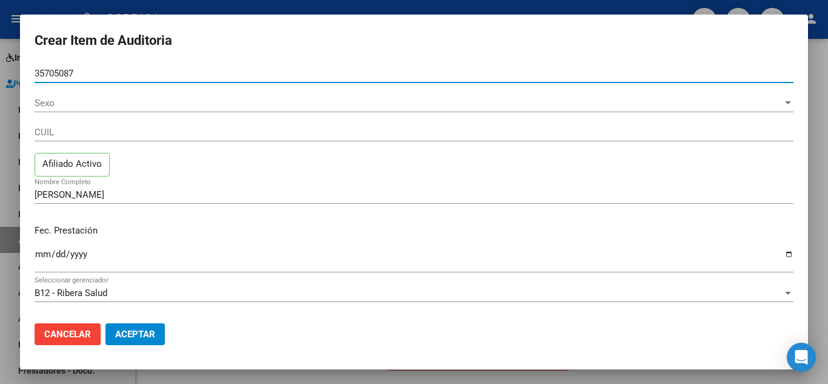
click at [54, 100] on span "Sexo" at bounding box center [409, 103] width 748 height 11
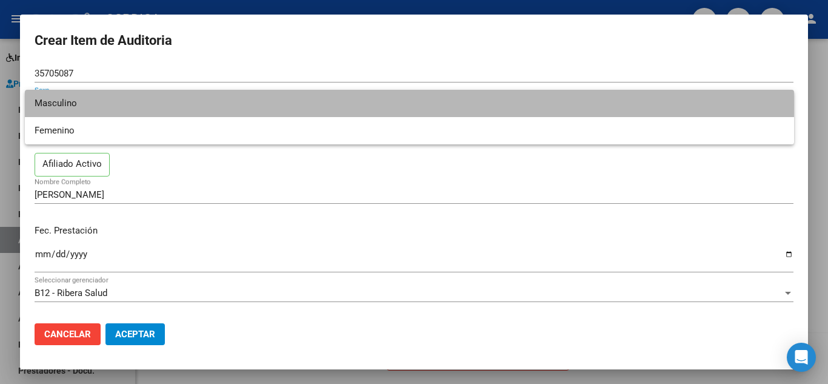
click at [113, 104] on span "Masculino" at bounding box center [410, 103] width 750 height 27
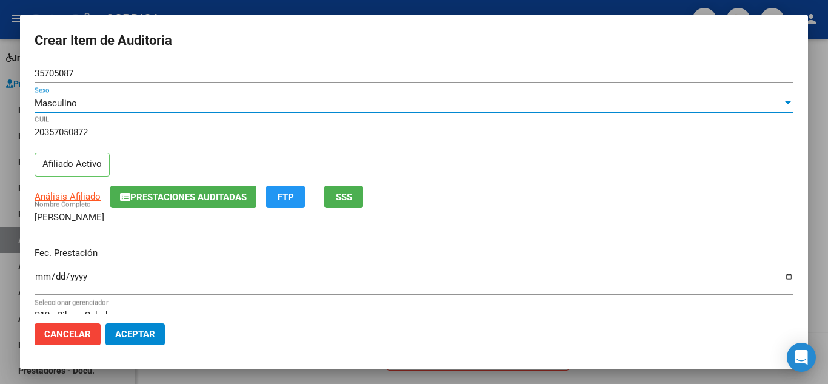
click at [139, 335] on span "Aceptar" at bounding box center [135, 334] width 40 height 11
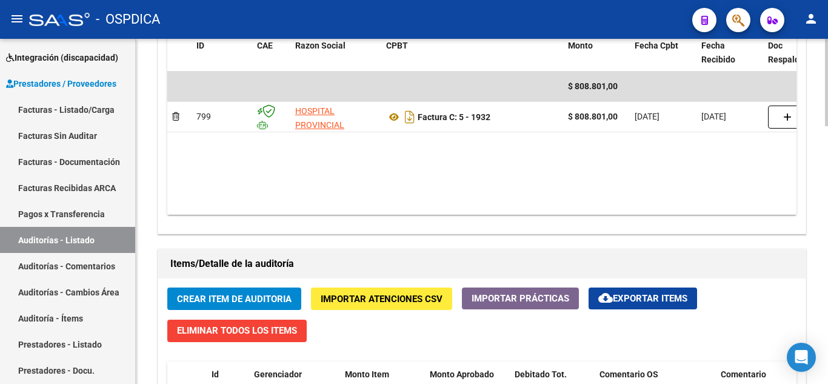
scroll to position [667, 0]
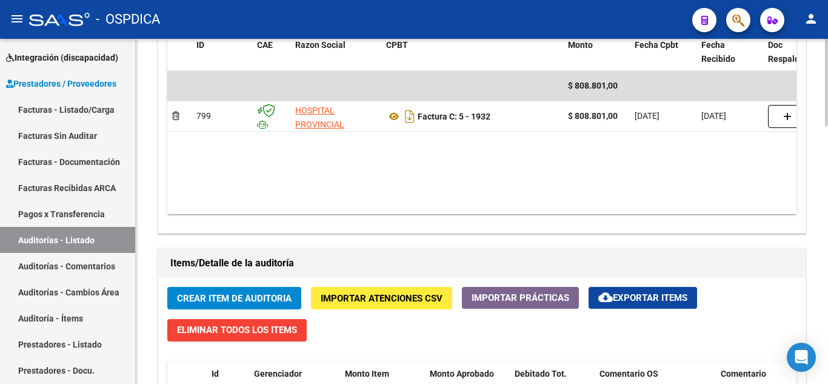
click at [228, 292] on span "Crear Item de Auditoria" at bounding box center [234, 297] width 115 height 11
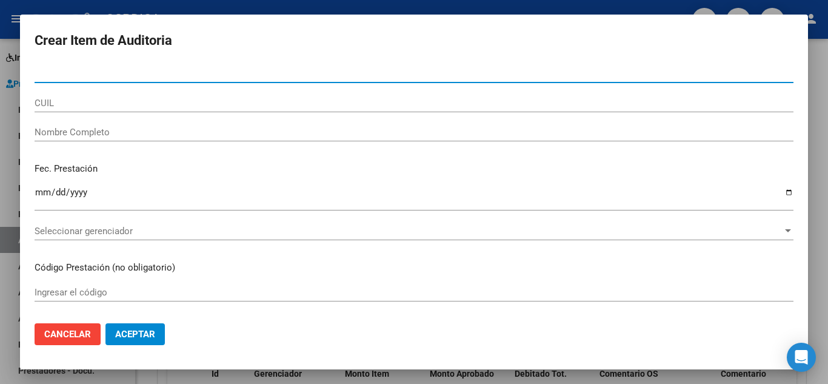
click at [187, 73] on input "Nro Documento" at bounding box center [414, 73] width 759 height 11
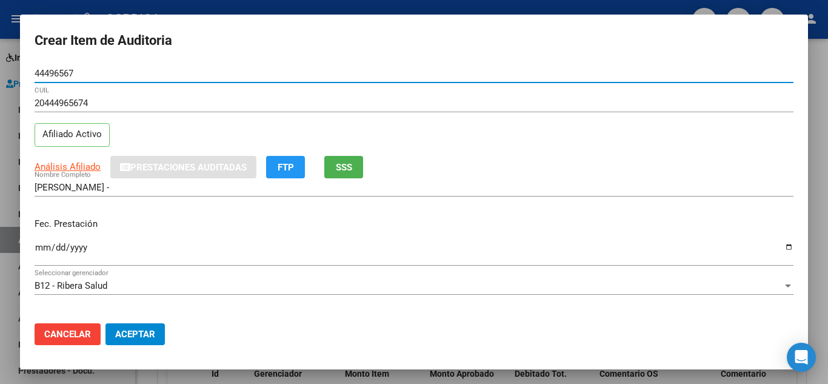
drag, startPoint x: 85, startPoint y: 70, endPoint x: 0, endPoint y: 89, distance: 86.8
click at [0, 89] on div "Crear Item de Auditoria 44496567 Nro Documento 20444965674 CUIL Afiliado Activo…" at bounding box center [414, 192] width 828 height 384
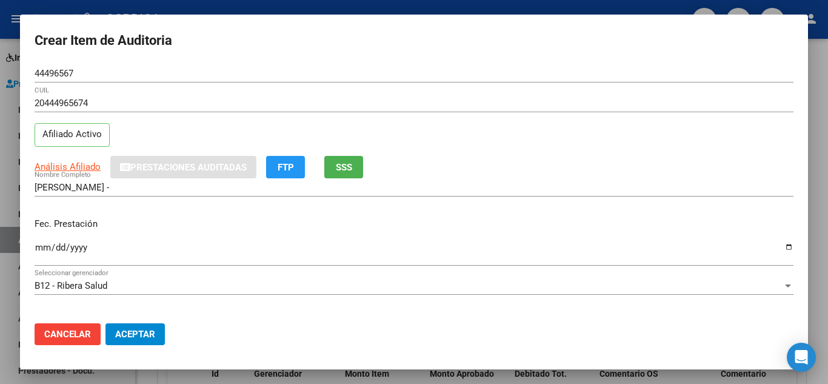
drag, startPoint x: 62, startPoint y: 66, endPoint x: 259, endPoint y: 82, distance: 197.1
click at [387, 70] on input "44496567" at bounding box center [414, 73] width 759 height 11
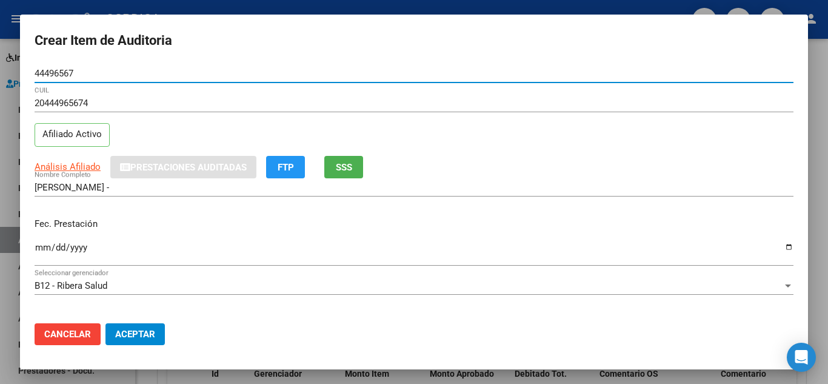
drag, startPoint x: 92, startPoint y: 72, endPoint x: 15, endPoint y: 78, distance: 76.6
click at [15, 78] on div "Crear Item de Auditoria 44496567 Nro Documento 20444965674 CUIL Afiliado Activo…" at bounding box center [414, 192] width 828 height 384
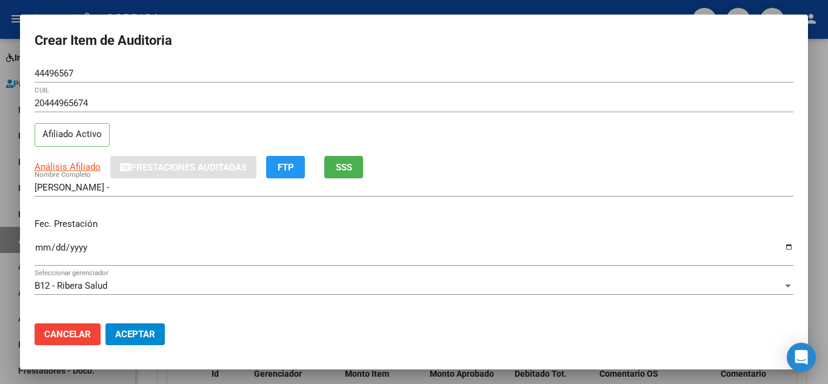
click at [34, 247] on mat-dialog-content "44496567 Nro Documento 20444965674 CUIL Afiliado Activo Análisis Afiliado Prest…" at bounding box center [414, 188] width 788 height 249
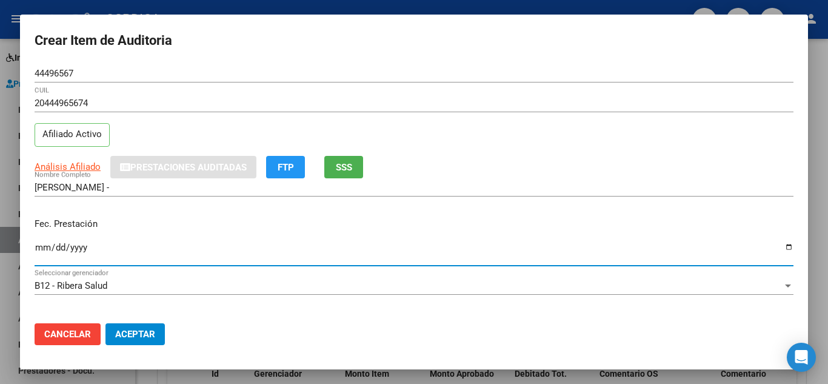
click at [41, 245] on input "Ingresar la fecha" at bounding box center [414, 251] width 759 height 19
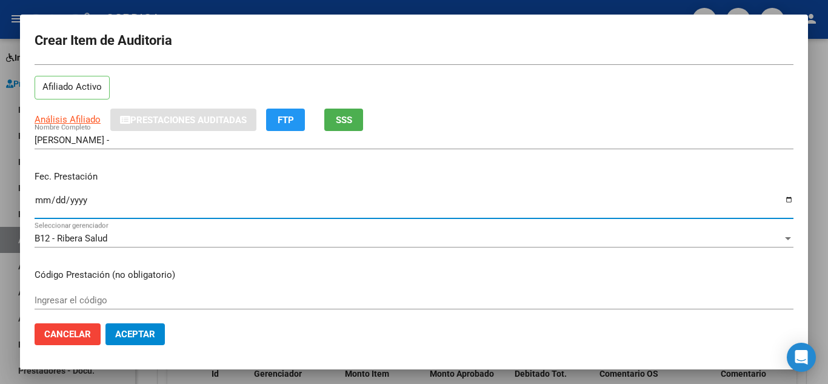
scroll to position [121, 0]
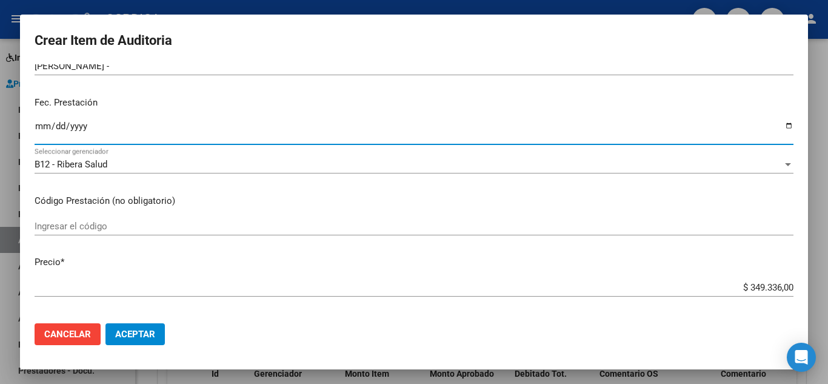
click at [281, 226] on input "Ingresar el código" at bounding box center [414, 226] width 759 height 11
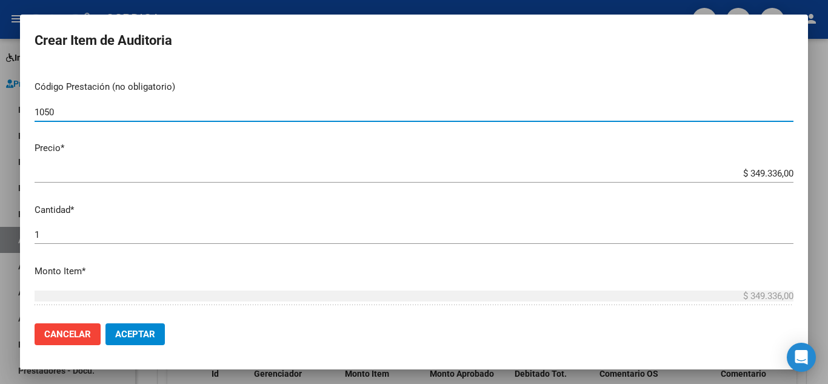
scroll to position [242, 0]
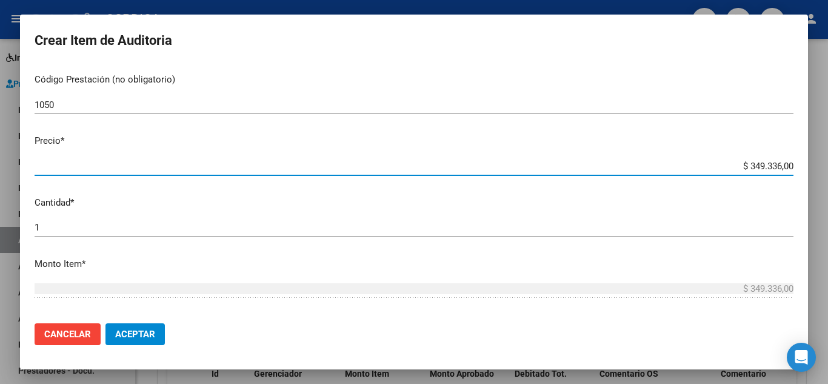
drag, startPoint x: 724, startPoint y: 169, endPoint x: 803, endPoint y: 174, distance: 79.0
click at [803, 174] on mat-dialog-content "44496567 Nro Documento 20444965674 CUIL Afiliado Activo Análisis Afiliado Prest…" at bounding box center [414, 188] width 788 height 249
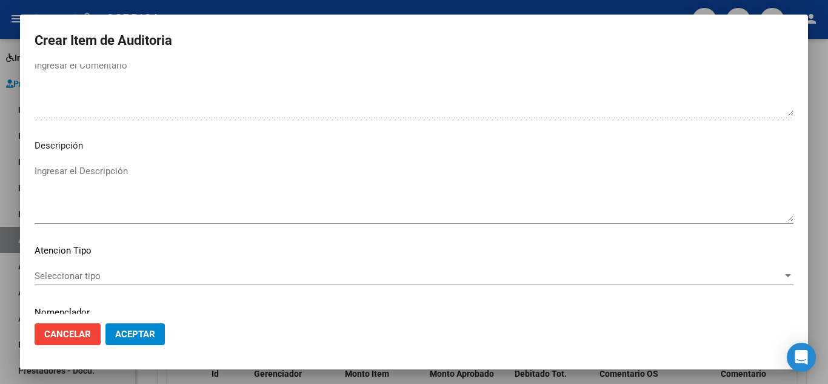
scroll to position [843, 0]
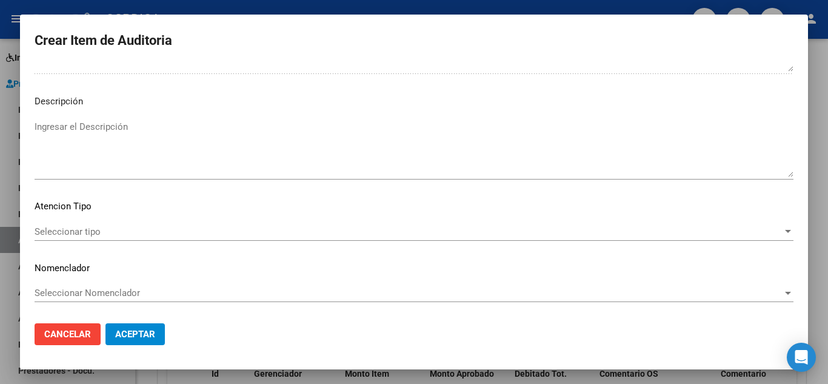
click at [153, 333] on span "Aceptar" at bounding box center [135, 334] width 40 height 11
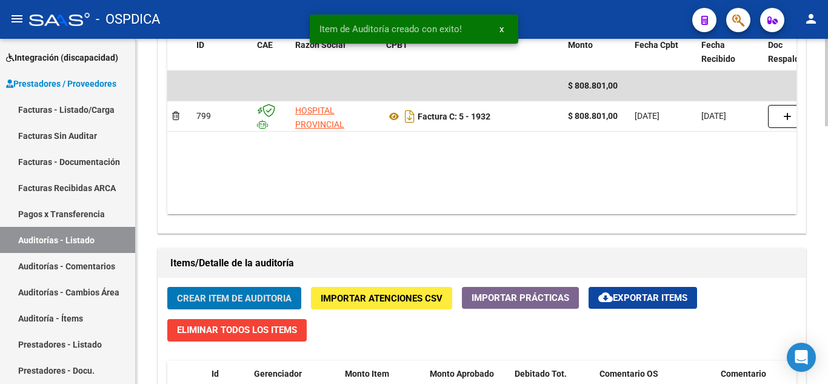
click at [233, 293] on span "Crear Item de Auditoria" at bounding box center [234, 298] width 115 height 11
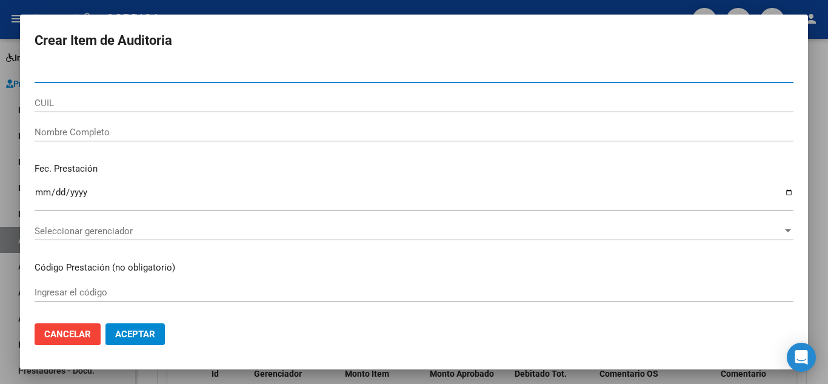
click at [219, 76] on input "Nro Documento" at bounding box center [414, 73] width 759 height 11
paste input "44496567"
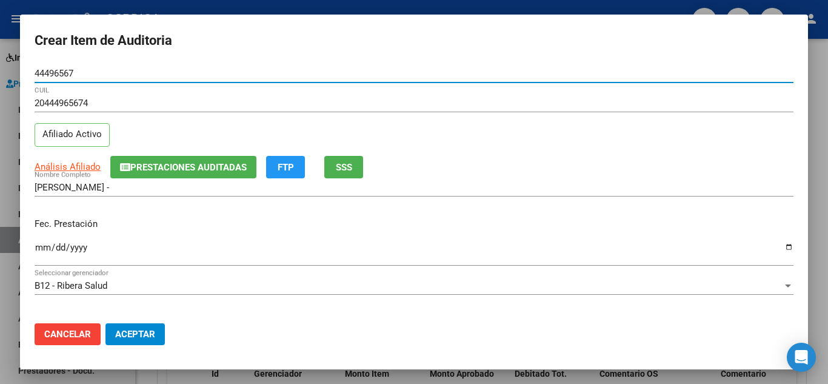
click at [35, 246] on input "Ingresar la fecha" at bounding box center [414, 251] width 759 height 19
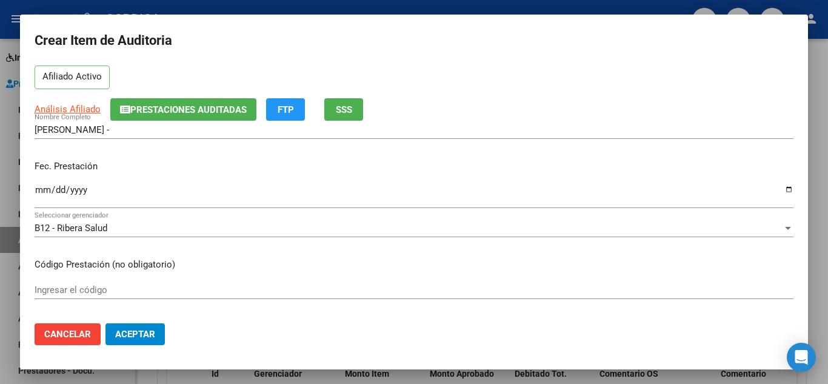
scroll to position [121, 0]
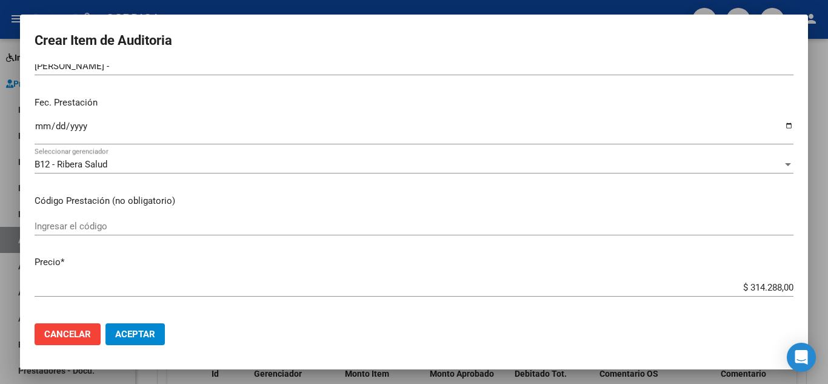
click at [238, 234] on div "Ingresar el código" at bounding box center [414, 226] width 759 height 18
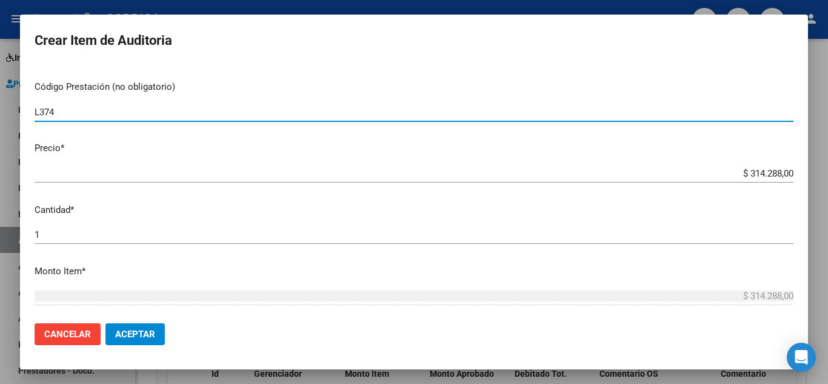
scroll to position [242, 0]
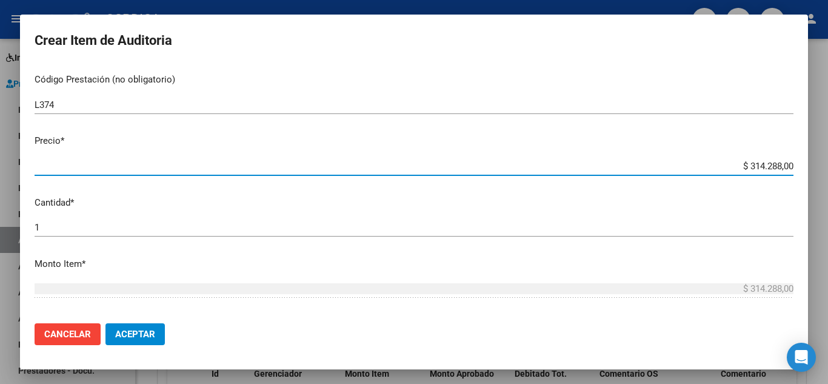
drag, startPoint x: 713, startPoint y: 169, endPoint x: 813, endPoint y: 171, distance: 99.4
click at [813, 172] on div "Crear Item de Auditoria 44496567 Nro Documento 20444965674 CUIL Afiliado Activo…" at bounding box center [414, 192] width 828 height 384
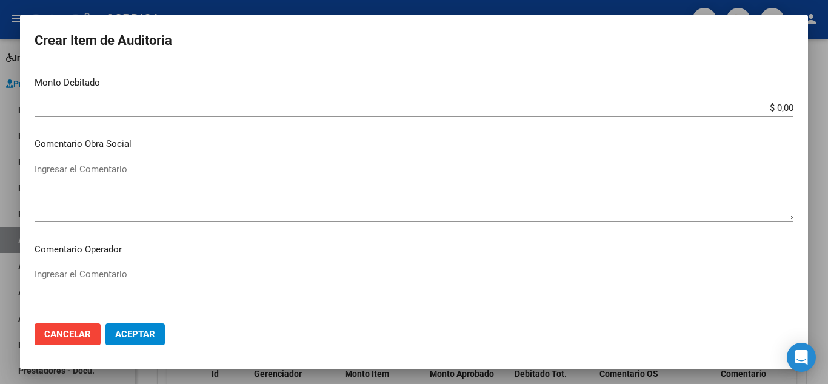
scroll to position [843, 0]
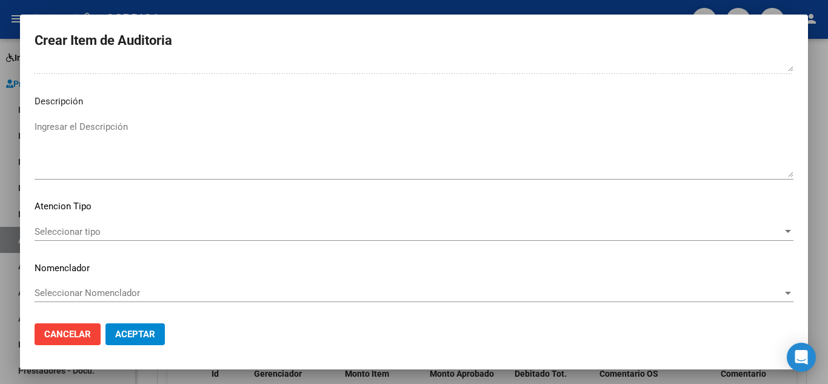
click at [149, 332] on span "Aceptar" at bounding box center [135, 334] width 40 height 11
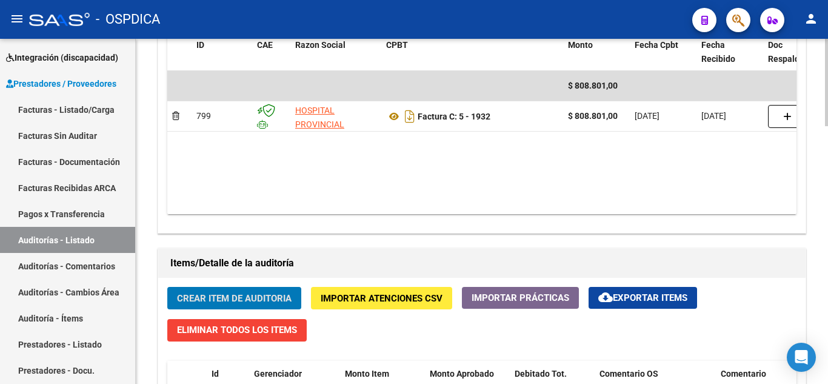
click at [237, 293] on span "Crear Item de Auditoria" at bounding box center [234, 298] width 115 height 11
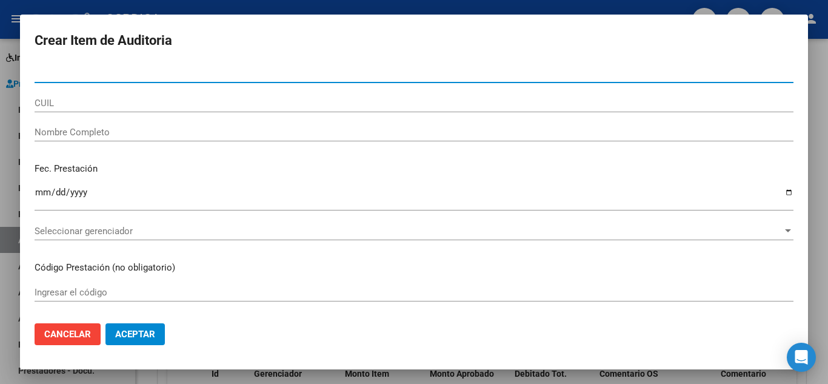
click at [182, 74] on input "Nro Documento" at bounding box center [414, 73] width 759 height 11
paste input "44496567"
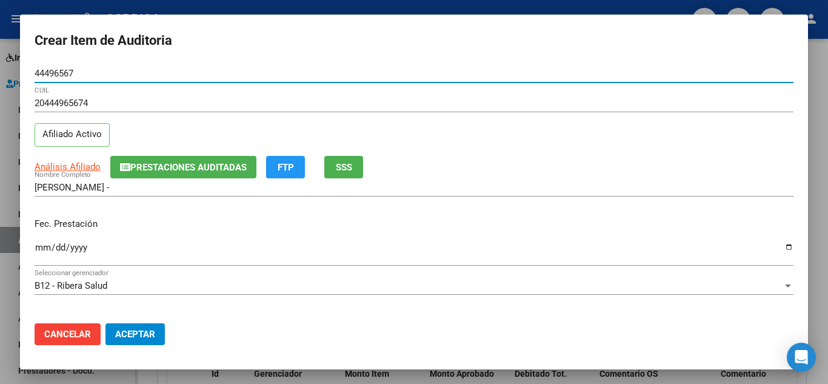
click at [41, 249] on input "Ingresar la fecha" at bounding box center [414, 251] width 759 height 19
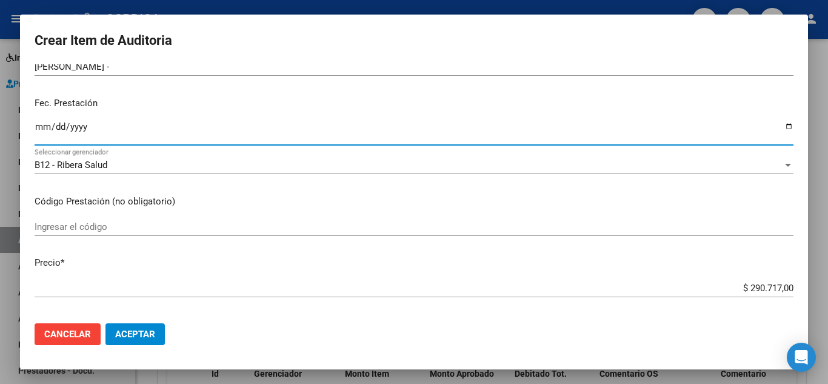
scroll to position [121, 0]
click at [253, 221] on input "Ingresar el código" at bounding box center [414, 226] width 759 height 11
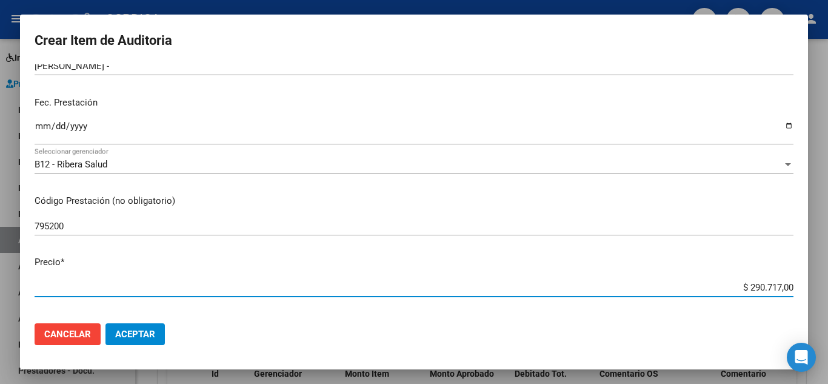
drag, startPoint x: 727, startPoint y: 289, endPoint x: 821, endPoint y: 284, distance: 94.1
click at [821, 284] on div "Crear Item de Auditoria 44496567 Nro Documento 20444965674 CUIL Afiliado Activo…" at bounding box center [414, 192] width 828 height 384
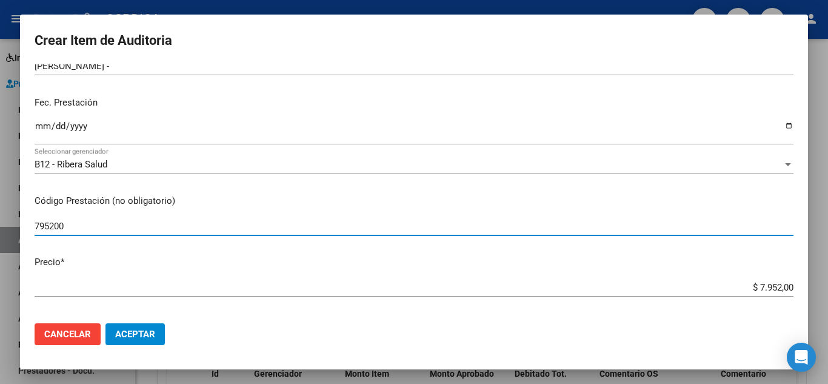
drag, startPoint x: 82, startPoint y: 225, endPoint x: 0, endPoint y: 220, distance: 82.0
click at [0, 220] on div "Crear Item de Auditoria 44496567 Nro Documento 20444965674 CUIL Afiliado Activo…" at bounding box center [414, 192] width 828 height 384
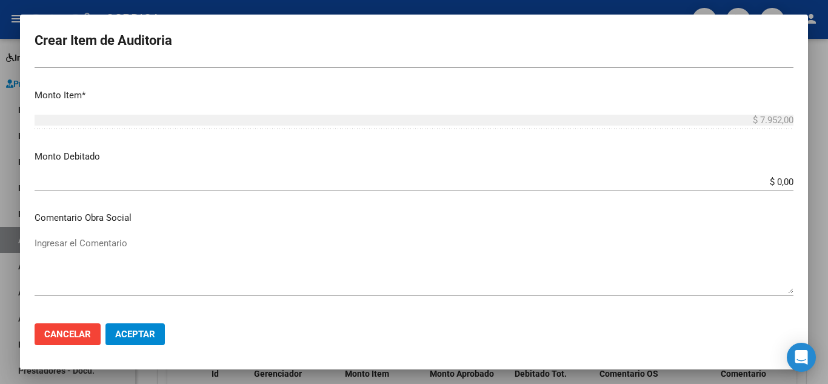
scroll to position [485, 0]
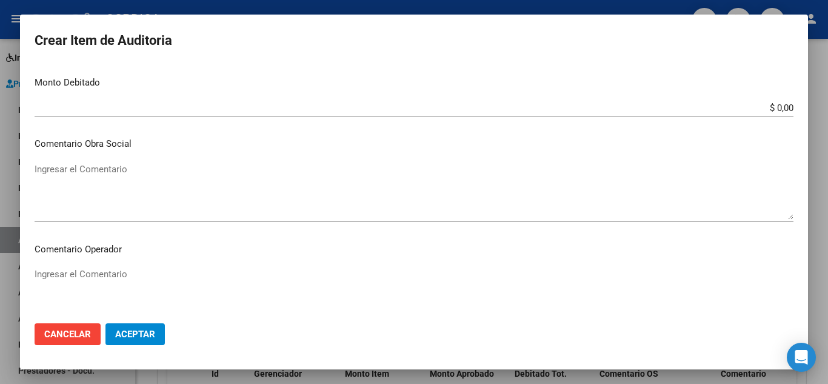
click at [149, 339] on span "Aceptar" at bounding box center [135, 334] width 40 height 11
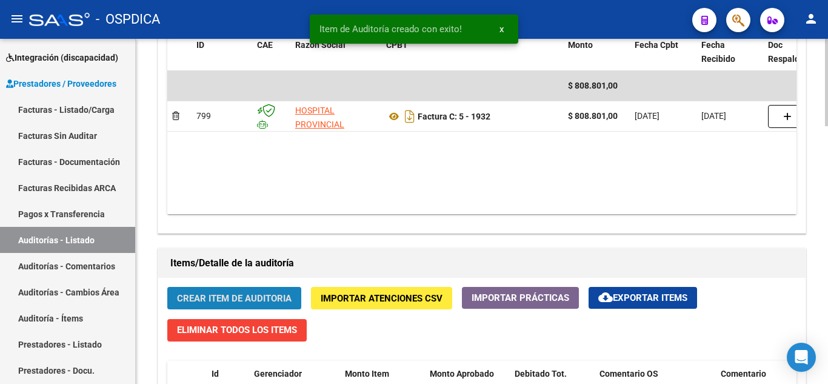
click at [230, 303] on span "Crear Item de Auditoria" at bounding box center [234, 298] width 115 height 11
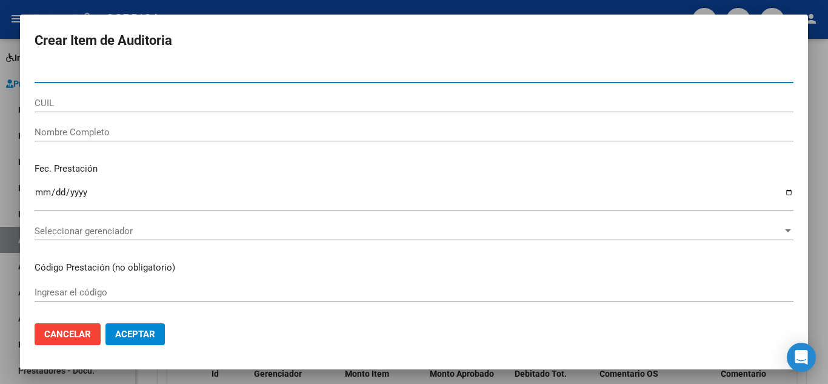
click at [319, 71] on input "Nro Documento" at bounding box center [414, 73] width 759 height 11
paste input "44496567"
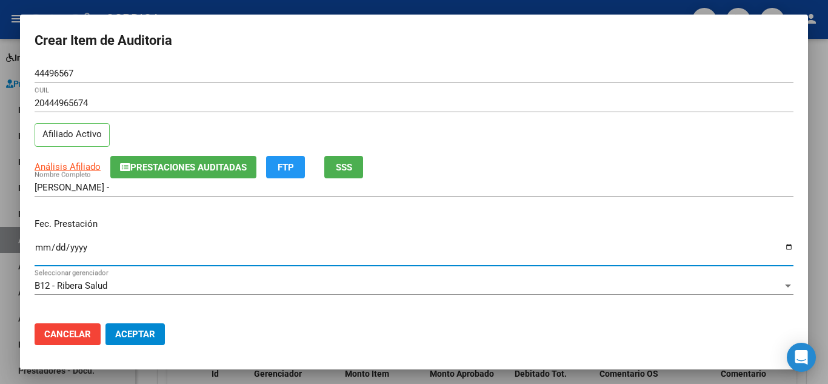
click at [40, 243] on input "Ingresar la fecha" at bounding box center [414, 251] width 759 height 19
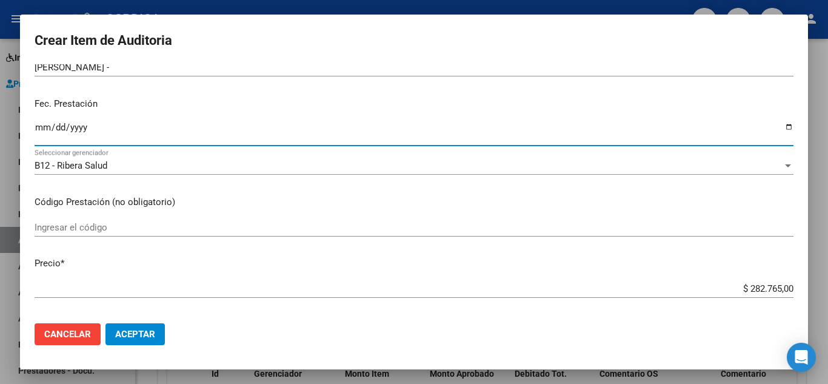
scroll to position [121, 0]
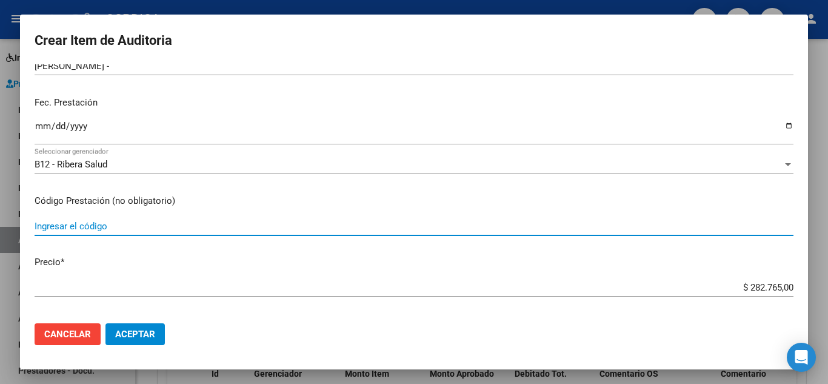
click at [377, 224] on input "Ingresar el código" at bounding box center [414, 226] width 759 height 11
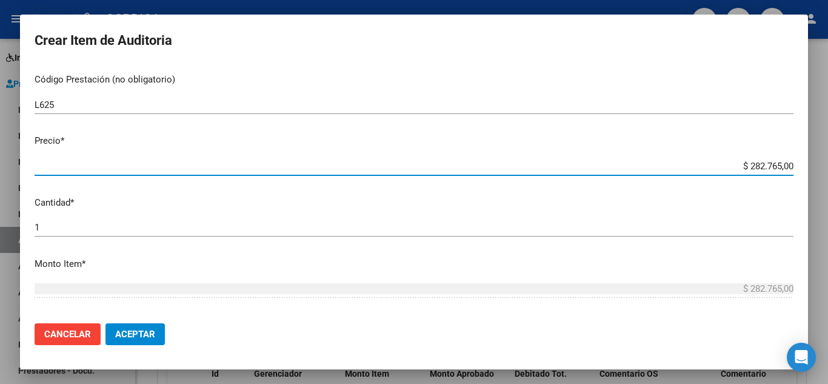
drag, startPoint x: 720, startPoint y: 166, endPoint x: 812, endPoint y: 175, distance: 92.5
click at [812, 175] on div "Crear Item de Auditoria 44496567 Nro Documento 20444965674 CUIL Afiliado Activo…" at bounding box center [414, 192] width 828 height 384
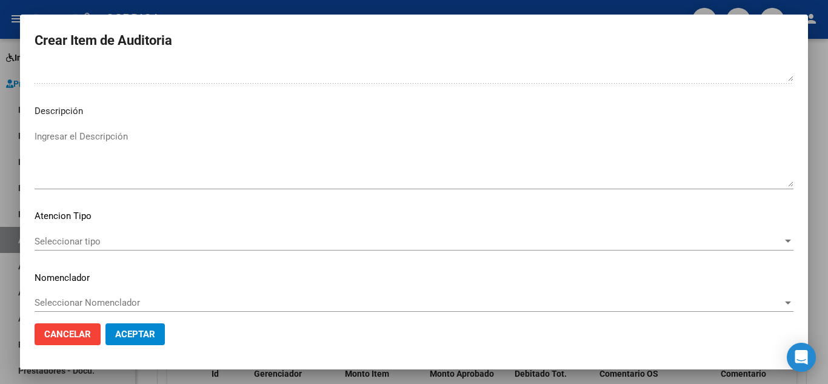
scroll to position [843, 0]
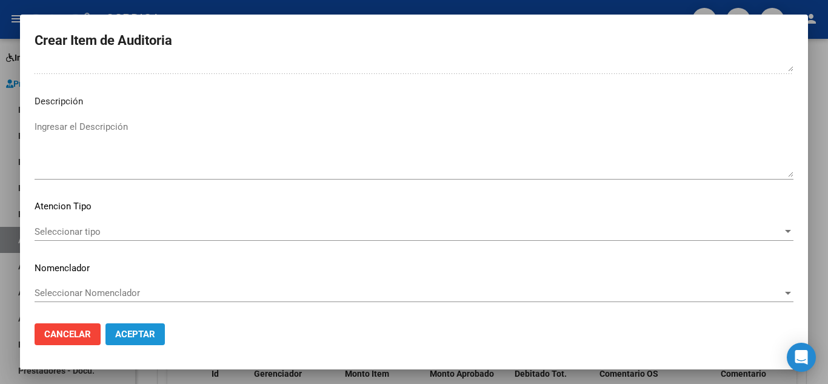
click at [149, 332] on span "Aceptar" at bounding box center [135, 334] width 40 height 11
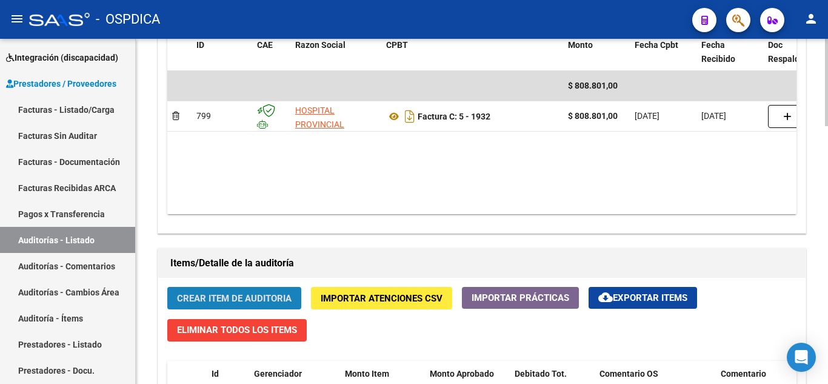
click at [260, 302] on span "Crear Item de Auditoria" at bounding box center [234, 298] width 115 height 11
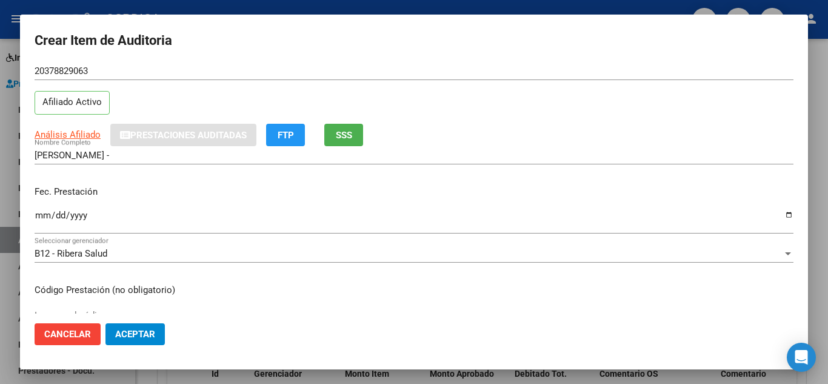
scroll to position [0, 0]
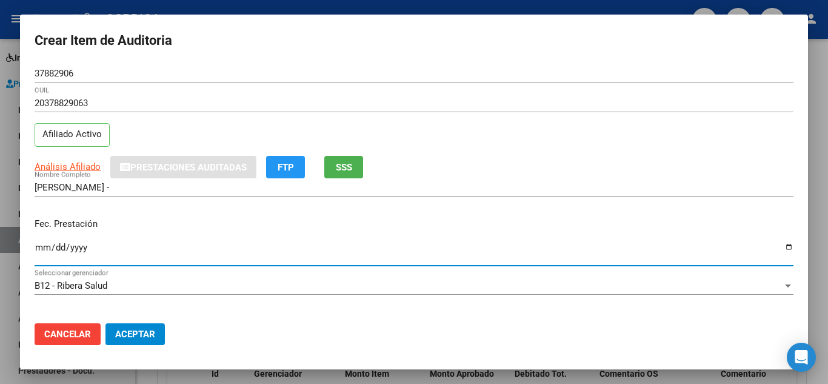
click at [36, 243] on input "Ingresar la fecha" at bounding box center [414, 251] width 759 height 19
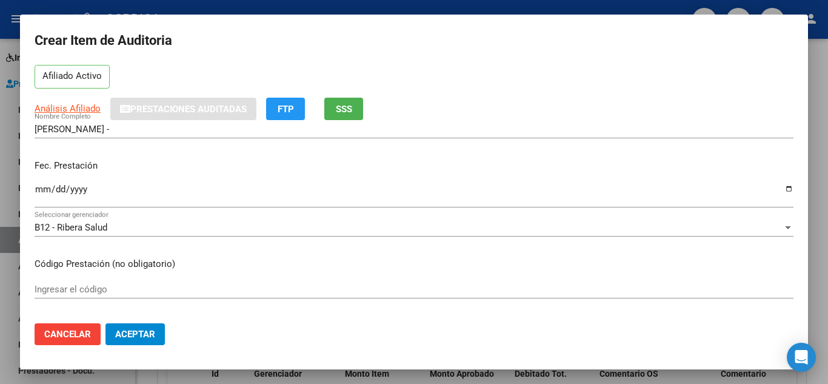
scroll to position [121, 0]
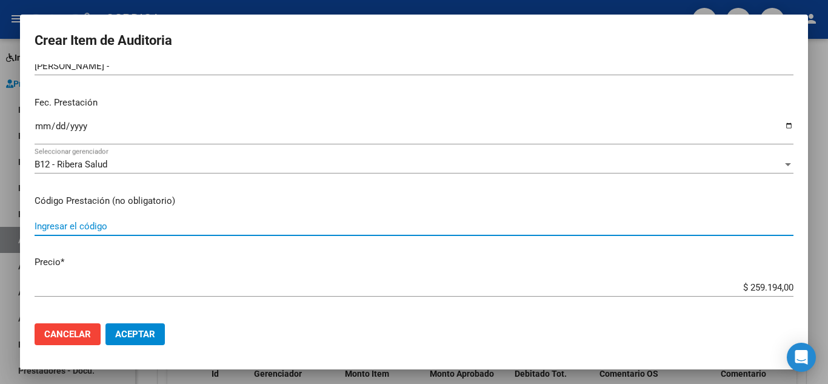
drag, startPoint x: 349, startPoint y: 224, endPoint x: 446, endPoint y: 160, distance: 116.3
click at [349, 225] on input "Ingresar el código" at bounding box center [414, 226] width 759 height 11
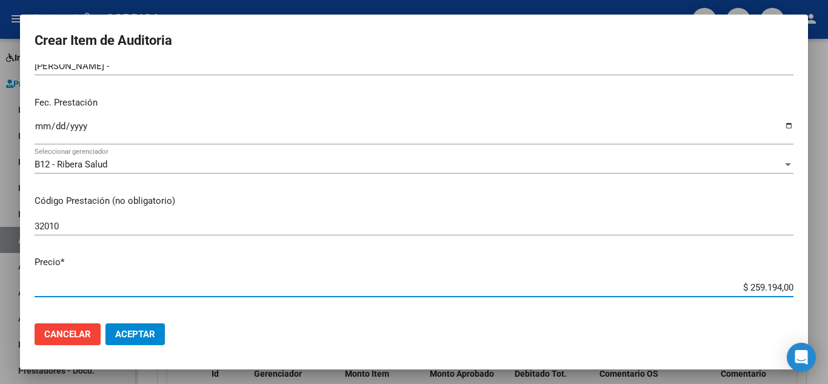
drag, startPoint x: 715, startPoint y: 290, endPoint x: 550, endPoint y: 85, distance: 263.5
click at [807, 275] on mat-dialog-content "37882906 Nro Documento 20378829063 CUIL Afiliado Activo Análisis Afiliado Prest…" at bounding box center [414, 188] width 788 height 249
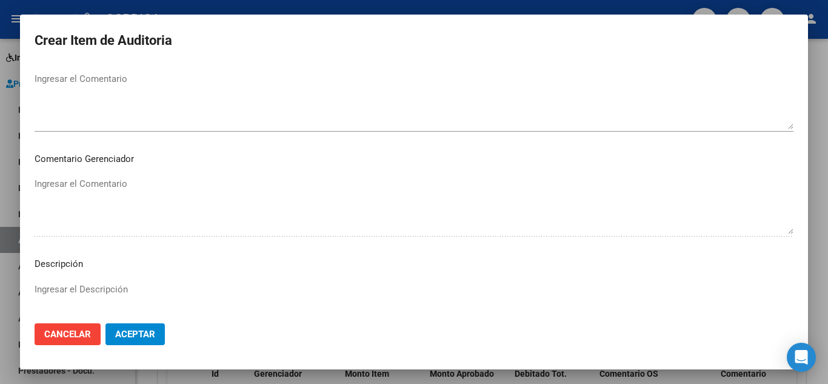
scroll to position [843, 0]
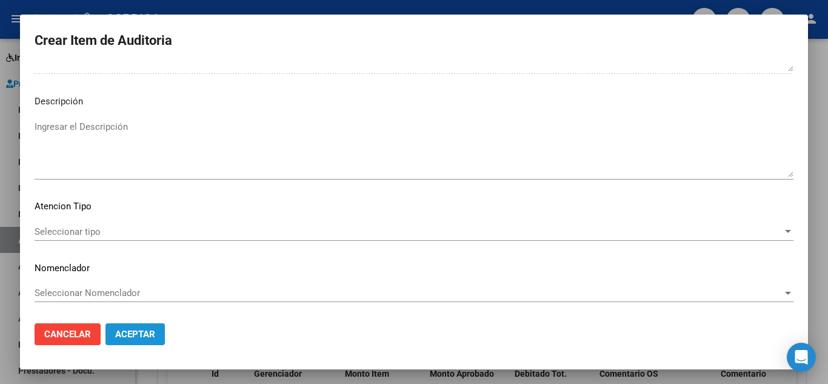
click at [148, 332] on span "Aceptar" at bounding box center [135, 334] width 40 height 11
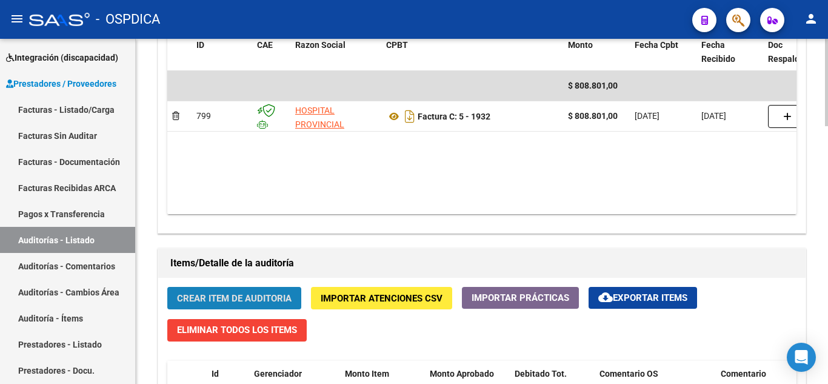
click at [275, 293] on span "Crear Item de Auditoria" at bounding box center [234, 298] width 115 height 11
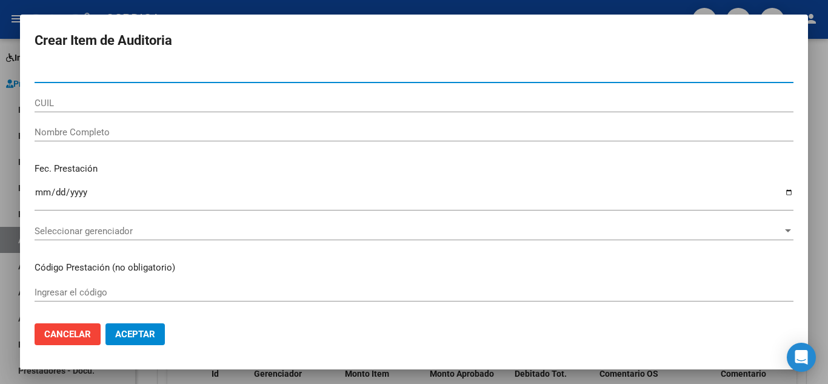
click at [225, 75] on input "Nro Documento" at bounding box center [414, 73] width 759 height 11
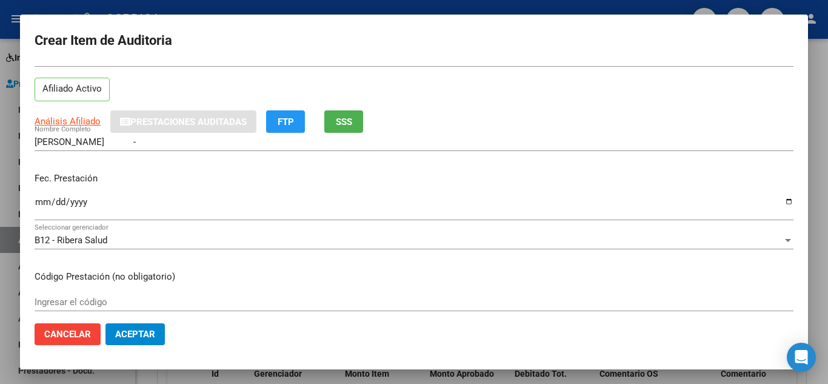
scroll to position [0, 0]
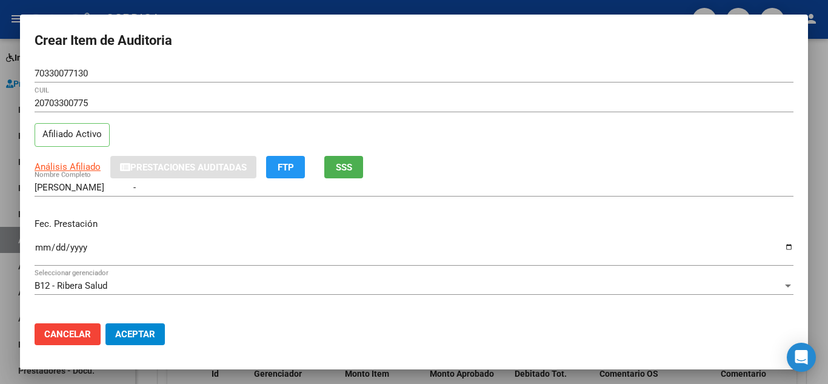
click at [535, 163] on div "Análisis Afiliado Prestaciones Auditadas FTP SSS" at bounding box center [414, 167] width 759 height 22
click at [39, 246] on input "Ingresar la fecha" at bounding box center [414, 251] width 759 height 19
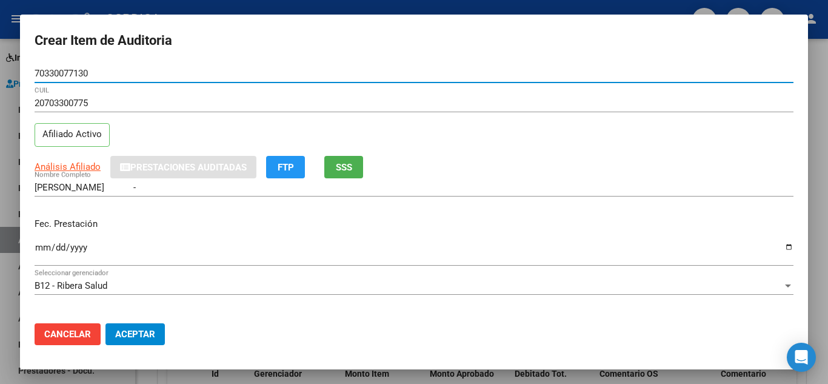
click at [98, 75] on input "70330077130" at bounding box center [414, 73] width 759 height 11
click at [510, 250] on input "2025-08-13" at bounding box center [414, 251] width 759 height 19
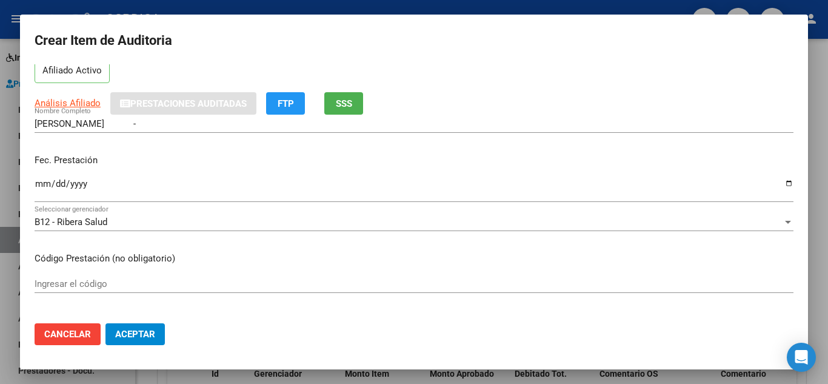
scroll to position [121, 0]
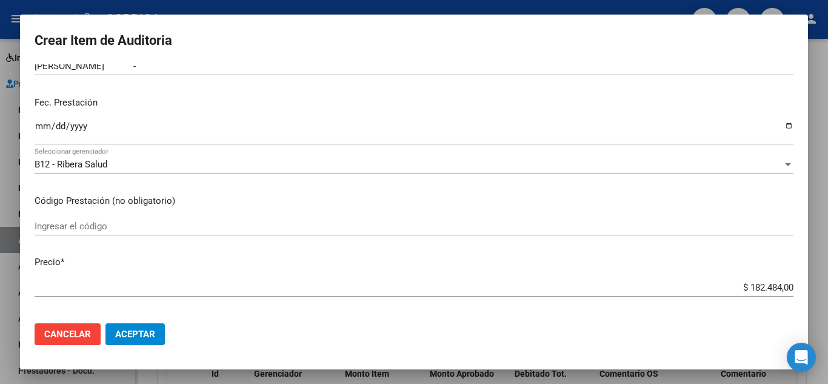
click at [298, 224] on input "Ingresar el código" at bounding box center [414, 226] width 759 height 11
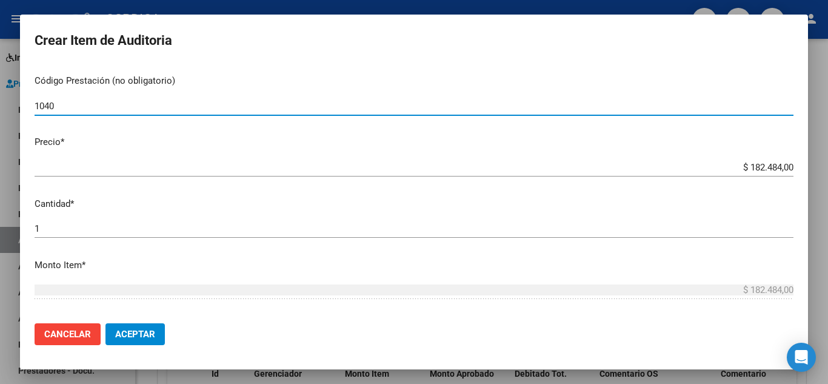
scroll to position [242, 0]
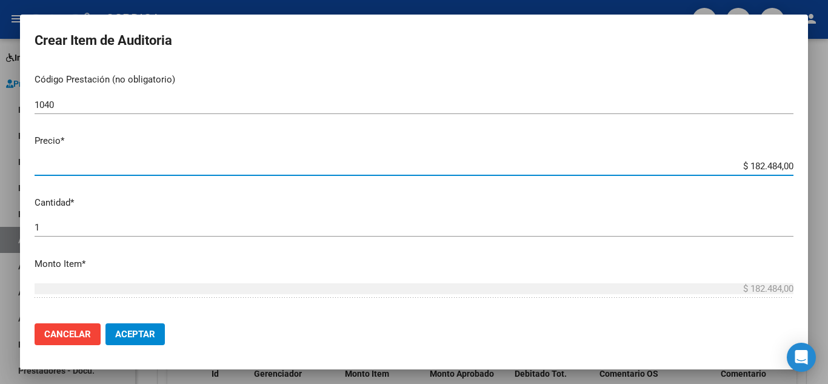
drag, startPoint x: 770, startPoint y: 173, endPoint x: 630, endPoint y: 60, distance: 179.8
click at [821, 162] on div "Crear Item de Auditoria 70330077 Nro Documento 20703300775 CUIL Afiliado Activo…" at bounding box center [414, 192] width 828 height 384
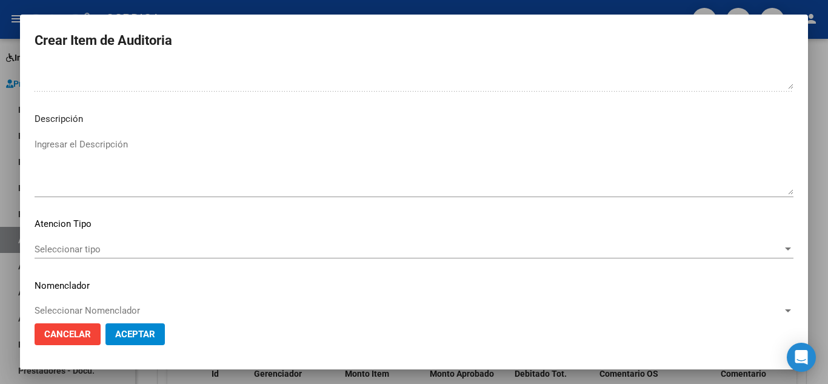
scroll to position [843, 0]
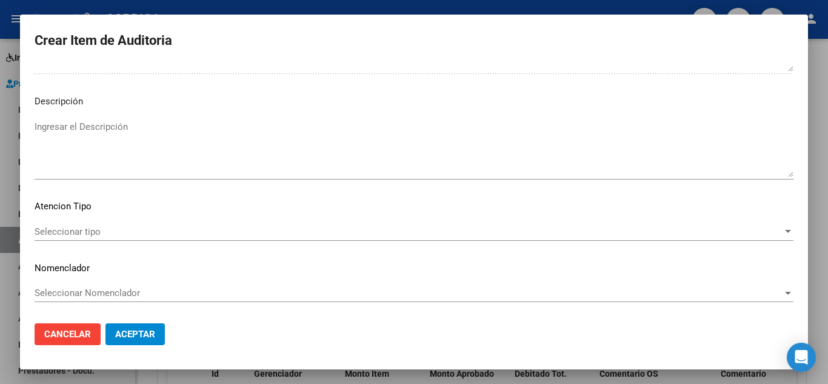
click at [147, 336] on span "Aceptar" at bounding box center [135, 334] width 40 height 11
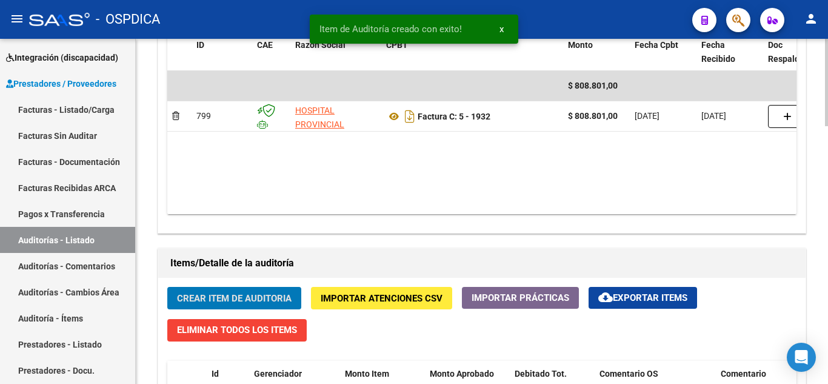
click at [238, 295] on span "Crear Item de Auditoria" at bounding box center [234, 298] width 115 height 11
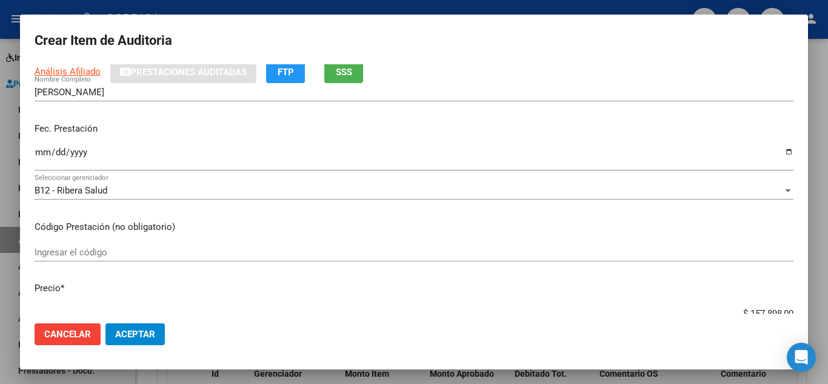
scroll to position [121, 0]
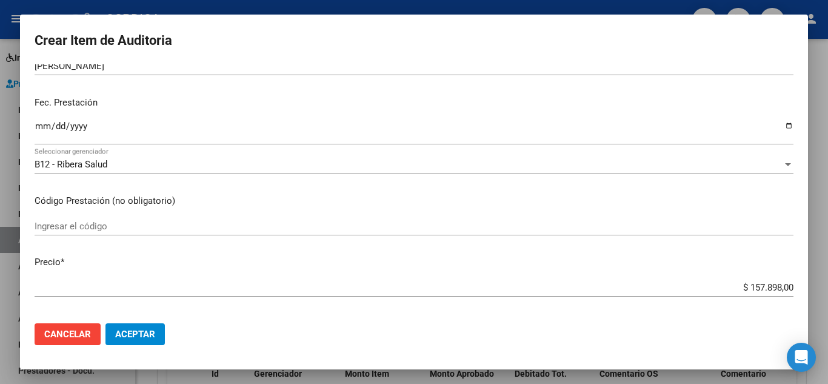
click at [35, 127] on input "Ingresar la fecha" at bounding box center [414, 130] width 759 height 19
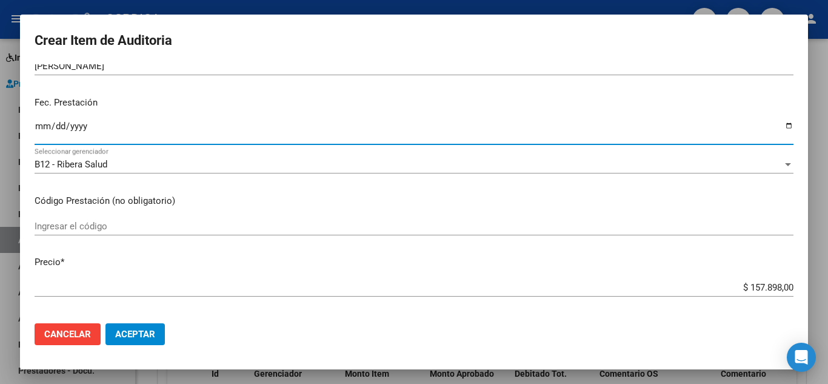
scroll to position [182, 0]
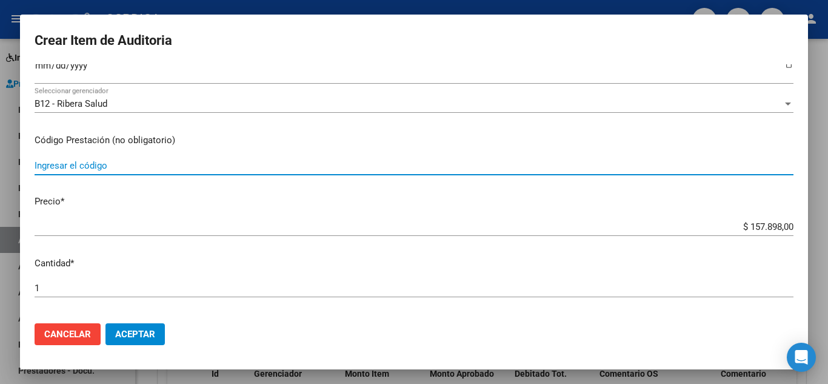
drag, startPoint x: 352, startPoint y: 164, endPoint x: 447, endPoint y: 93, distance: 118.7
click at [352, 164] on input "Ingresar el código" at bounding box center [414, 165] width 759 height 11
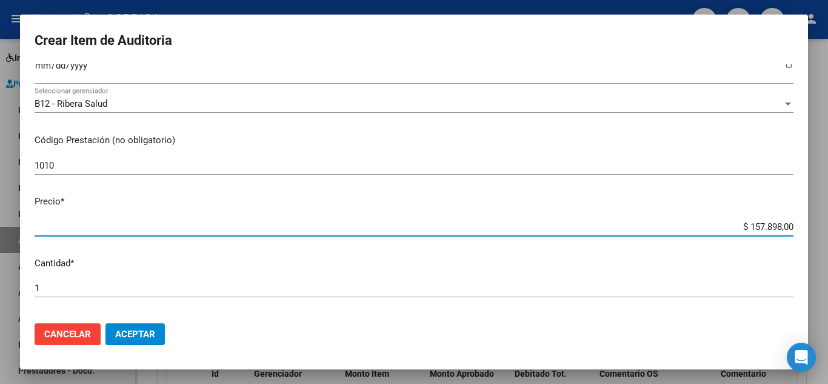
drag, startPoint x: 730, startPoint y: 224, endPoint x: 816, endPoint y: 239, distance: 86.8
click at [816, 239] on div "Crear Item de Auditoria 58744627 Nro Documento 20587446279 CUIL Afiliado Activo…" at bounding box center [414, 192] width 828 height 384
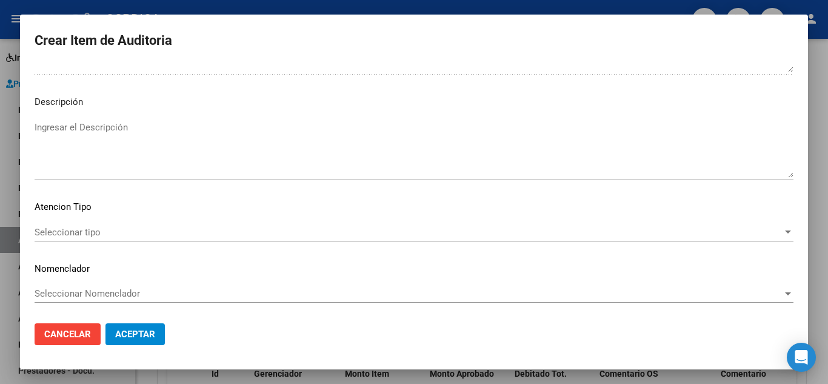
scroll to position [843, 0]
click at [136, 329] on span "Aceptar" at bounding box center [135, 334] width 40 height 11
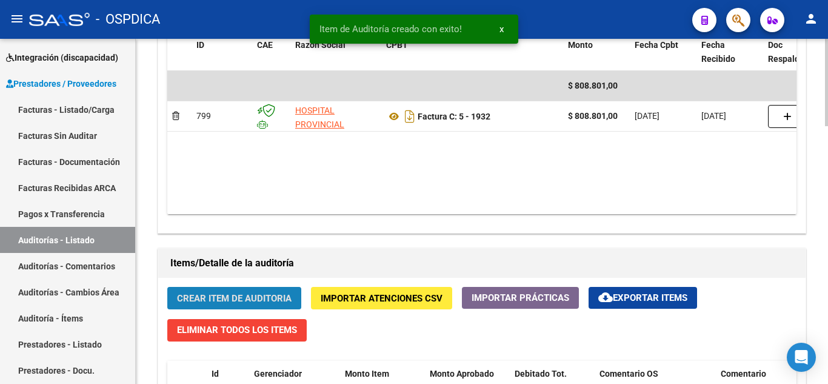
click at [258, 291] on button "Crear Item de Auditoria" at bounding box center [234, 298] width 134 height 22
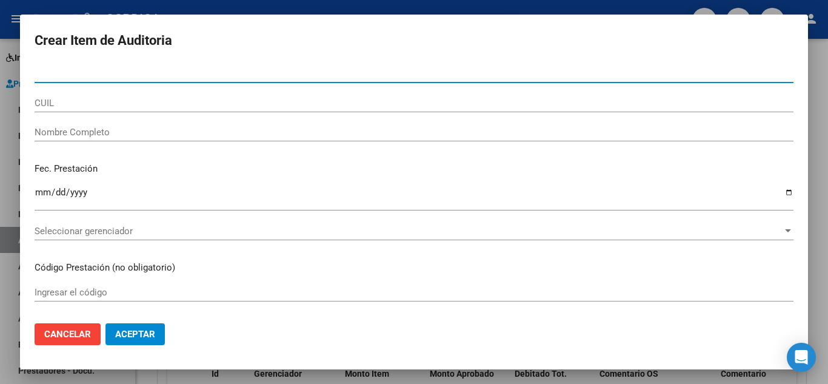
click at [239, 78] on input "Nro Documento" at bounding box center [414, 73] width 759 height 11
paste input "44496567"
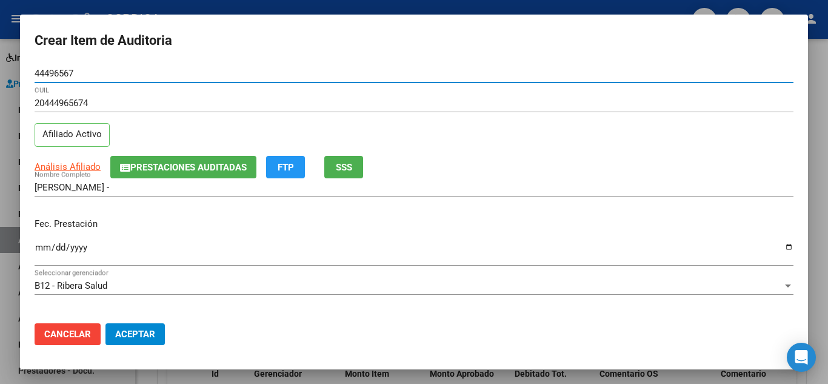
drag, startPoint x: 239, startPoint y: 78, endPoint x: 0, endPoint y: 73, distance: 239.5
click at [0, 73] on div "Crear Item de Auditoria 44496567 Nro Documento 20444965674 CUIL Afiliado Activo…" at bounding box center [414, 192] width 828 height 384
click at [43, 249] on input "Ingresar la fecha" at bounding box center [414, 251] width 759 height 19
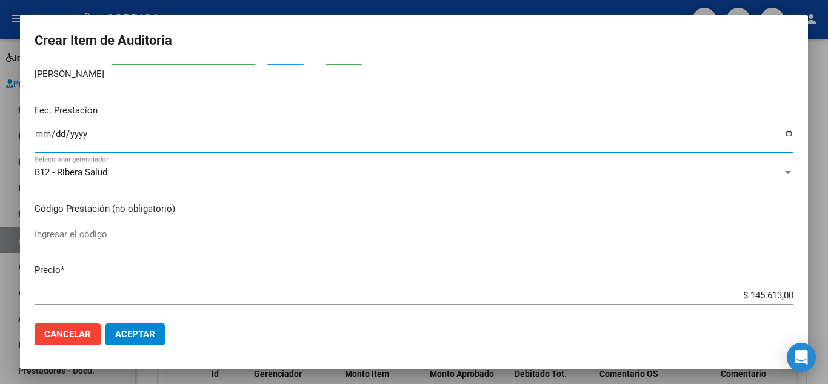
scroll to position [121, 0]
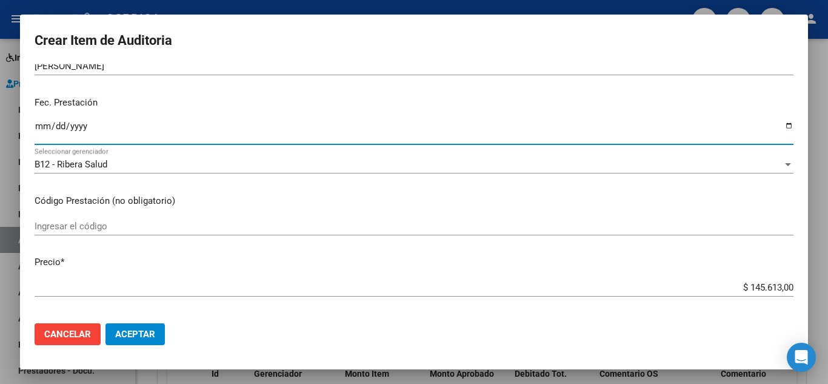
click at [518, 229] on input "Ingresar el código" at bounding box center [414, 226] width 759 height 11
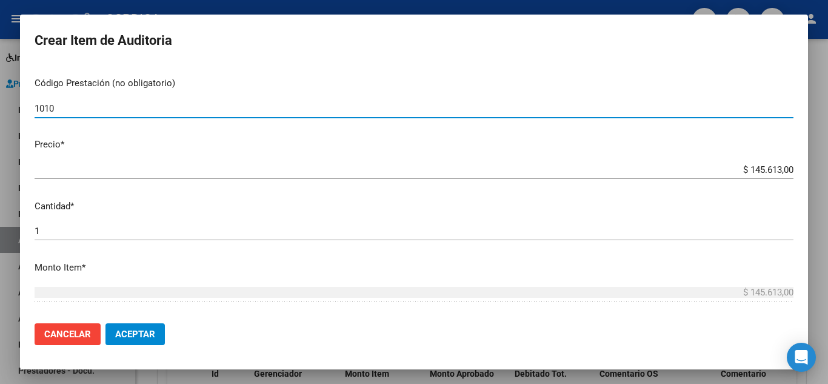
scroll to position [242, 0]
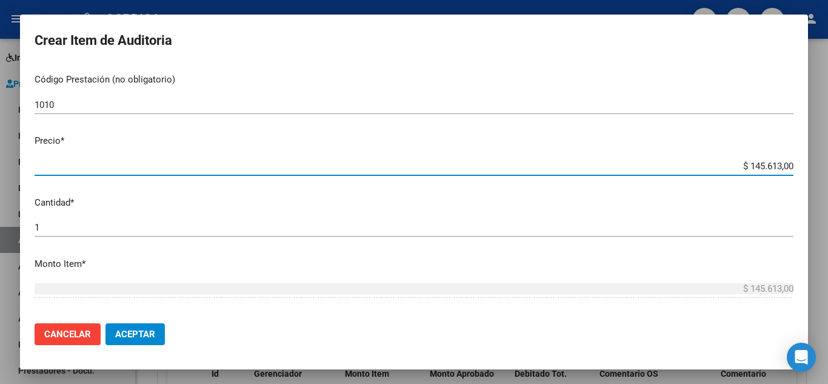
drag, startPoint x: 726, startPoint y: 165, endPoint x: 623, endPoint y: 55, distance: 150.9
click at [821, 158] on div "Crear Item de Auditoria 58744627 Nro Documento 20587446279 CUIL Afiliado Activo…" at bounding box center [414, 192] width 828 height 384
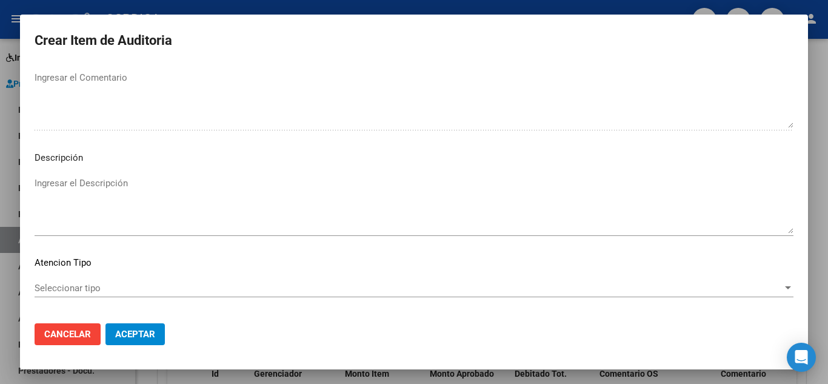
scroll to position [843, 0]
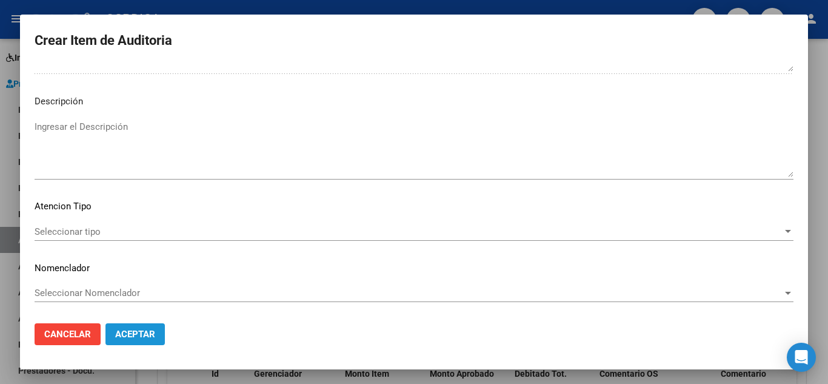
click at [126, 333] on span "Aceptar" at bounding box center [135, 334] width 40 height 11
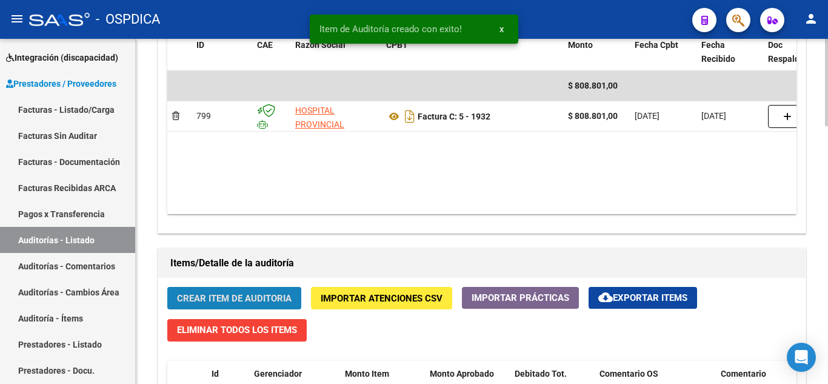
click at [244, 296] on span "Crear Item de Auditoria" at bounding box center [234, 298] width 115 height 11
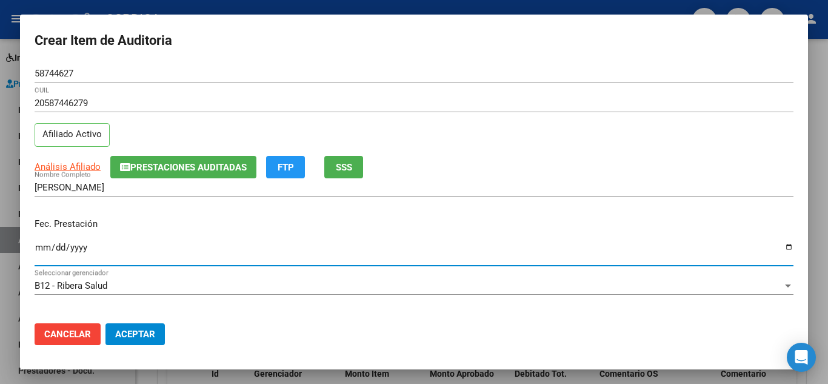
click at [45, 250] on input "Ingresar la fecha" at bounding box center [414, 251] width 759 height 19
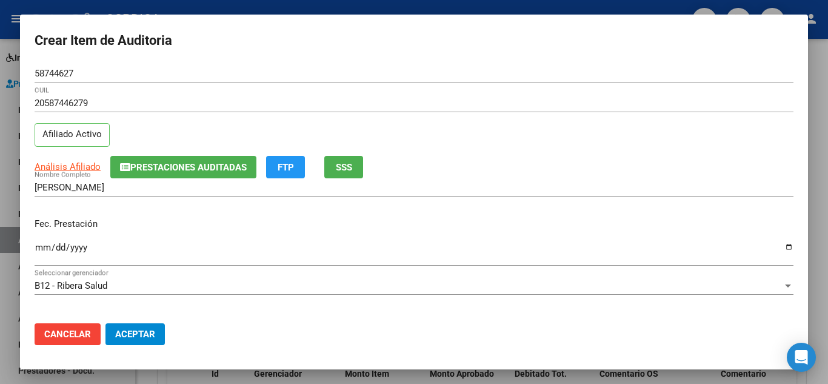
scroll to position [121, 0]
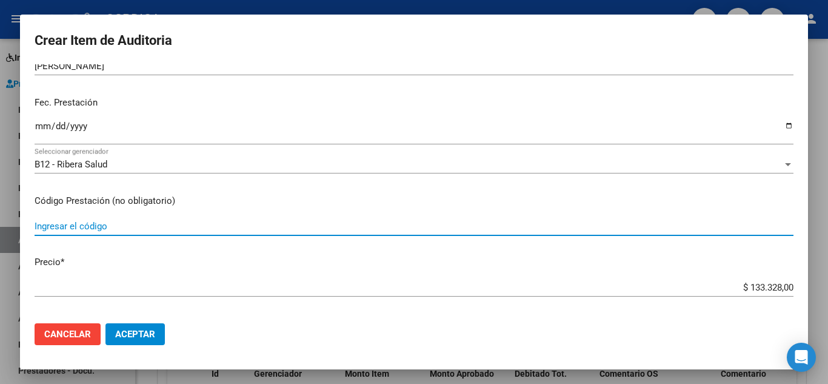
click at [349, 223] on input "Ingresar el código" at bounding box center [414, 226] width 759 height 11
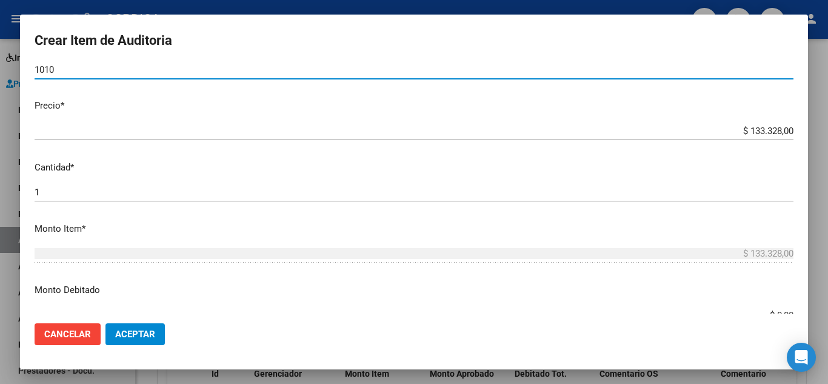
scroll to position [303, 0]
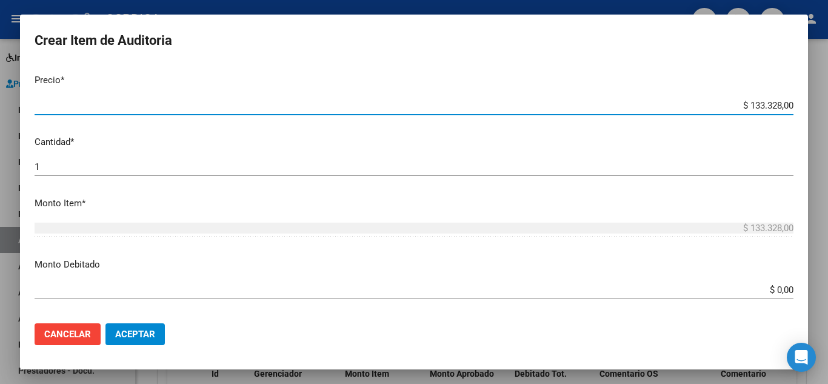
drag, startPoint x: 769, startPoint y: 107, endPoint x: 790, endPoint y: 111, distance: 20.9
click at [790, 111] on mat-dialog-content "58744627 Nro Documento 20587446279 CUIL Afiliado Activo Análisis Afiliado Prest…" at bounding box center [414, 188] width 788 height 249
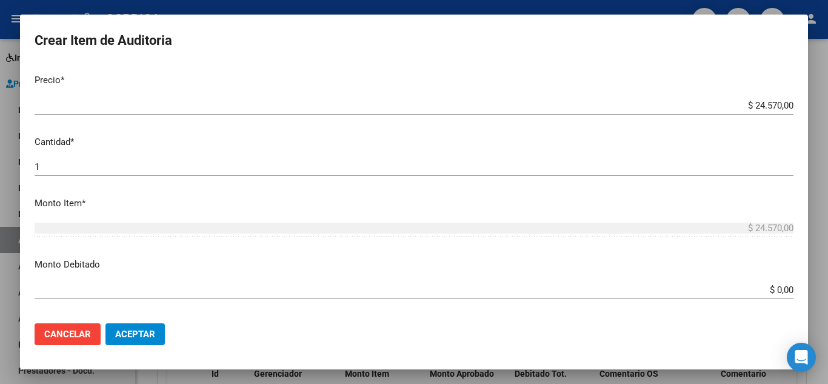
drag, startPoint x: 734, startPoint y: 100, endPoint x: 801, endPoint y: 115, distance: 68.4
click at [800, 118] on mat-dialog-content "58744627 Nro Documento 20587446279 CUIL Afiliado Activo Análisis Afiliado Prest…" at bounding box center [414, 188] width 788 height 249
click at [720, 110] on input "$ 24.570,00" at bounding box center [414, 105] width 759 height 11
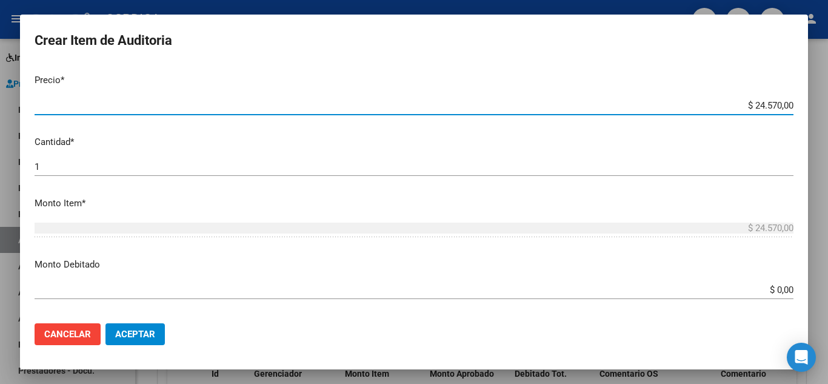
drag, startPoint x: 723, startPoint y: 103, endPoint x: 826, endPoint y: 121, distance: 104.0
click at [826, 121] on div "Crear Item de Auditoria 58744627 Nro Documento 20587446279 CUIL Afiliado Activo…" at bounding box center [414, 192] width 828 height 384
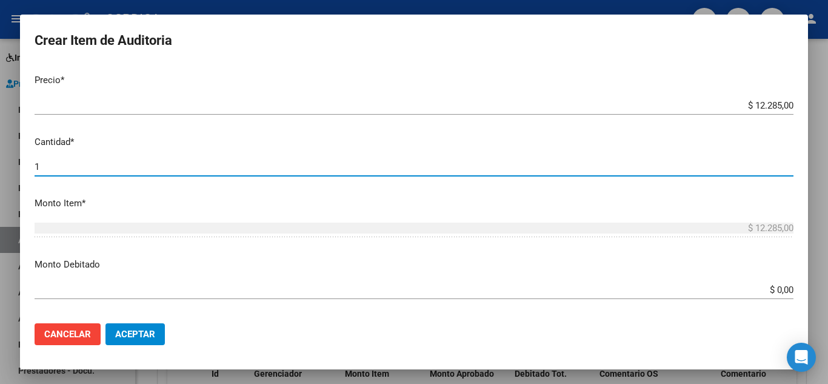
drag, startPoint x: 51, startPoint y: 167, endPoint x: 2, endPoint y: 167, distance: 48.5
click at [2, 167] on div "Crear Item de Auditoria 58744627 Nro Documento 20587446279 CUIL Afiliado Activo…" at bounding box center [414, 192] width 828 height 384
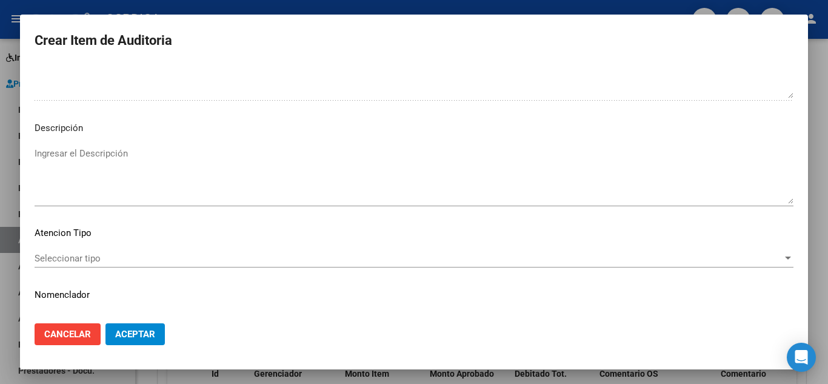
scroll to position [843, 0]
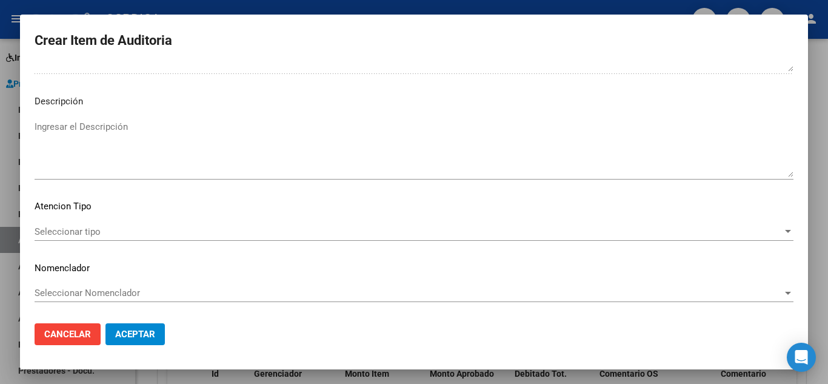
click at [142, 336] on span "Aceptar" at bounding box center [135, 334] width 40 height 11
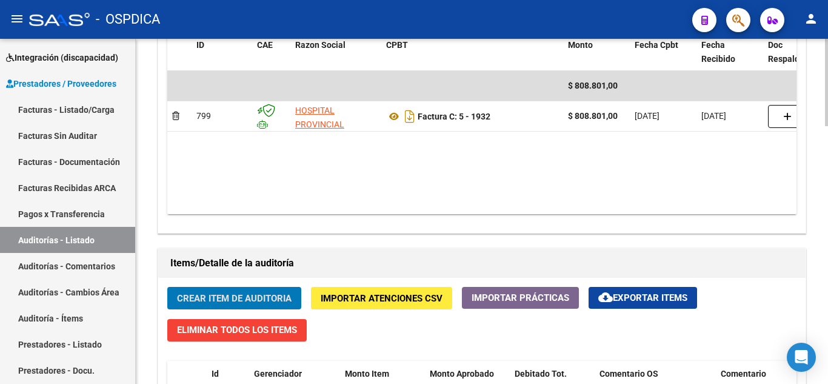
click at [246, 298] on span "Crear Item de Auditoria" at bounding box center [234, 298] width 115 height 11
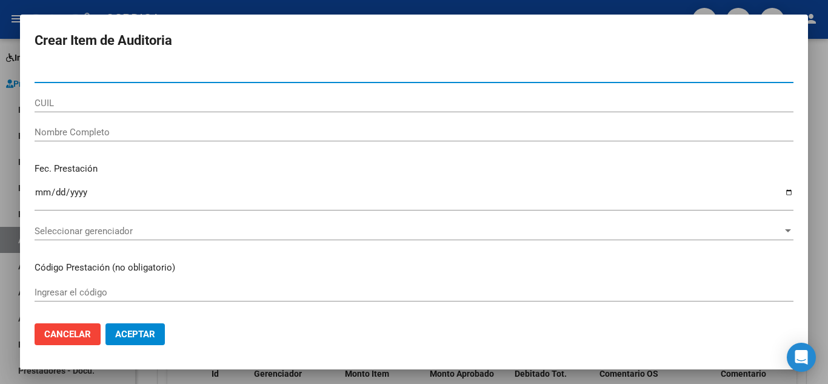
click at [157, 75] on input "Nro Documento" at bounding box center [414, 73] width 759 height 11
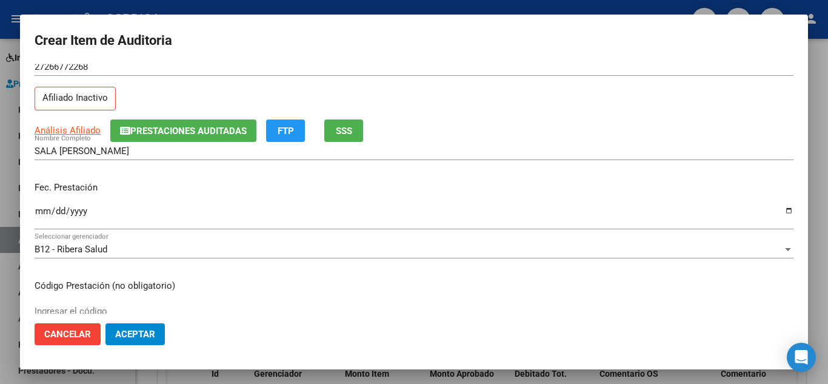
scroll to position [61, 0]
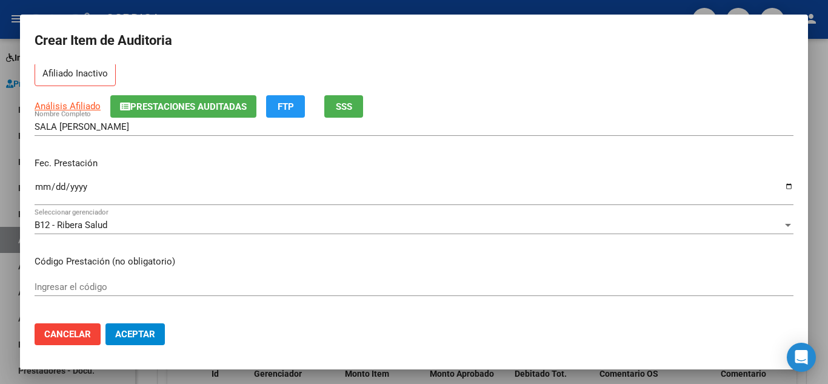
click at [42, 183] on input "Ingresar la fecha" at bounding box center [414, 191] width 759 height 19
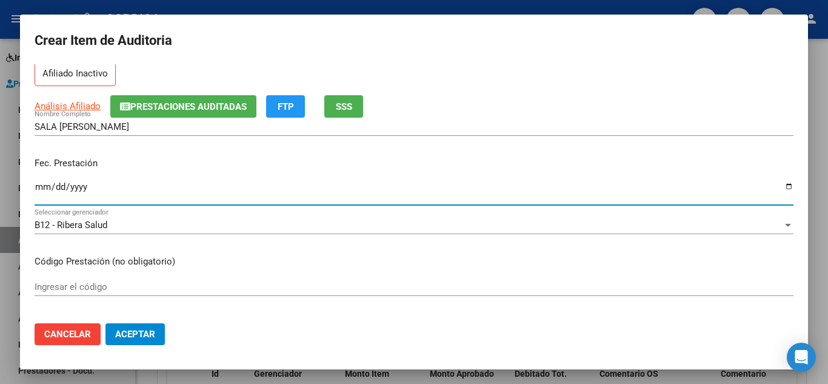
scroll to position [121, 0]
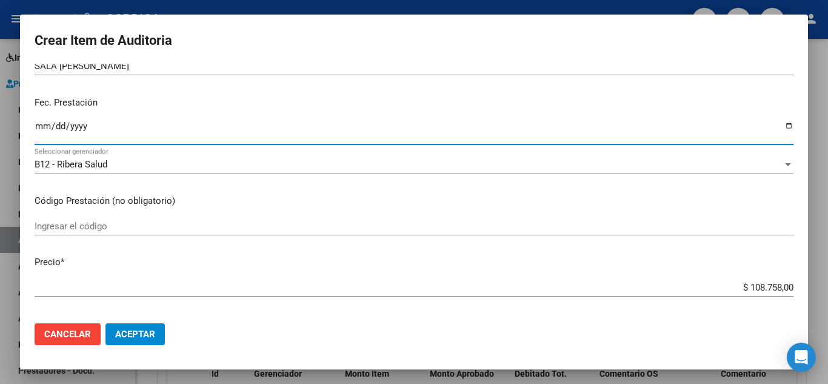
click at [346, 227] on input "Ingresar el código" at bounding box center [414, 226] width 759 height 11
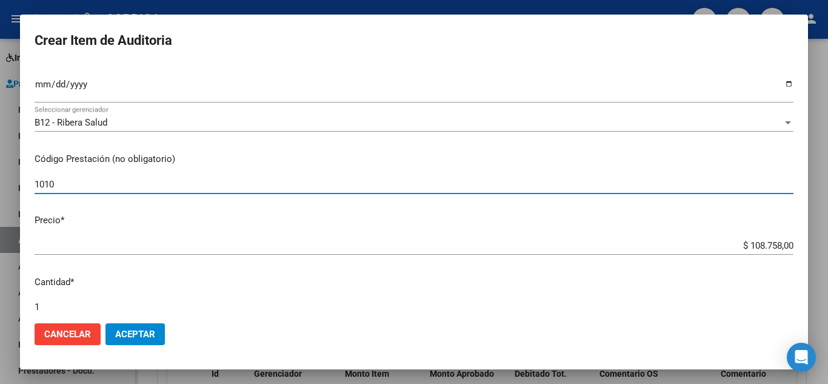
scroll to position [182, 0]
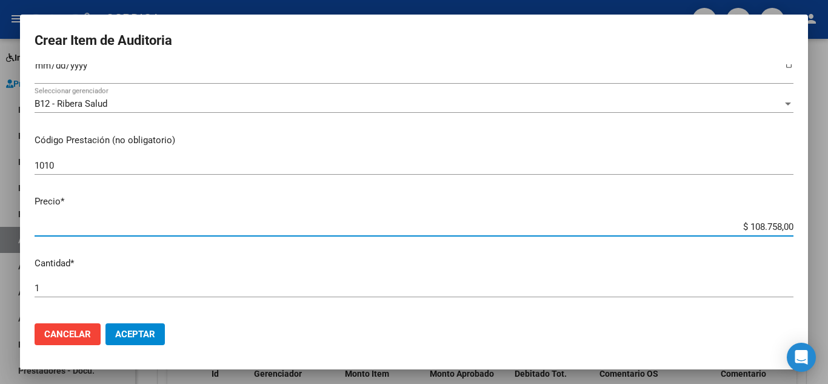
drag, startPoint x: 806, startPoint y: 229, endPoint x: 728, endPoint y: 151, distance: 109.7
click at [823, 212] on div "Crear Item de Auditoria 26677226 Nro Documento 27266772268 CUIL Afiliado Inacti…" at bounding box center [414, 192] width 828 height 384
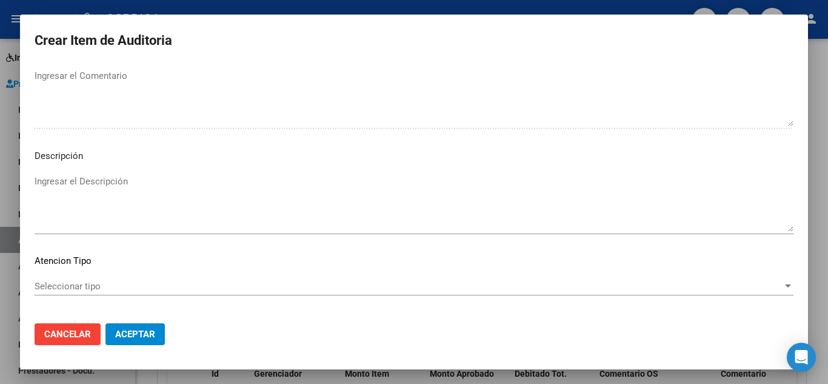
scroll to position [843, 0]
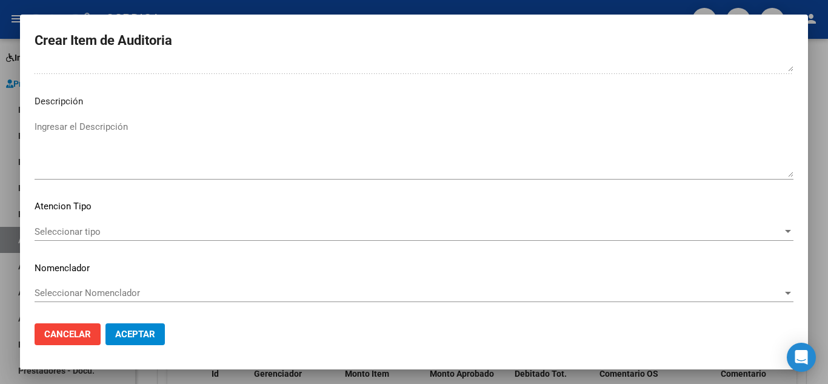
click at [144, 327] on button "Aceptar" at bounding box center [134, 334] width 59 height 22
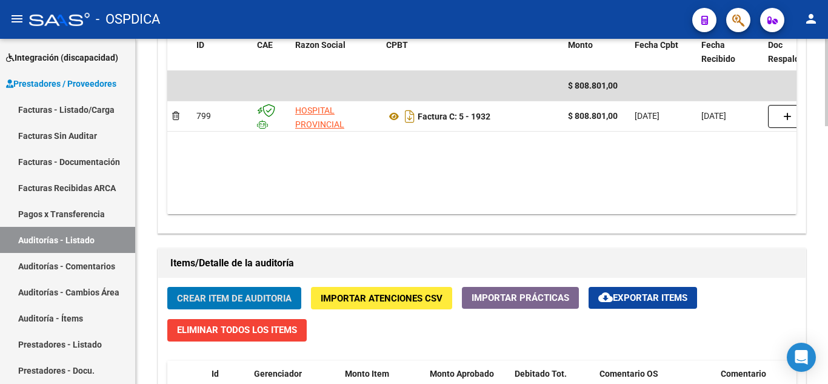
click at [264, 290] on button "Crear Item de Auditoria" at bounding box center [234, 298] width 134 height 22
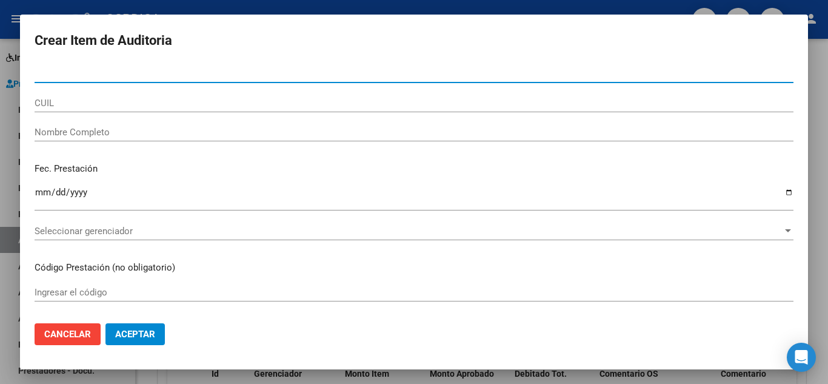
click at [228, 72] on input "Nro Documento" at bounding box center [414, 73] width 759 height 11
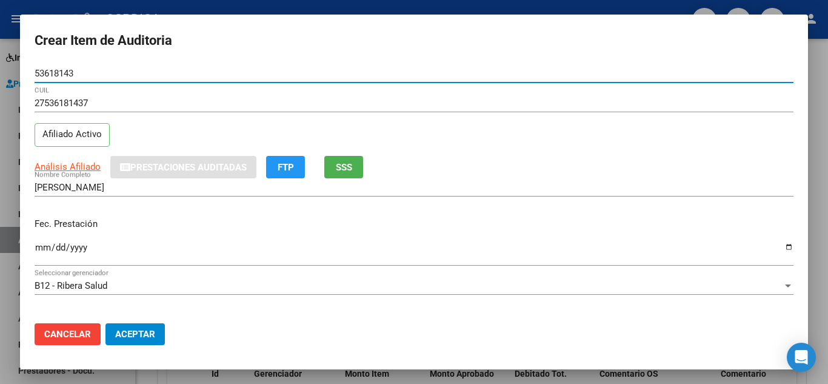
click at [41, 246] on input "Ingresar la fecha" at bounding box center [414, 251] width 759 height 19
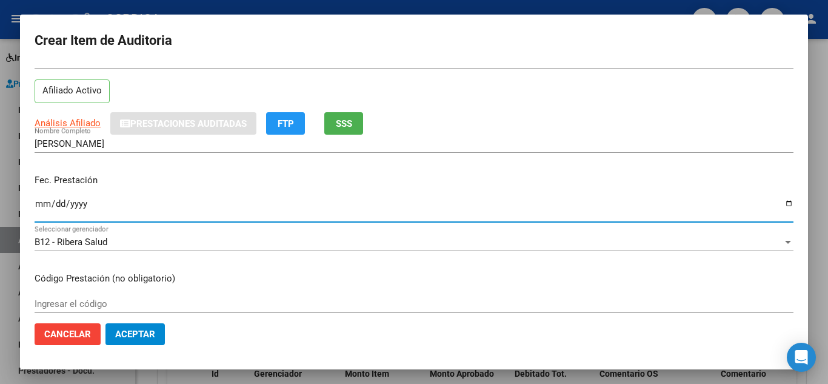
scroll to position [182, 0]
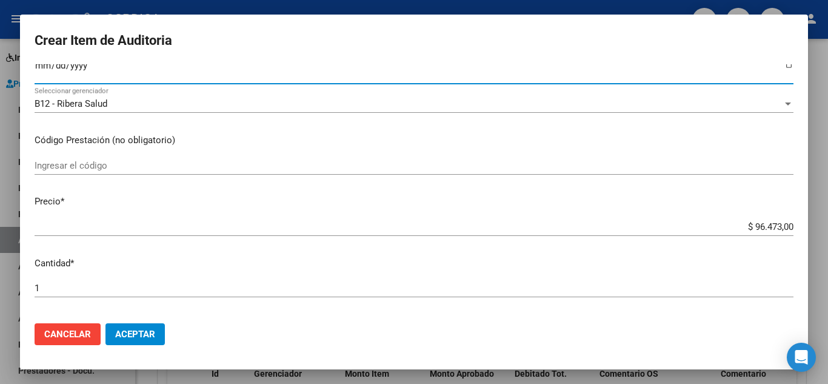
click at [452, 164] on input "Ingresar el código" at bounding box center [414, 165] width 759 height 11
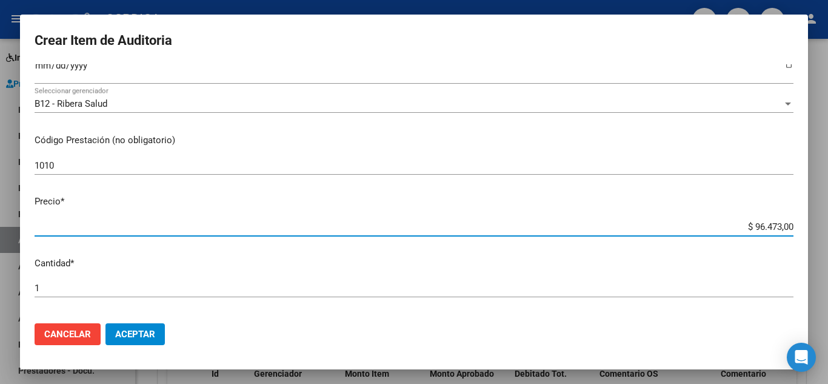
drag, startPoint x: 734, startPoint y: 228, endPoint x: 817, endPoint y: 239, distance: 83.2
click at [817, 239] on div "Crear Item de Auditoria 53618143 Nro Documento 27536181437 CUIL Afiliado Activo…" at bounding box center [414, 192] width 828 height 384
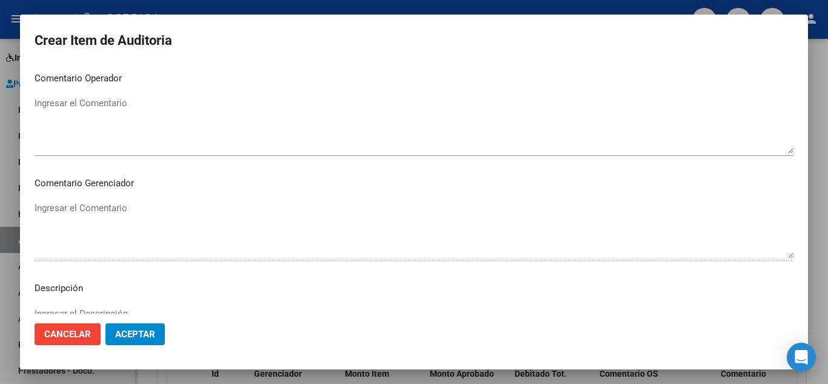
scroll to position [843, 0]
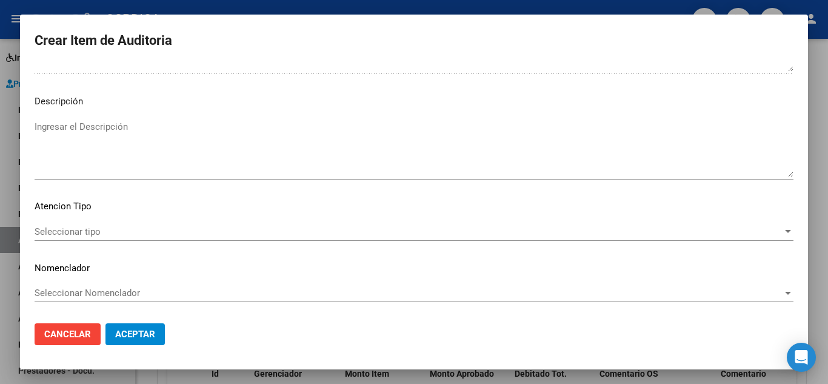
click at [134, 332] on span "Aceptar" at bounding box center [135, 334] width 40 height 11
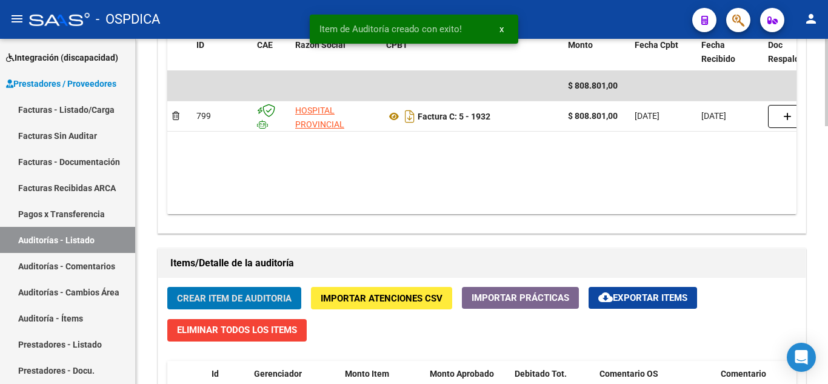
click at [249, 295] on span "Crear Item de Auditoria" at bounding box center [234, 298] width 115 height 11
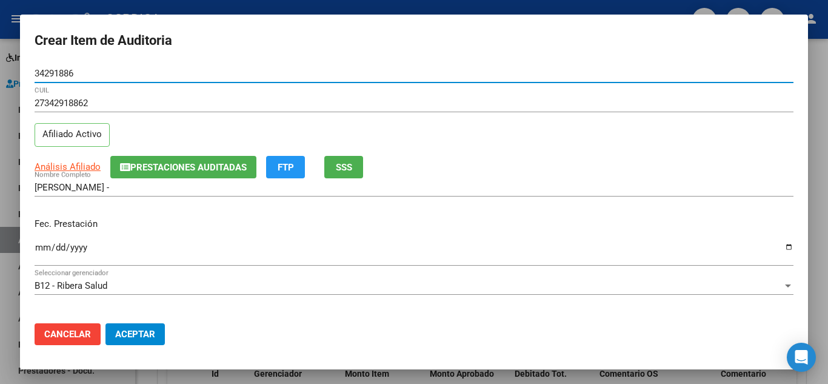
click at [38, 245] on input "Ingresar la fecha" at bounding box center [414, 251] width 759 height 19
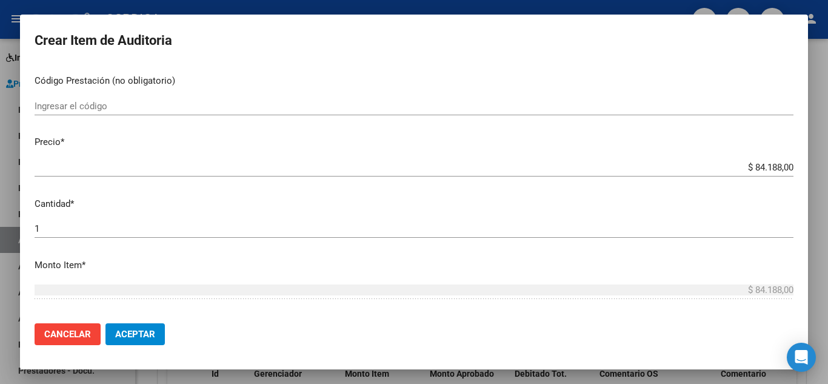
scroll to position [242, 0]
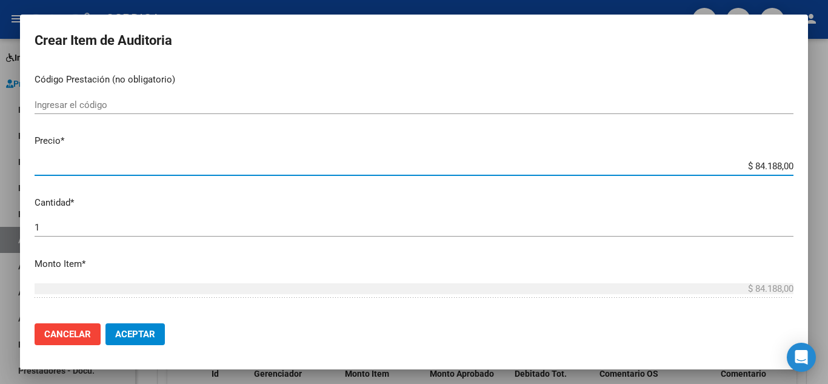
drag, startPoint x: 728, startPoint y: 167, endPoint x: 789, endPoint y: 166, distance: 61.2
click at [789, 166] on app-form-text-field "Precio * $ 84.188,00 Ingresar el precio" at bounding box center [419, 153] width 769 height 38
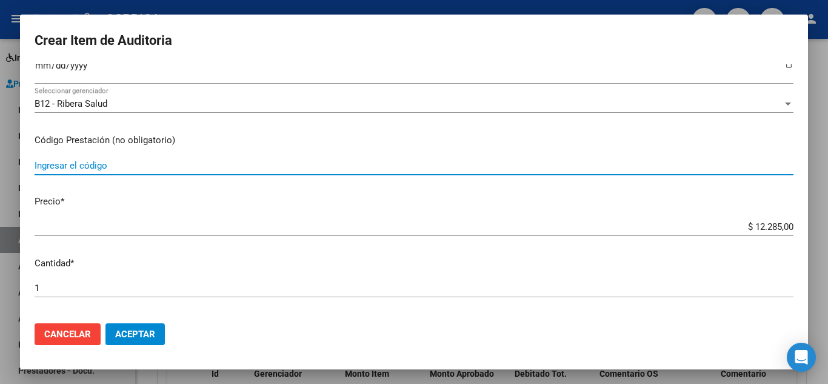
click at [217, 165] on input "Ingresar el código" at bounding box center [414, 165] width 759 height 11
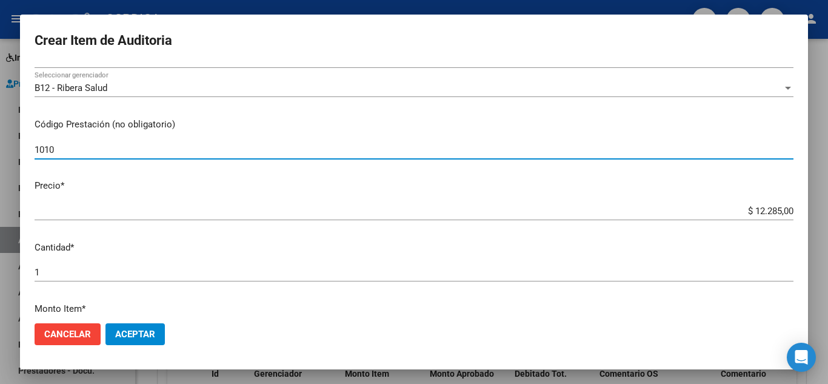
scroll to position [242, 0]
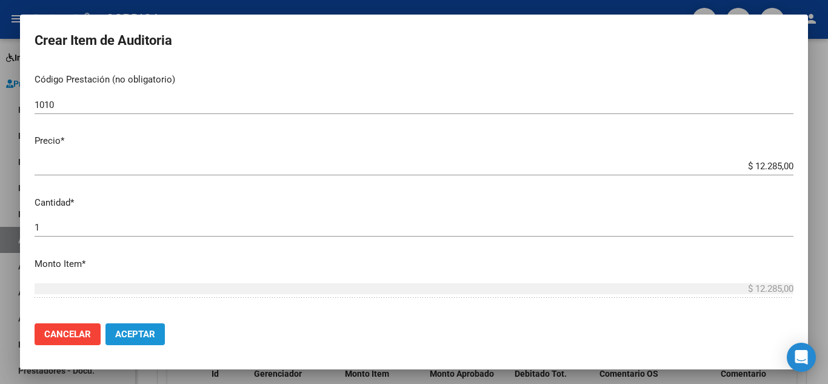
click at [144, 336] on span "Aceptar" at bounding box center [135, 334] width 40 height 11
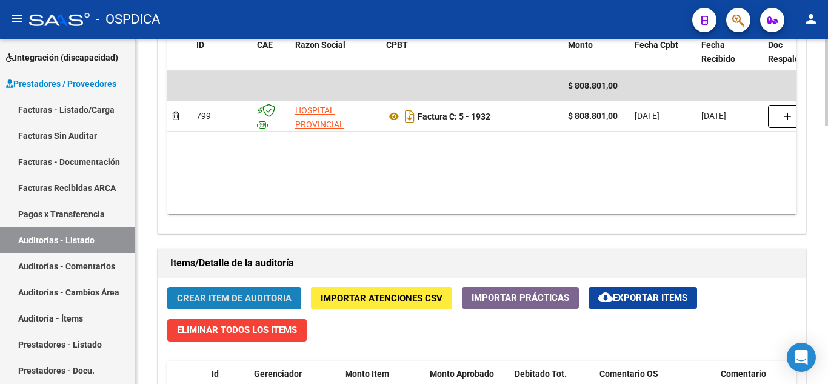
click at [273, 299] on span "Crear Item de Auditoria" at bounding box center [234, 298] width 115 height 11
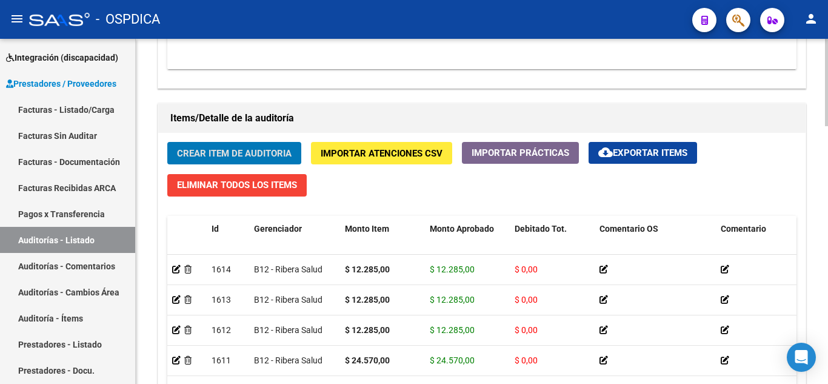
scroll to position [849, 0]
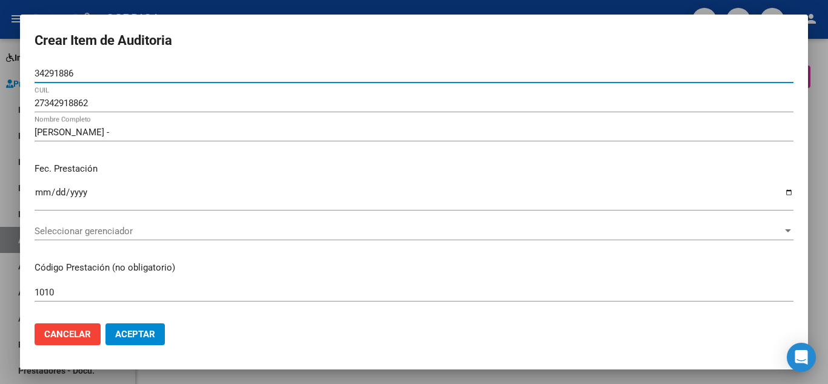
scroll to position [849, 0]
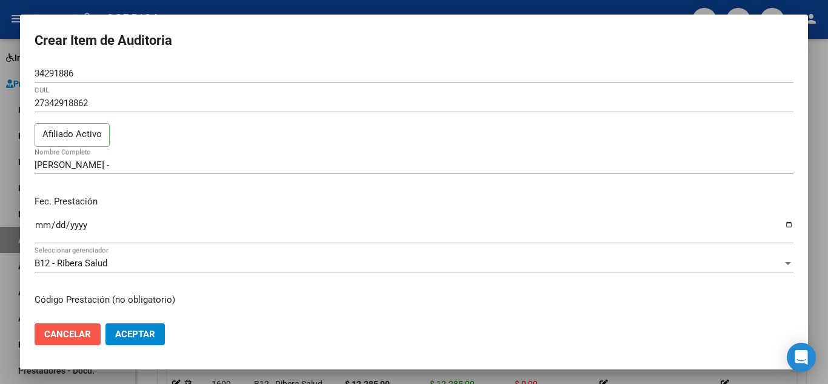
click at [76, 333] on span "Cancelar" at bounding box center [67, 334] width 47 height 11
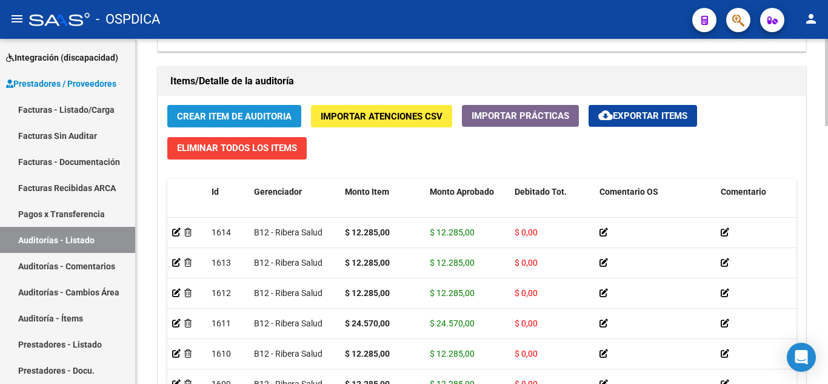
click at [253, 110] on button "Crear Item de Auditoria" at bounding box center [234, 116] width 134 height 22
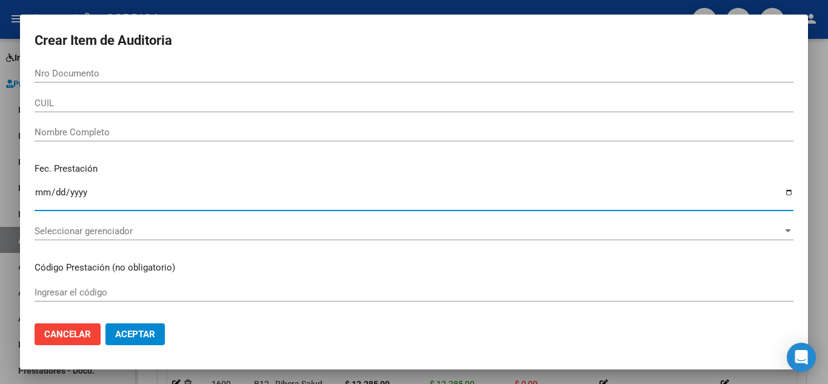
click at [38, 194] on input "Ingresar la fecha" at bounding box center [414, 196] width 759 height 19
type input "[DATE]"
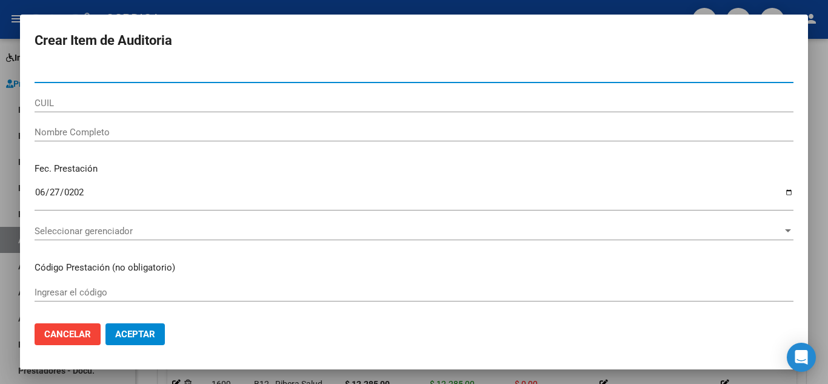
click at [121, 75] on input "Nro Documento" at bounding box center [414, 73] width 759 height 11
type input "34291886"
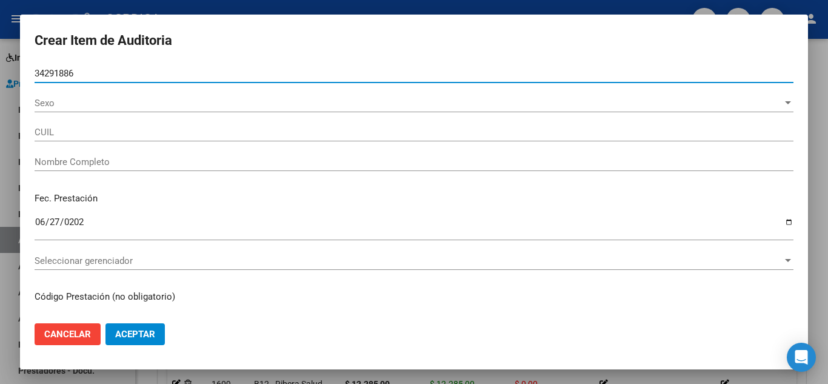
type input "27342918862"
type input "[PERSON_NAME] -"
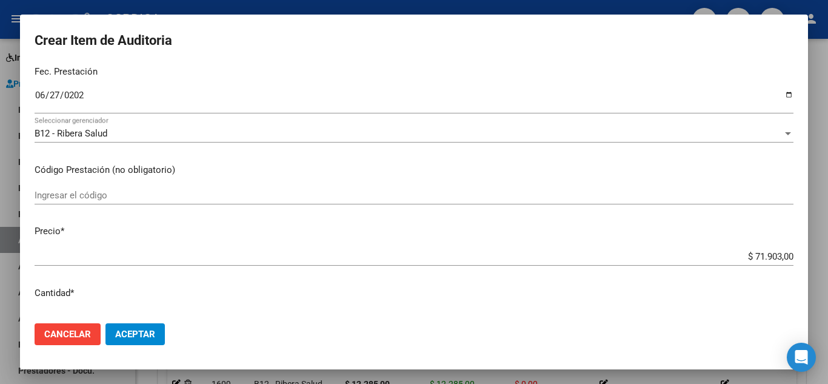
scroll to position [242, 0]
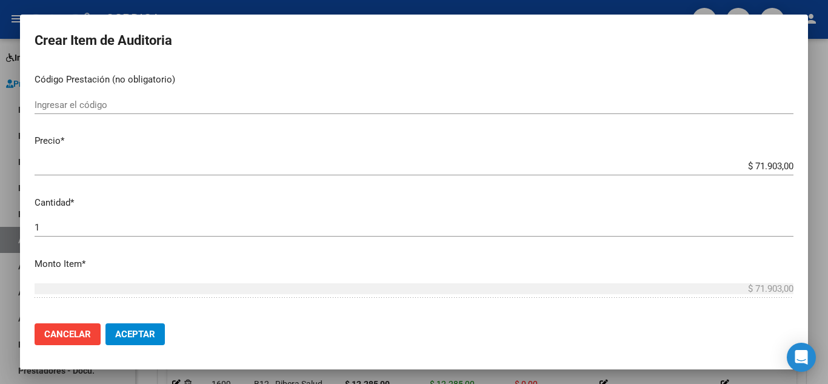
type input "34291886"
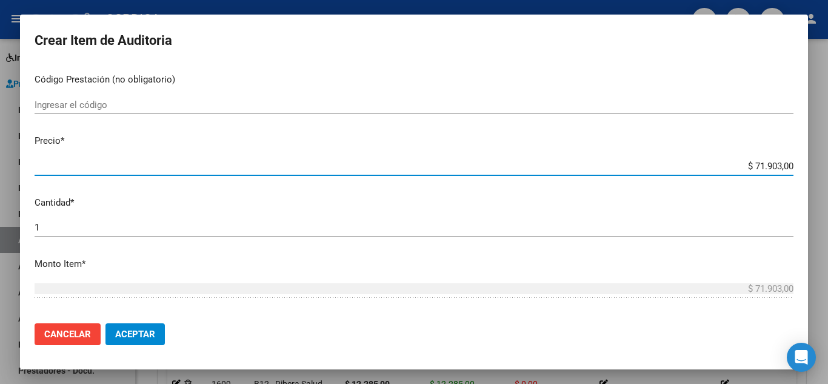
drag, startPoint x: 727, startPoint y: 162, endPoint x: 793, endPoint y: 176, distance: 68.1
click at [793, 176] on mat-dialog-content "34291886 Nro Documento 27342918862 CUIL Afiliado Activo Análisis Afiliado Prest…" at bounding box center [414, 188] width 788 height 249
type input "$ 0,01"
type input "$ 0,12"
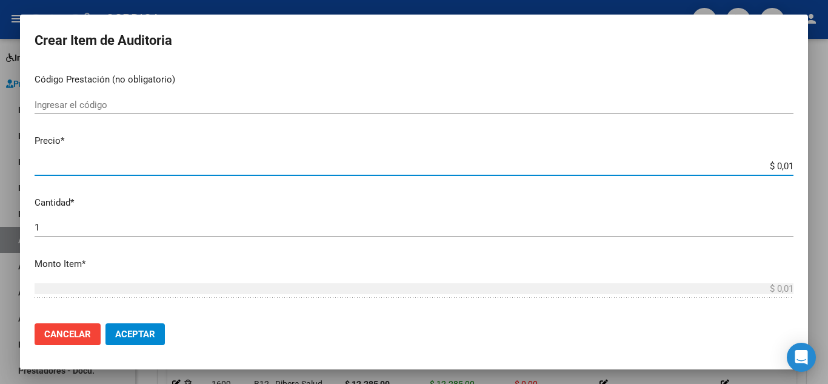
type input "$ 0,12"
type input "$ 1,22"
type input "$ 12,28"
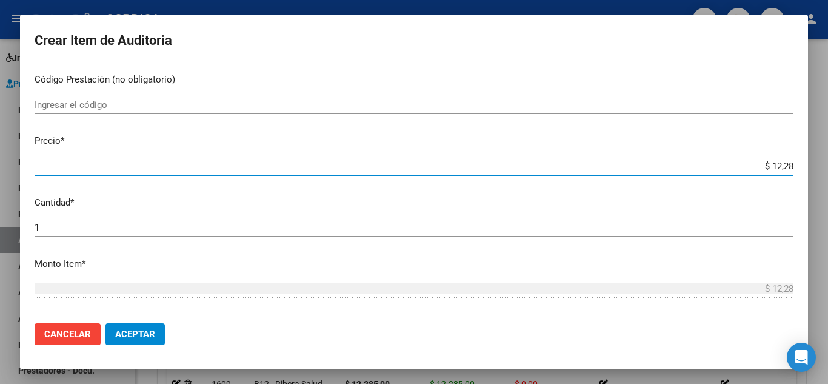
type input "$ 122,85"
type input "$ 1.228,50"
type input "$ 12.285,00"
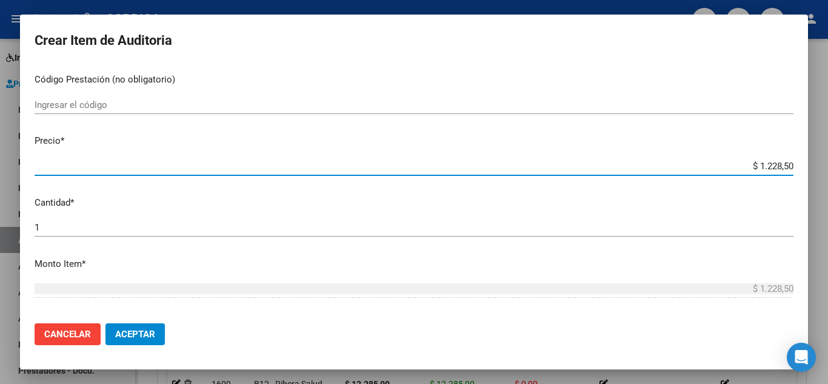
type input "$ 12.285,00"
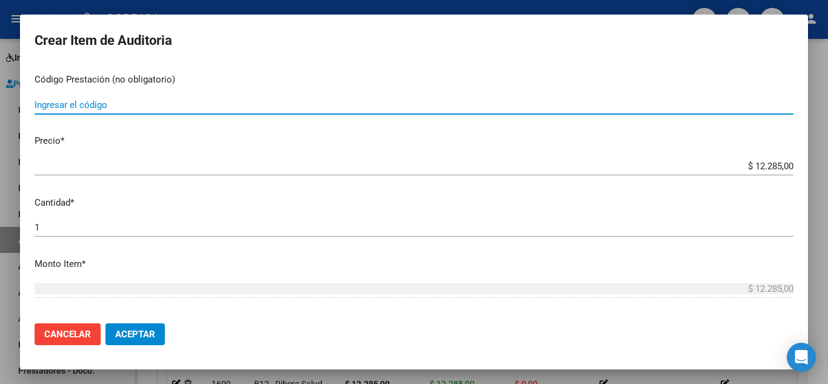
click at [444, 100] on input "Ingresar el código" at bounding box center [414, 104] width 759 height 11
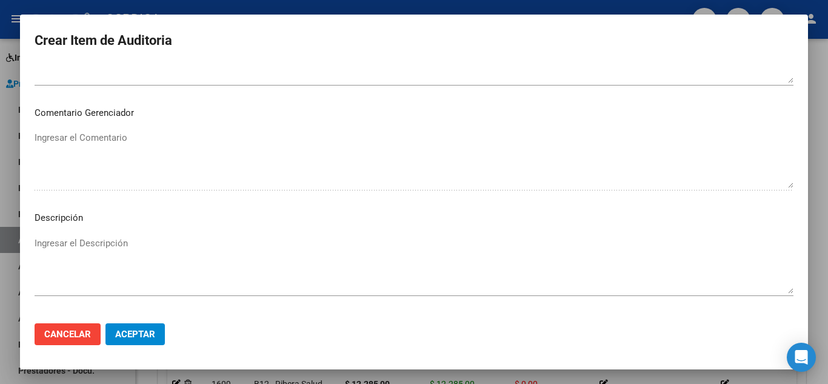
scroll to position [727, 0]
type input "1010"
click at [143, 324] on button "Aceptar" at bounding box center [134, 334] width 59 height 22
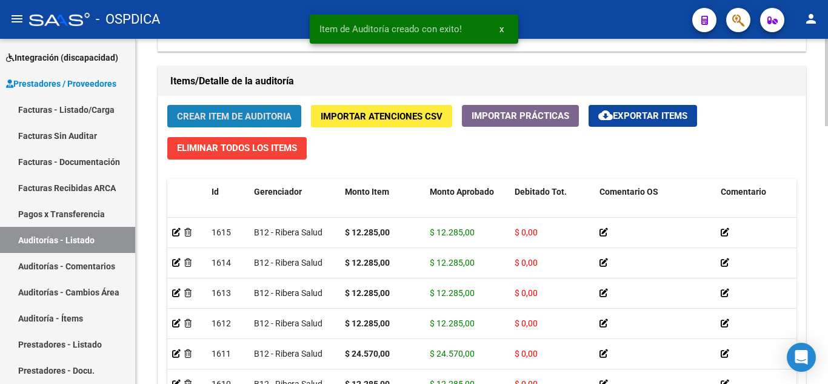
click at [255, 107] on button "Crear Item de Auditoria" at bounding box center [234, 116] width 134 height 22
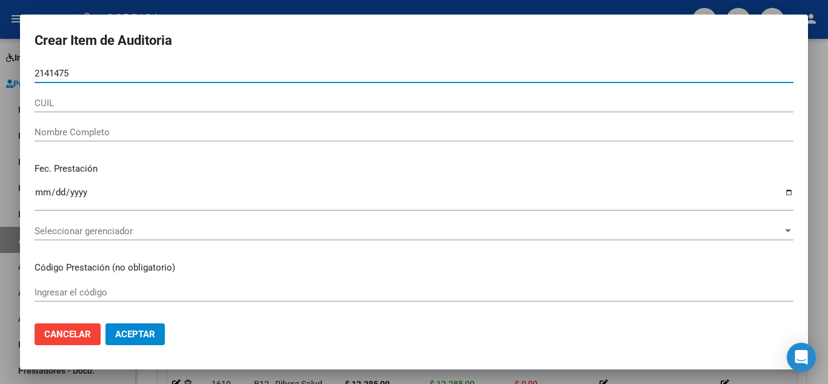
type input "21414756"
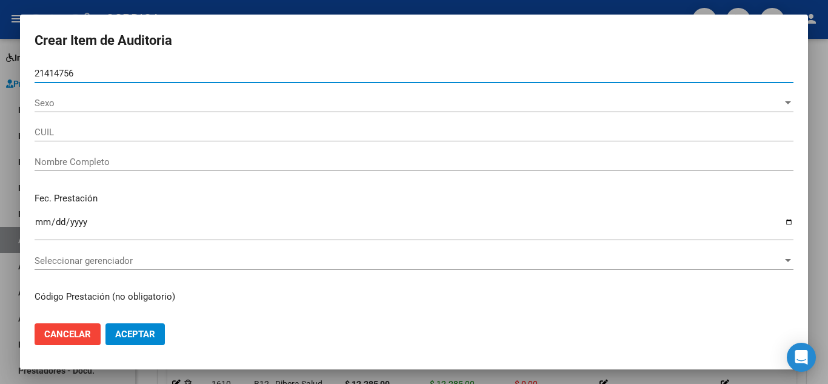
type input "23214147564"
type input "[PERSON_NAME]"
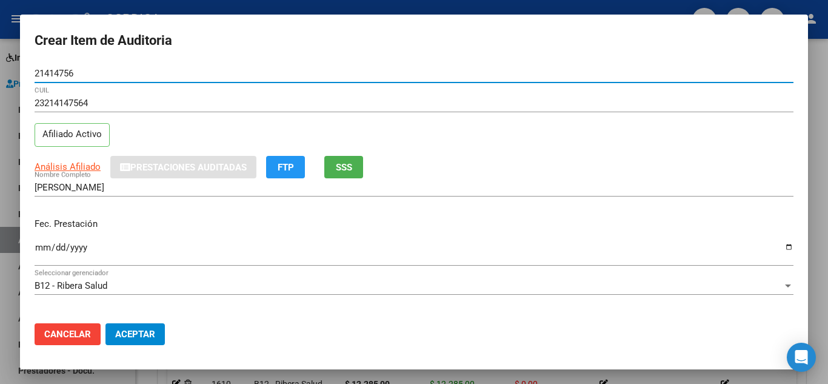
type input "21414756"
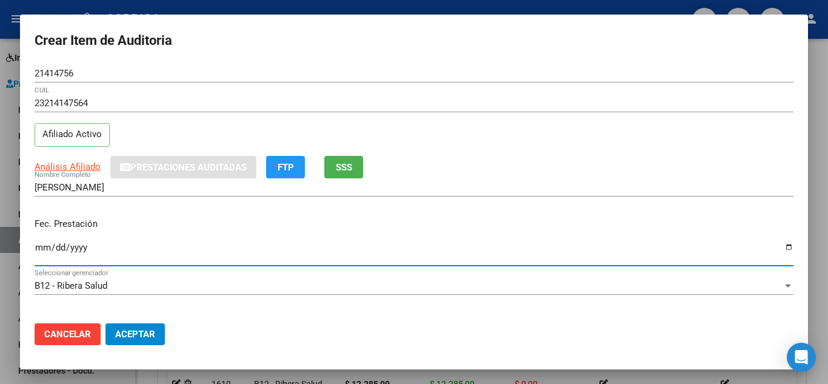
click at [42, 246] on input "Ingresar la fecha" at bounding box center [414, 251] width 759 height 19
type input "[DATE]"
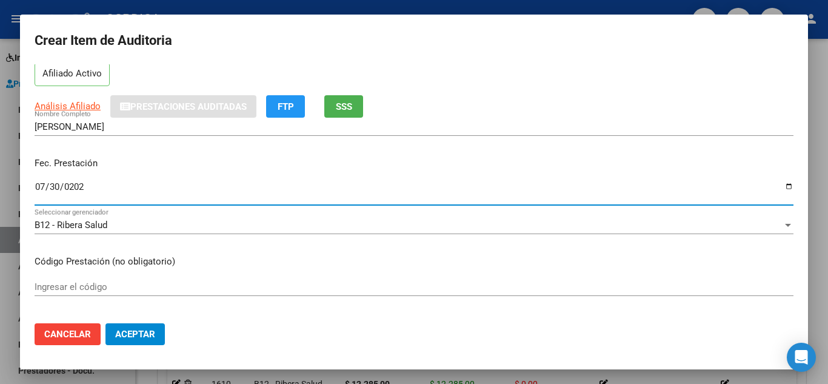
click at [288, 279] on div "Ingresar el código" at bounding box center [414, 287] width 759 height 18
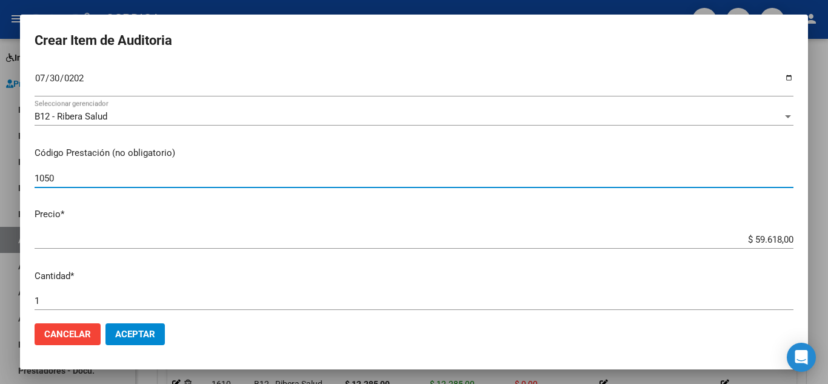
scroll to position [182, 0]
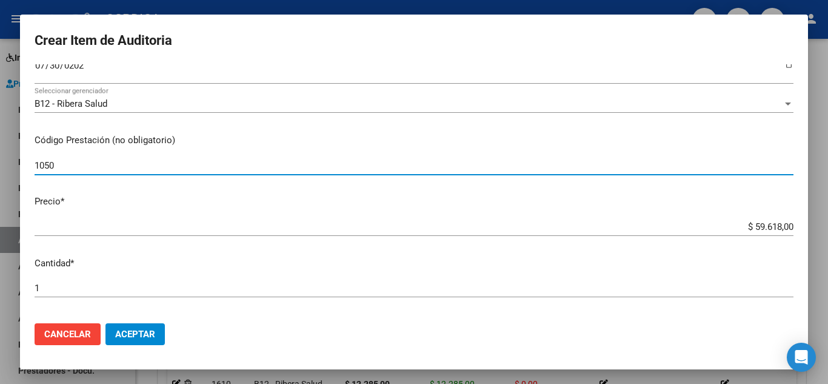
type input "1050"
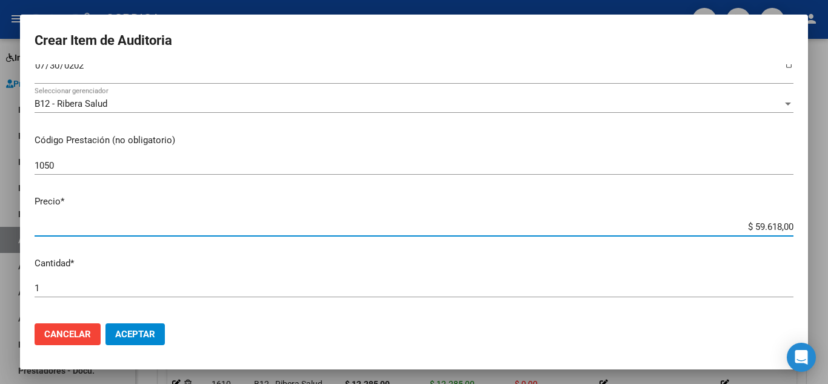
drag, startPoint x: 729, startPoint y: 229, endPoint x: 813, endPoint y: 226, distance: 84.3
click at [813, 226] on div "Crear Item de Auditoria 21414756 Nro Documento 23214147564 CUIL Afiliado Activo…" at bounding box center [414, 192] width 828 height 384
type input "$ 0,03"
type input "$ 0,35"
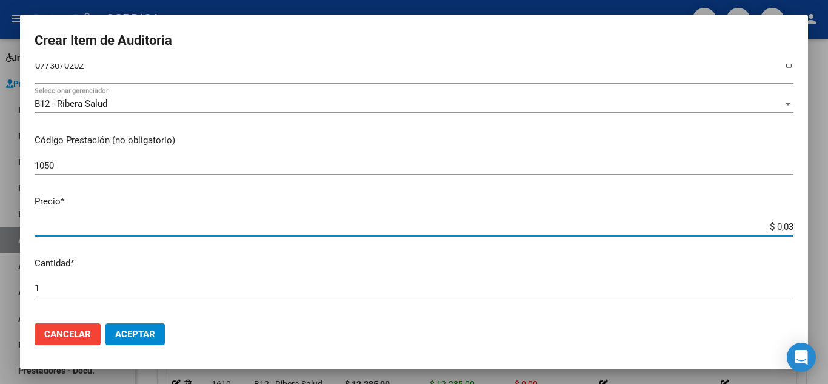
type input "$ 0,35"
type input "$ 3,50"
type input "$ 35,04"
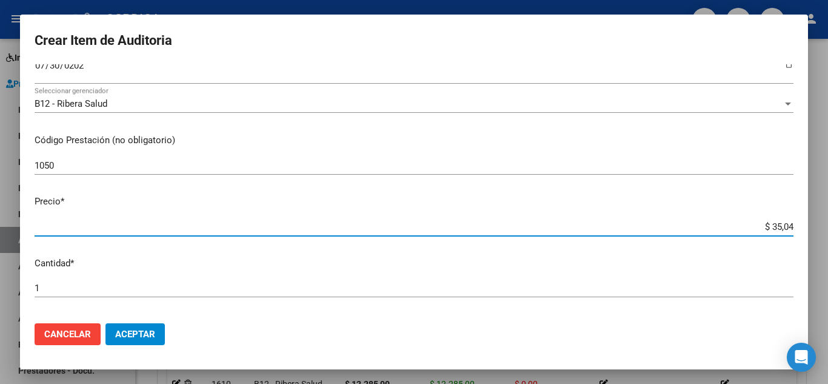
type input "$ 350,48"
type input "$ 3.504,80"
type input "$ 35.048,00"
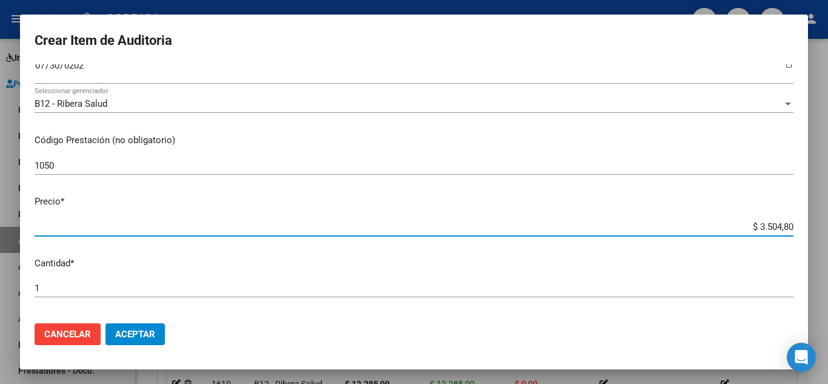
type input "$ 35.048,00"
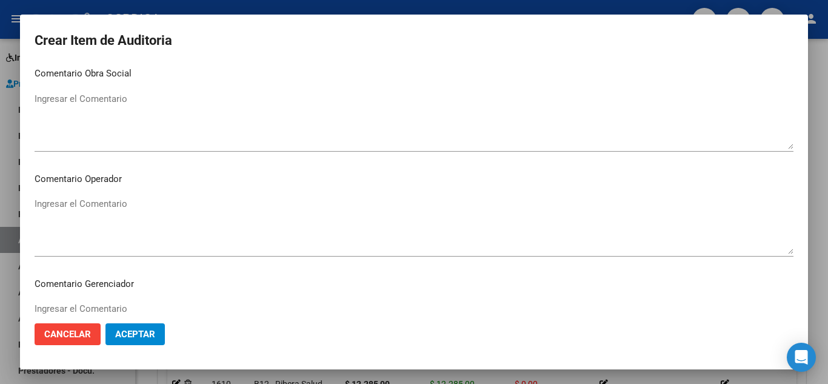
scroll to position [843, 0]
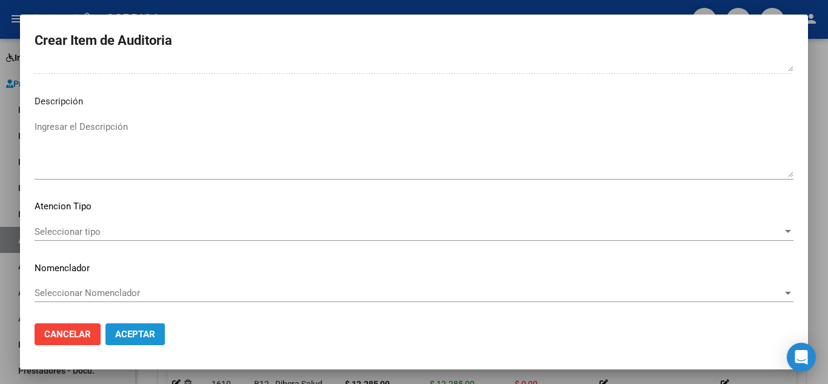
click at [152, 330] on span "Aceptar" at bounding box center [135, 334] width 40 height 11
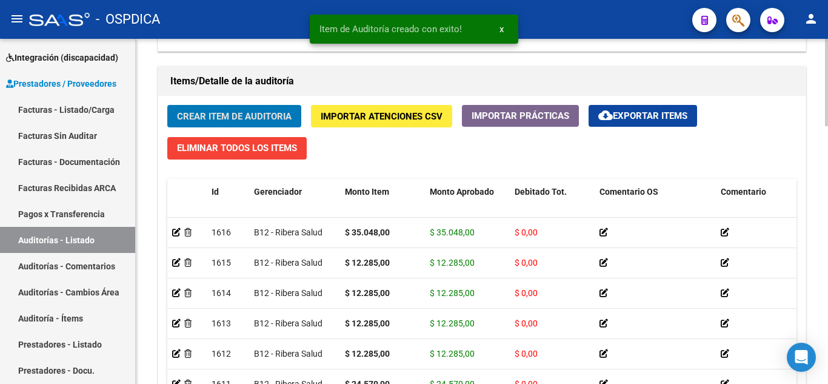
click at [267, 117] on span "Crear Item de Auditoria" at bounding box center [234, 116] width 115 height 11
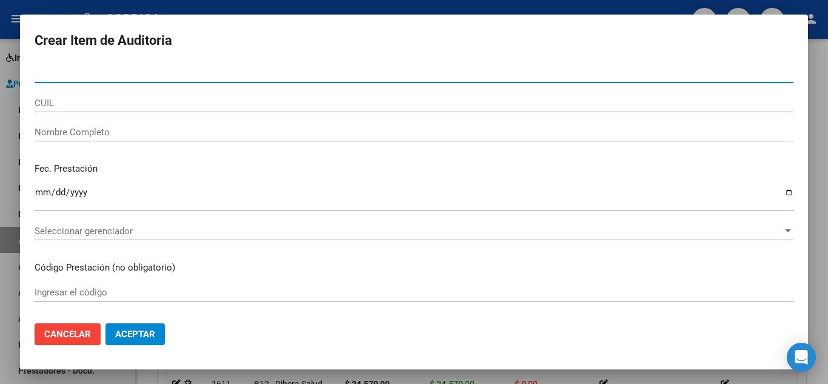
click at [255, 70] on input "Nro Documento" at bounding box center [414, 73] width 759 height 11
type input "55311974"
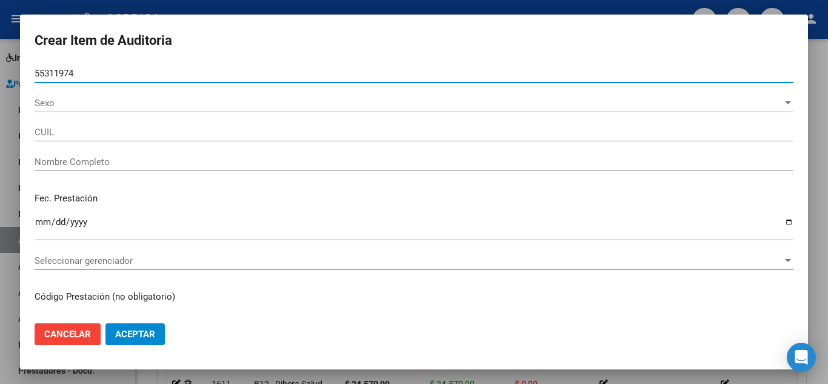
type input "27553119745"
type input "[PERSON_NAME][MEDICAL_DATA]"
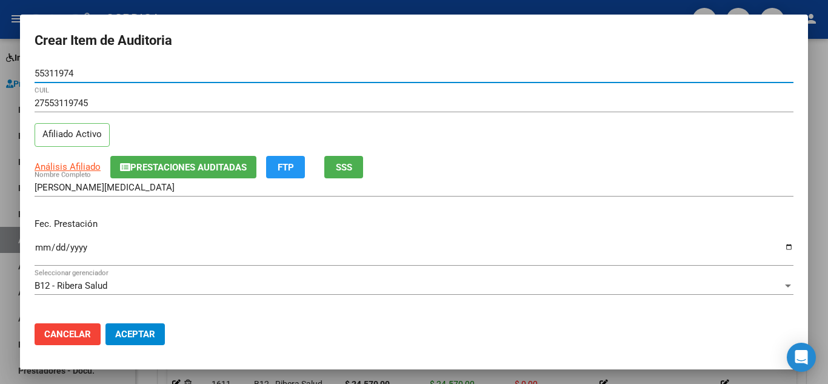
drag, startPoint x: 67, startPoint y: 72, endPoint x: 22, endPoint y: 68, distance: 45.0
click at [22, 68] on mat-dialog-content "55311974 Nro Documento 27553119745 CUIL Afiliado Activo Análisis Afiliado Prest…" at bounding box center [414, 188] width 788 height 249
type input "55311974"
click at [41, 248] on input "Ingresar la fecha" at bounding box center [414, 251] width 759 height 19
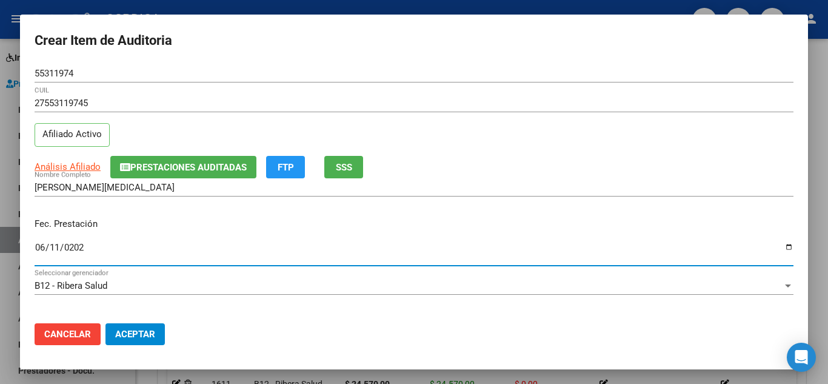
type input "[DATE]"
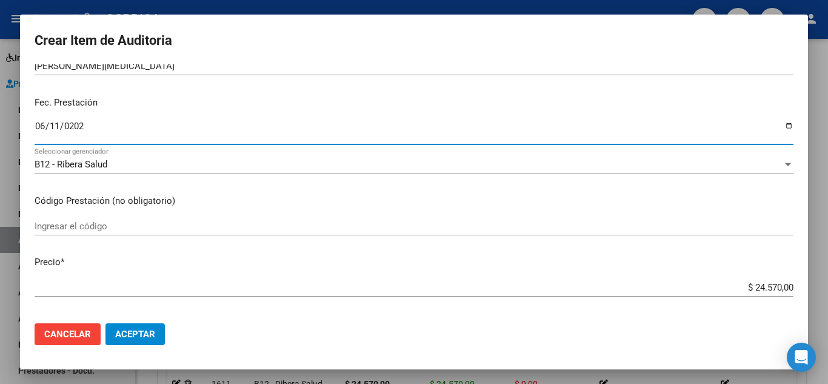
click at [642, 230] on input "Ingresar el código" at bounding box center [414, 226] width 759 height 11
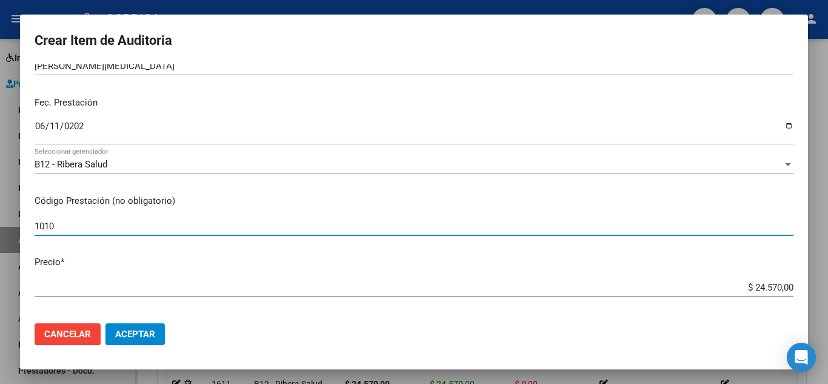
type input "1010"
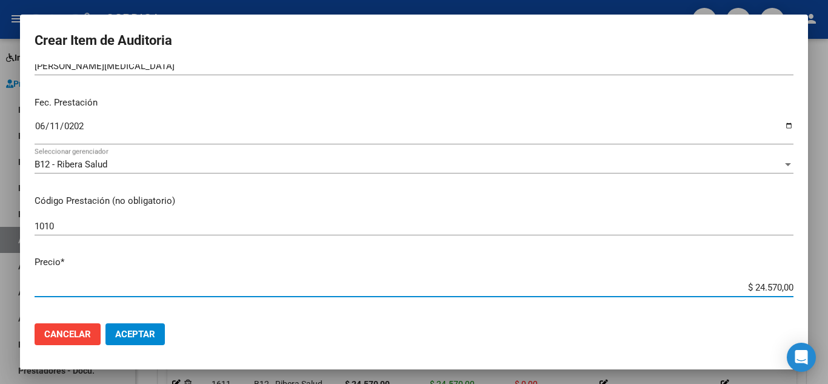
drag, startPoint x: 705, startPoint y: 286, endPoint x: 806, endPoint y: 294, distance: 101.0
click at [806, 294] on mat-dialog-content "55311974 Nro Documento 27553119745 CUIL Afiliado Activo Análisis Afiliado Prest…" at bounding box center [414, 188] width 788 height 249
type input "$ 0,01"
type input "$ 0,12"
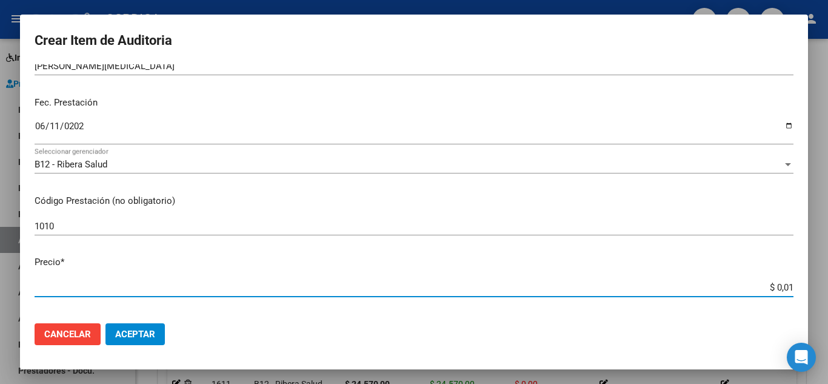
type input "$ 0,12"
type input "$ 1,22"
type input "$ 12,28"
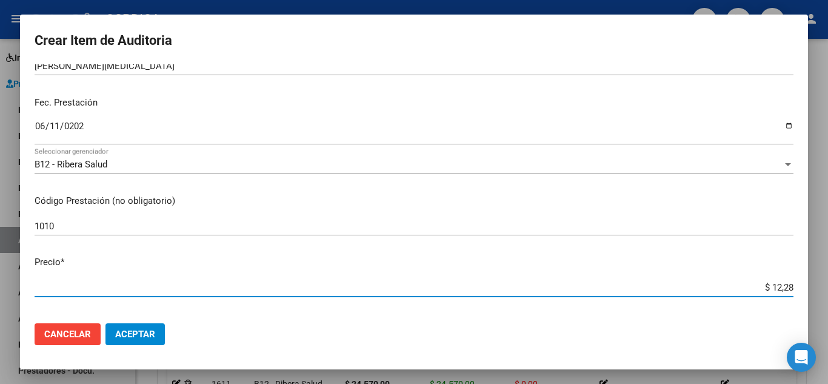
type input "$ 122,85"
type input "$ 1.228,50"
type input "$ 12.285,00"
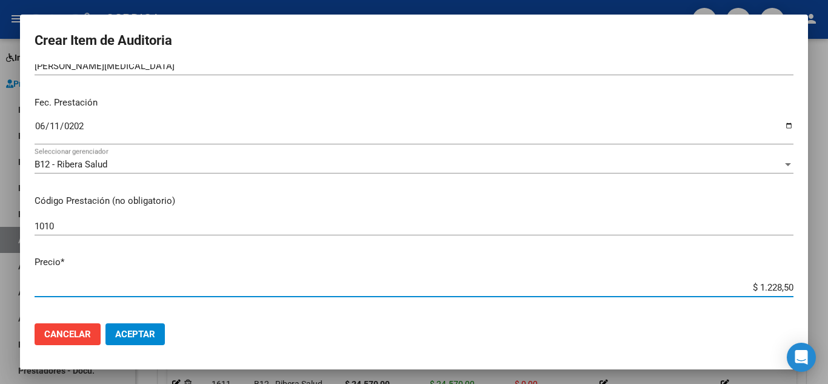
type input "$ 12.285,00"
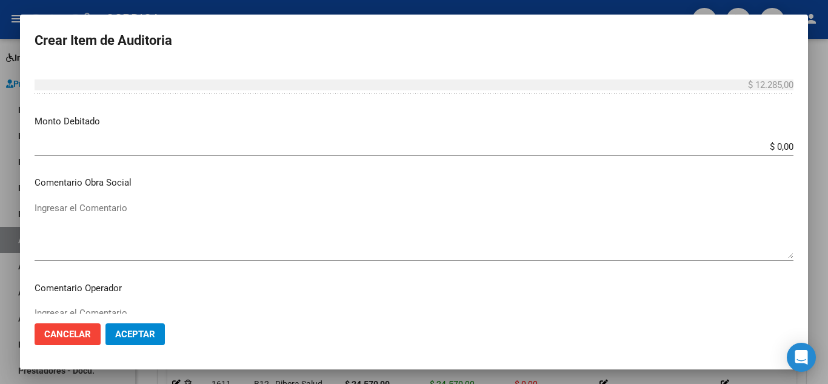
scroll to position [485, 0]
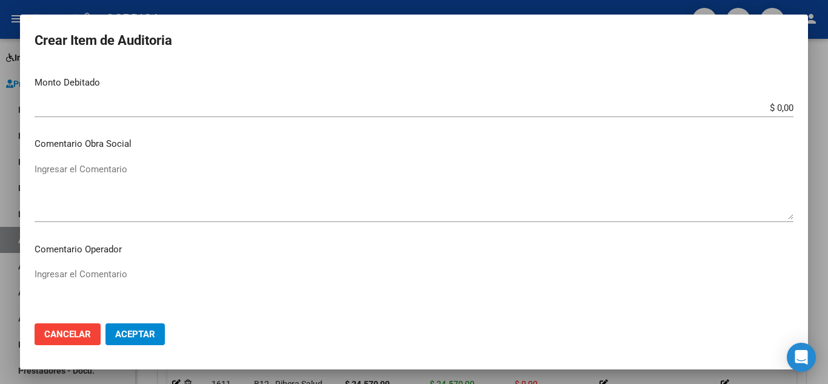
click at [130, 334] on span "Aceptar" at bounding box center [135, 334] width 40 height 11
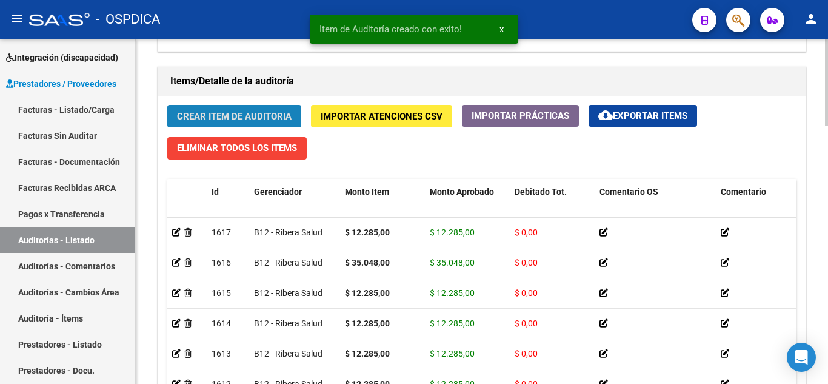
click at [242, 112] on span "Crear Item de Auditoria" at bounding box center [234, 116] width 115 height 11
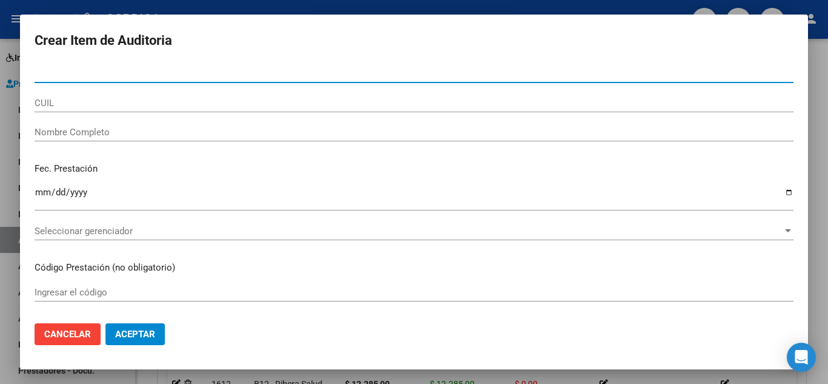
click at [241, 72] on input "Nro Documento" at bounding box center [414, 73] width 759 height 11
paste input "55311974"
type input "55311974"
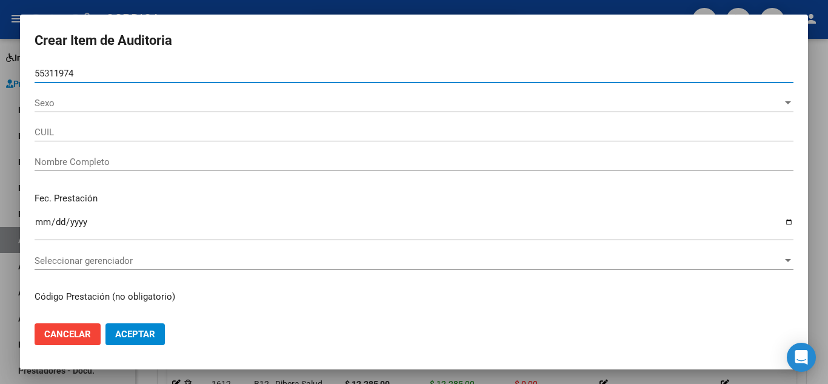
type input "27553119745"
type input "[PERSON_NAME][MEDICAL_DATA]"
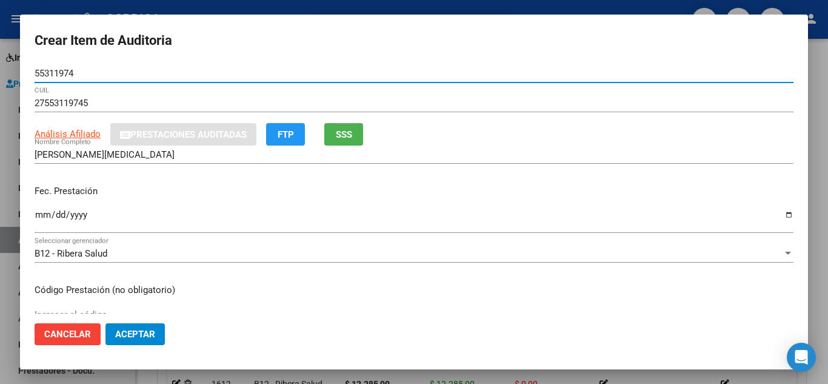
type input "55311974"
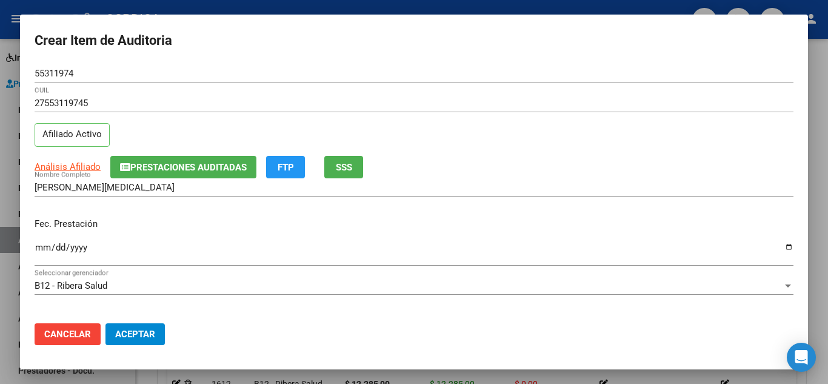
click at [38, 250] on input "Ingresar la fecha" at bounding box center [414, 251] width 759 height 19
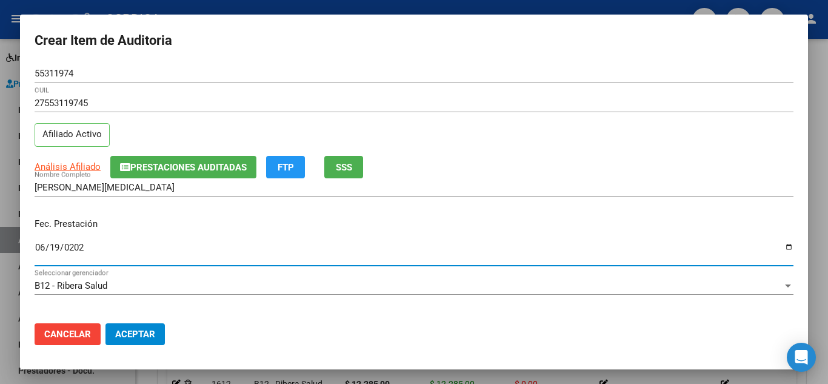
type input "[DATE]"
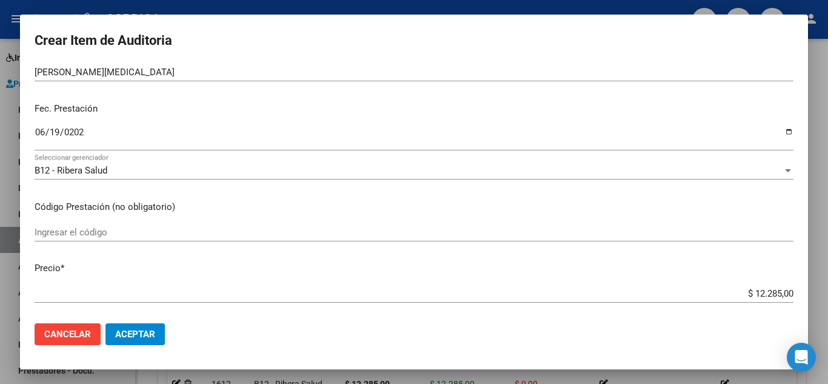
scroll to position [121, 0]
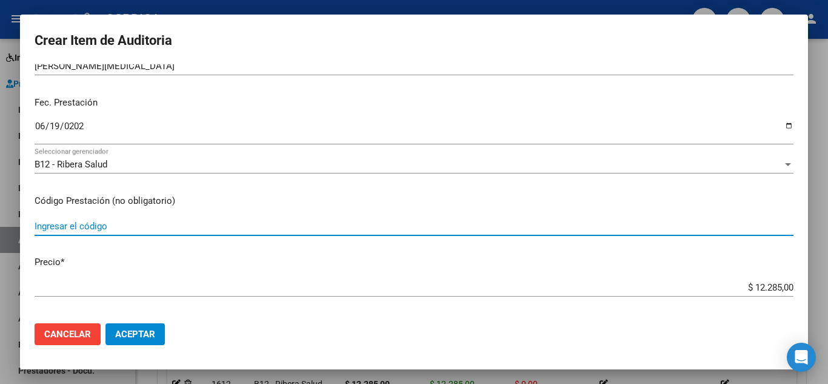
click at [461, 225] on input "Ingresar el código" at bounding box center [414, 226] width 759 height 11
type input "1010"
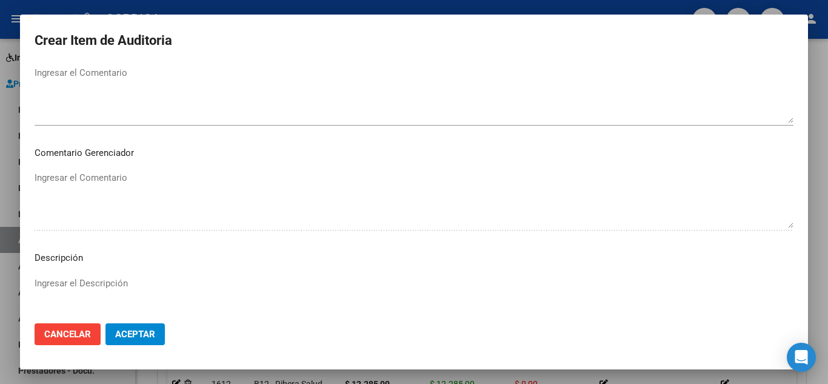
scroll to position [843, 0]
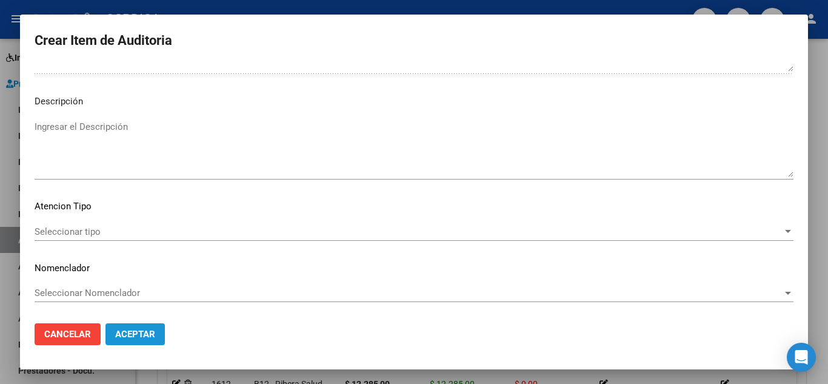
click at [145, 333] on span "Aceptar" at bounding box center [135, 334] width 40 height 11
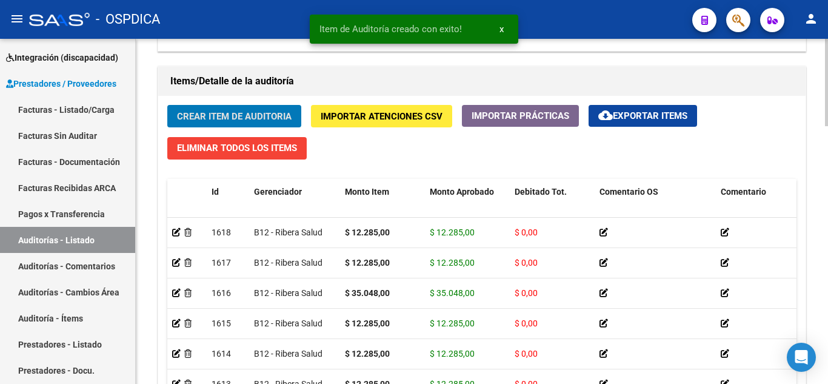
scroll to position [606, 0]
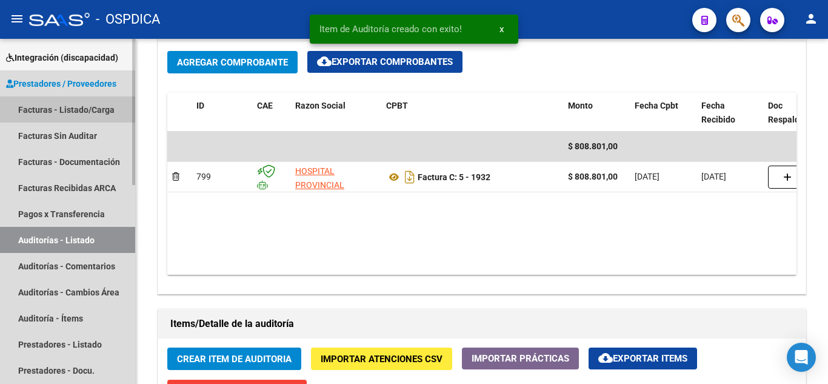
click at [86, 113] on link "Facturas - Listado/Carga" at bounding box center [67, 109] width 135 height 26
